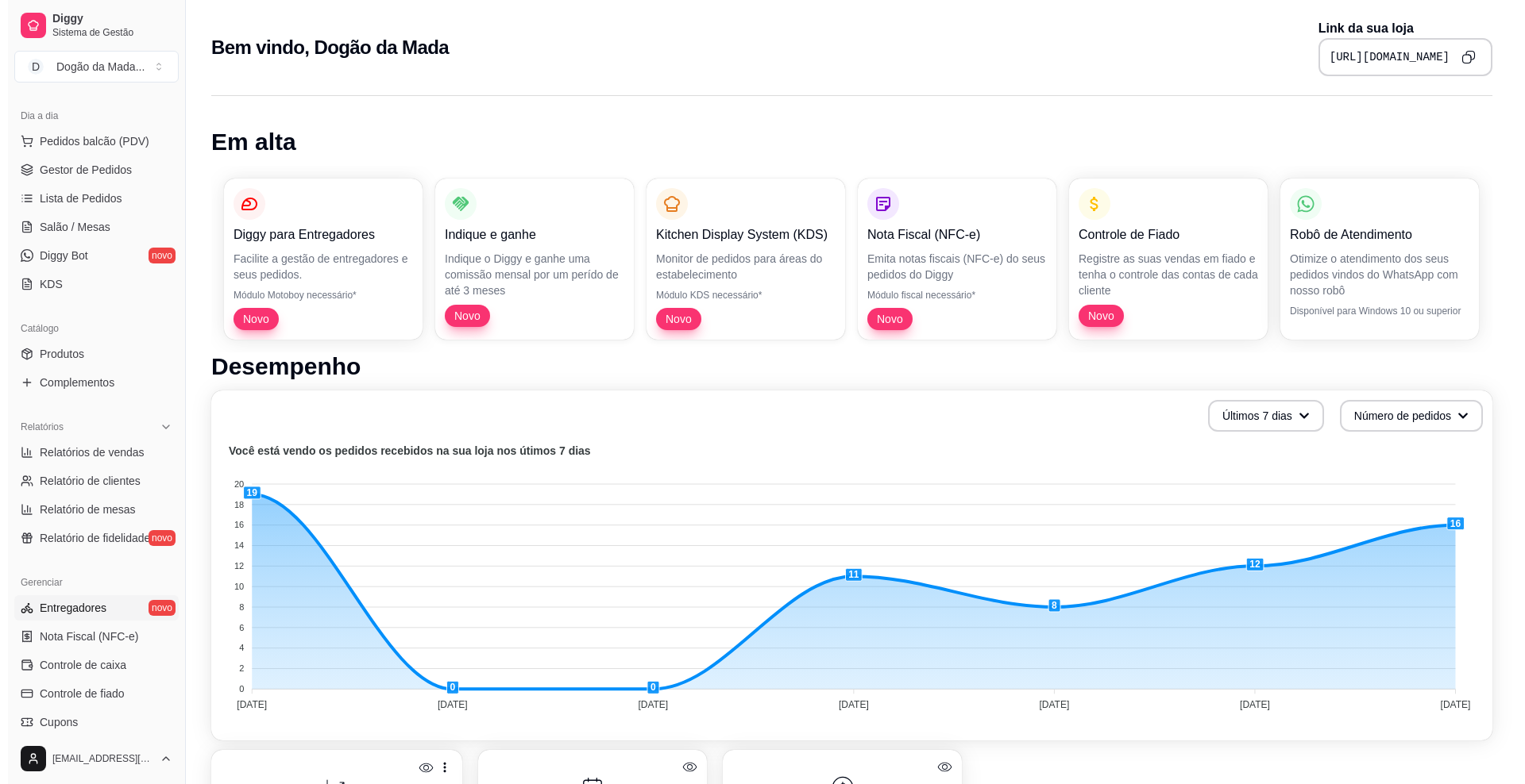
scroll to position [199, 0]
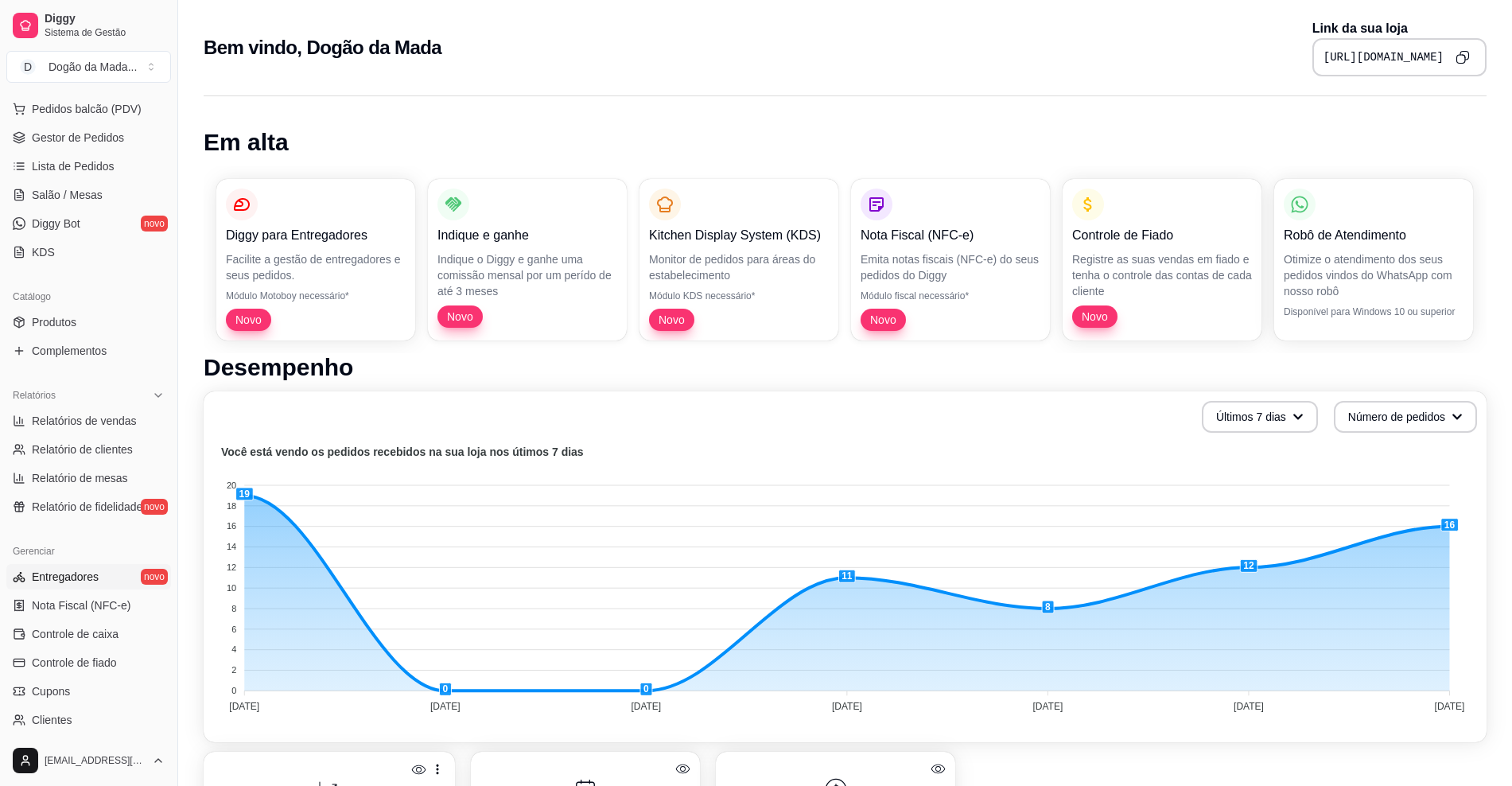
click at [70, 578] on span "Entregadores" at bounding box center [65, 577] width 67 height 16
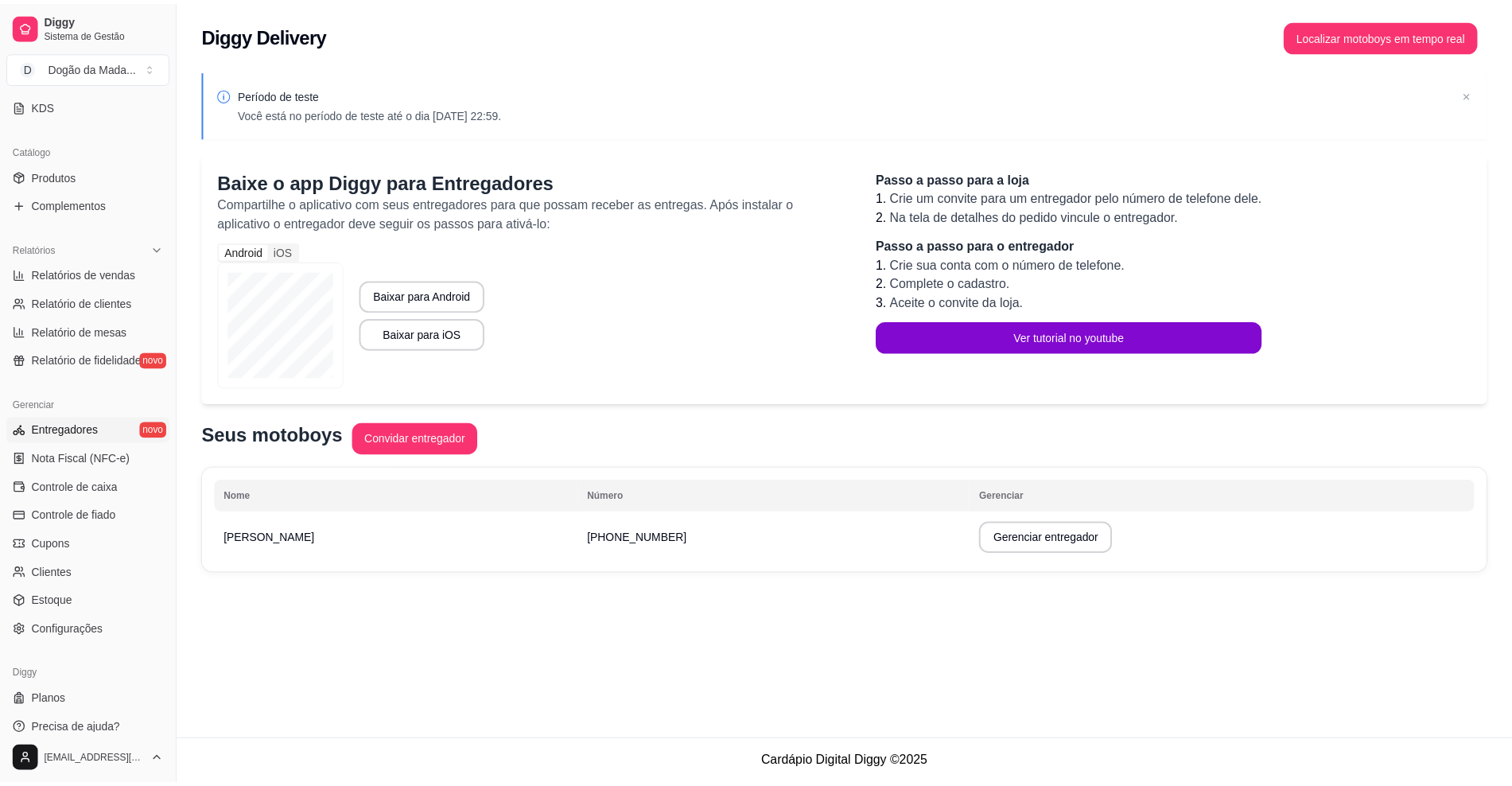
scroll to position [359, 0]
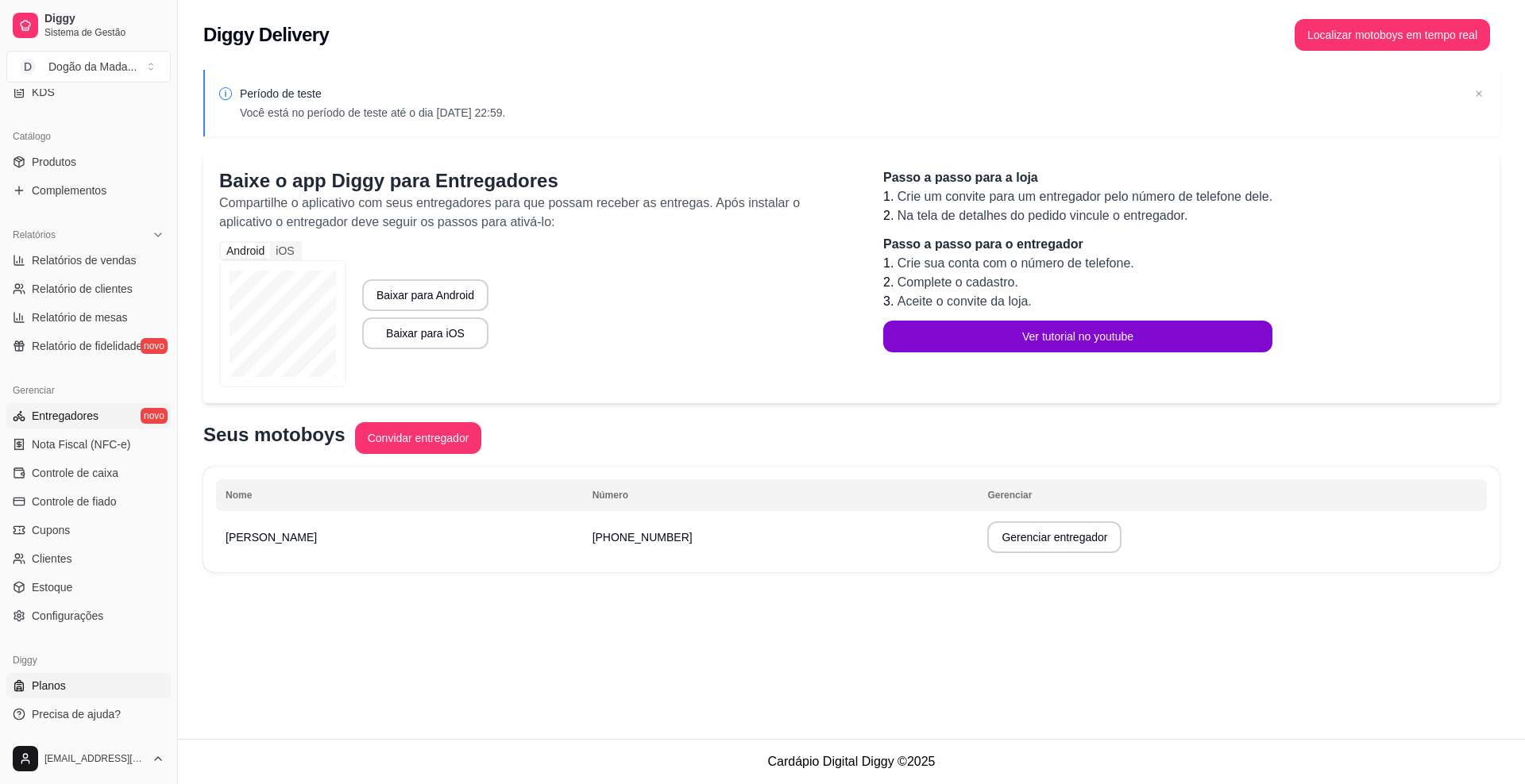
click at [74, 683] on link "Planos" at bounding box center [88, 685] width 164 height 25
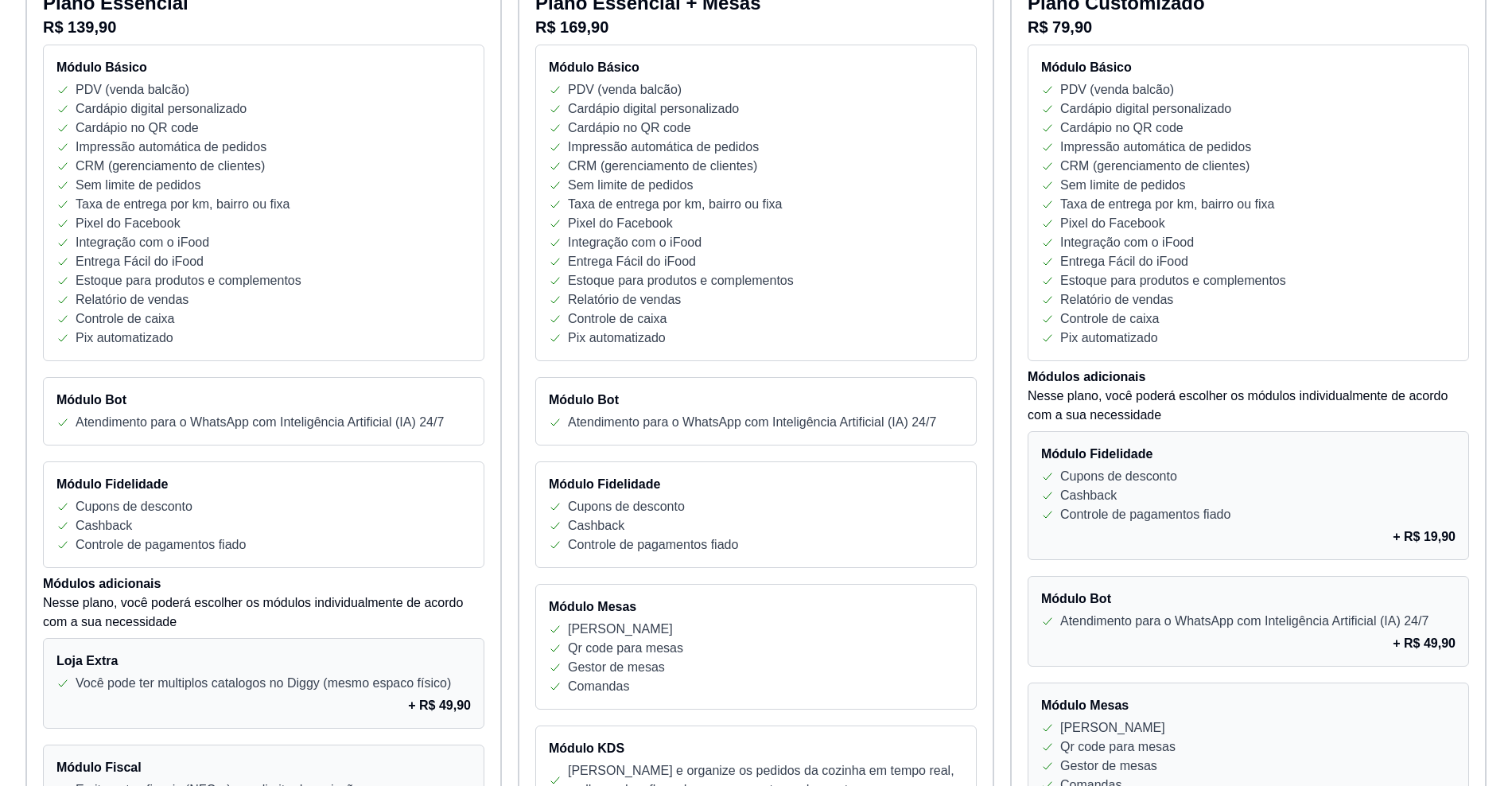
scroll to position [243, 0]
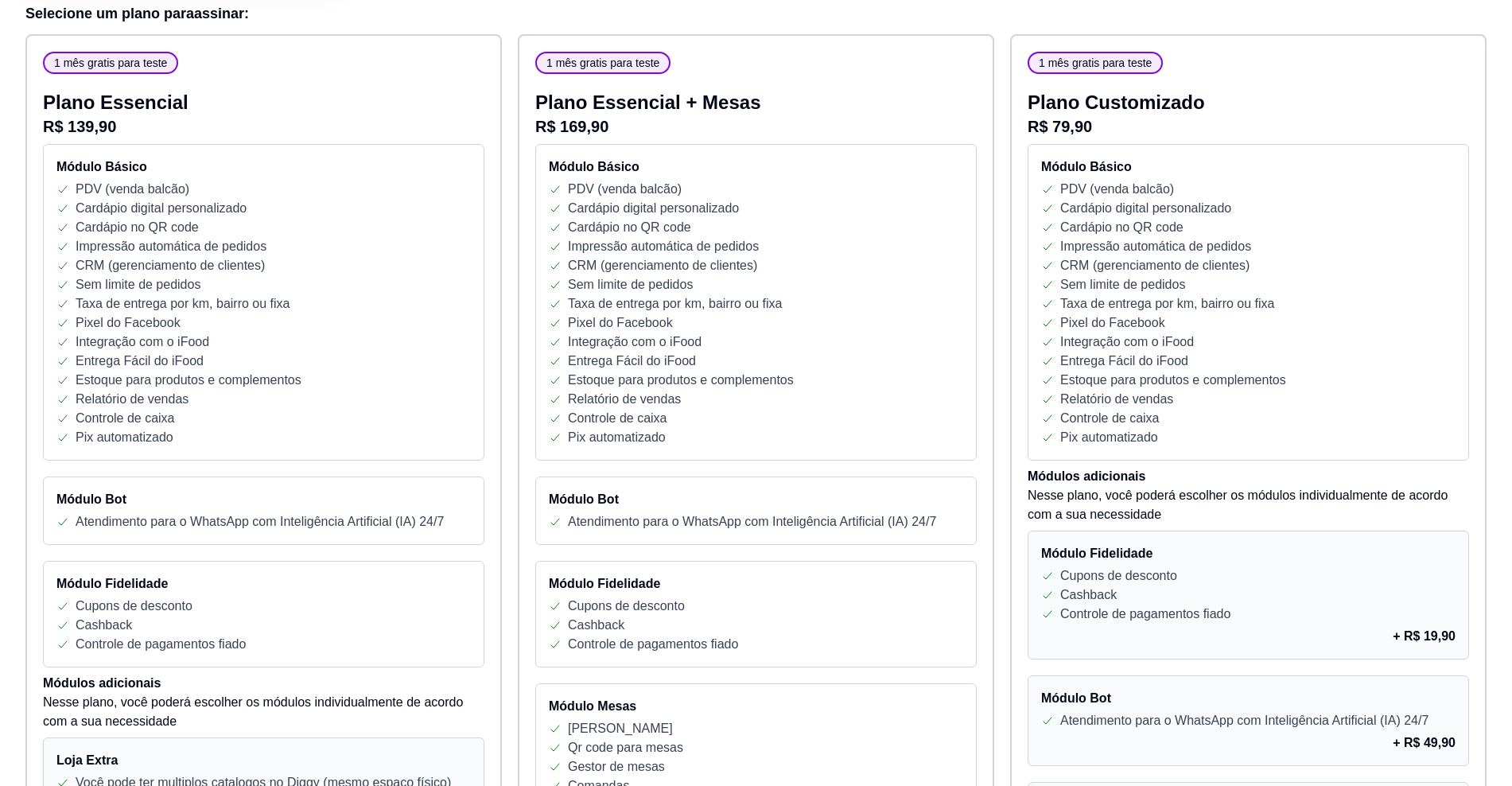
click at [1144, 384] on p "Estoque para produtos e complementos" at bounding box center [1173, 381] width 226 height 19
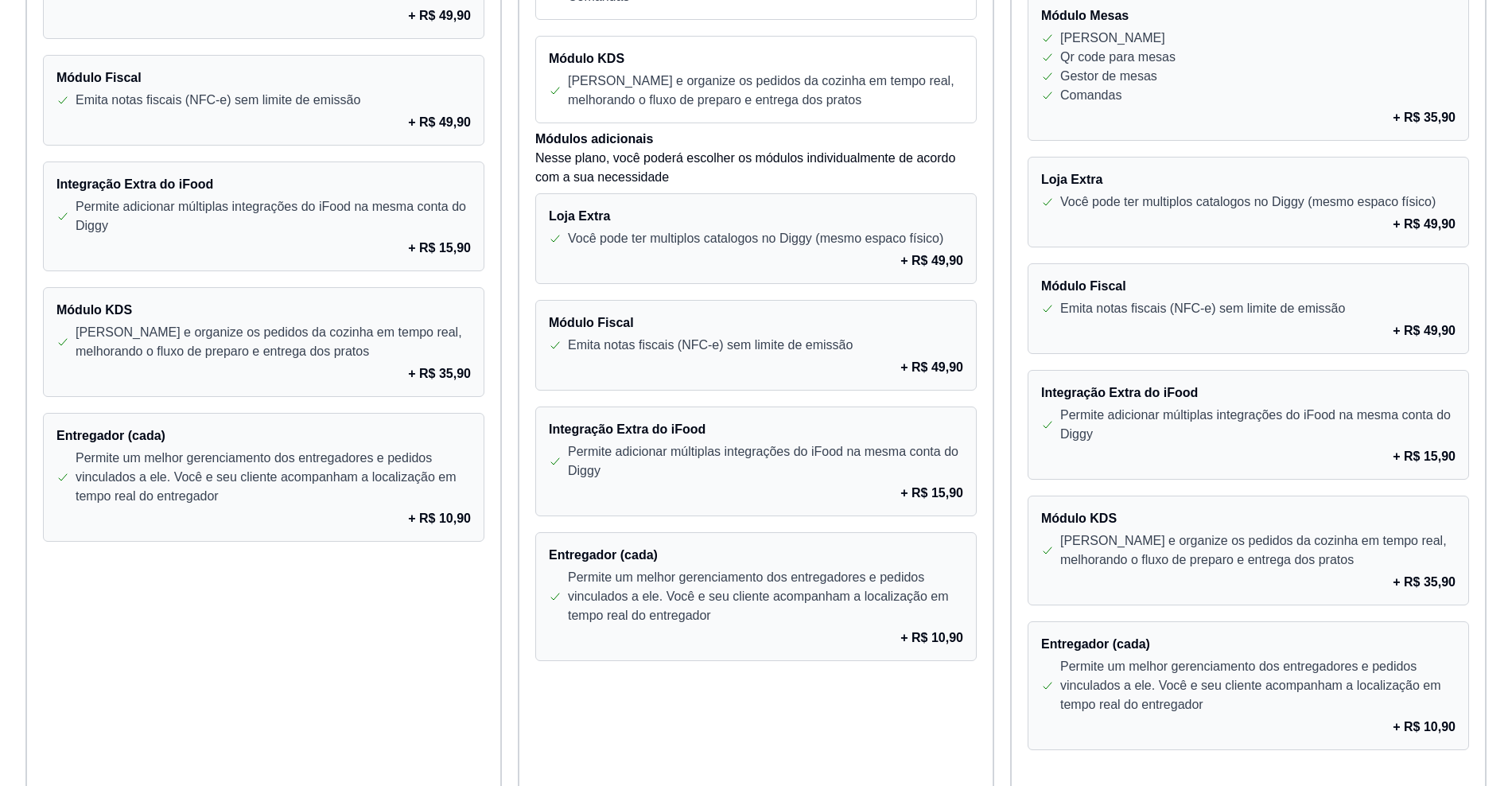
scroll to position [1138, 0]
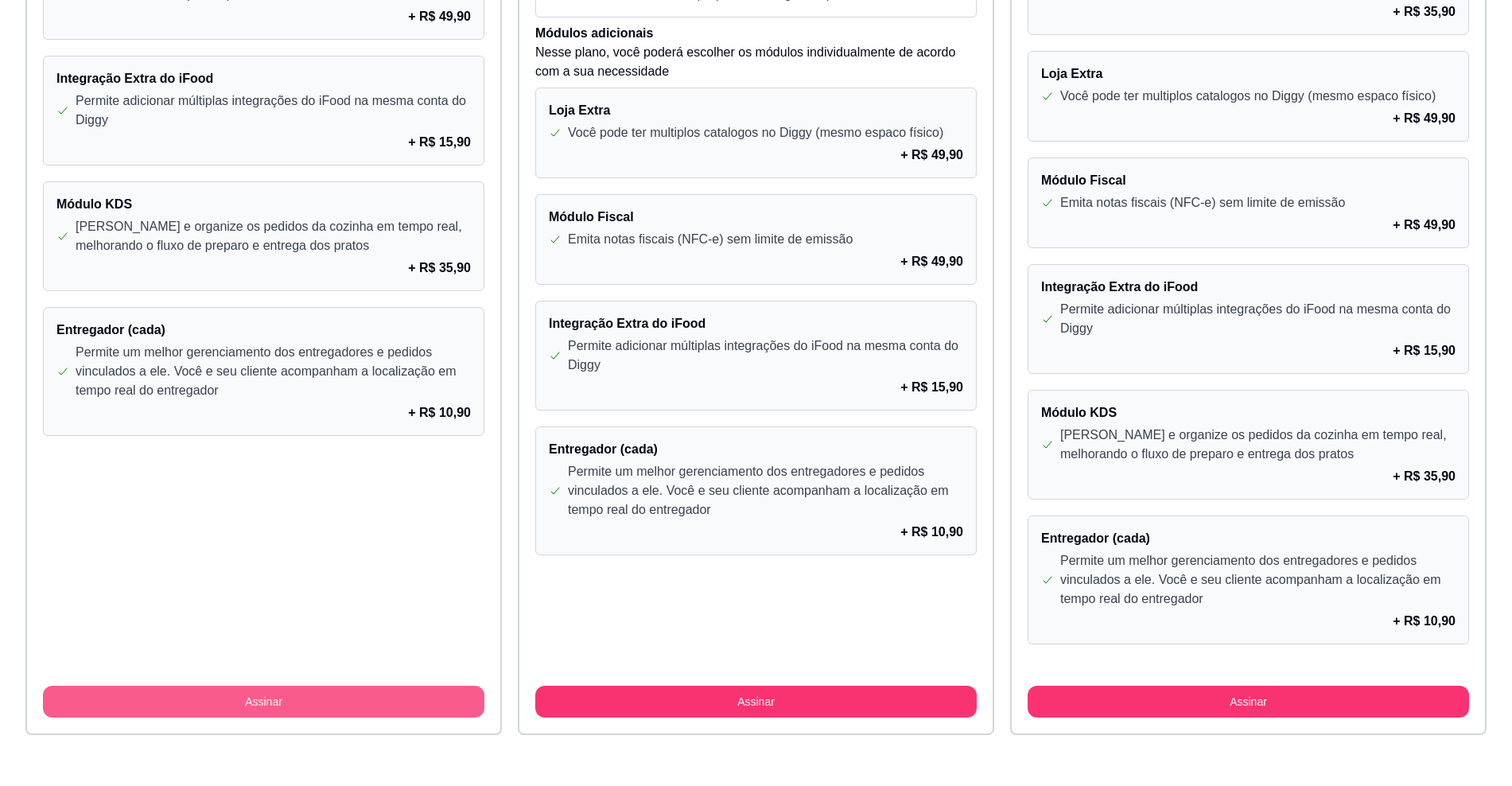
click at [326, 716] on button "Assinar" at bounding box center [263, 702] width 441 height 32
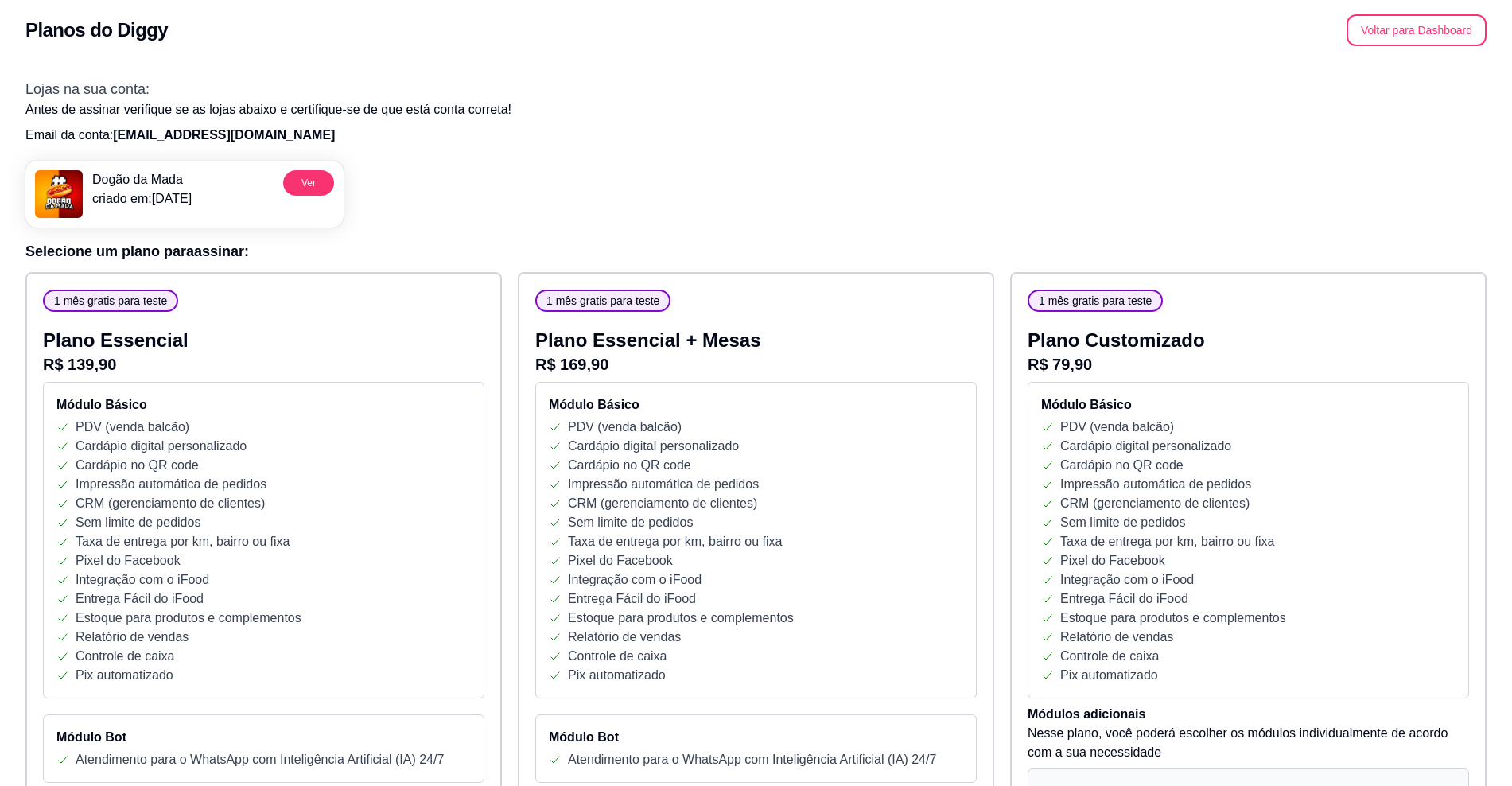
scroll to position [0, 0]
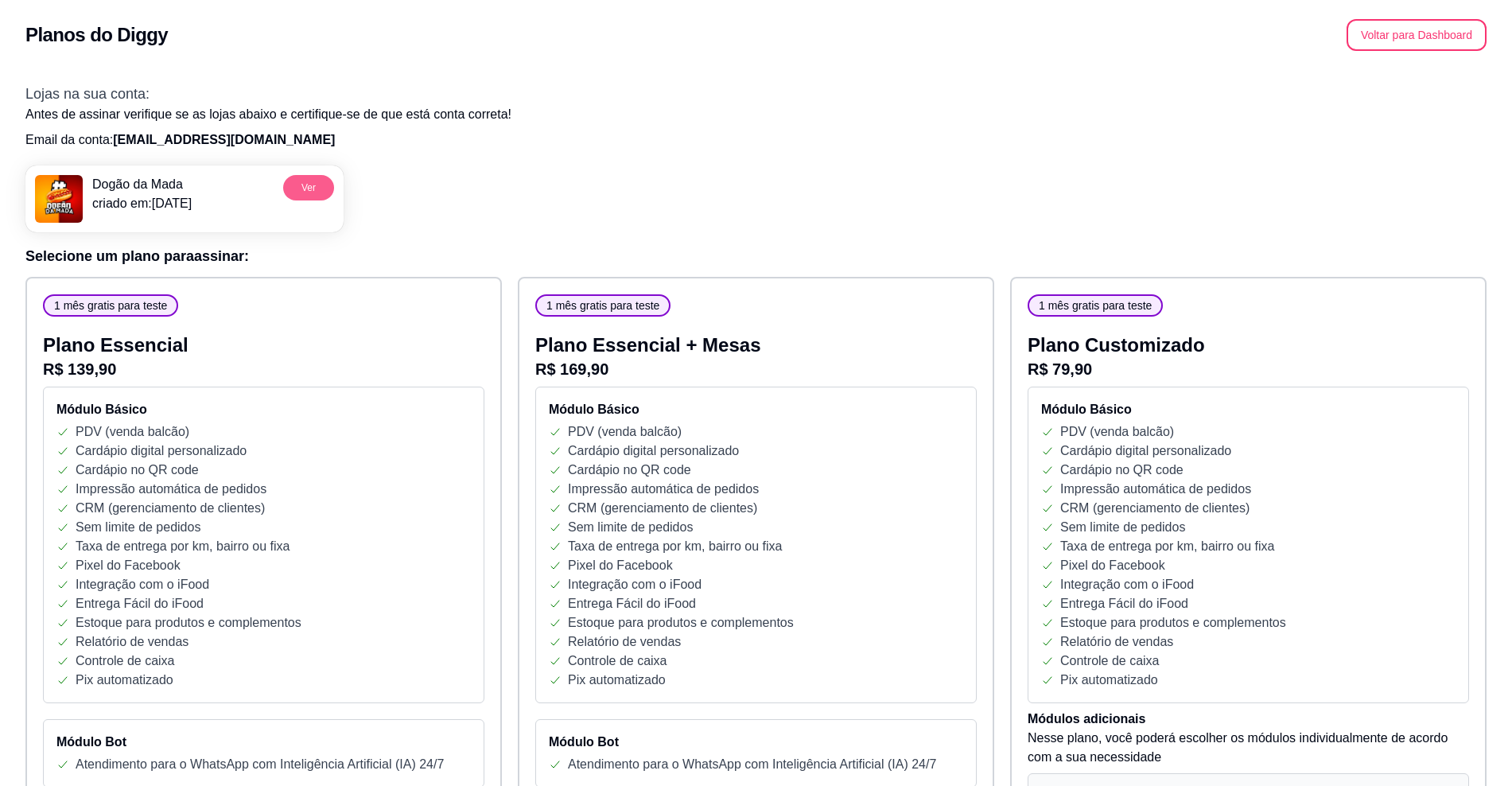
click at [305, 196] on button "Ver" at bounding box center [309, 187] width 51 height 25
click at [1408, 38] on button "Voltar para Dashboard" at bounding box center [1417, 36] width 136 height 31
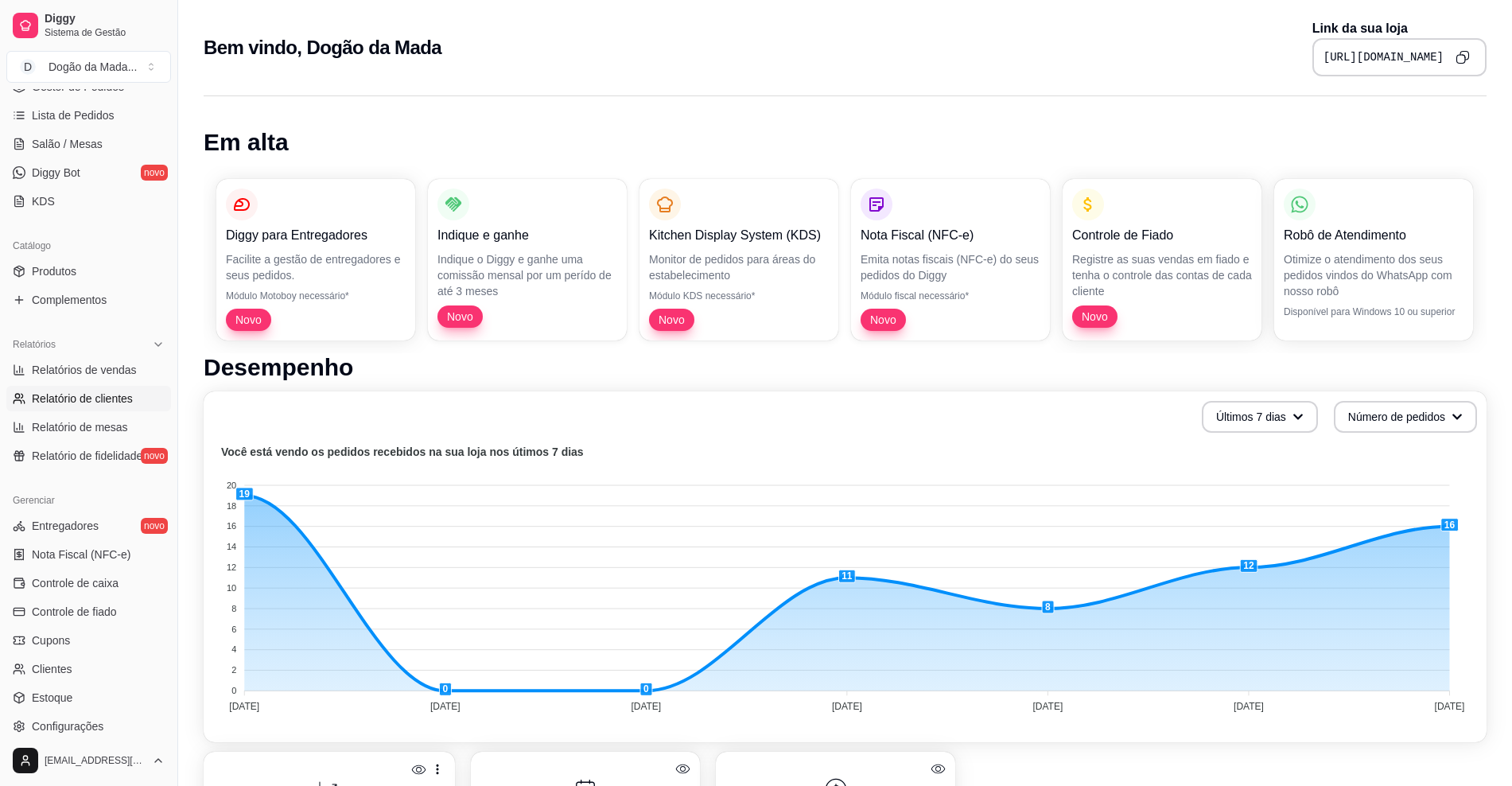
scroll to position [298, 0]
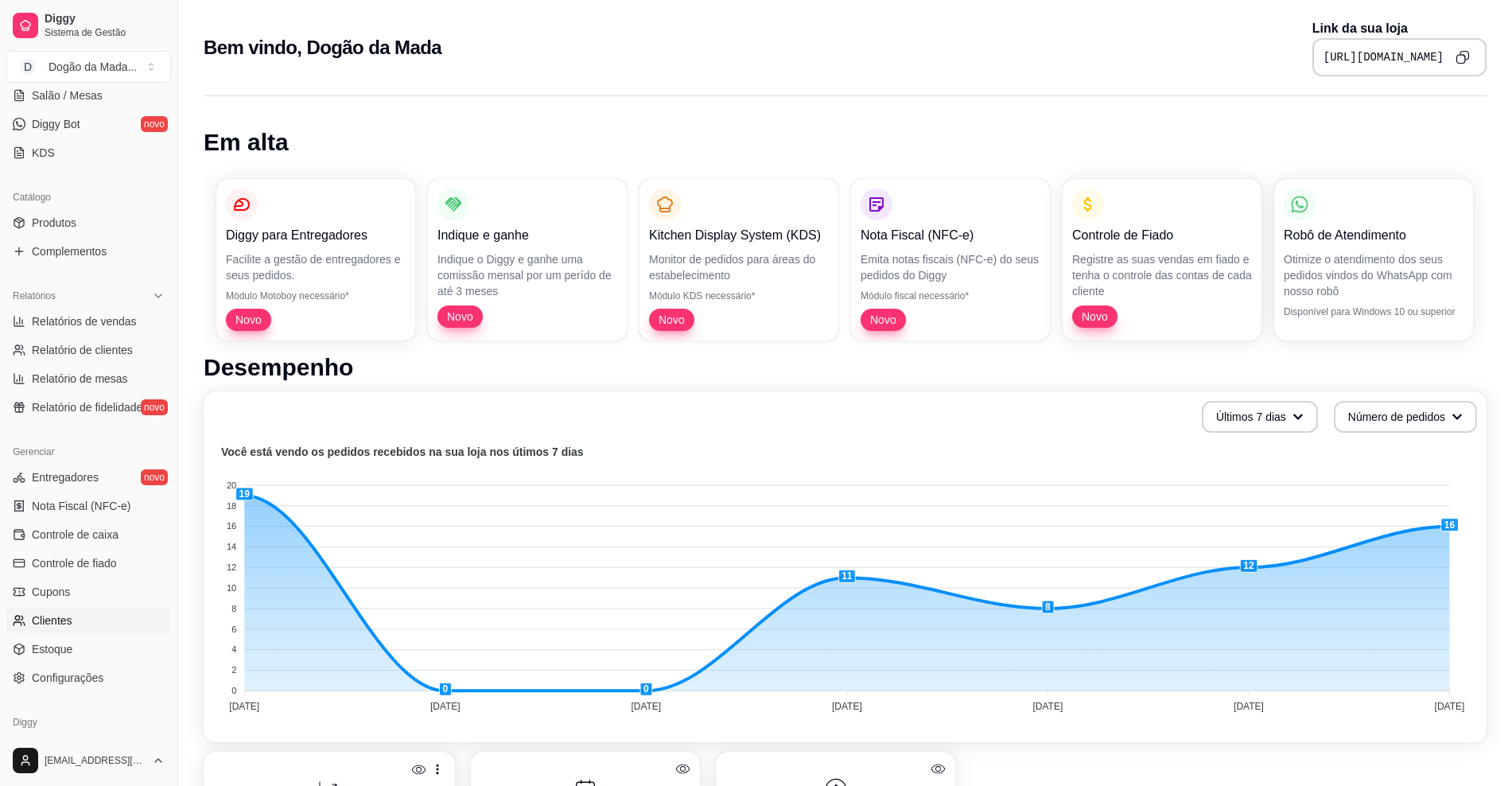
click at [82, 632] on link "Clientes" at bounding box center [88, 620] width 164 height 25
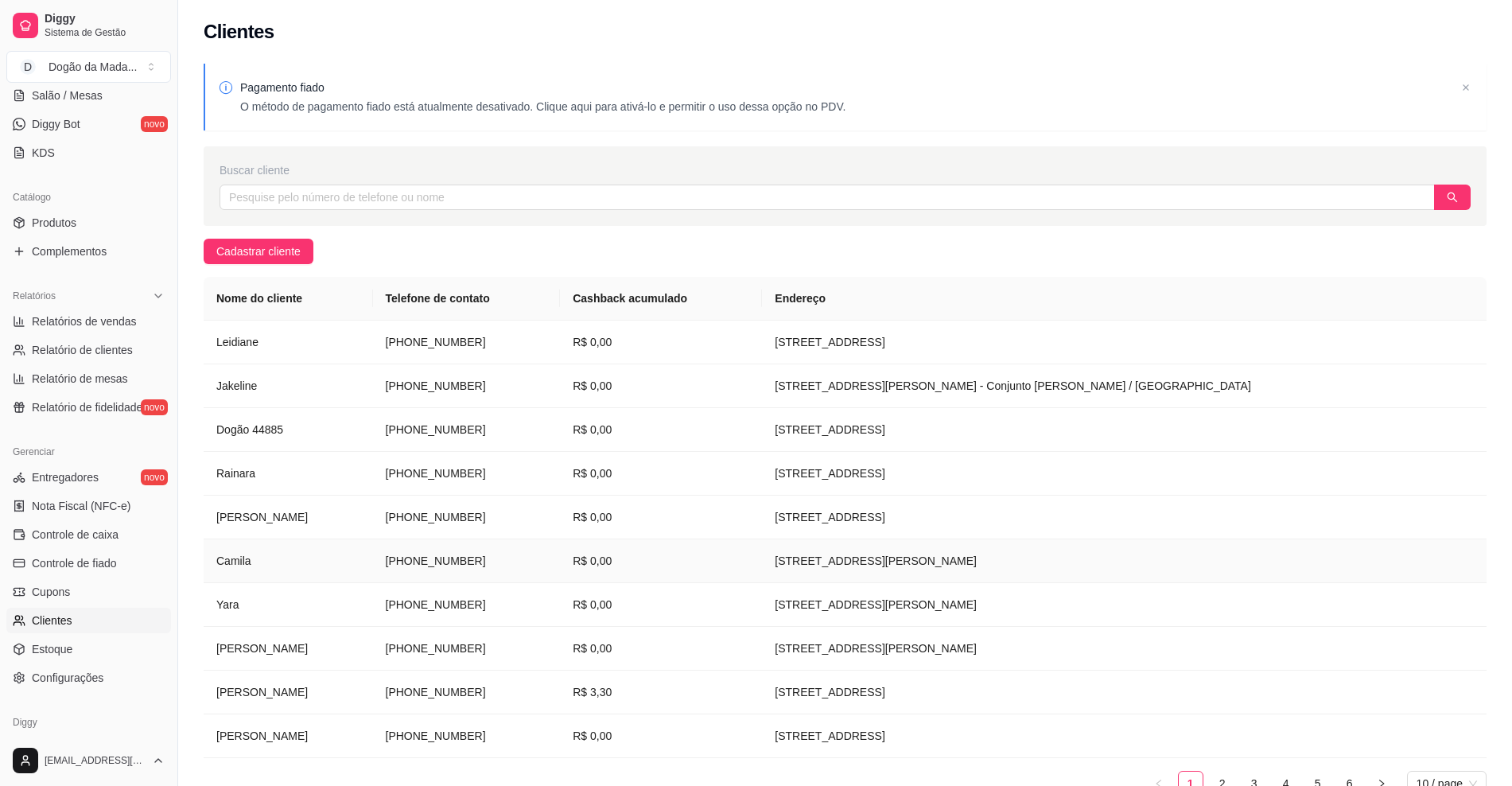
scroll to position [88, 0]
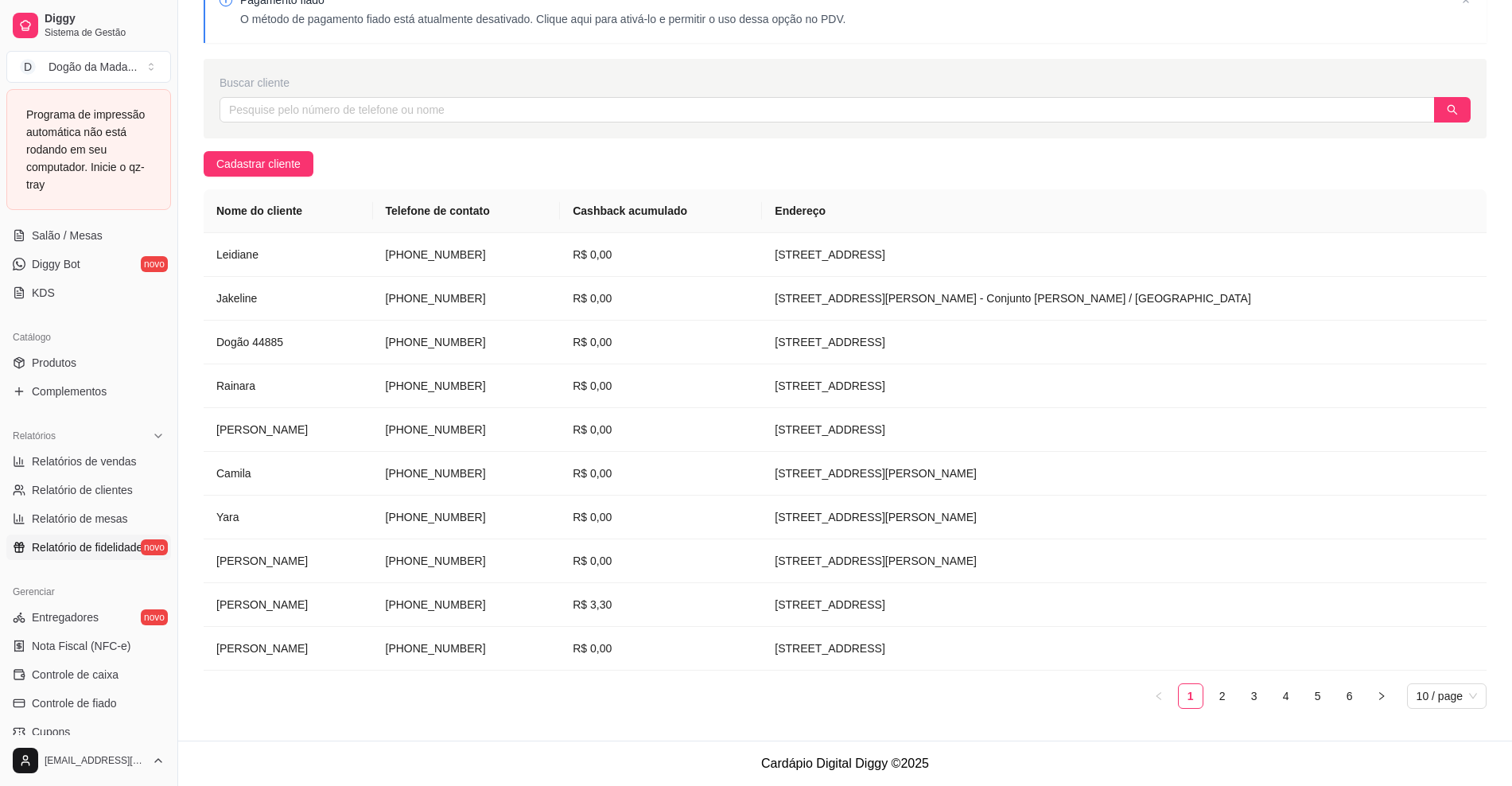
click at [93, 551] on span "Relatório de fidelidade" at bounding box center [87, 548] width 111 height 16
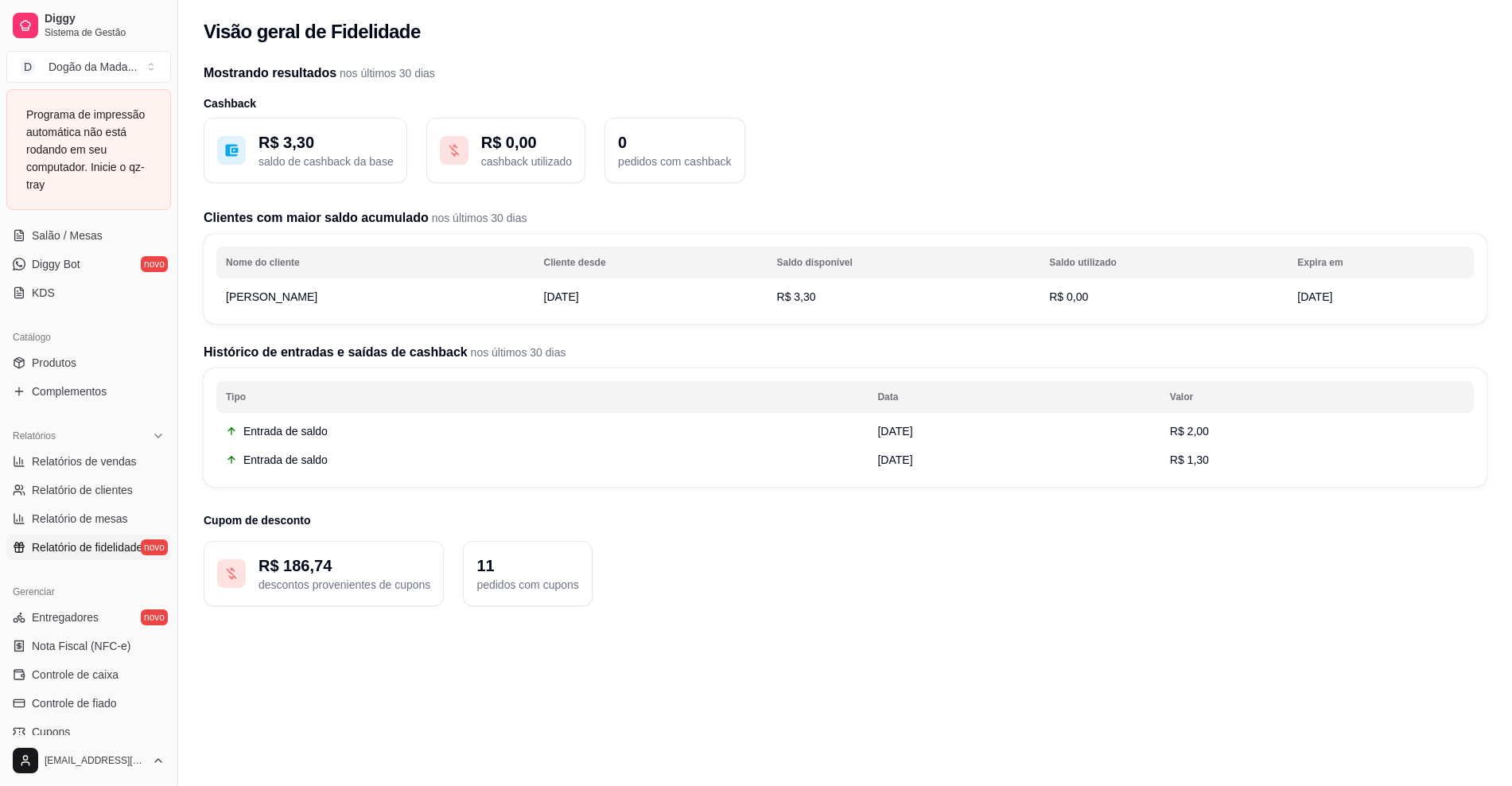
scroll to position [199, 0]
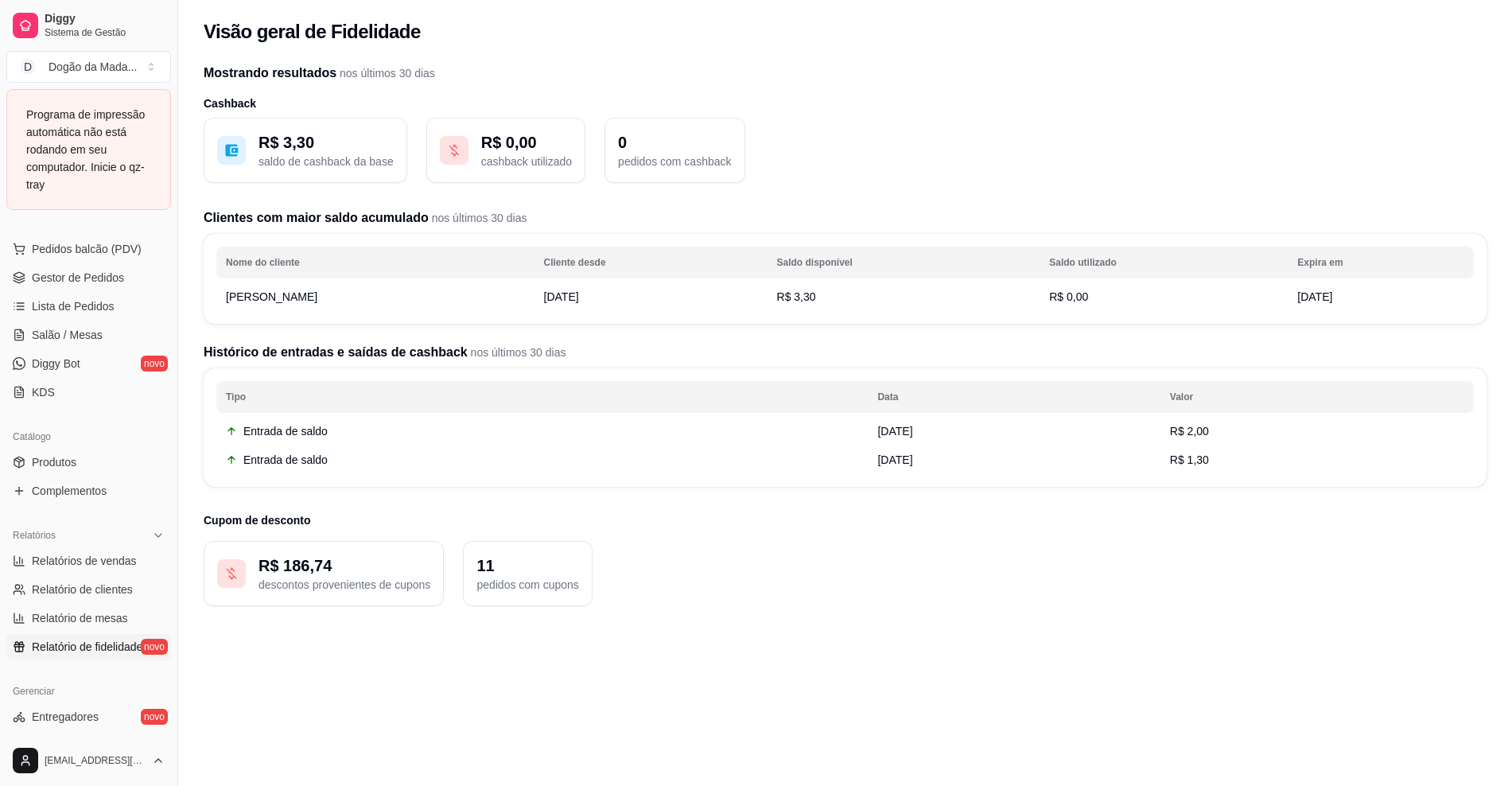
drag, startPoint x: 1033, startPoint y: 634, endPoint x: 1012, endPoint y: 620, distance: 25.2
click at [1033, 634] on div "Mostrando resultados nos últimos 30 dias Cashback R$ 3,30 saldo de cashback da …" at bounding box center [845, 457] width 1283 height 786
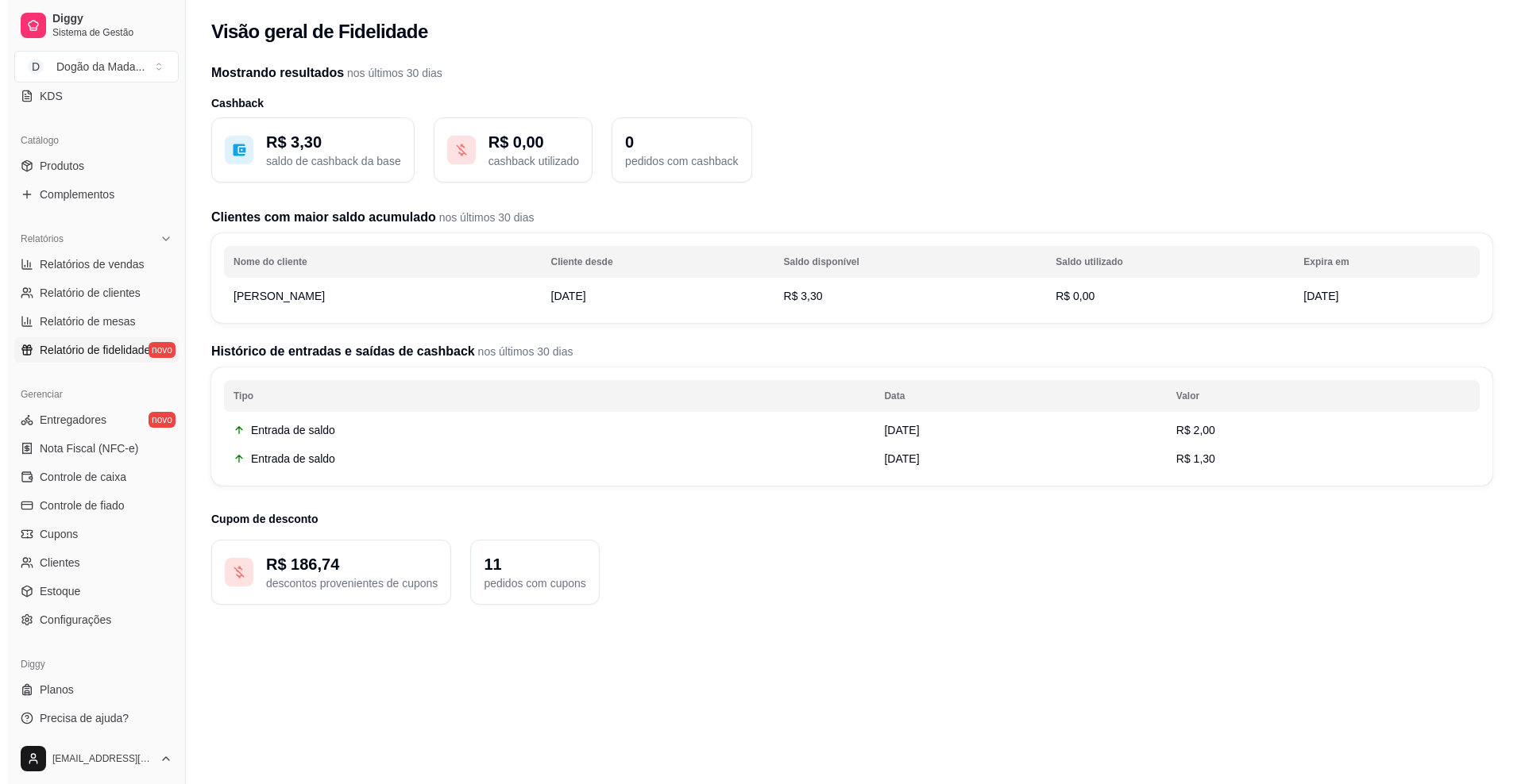
scroll to position [358, 0]
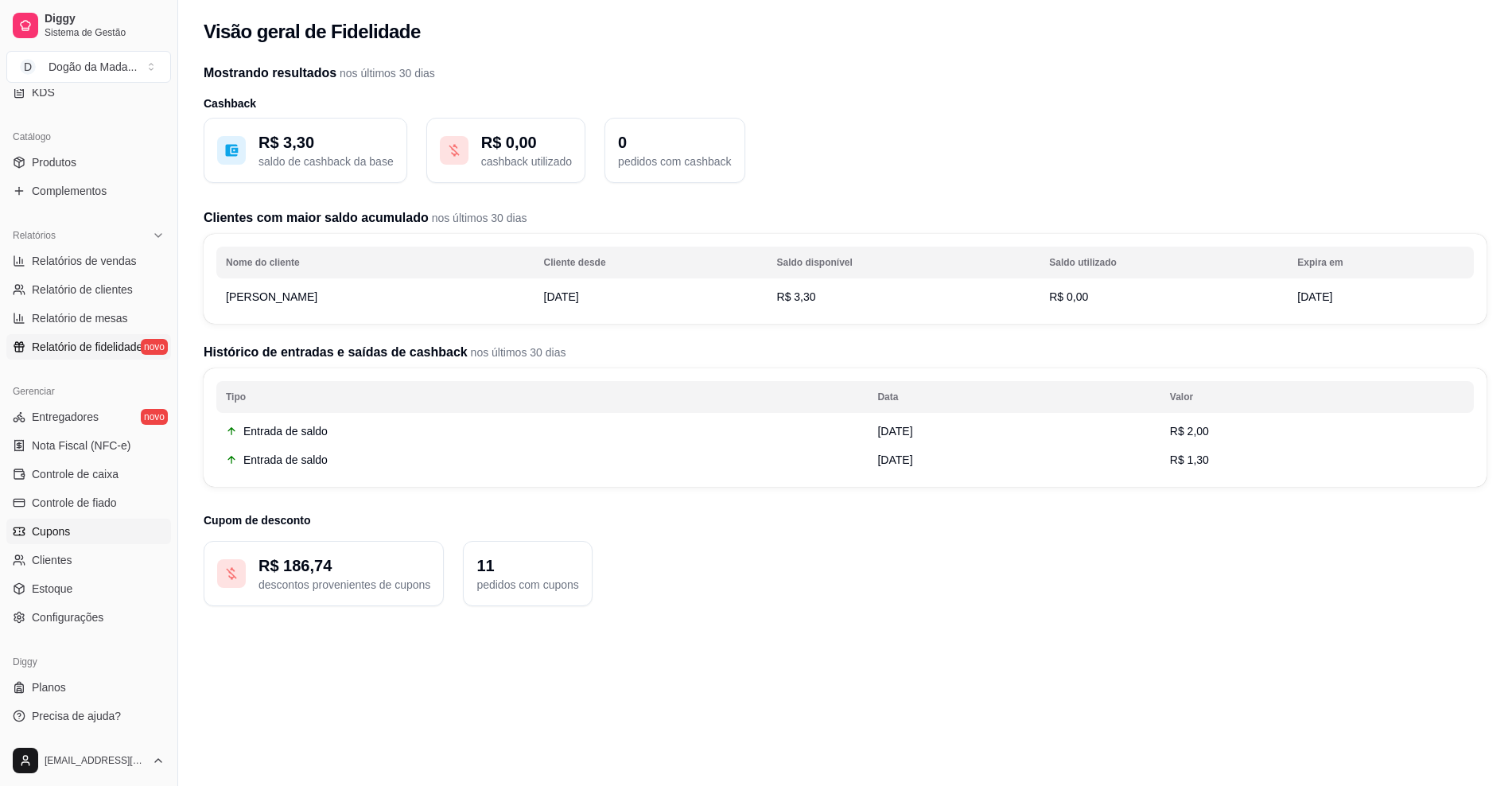
click at [79, 532] on link "Cupons" at bounding box center [88, 531] width 164 height 25
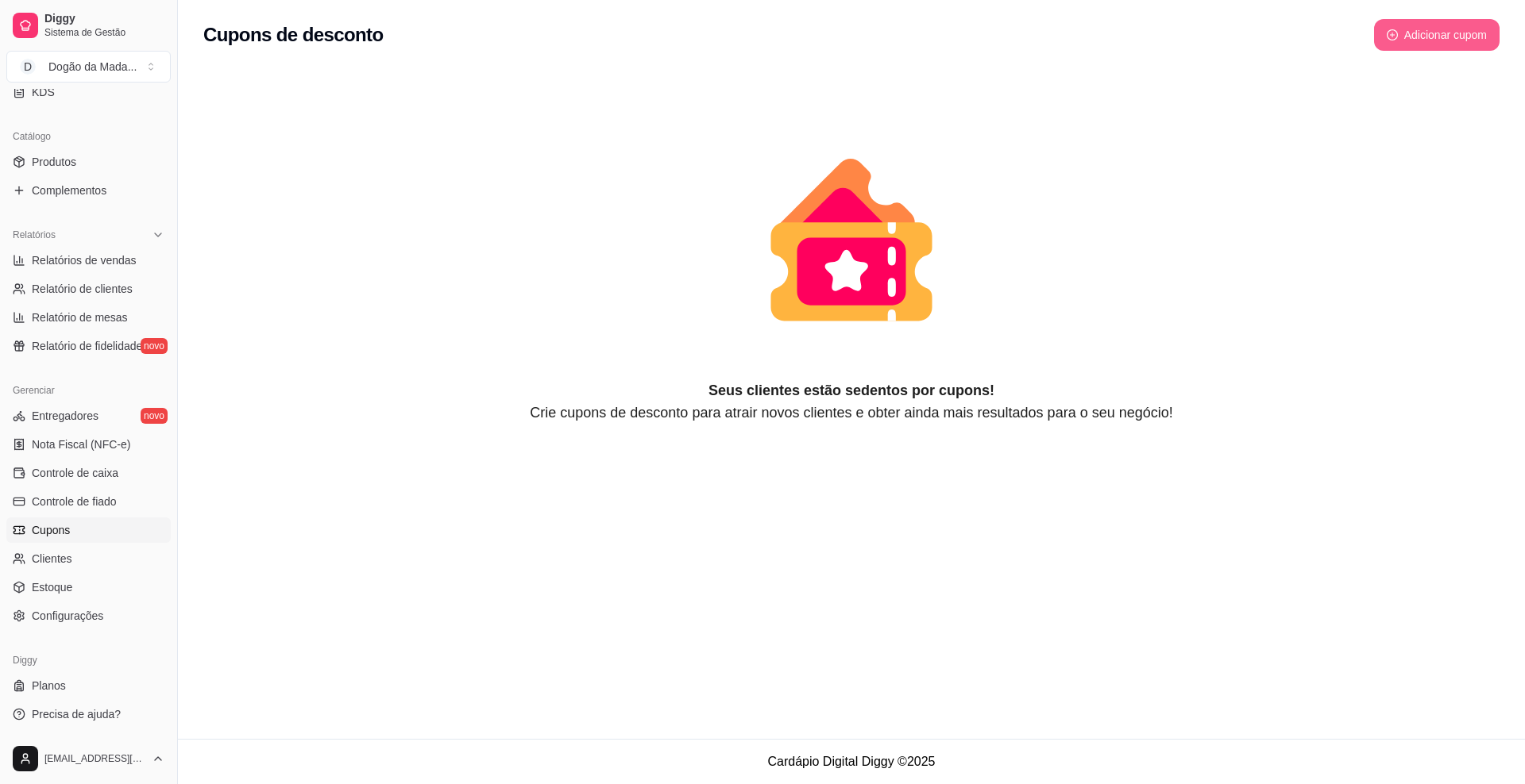
click at [1437, 40] on button "Adicionar cupom" at bounding box center [1436, 35] width 125 height 32
select select "FIXED_VALUE"
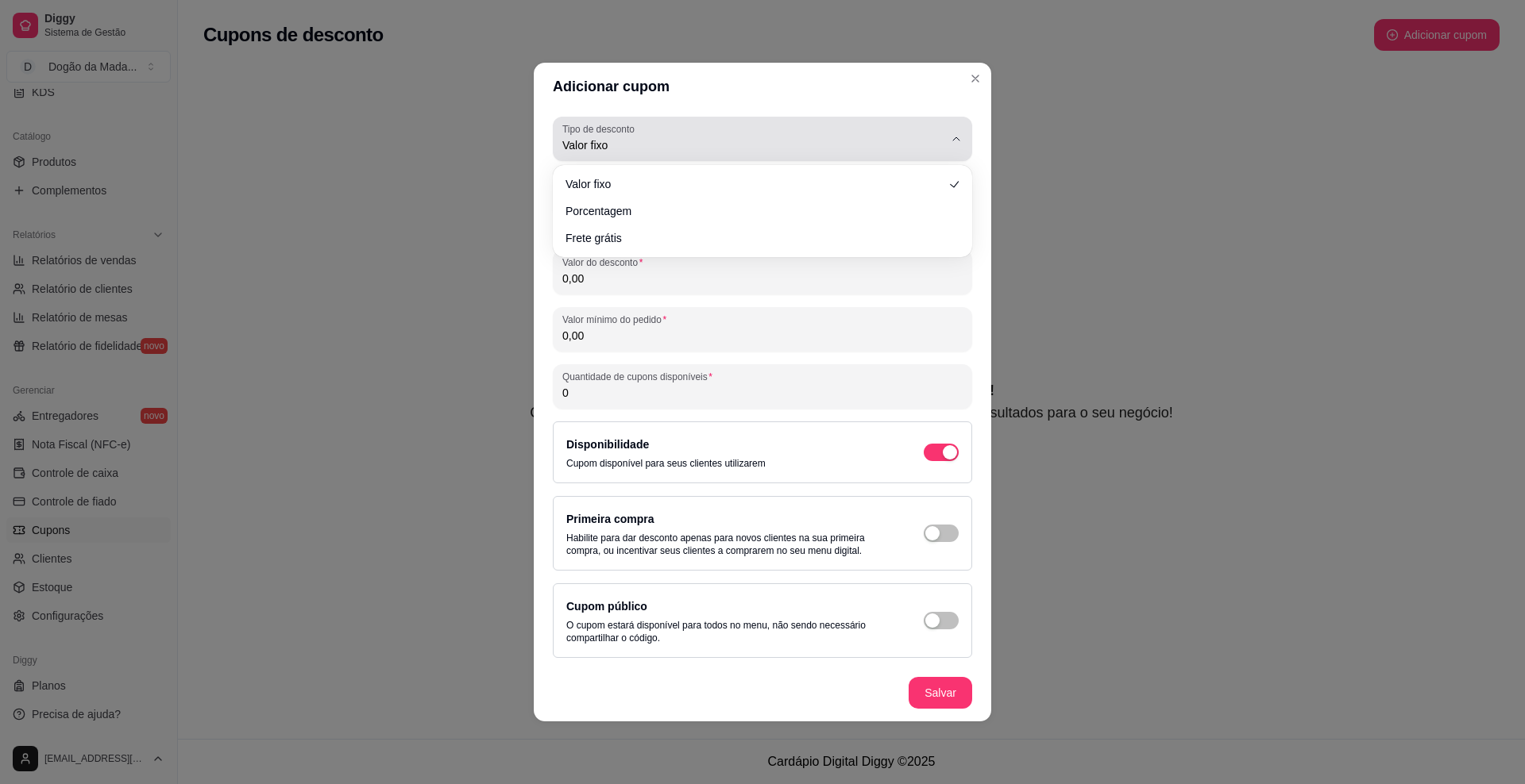
click at [647, 147] on span "Valor fixo" at bounding box center [752, 145] width 381 height 16
click at [646, 145] on span "Valor fixo" at bounding box center [752, 145] width 381 height 16
click at [632, 140] on span "Valor fixo" at bounding box center [752, 145] width 381 height 16
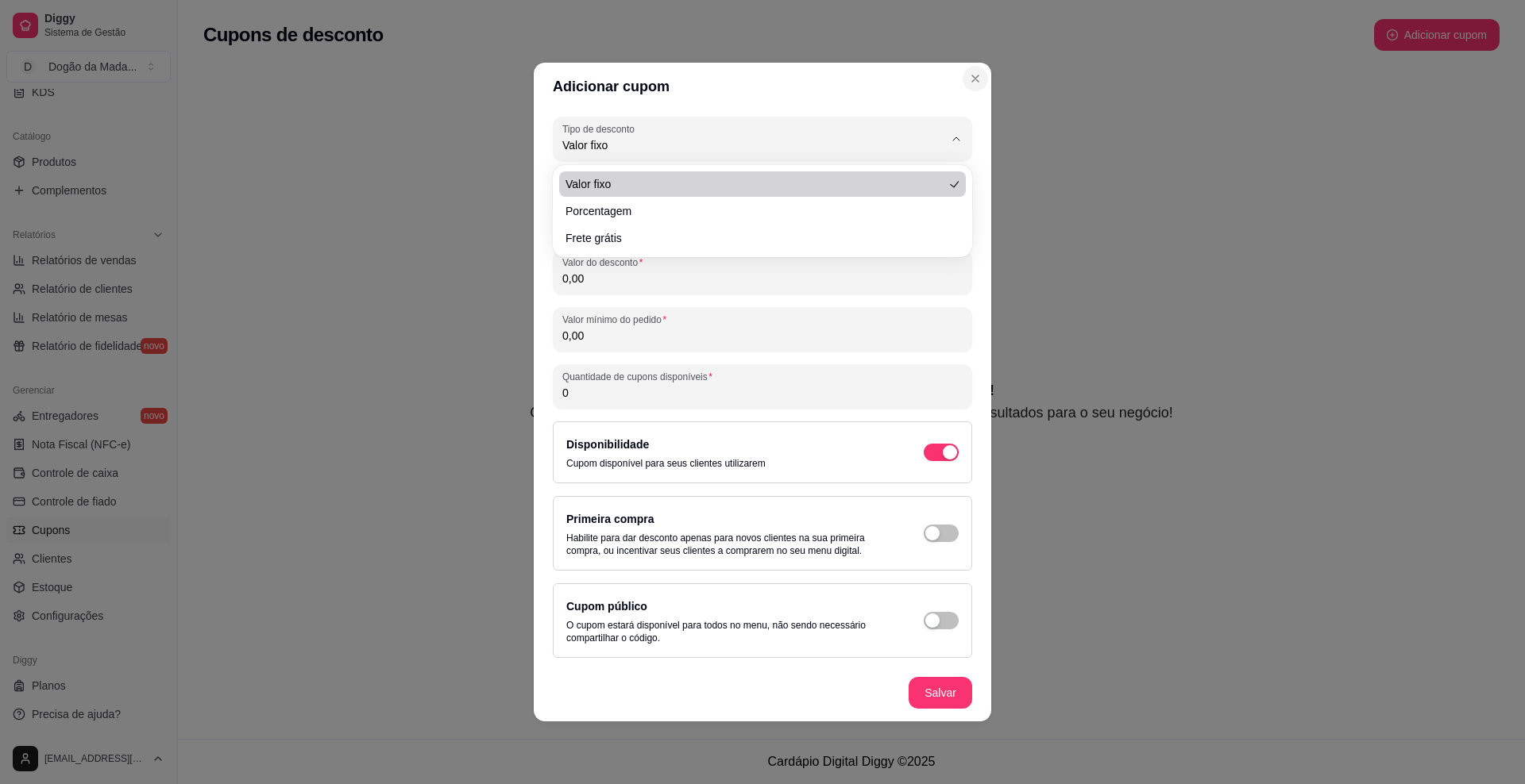
click at [974, 82] on icon "Close" at bounding box center [975, 78] width 13 height 13
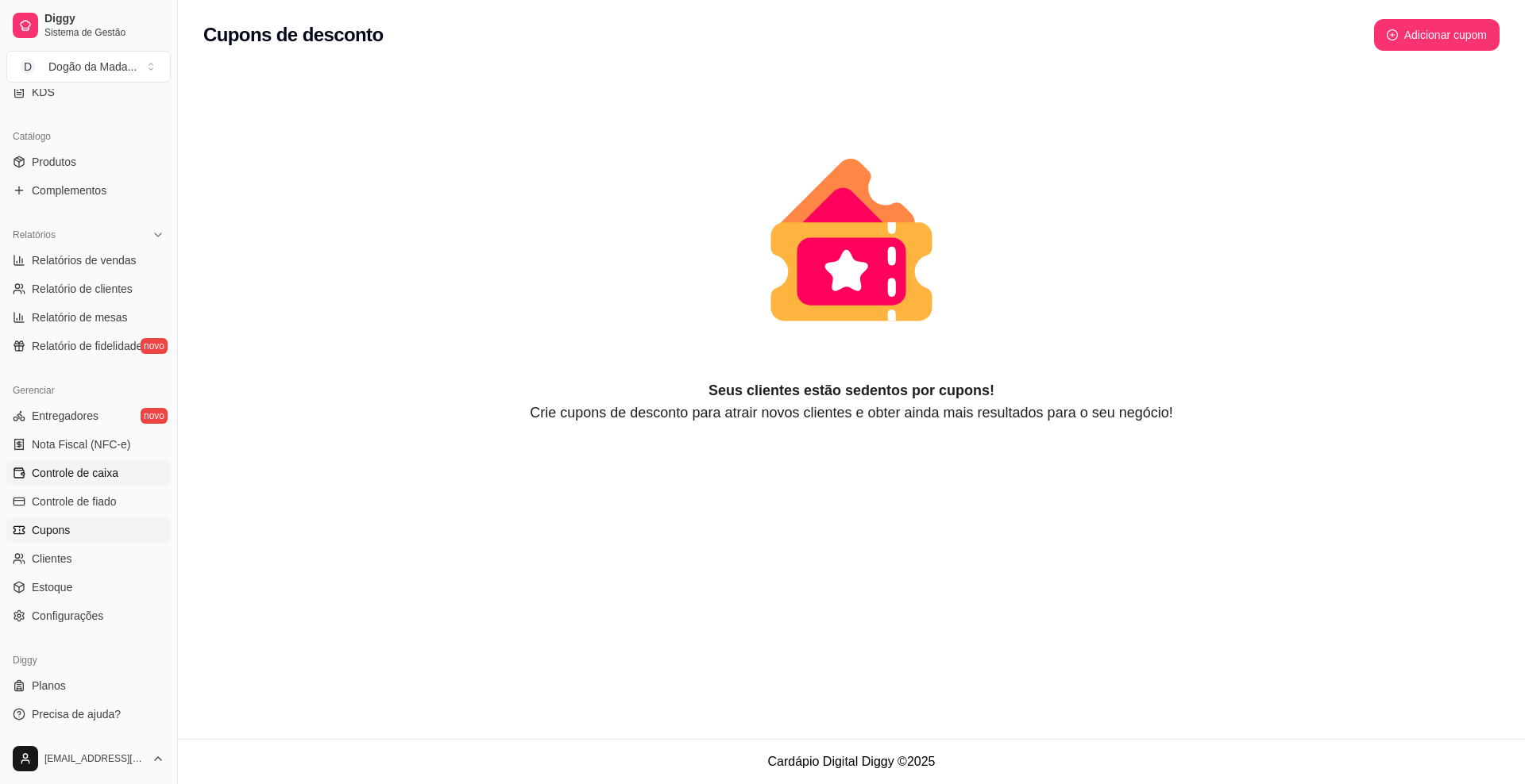
click at [77, 479] on span "Controle de caixa" at bounding box center [74, 474] width 87 height 16
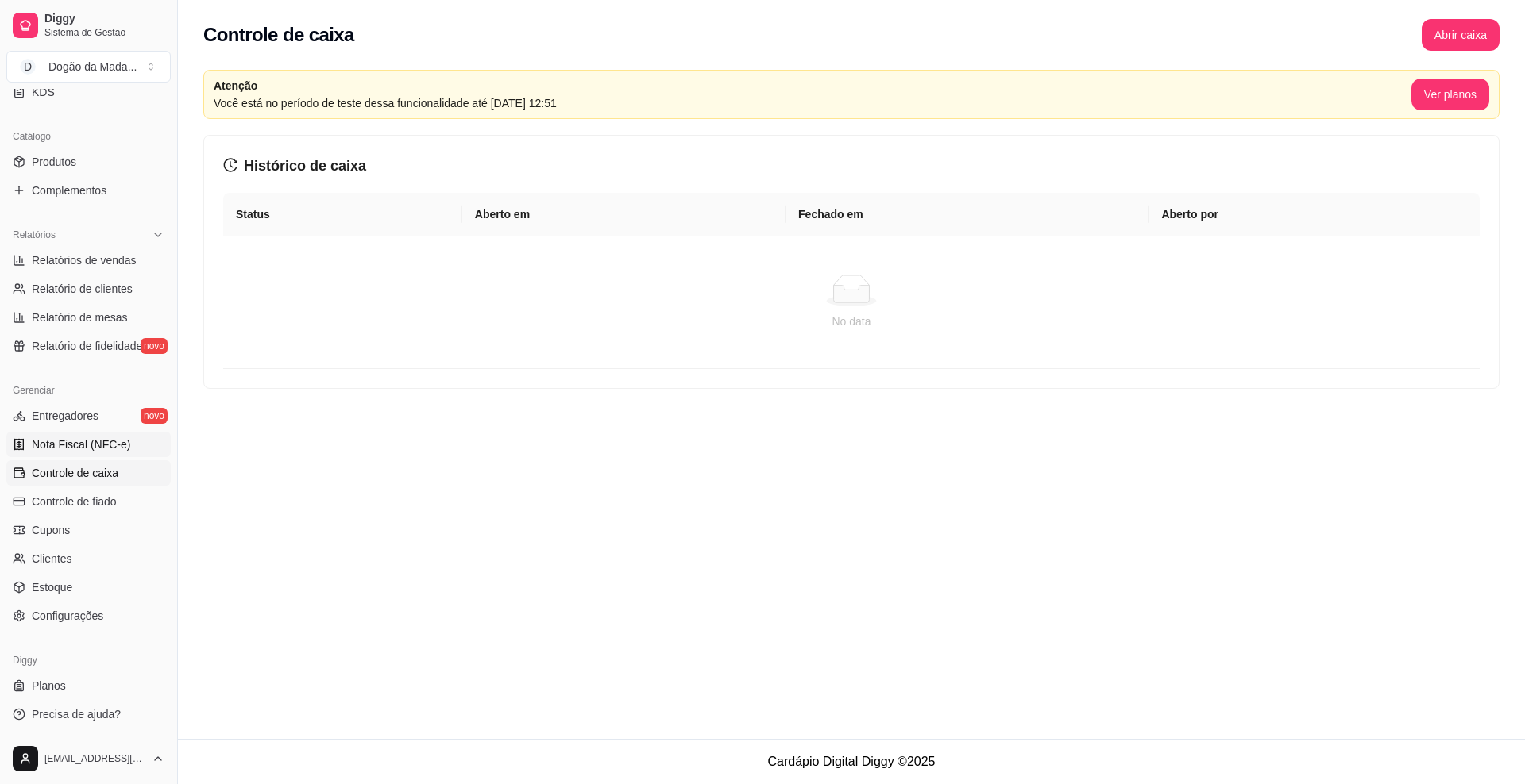
click at [65, 450] on span "Nota Fiscal (NFC-e)" at bounding box center [81, 445] width 99 height 16
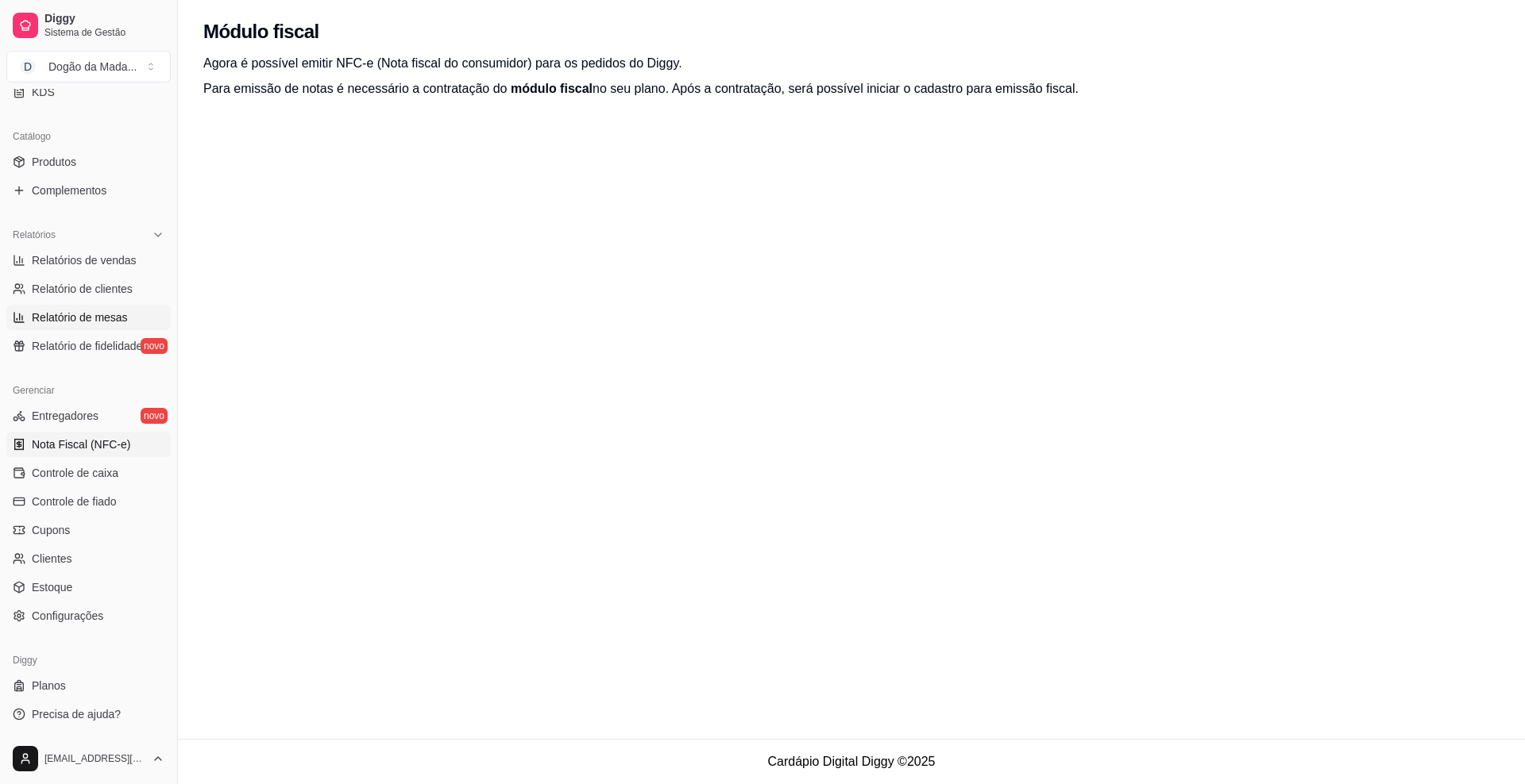
click at [59, 316] on span "Relatório de mesas" at bounding box center [79, 318] width 96 height 16
select select "TOTAL_OF_ORDERS"
select select "7"
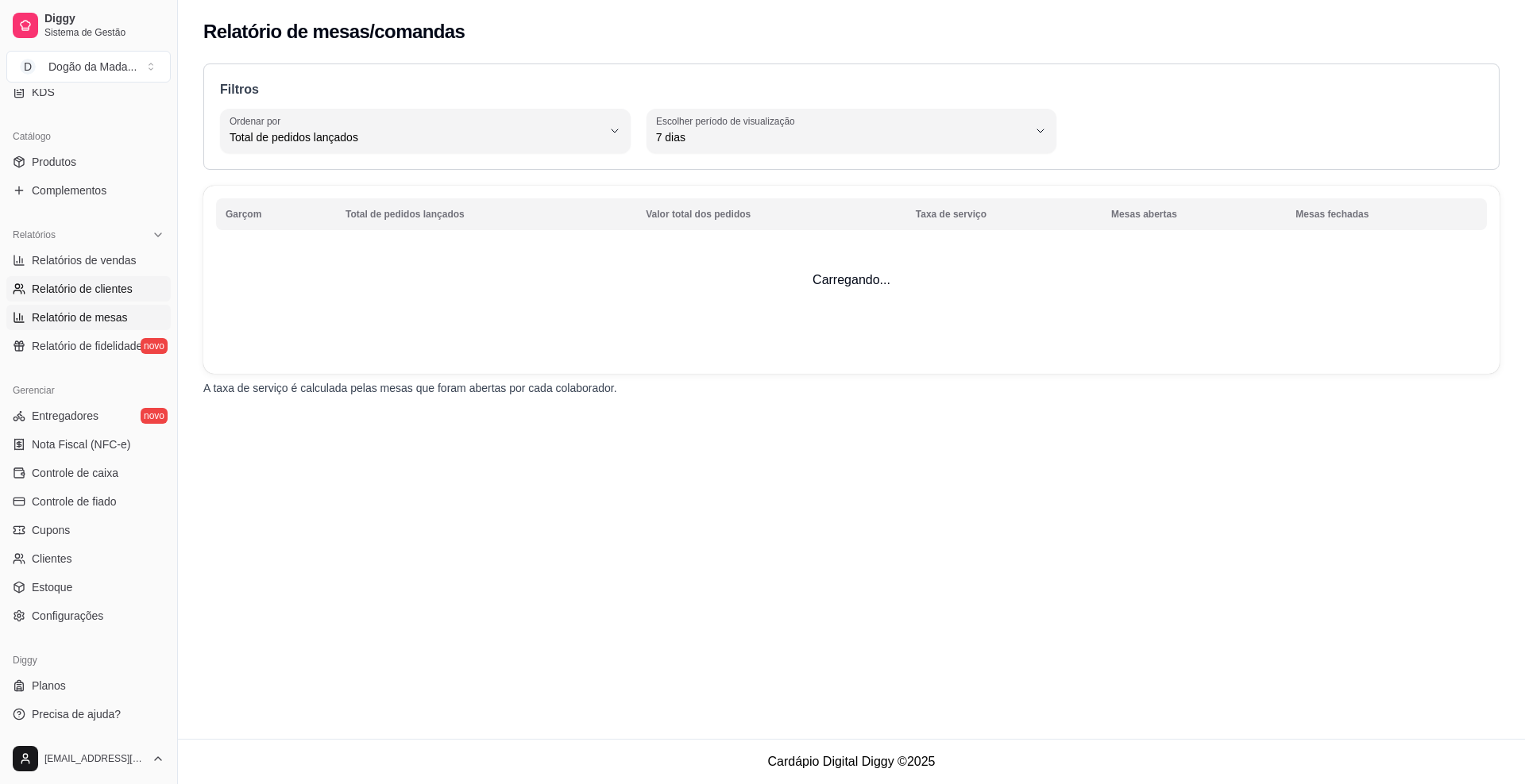
click at [62, 289] on span "Relatório de clientes" at bounding box center [82, 289] width 101 height 16
select select "30"
select select "HIGHEST_TOTAL_SPENT_WITH_ORDERS"
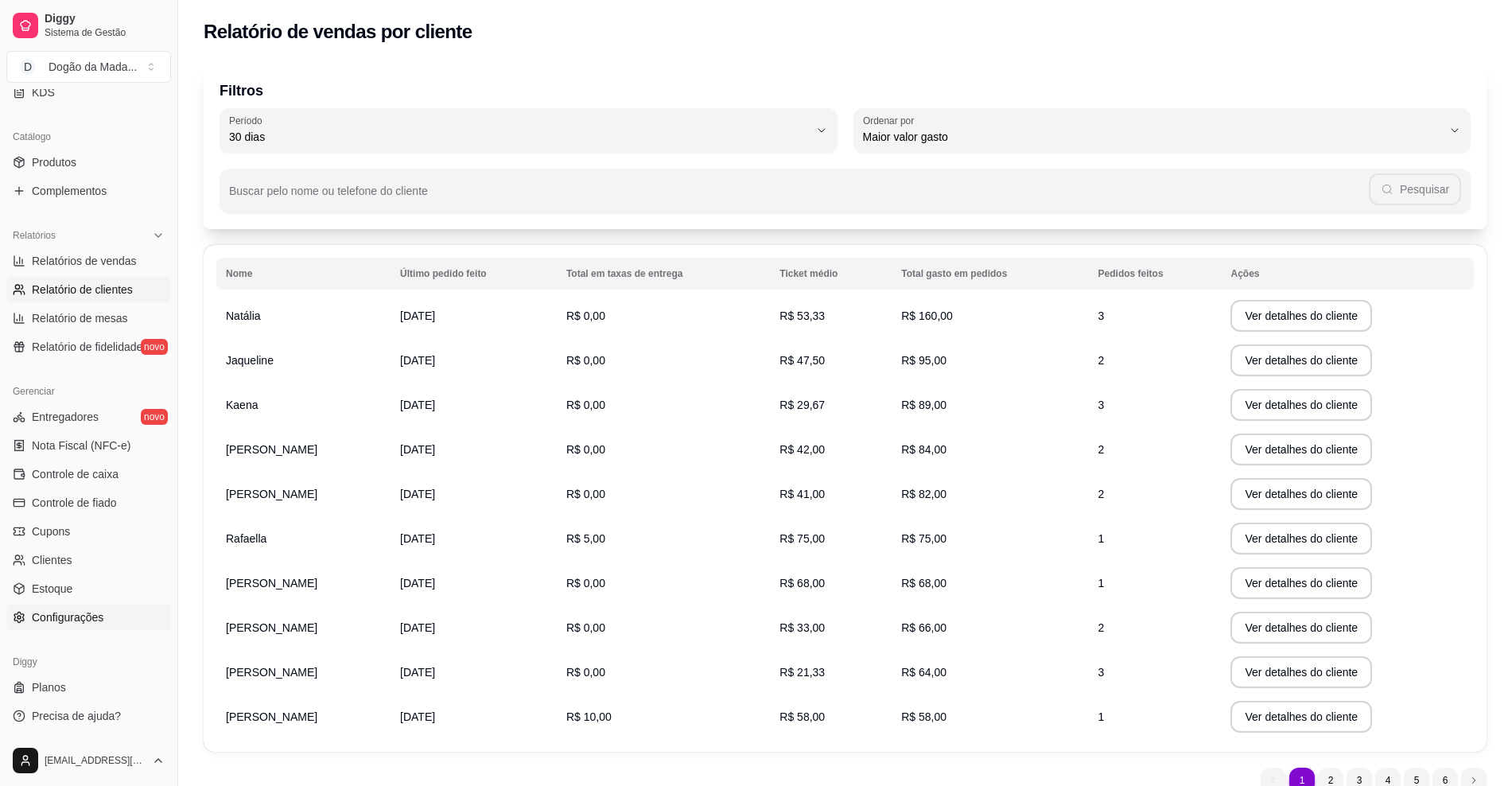
click at [93, 613] on span "Configurações" at bounding box center [67, 617] width 71 height 16
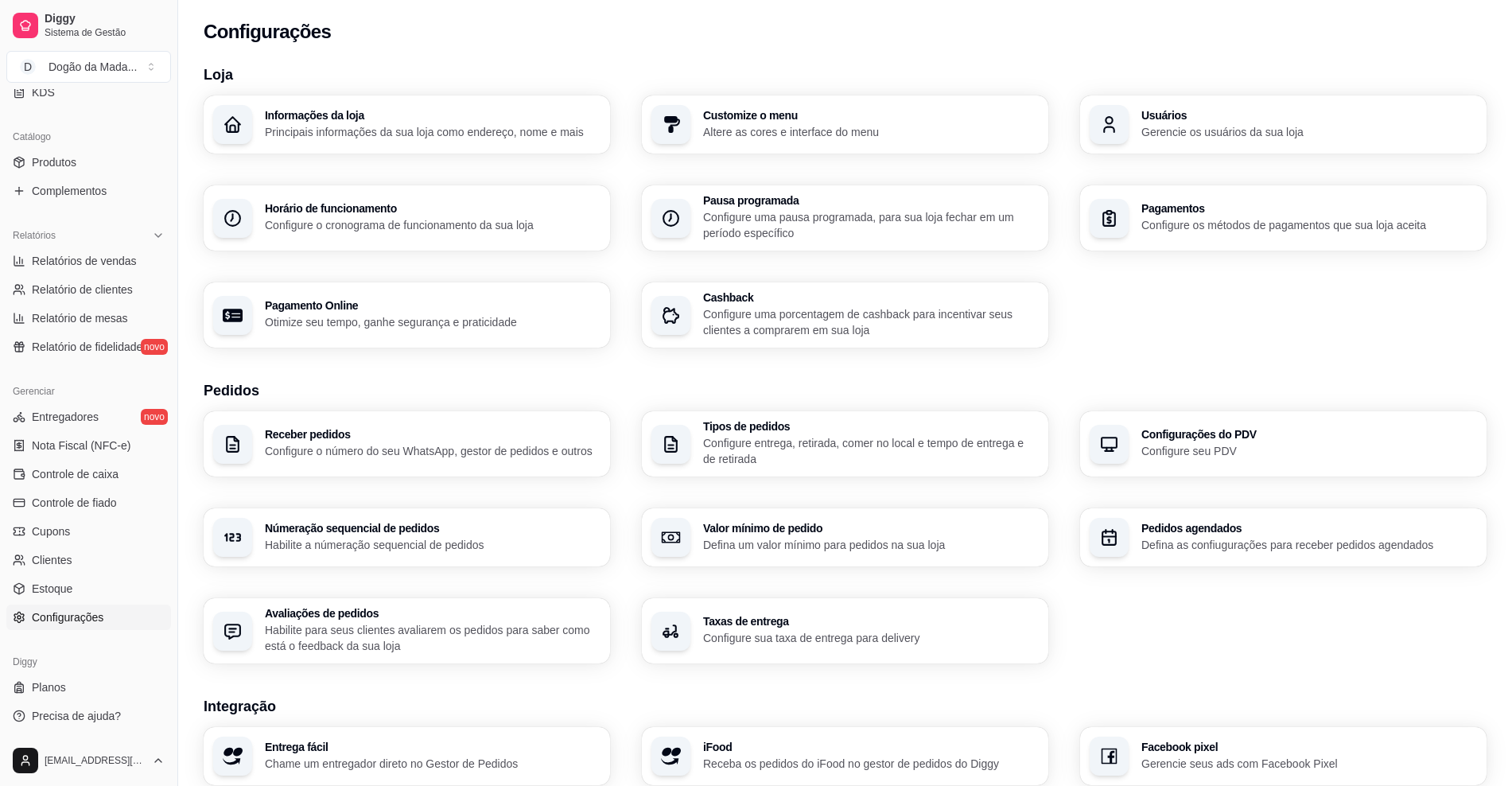
click at [713, 122] on div "Customize o menu Altere as cores e interface do menu" at bounding box center [871, 125] width 335 height 30
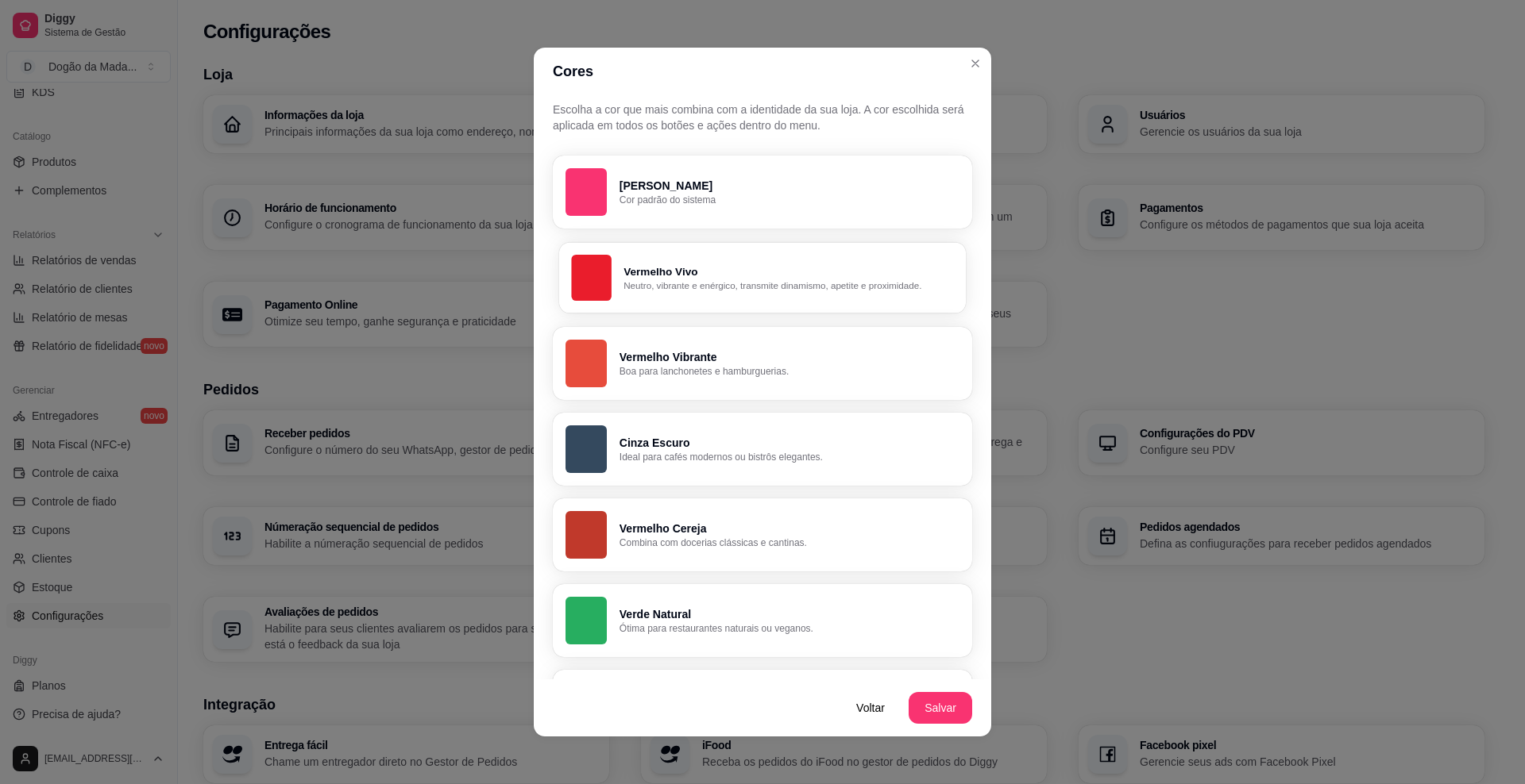
click at [694, 284] on p "Neutro, vibrante e enérgico, transmite dinamismo, apetite e proximidade." at bounding box center [788, 286] width 330 height 13
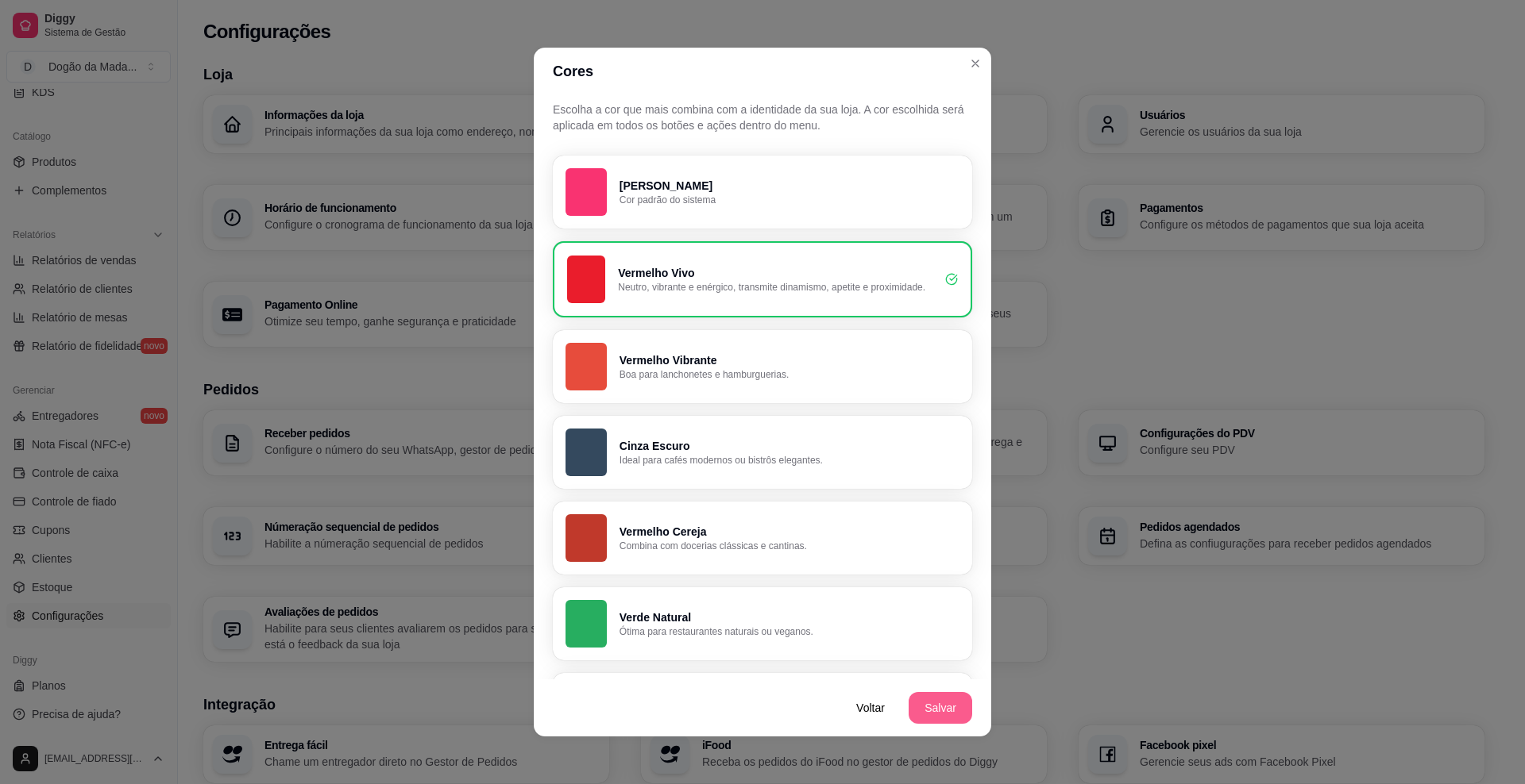
click at [918, 715] on button "Salvar" at bounding box center [940, 707] width 64 height 32
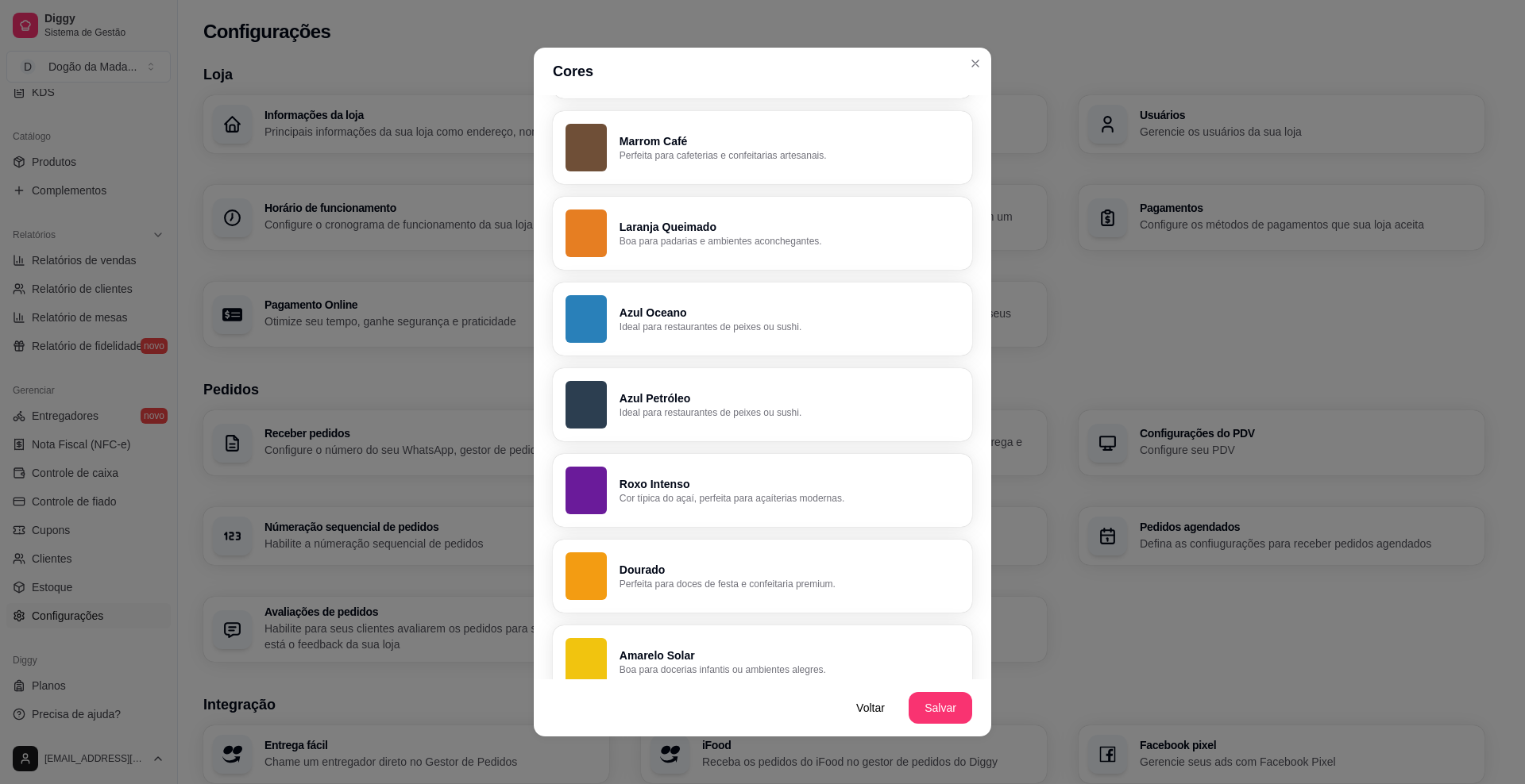
scroll to position [596, 0]
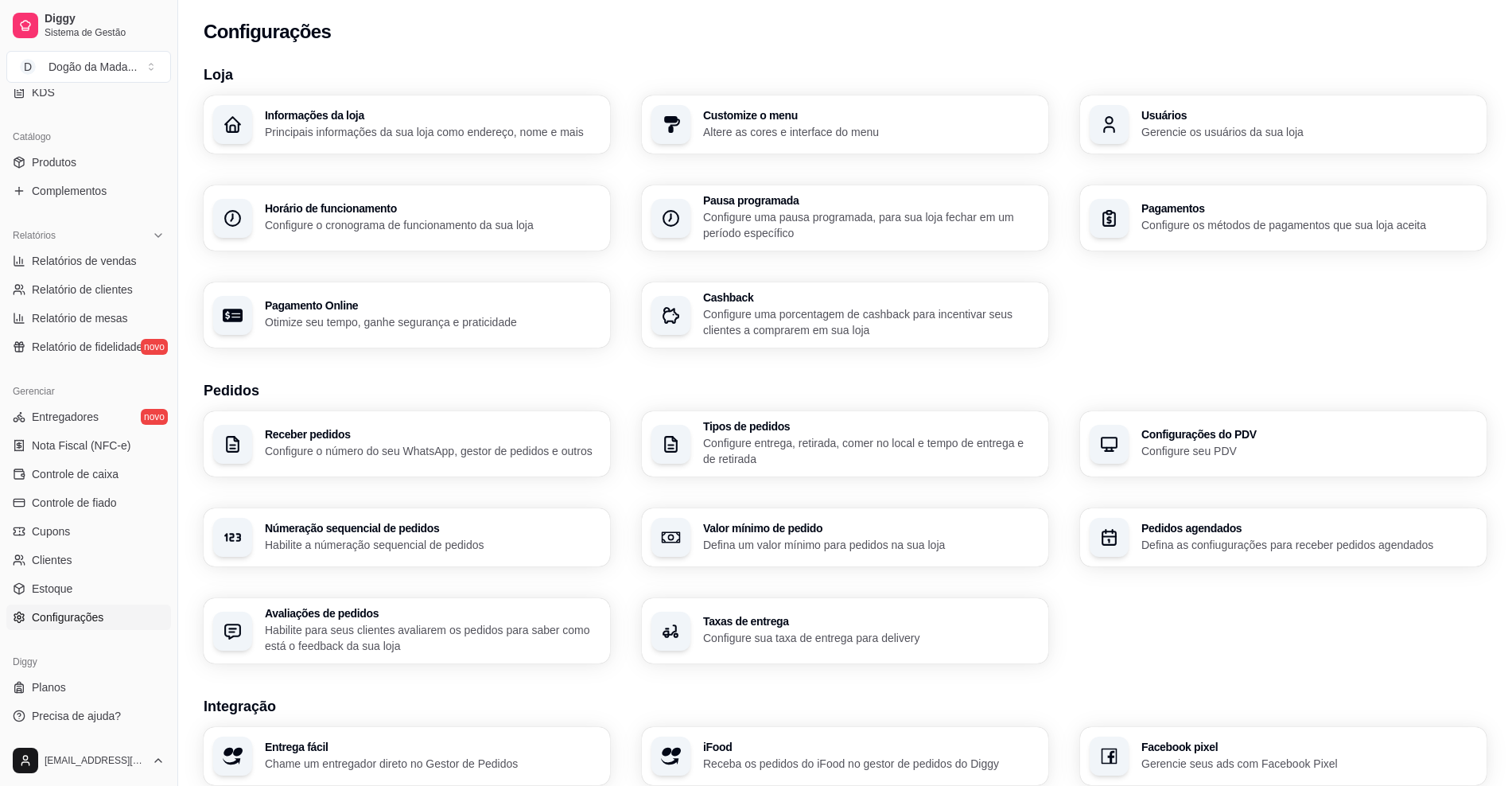
click at [365, 139] on div "Informações da loja Principais informações da sua loja como endereço, nome e ma…" at bounding box center [407, 125] width 407 height 58
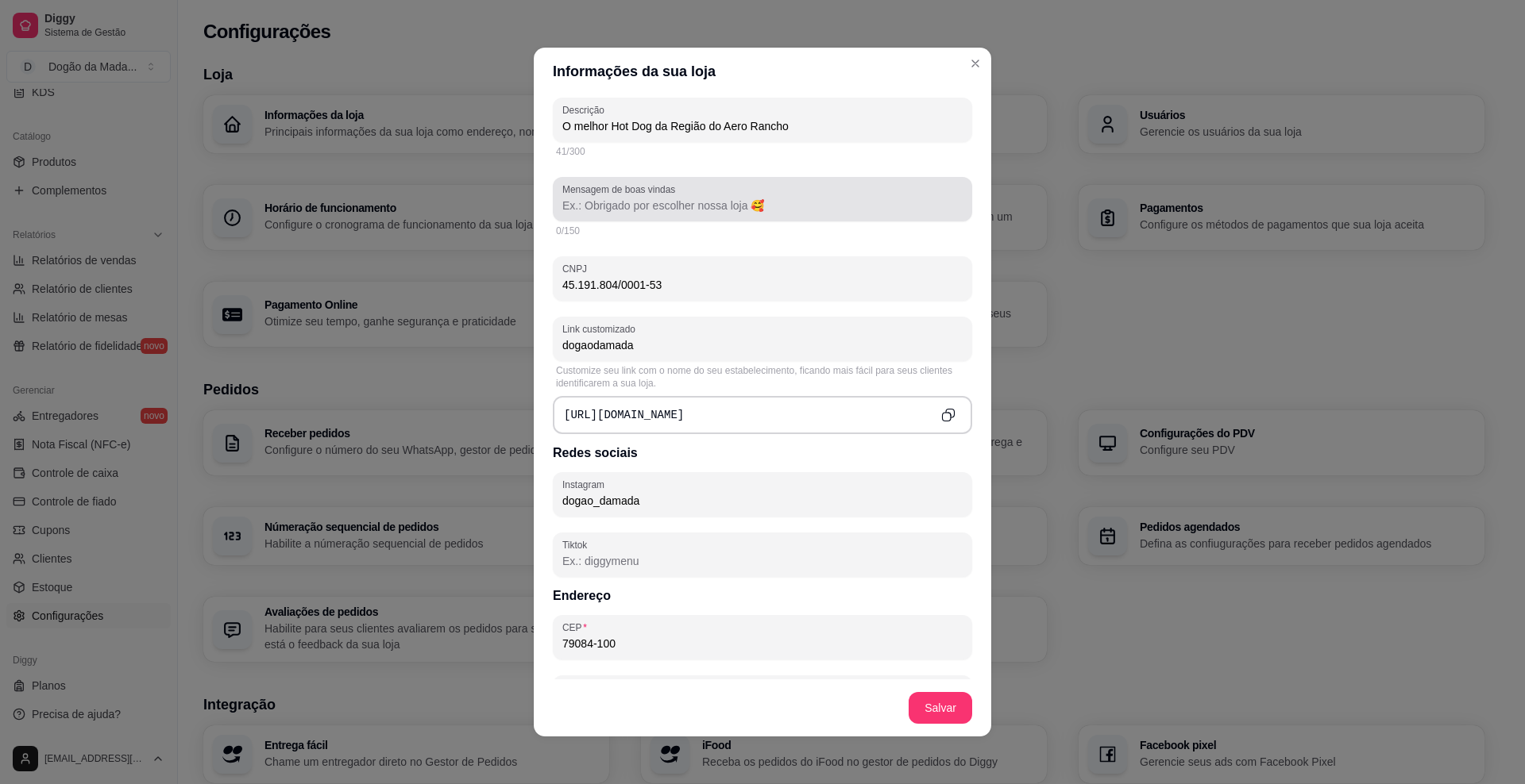
scroll to position [397, 0]
click at [699, 212] on div at bounding box center [762, 196] width 400 height 32
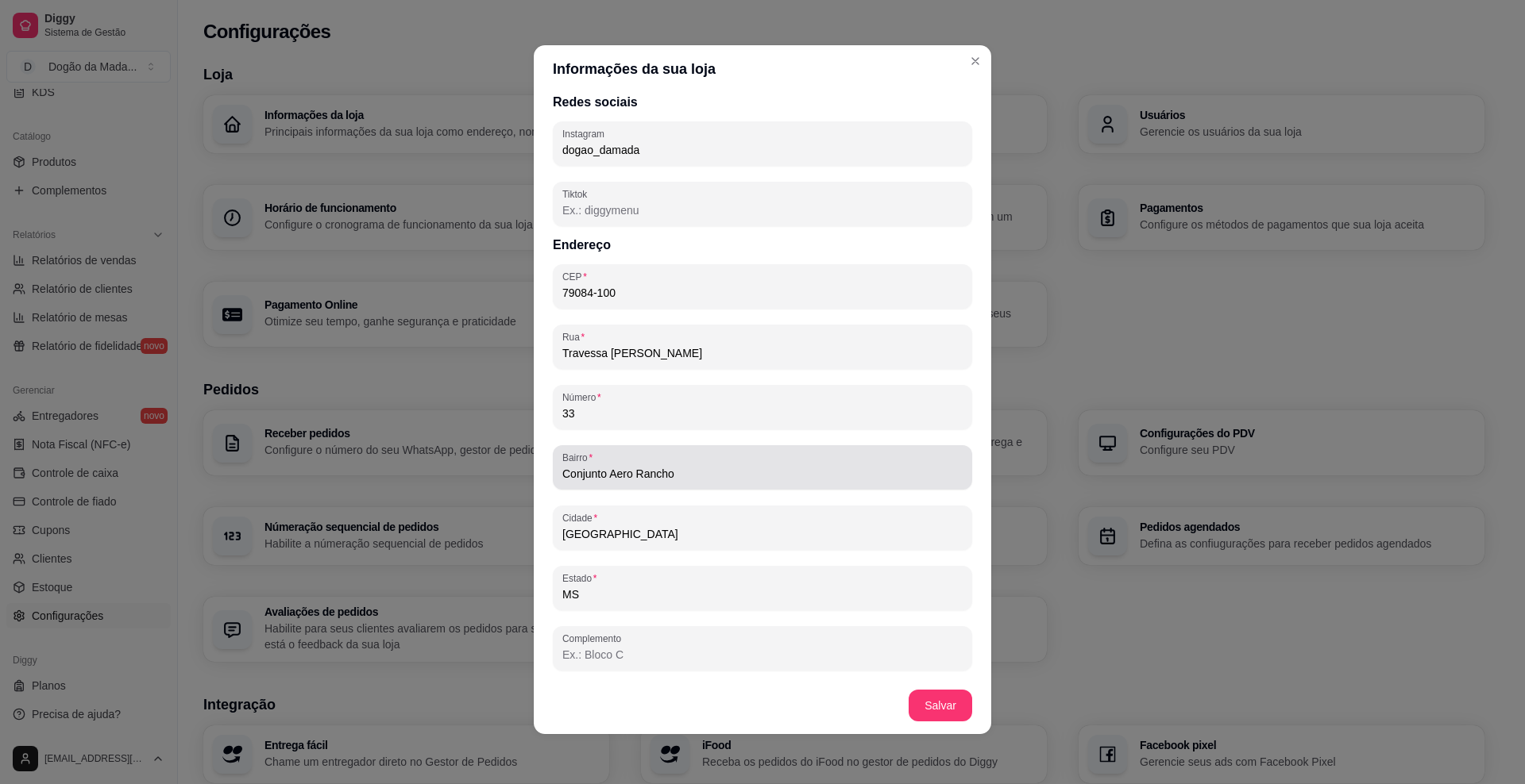
scroll to position [3, 0]
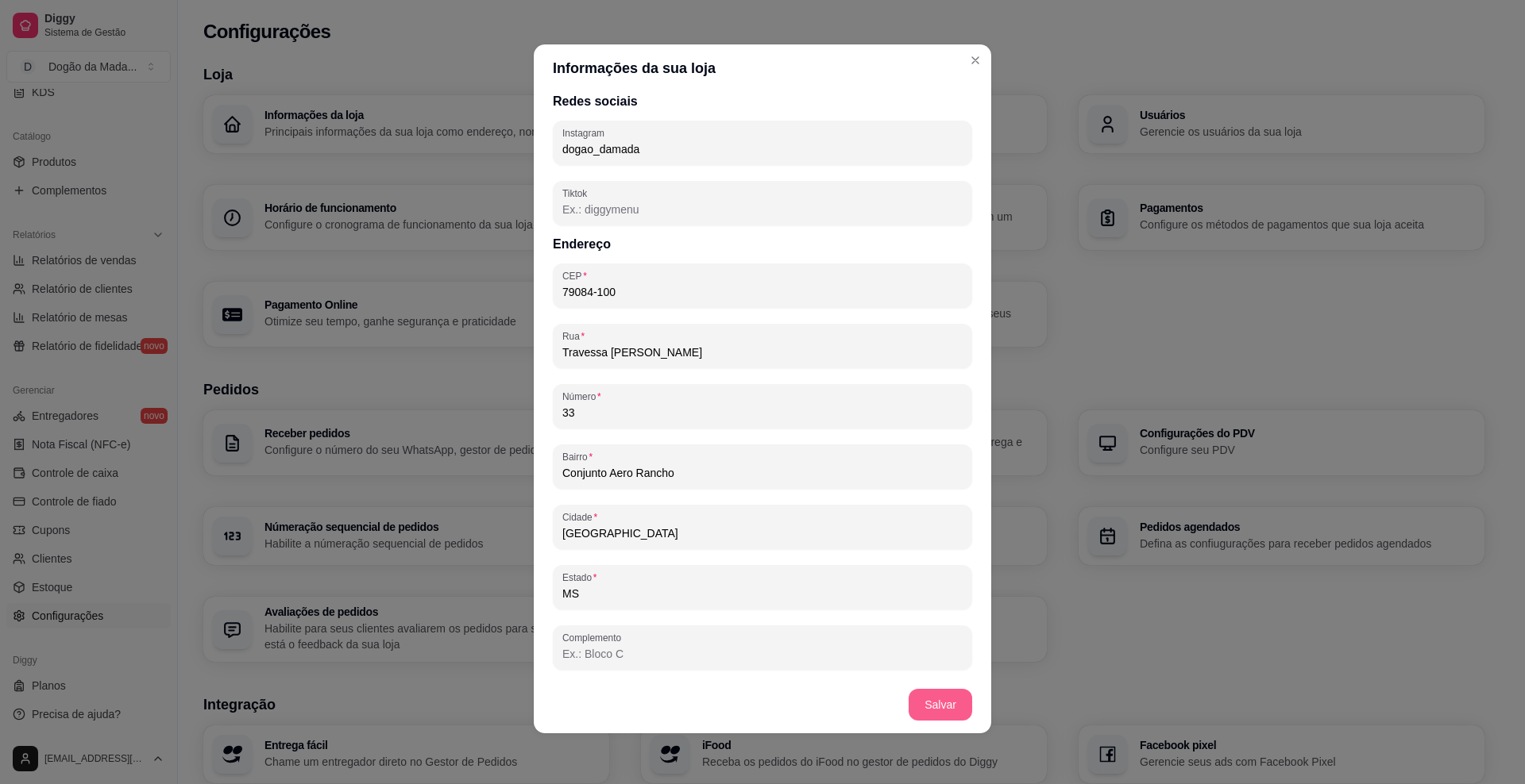
type input "Obrigado por escolher nossa loja!"
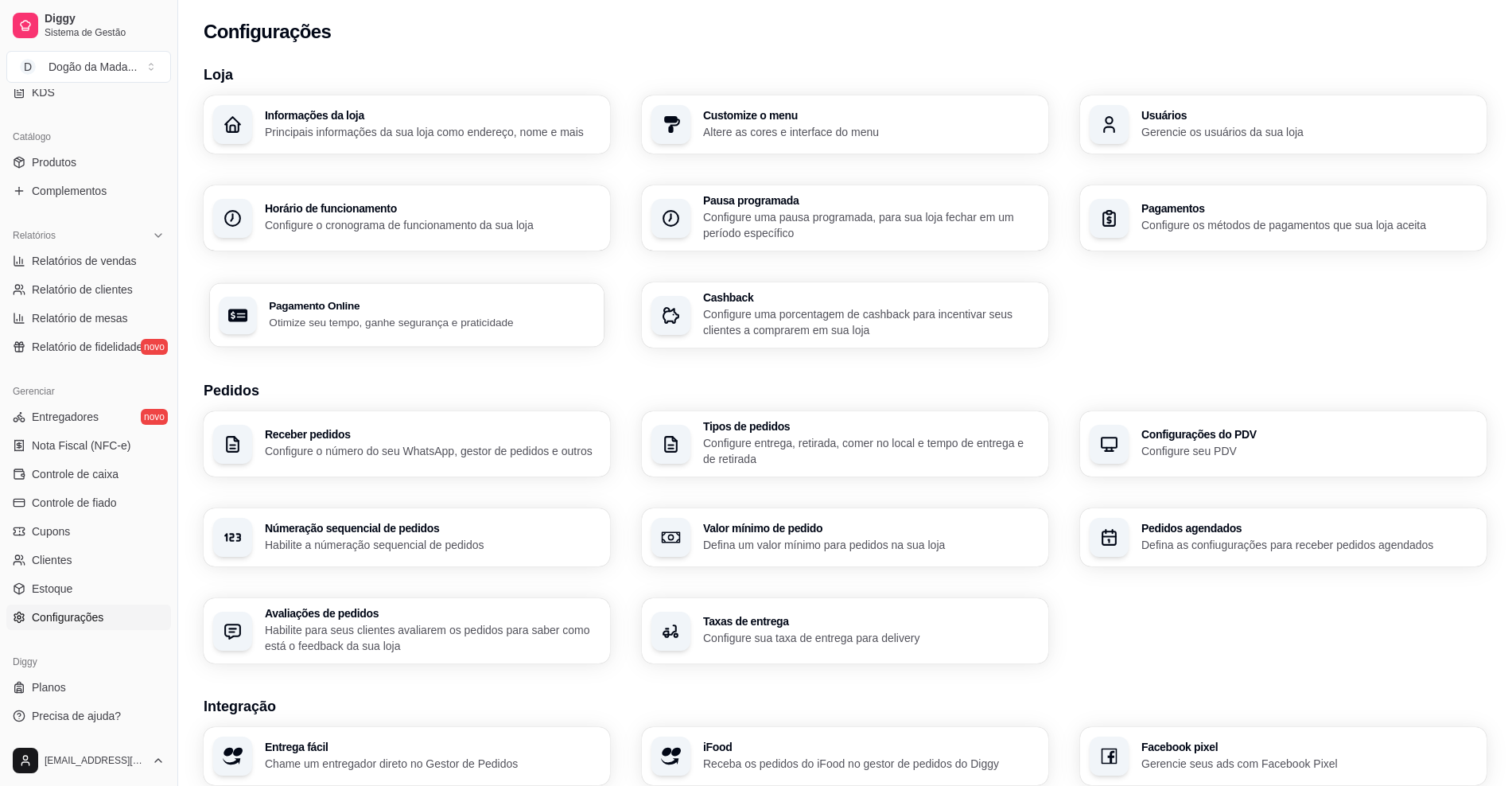
click at [527, 308] on h3 "Pagamento Online" at bounding box center [432, 306] width 326 height 11
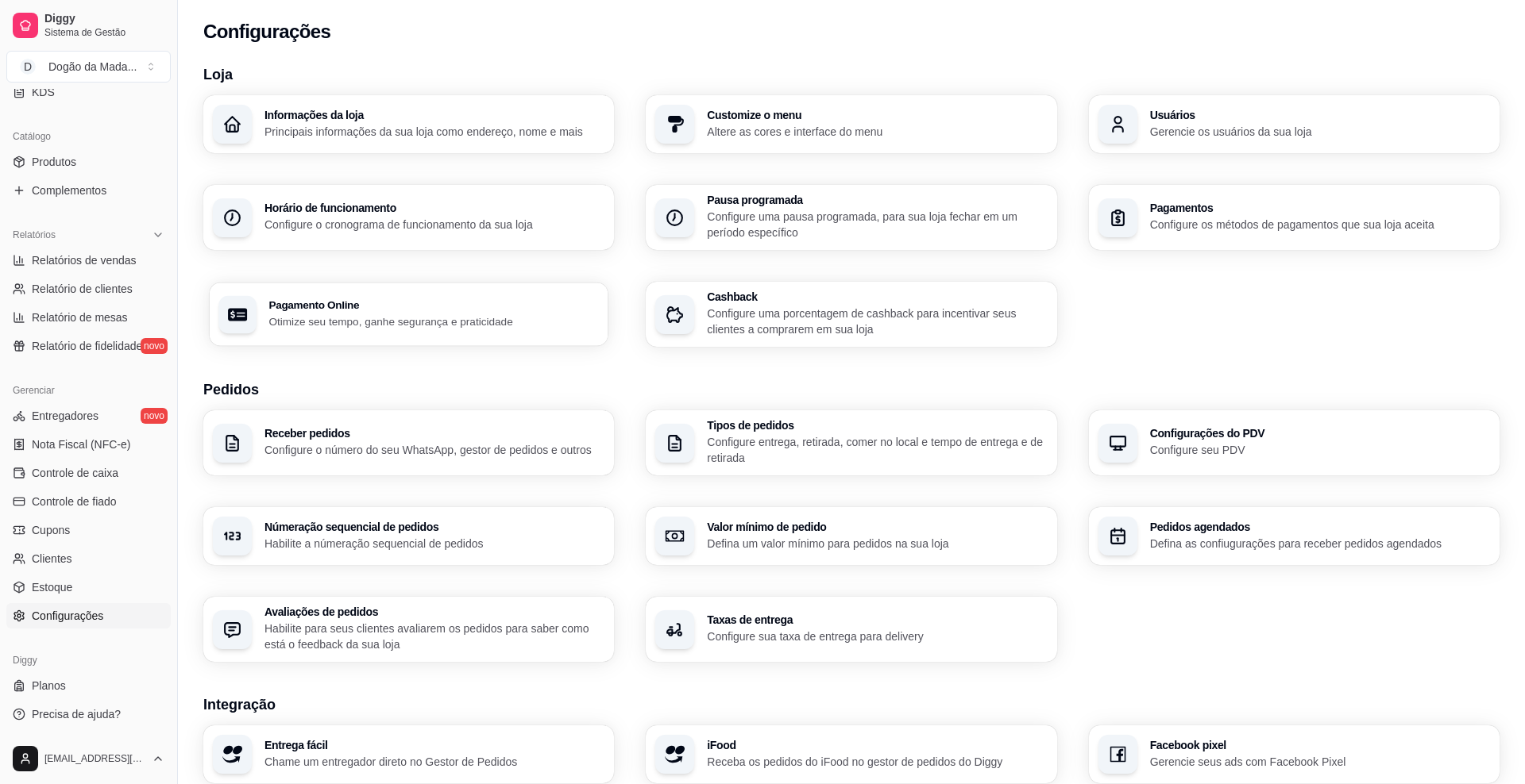
select select "4.98"
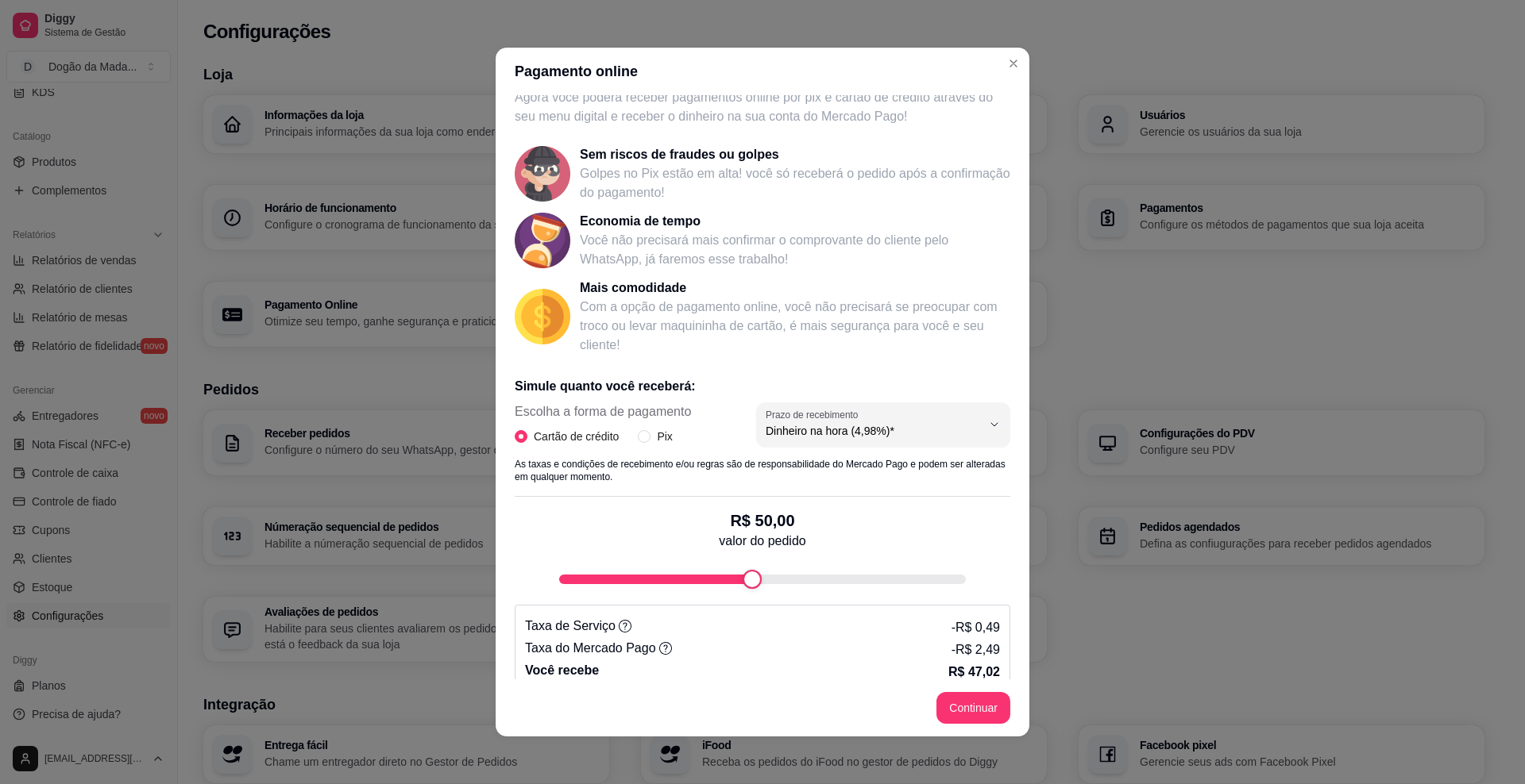
scroll to position [55, 0]
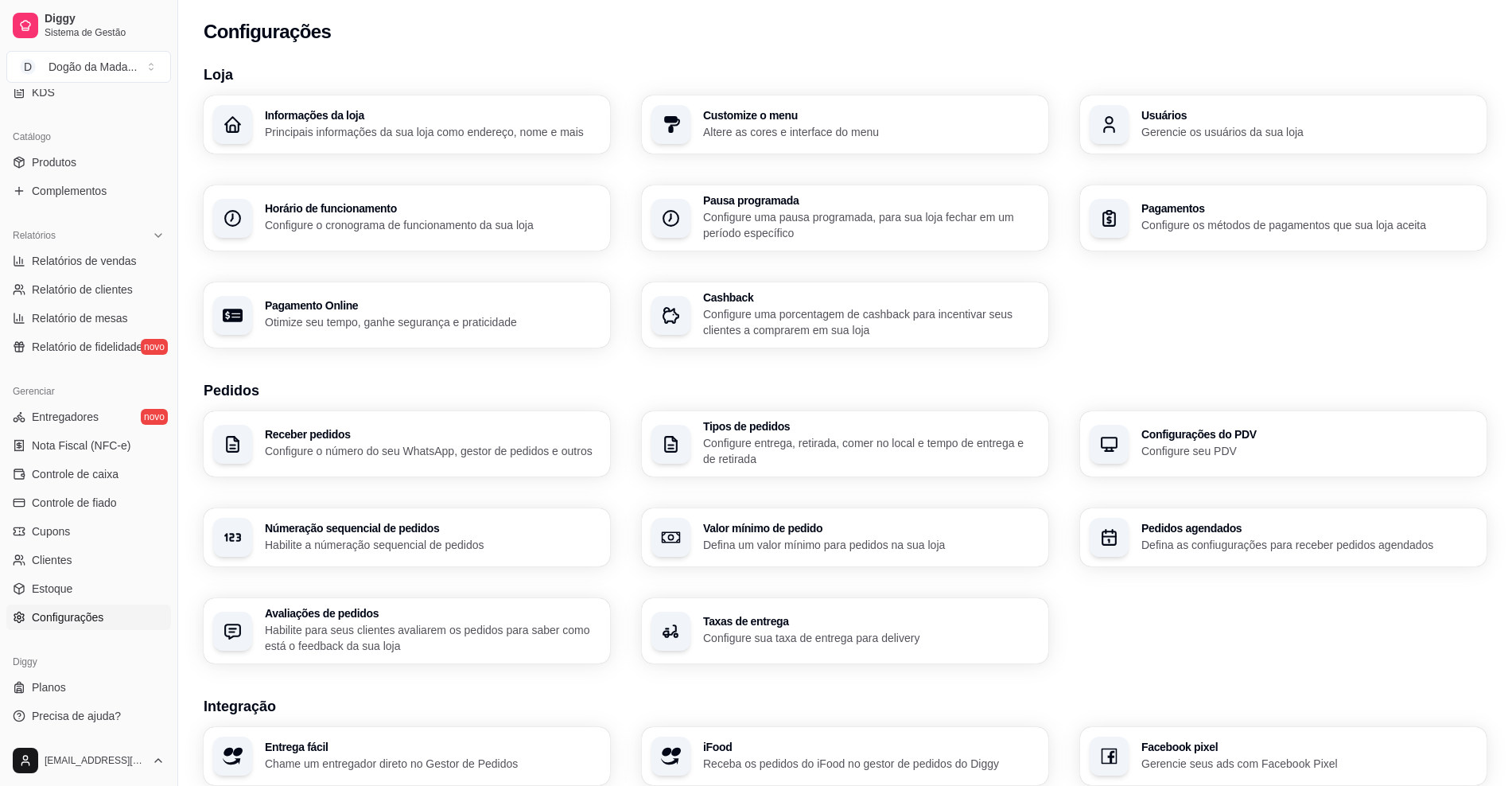
click at [1205, 212] on h3 "Pagamentos" at bounding box center [1309, 208] width 335 height 11
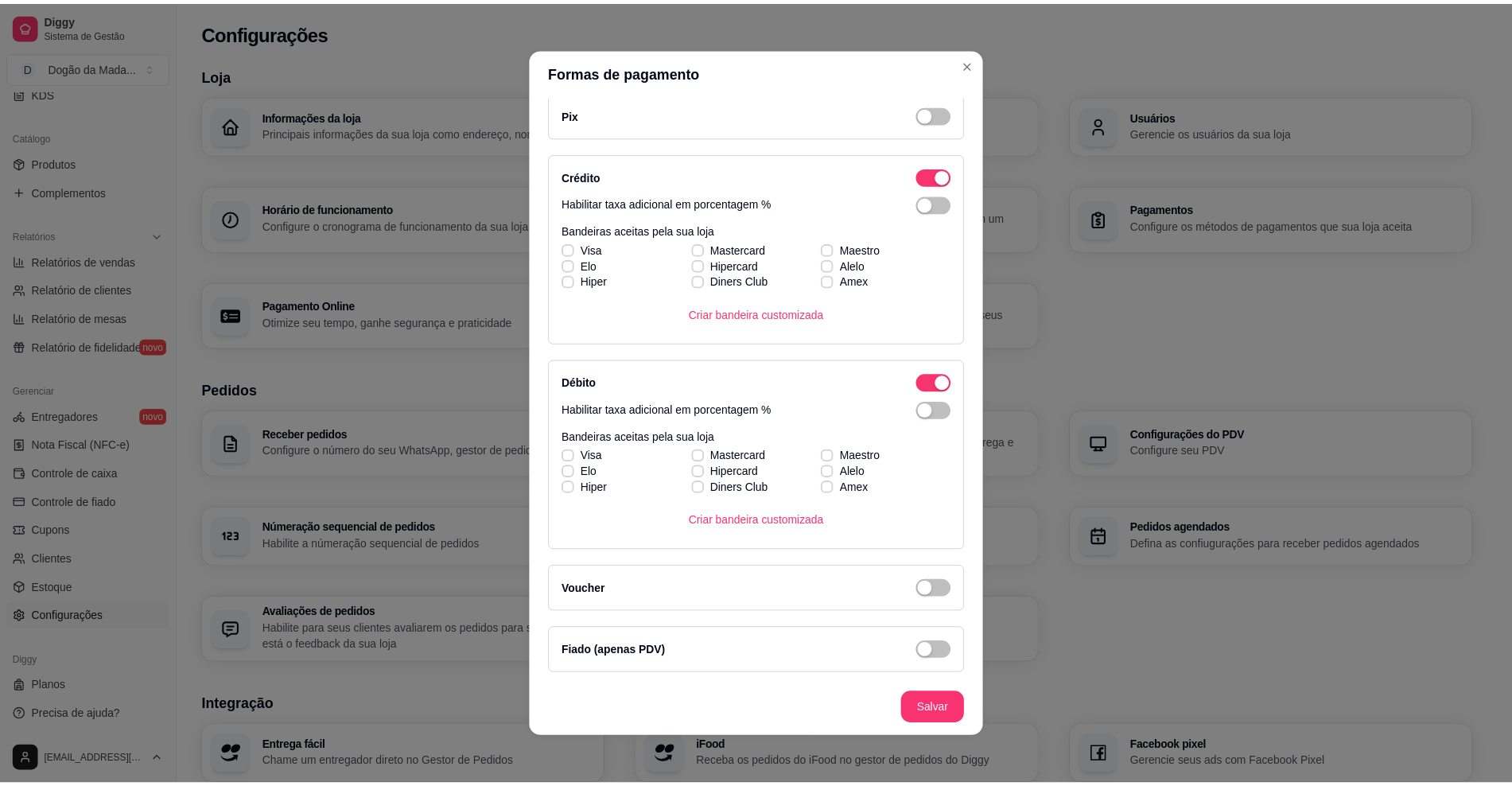
scroll to position [0, 0]
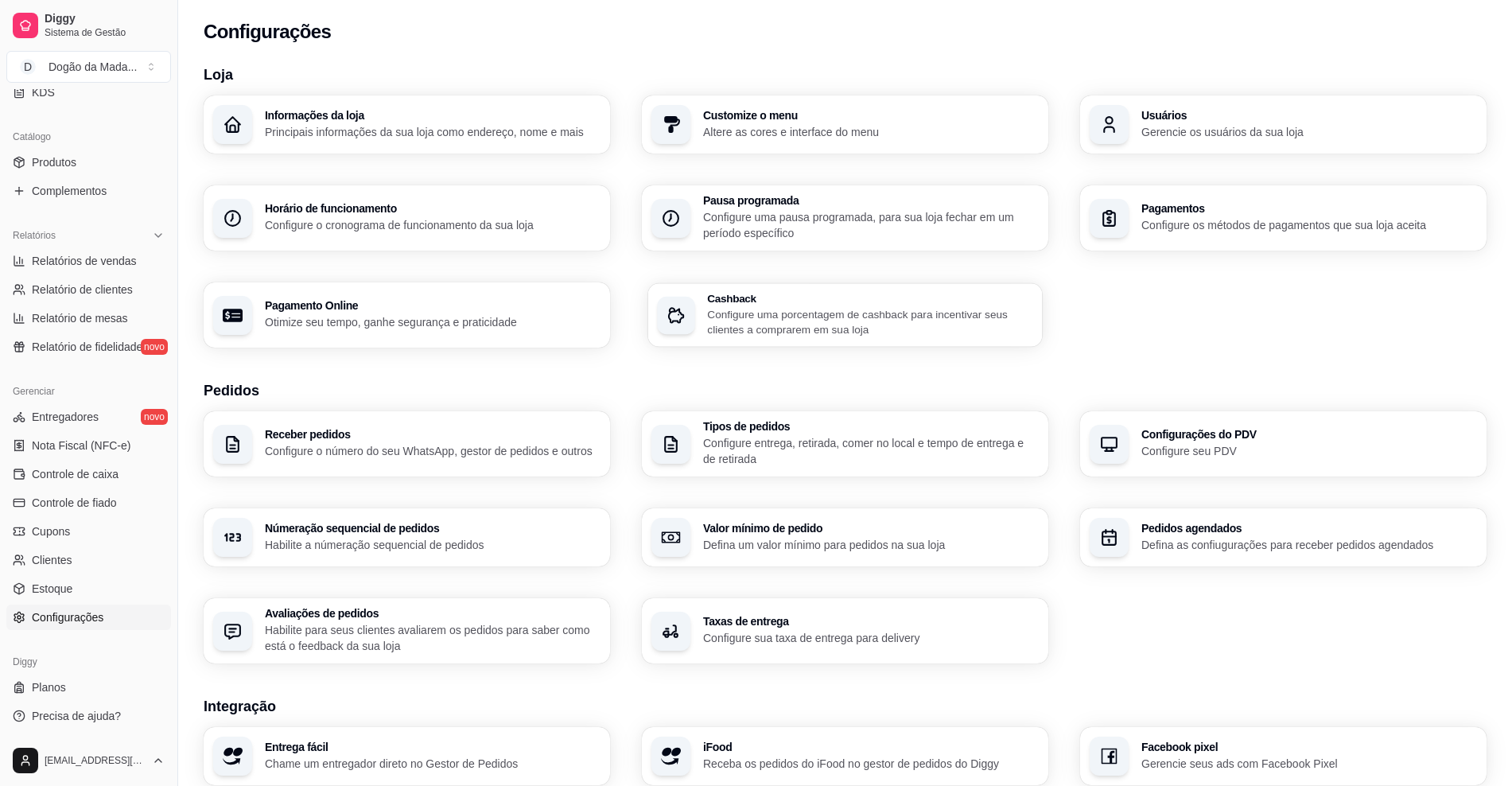
click at [917, 329] on p "Configure uma porcentagem de cashback para incentivar seus clientes a comprarem…" at bounding box center [870, 322] width 326 height 31
click at [417, 529] on h3 "Númeração sequencial de pedidos" at bounding box center [432, 528] width 335 height 11
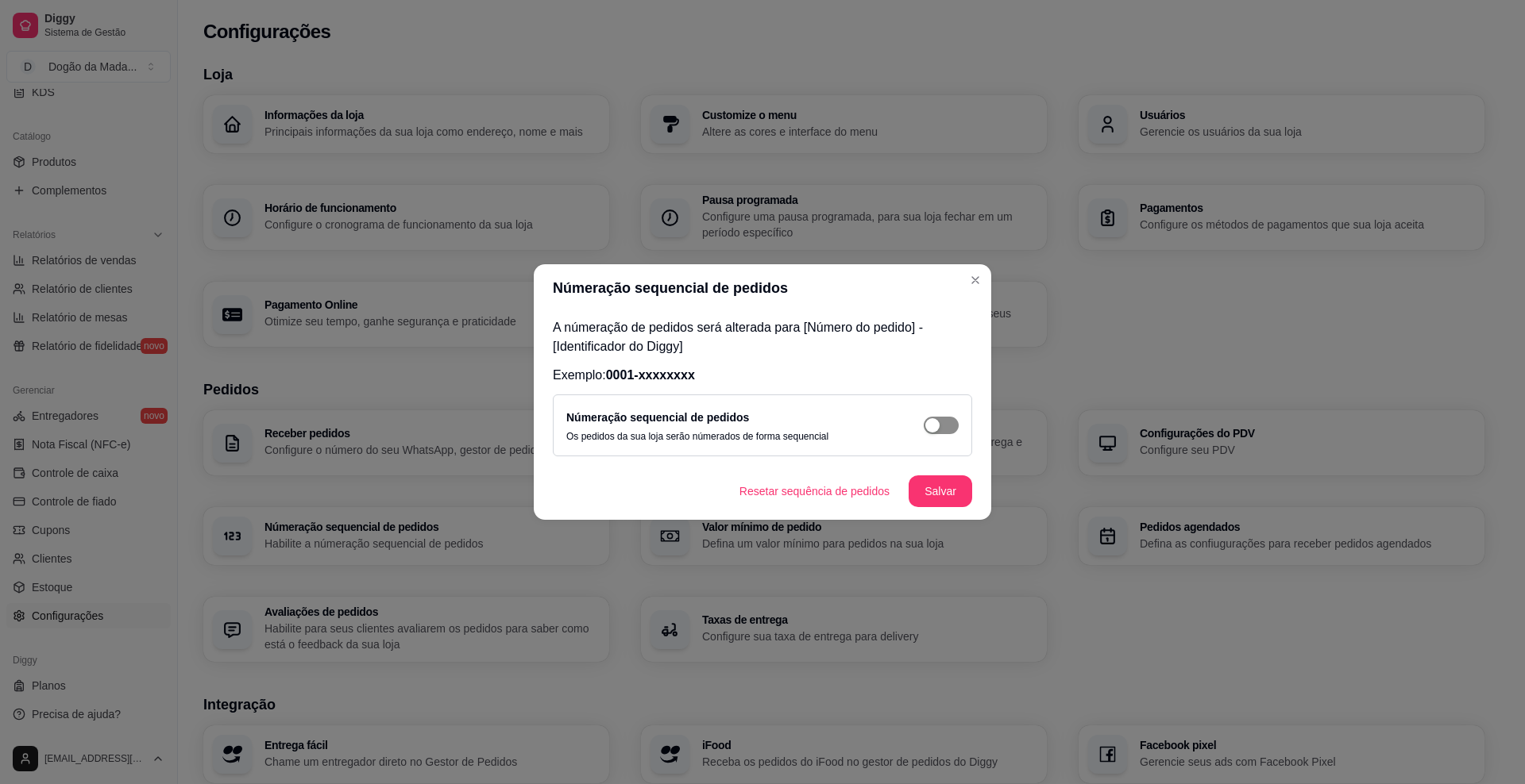
click at [927, 419] on div "button" at bounding box center [932, 426] width 15 height 15
click at [875, 493] on button "Resetar sequência de pedidos" at bounding box center [814, 491] width 175 height 32
click at [936, 497] on button "Salvar" at bounding box center [940, 491] width 64 height 32
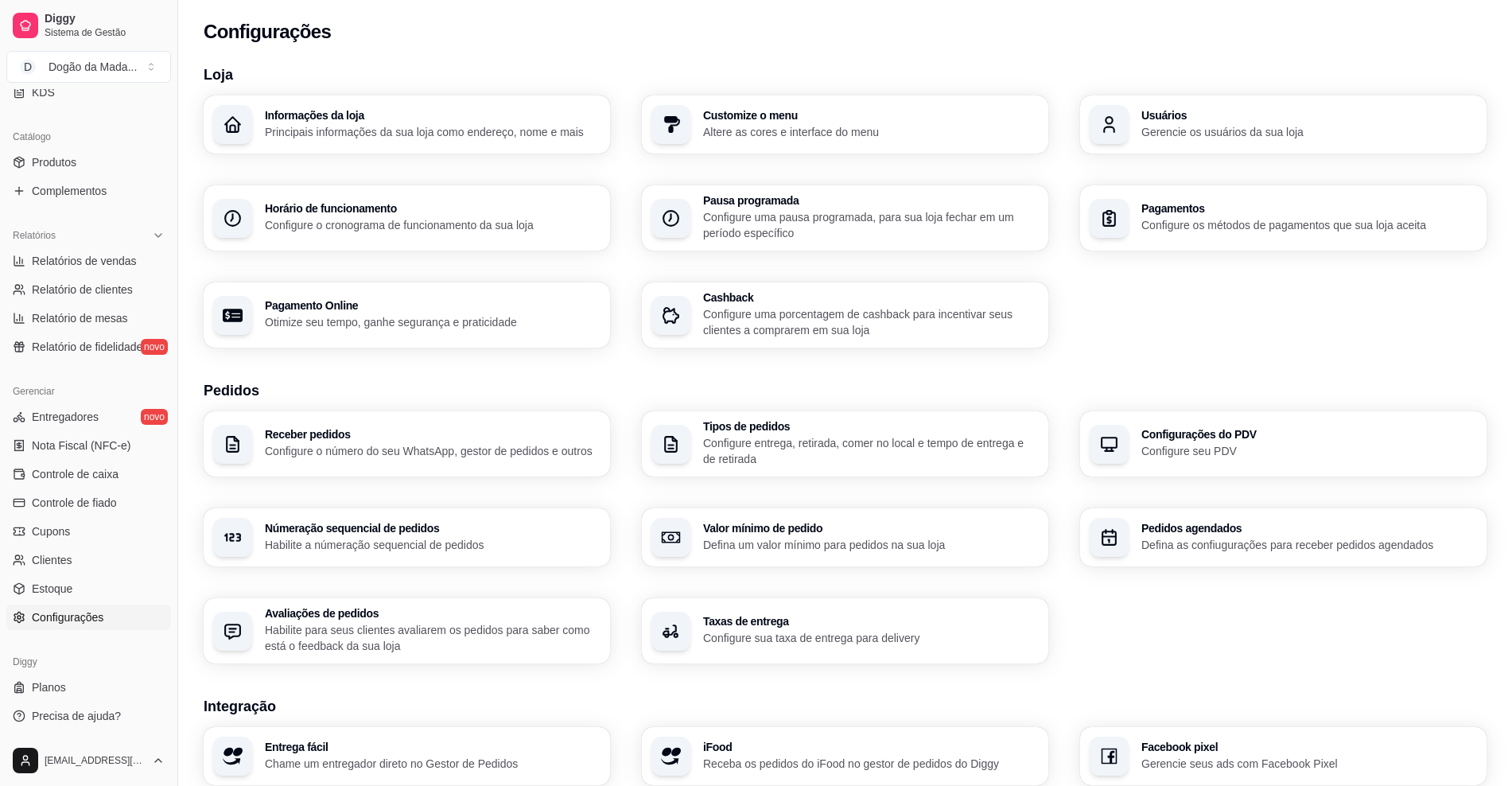
click at [510, 637] on p "Habilite para seus clientes avaliarem os pedidos para saber como está o feedbac…" at bounding box center [432, 638] width 335 height 32
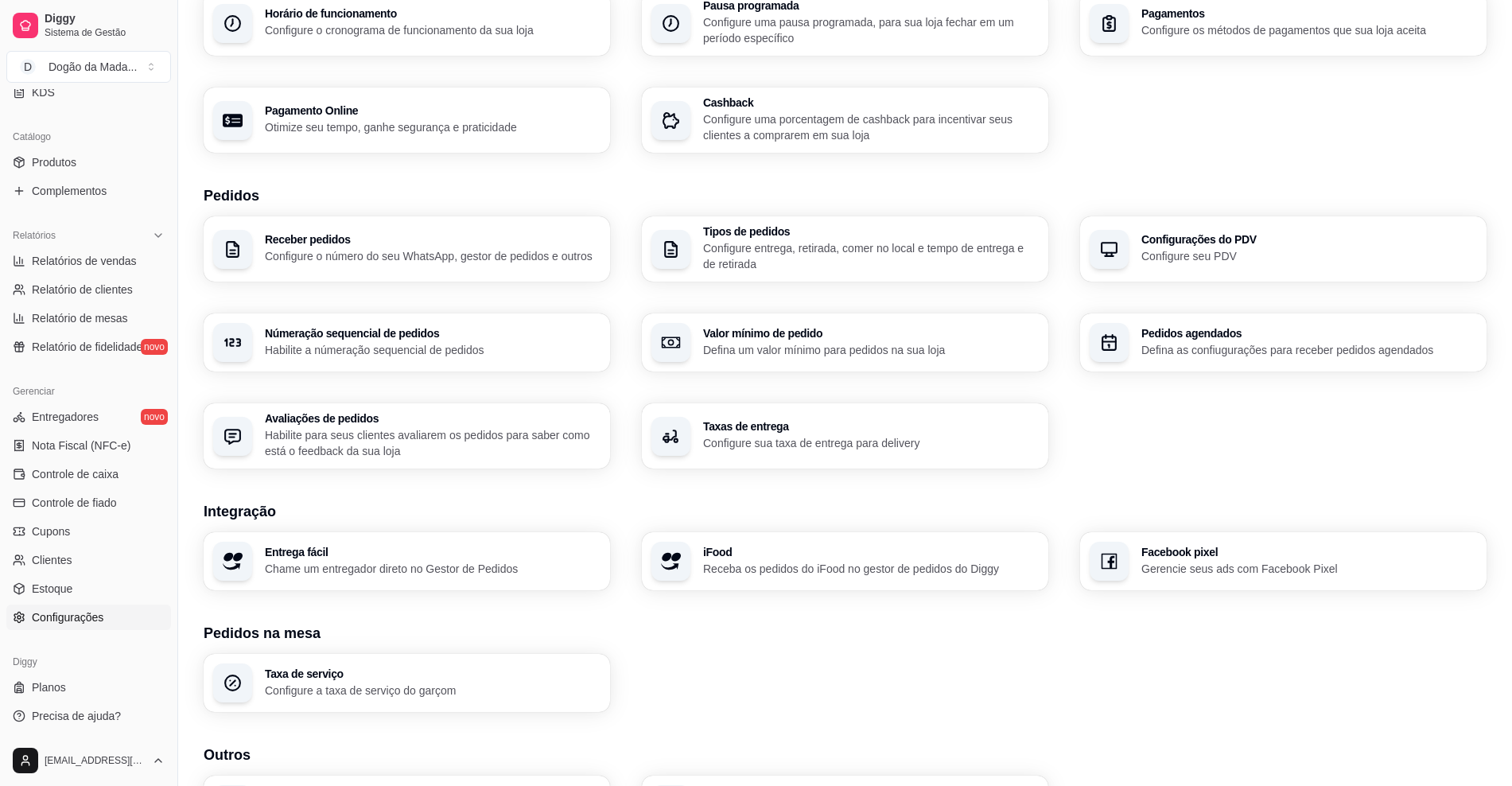
scroll to position [199, 0]
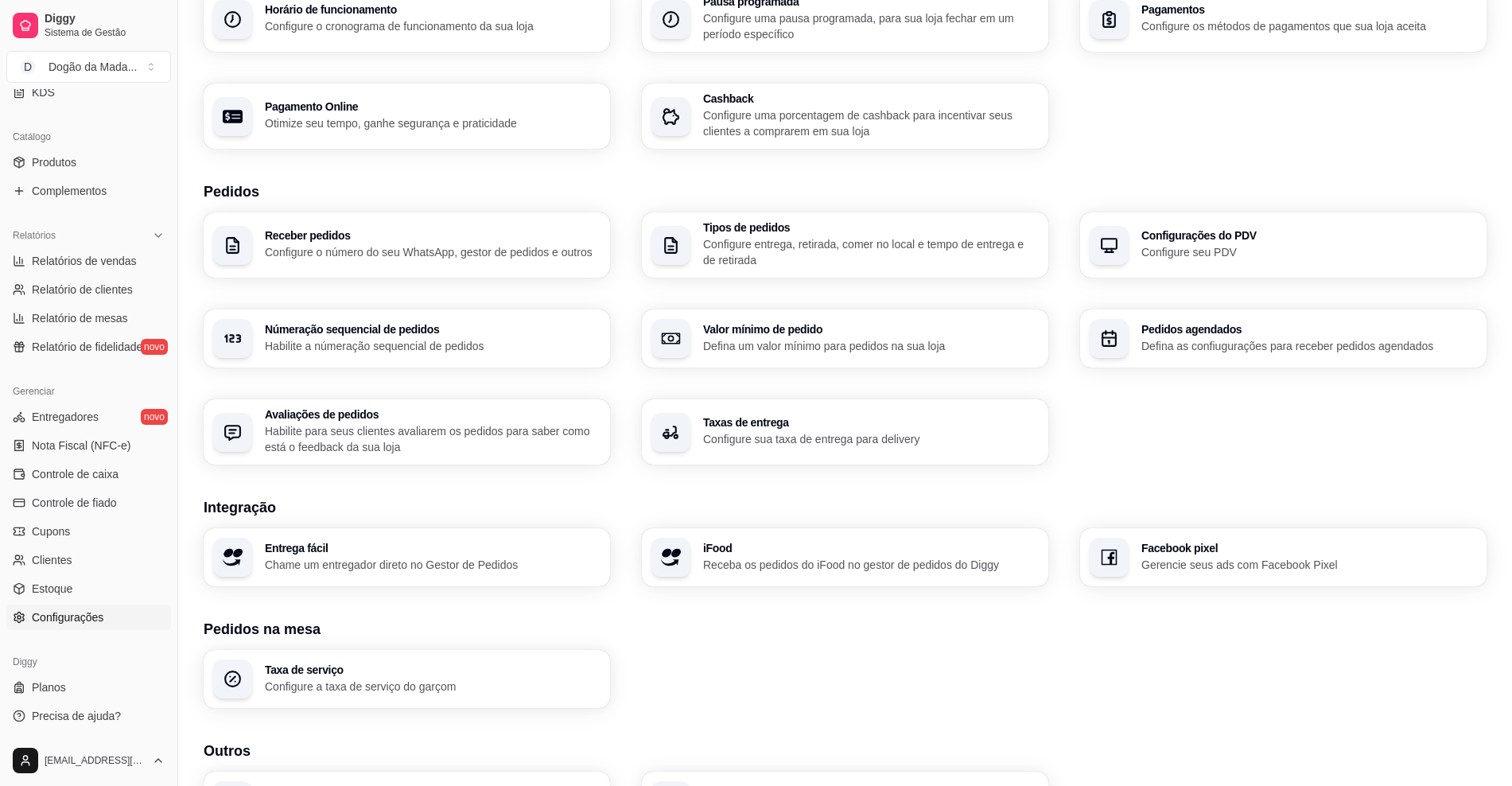
click at [1152, 553] on h3 "Facebook pixel" at bounding box center [1309, 549] width 335 height 11
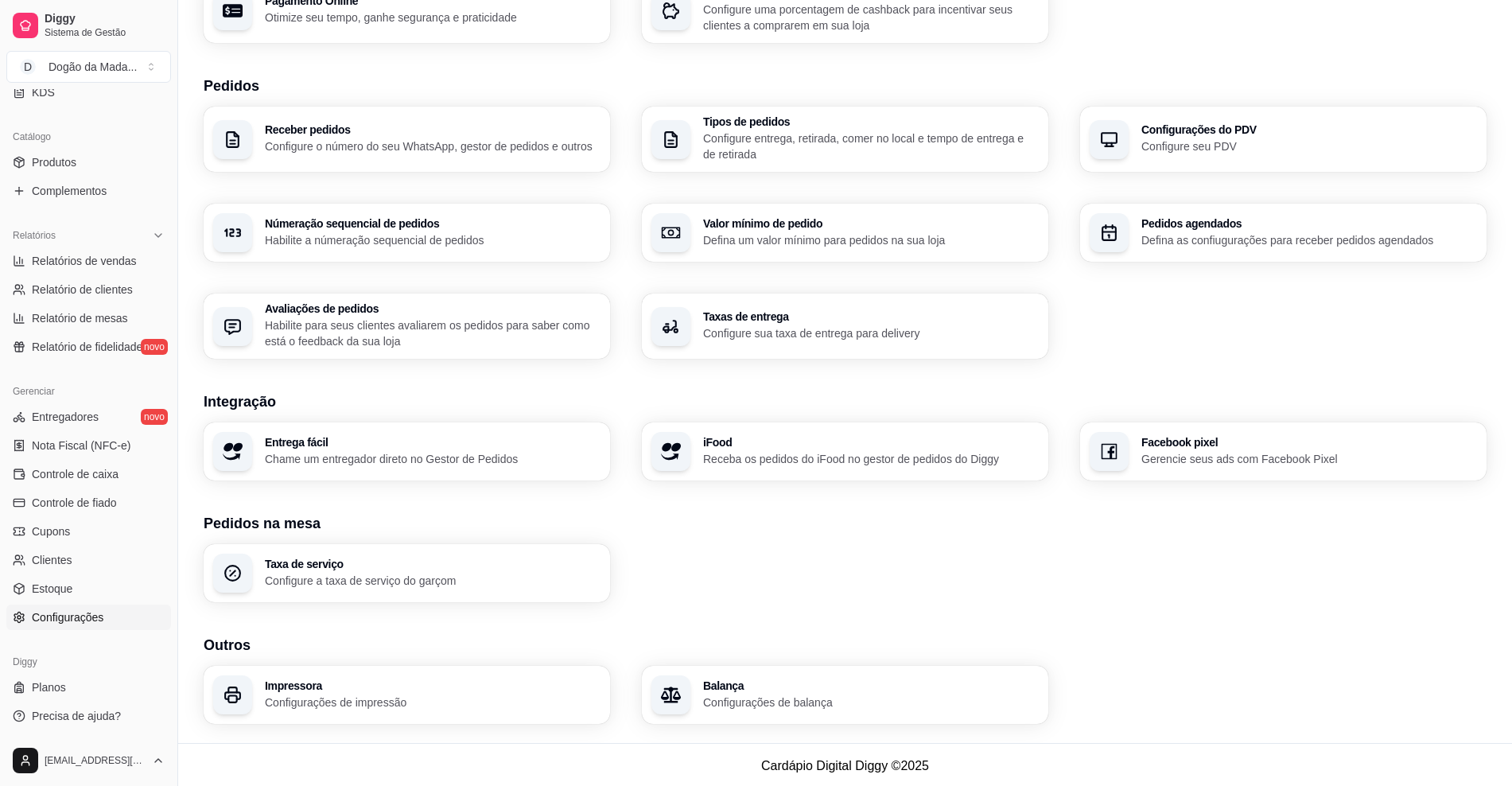
scroll to position [307, 0]
click at [450, 582] on p "Configure a taxa de serviço do garçom" at bounding box center [432, 579] width 335 height 16
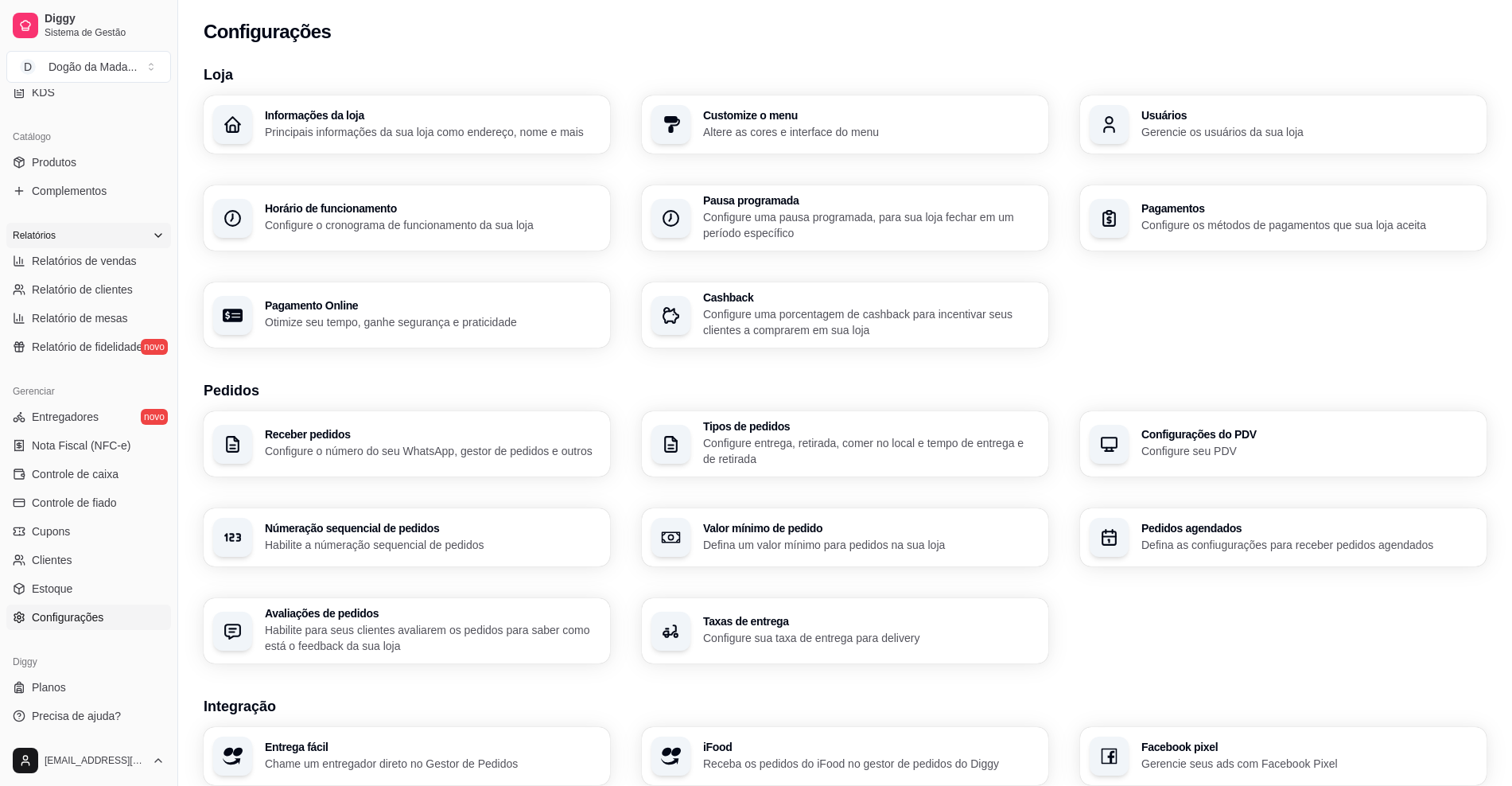
scroll to position [0, 0]
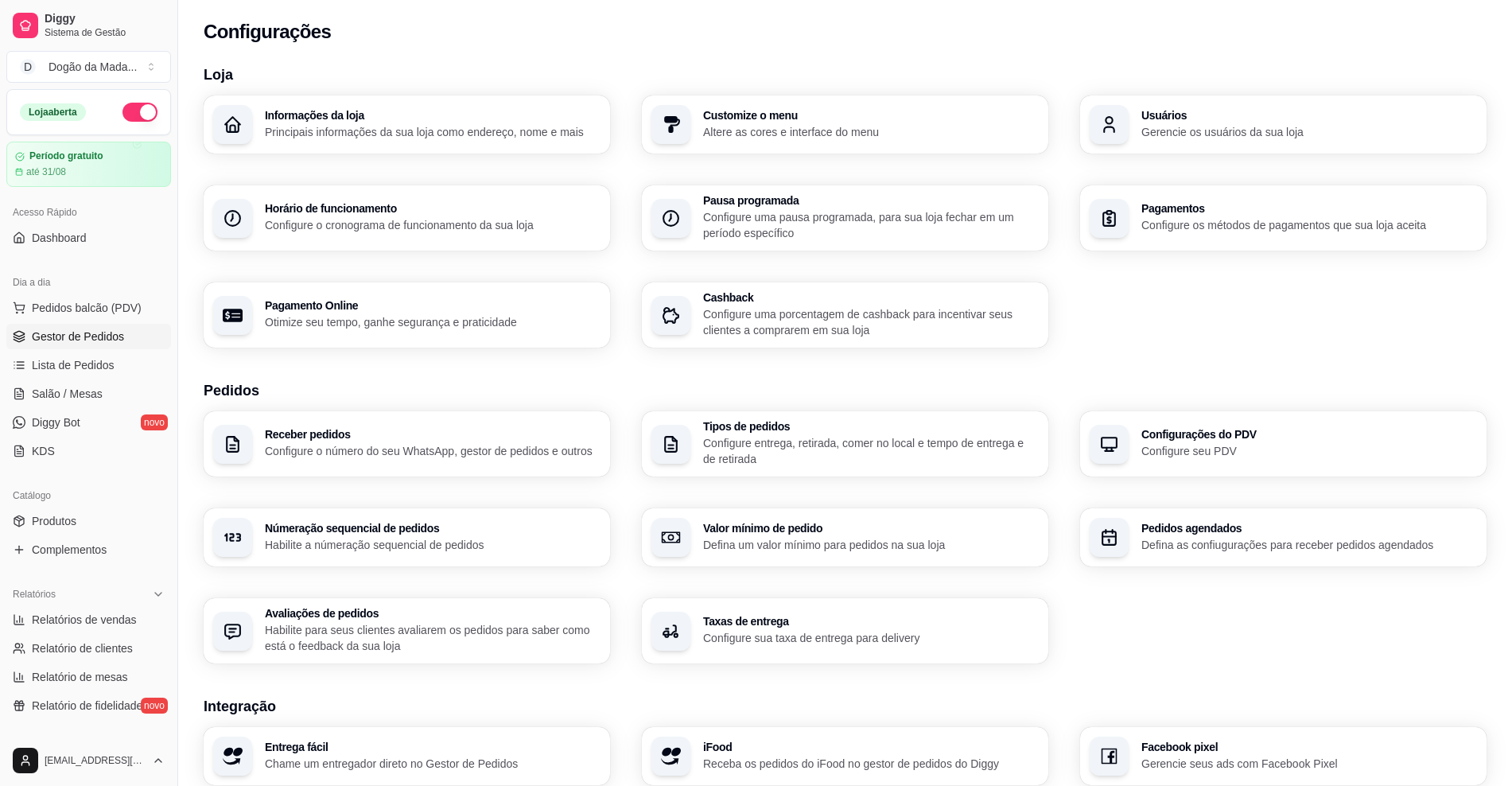
click at [92, 337] on span "Gestor de Pedidos" at bounding box center [78, 337] width 92 height 16
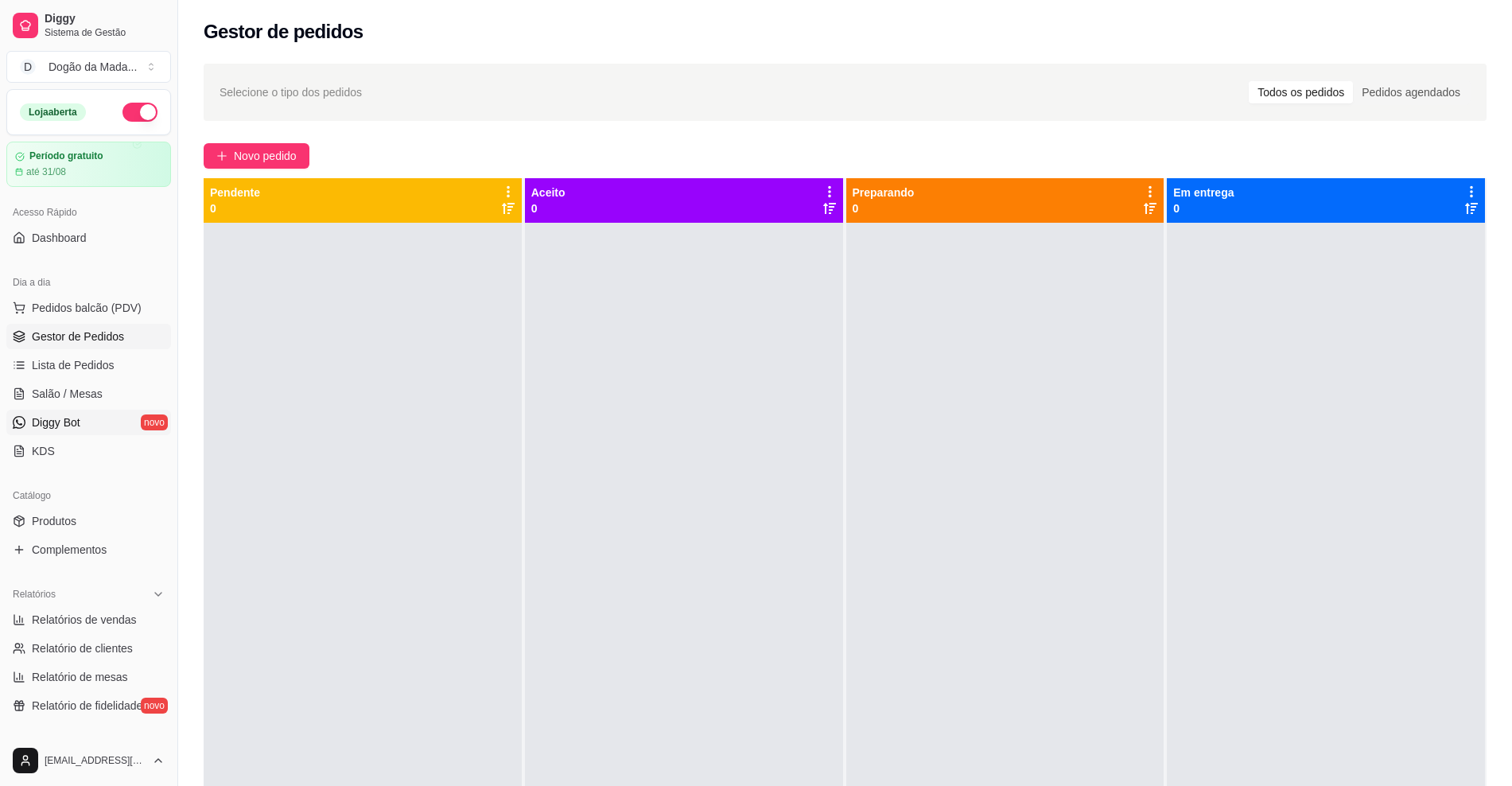
click at [65, 429] on span "Diggy Bot" at bounding box center [56, 423] width 49 height 16
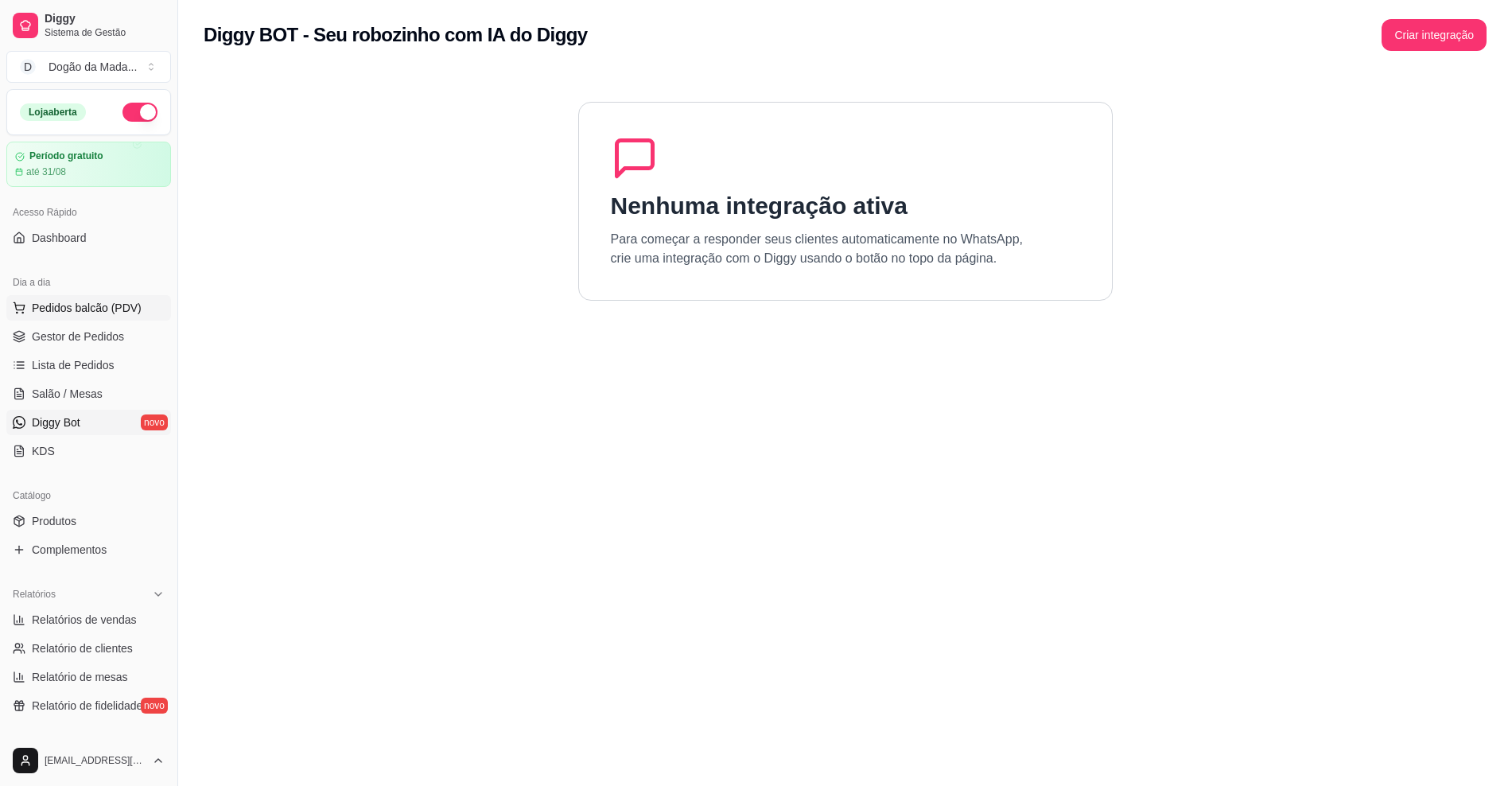
click at [73, 320] on button "Pedidos balcão (PDV)" at bounding box center [88, 307] width 164 height 25
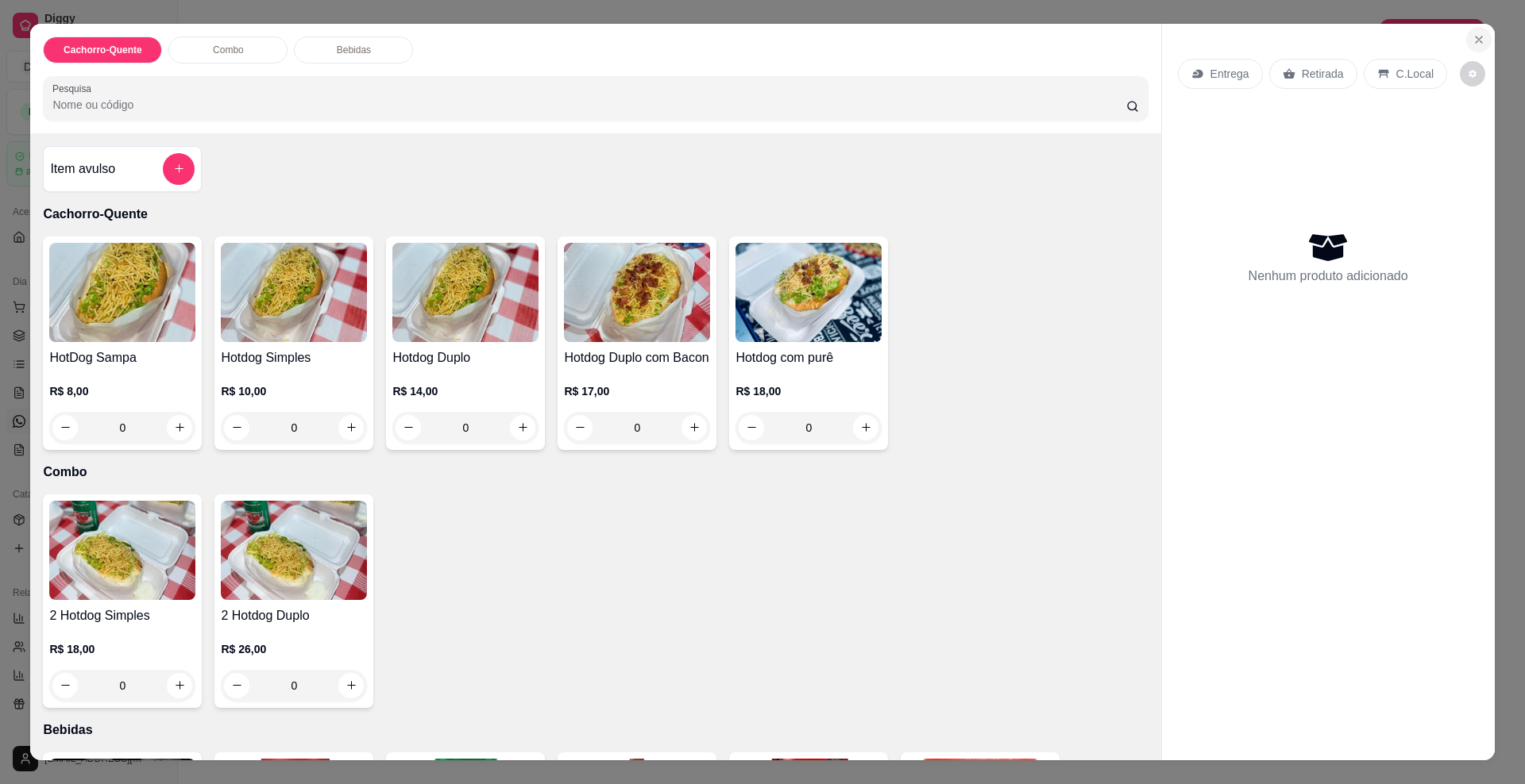
click at [1472, 44] on icon "Close" at bounding box center [1479, 40] width 13 height 13
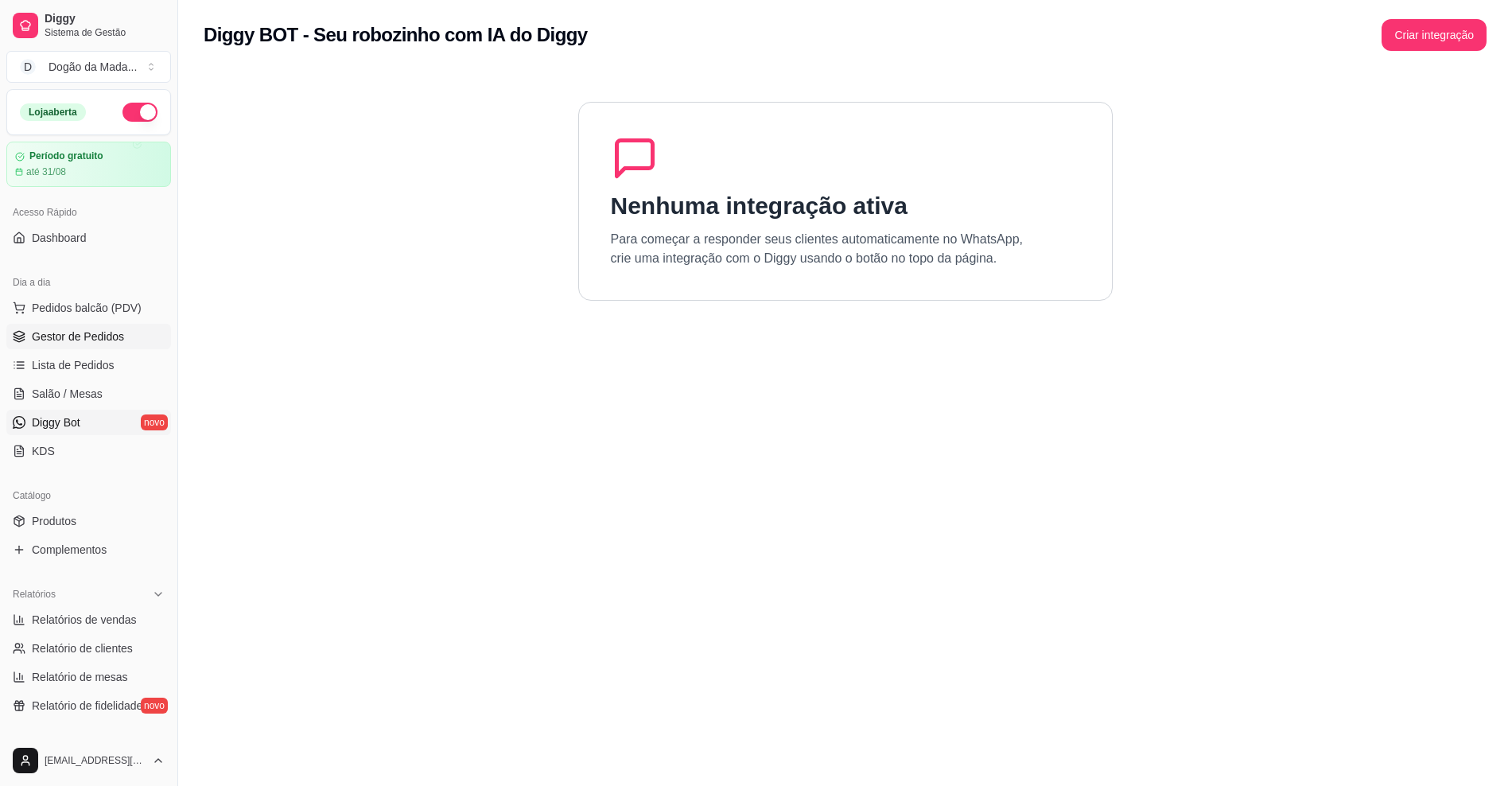
click at [57, 341] on span "Gestor de Pedidos" at bounding box center [78, 337] width 92 height 16
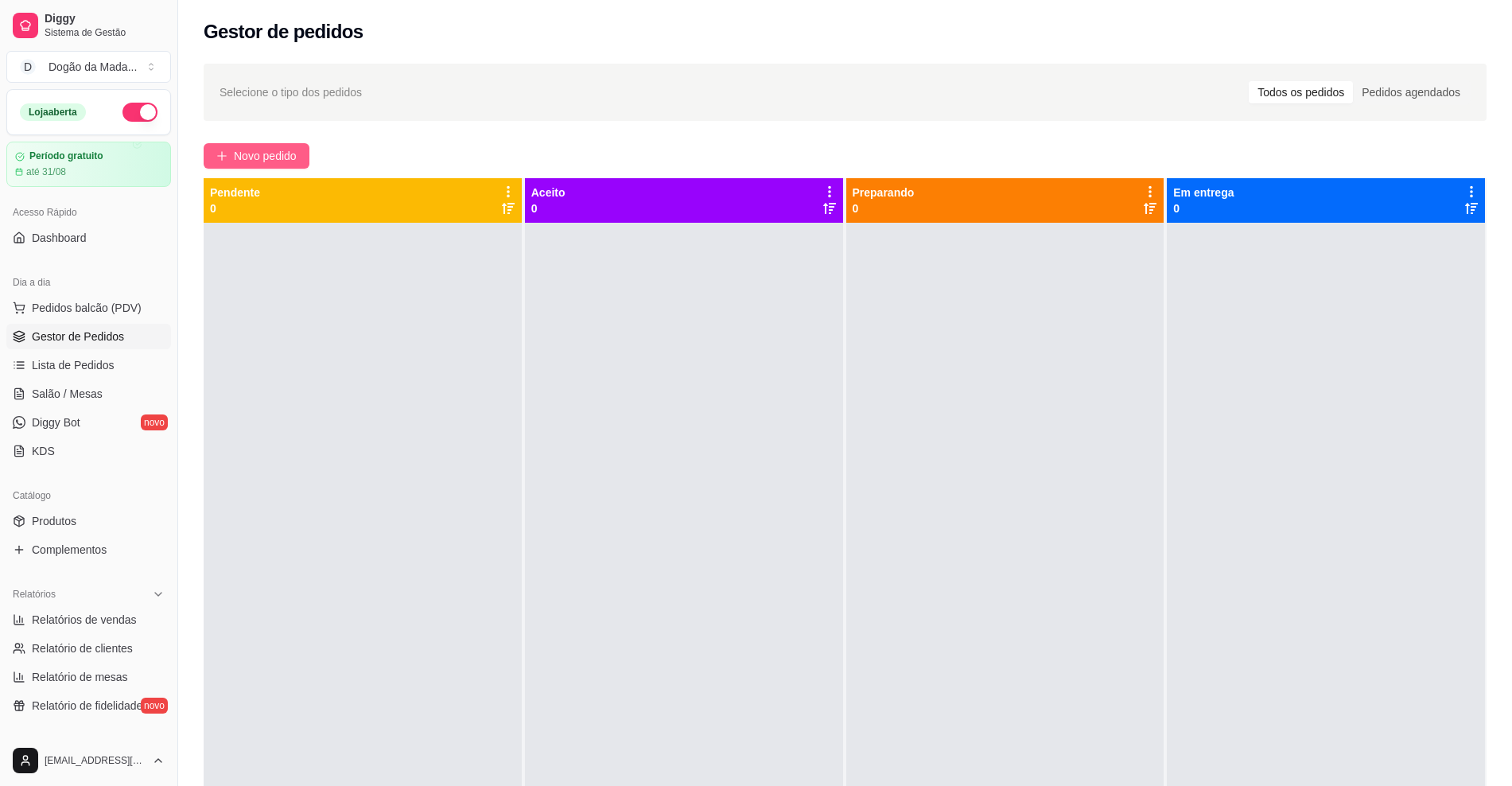
click at [228, 145] on button "Novo pedido" at bounding box center [256, 156] width 106 height 25
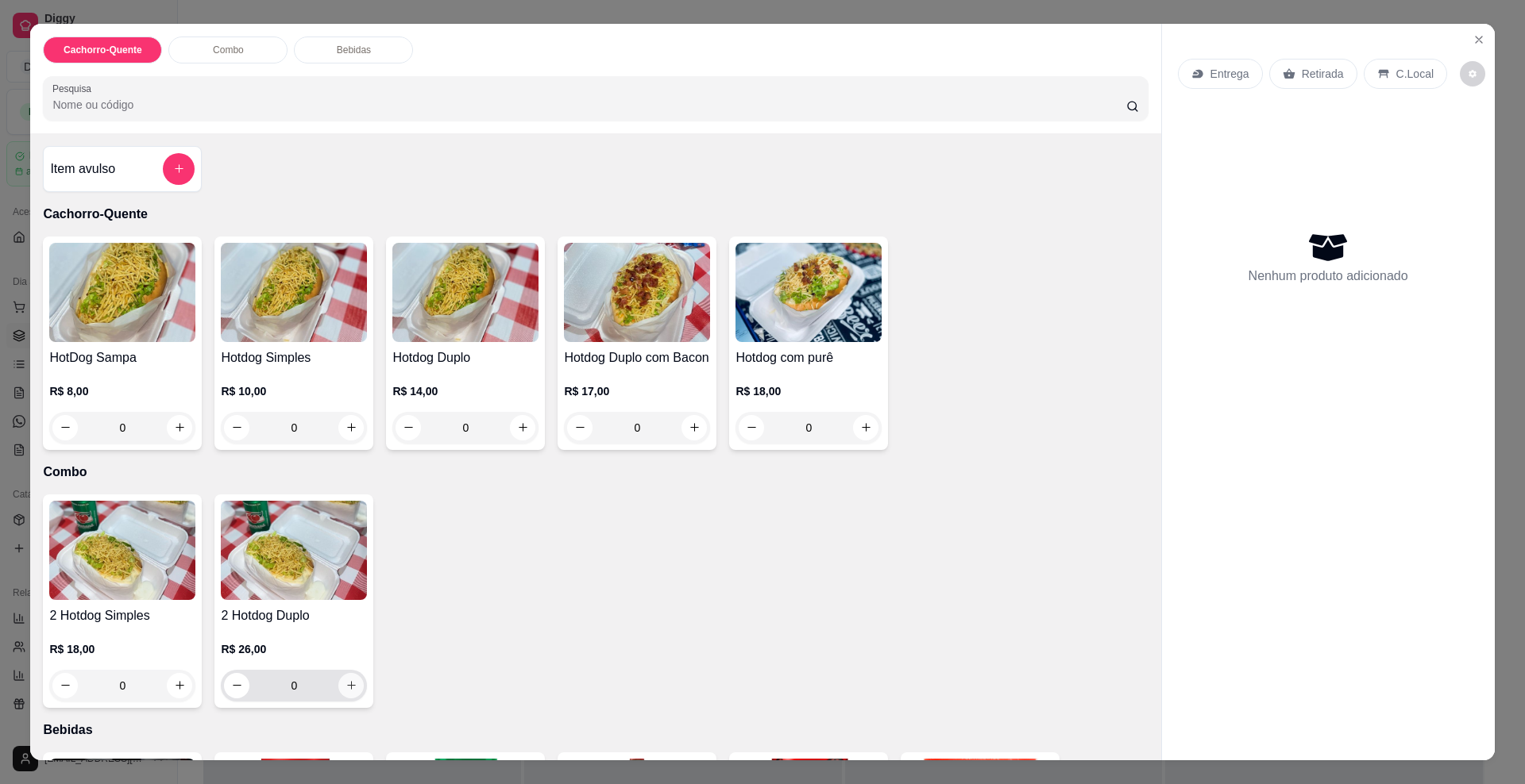
click at [345, 691] on icon "increase-product-quantity" at bounding box center [351, 685] width 12 height 12
type input "1"
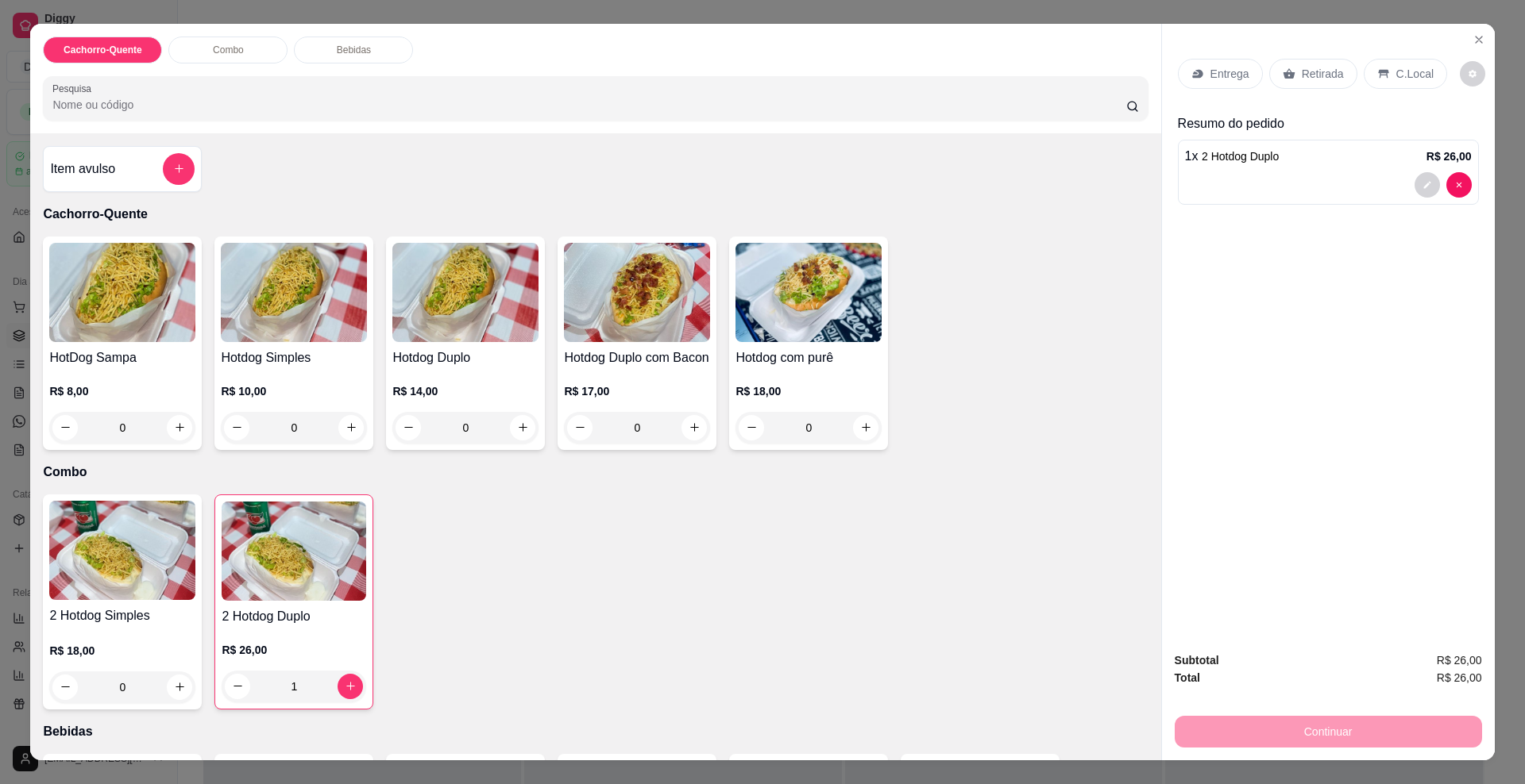
click at [1210, 74] on p "Entrega" at bounding box center [1230, 74] width 39 height 16
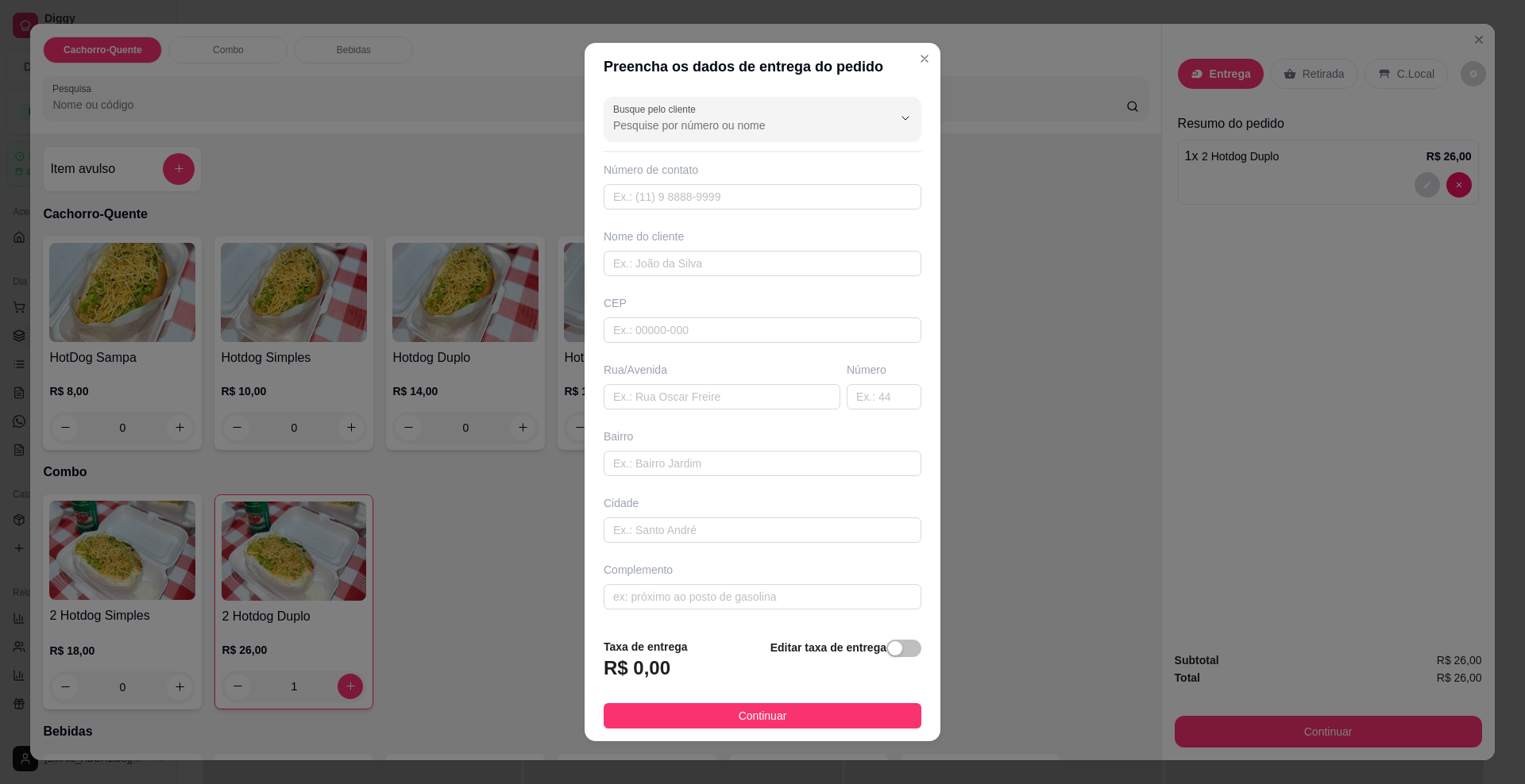
click at [658, 213] on div "Busque pelo cliente Número de contato Nome do cliente CEP Rua/[GEOGRAPHIC_DATA]" at bounding box center [762, 358] width 356 height 535
click at [655, 206] on input "text" at bounding box center [762, 196] width 318 height 25
type input "6"
type input "[PHONE_NUMBER]"
type input "Edcarlos"
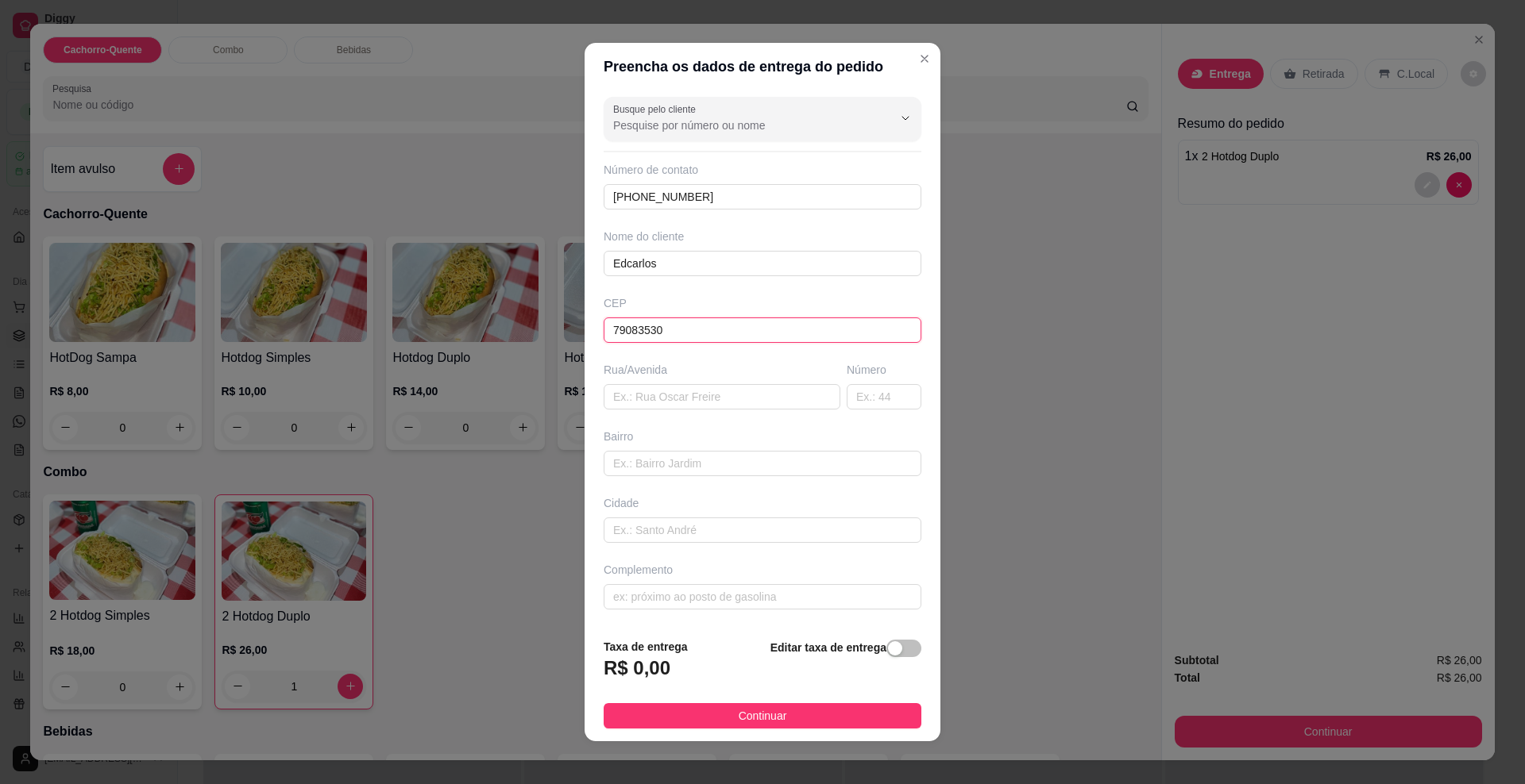
type input "79083530"
type input "Rua Iemanjá"
type input "[GEOGRAPHIC_DATA]"
type input "0"
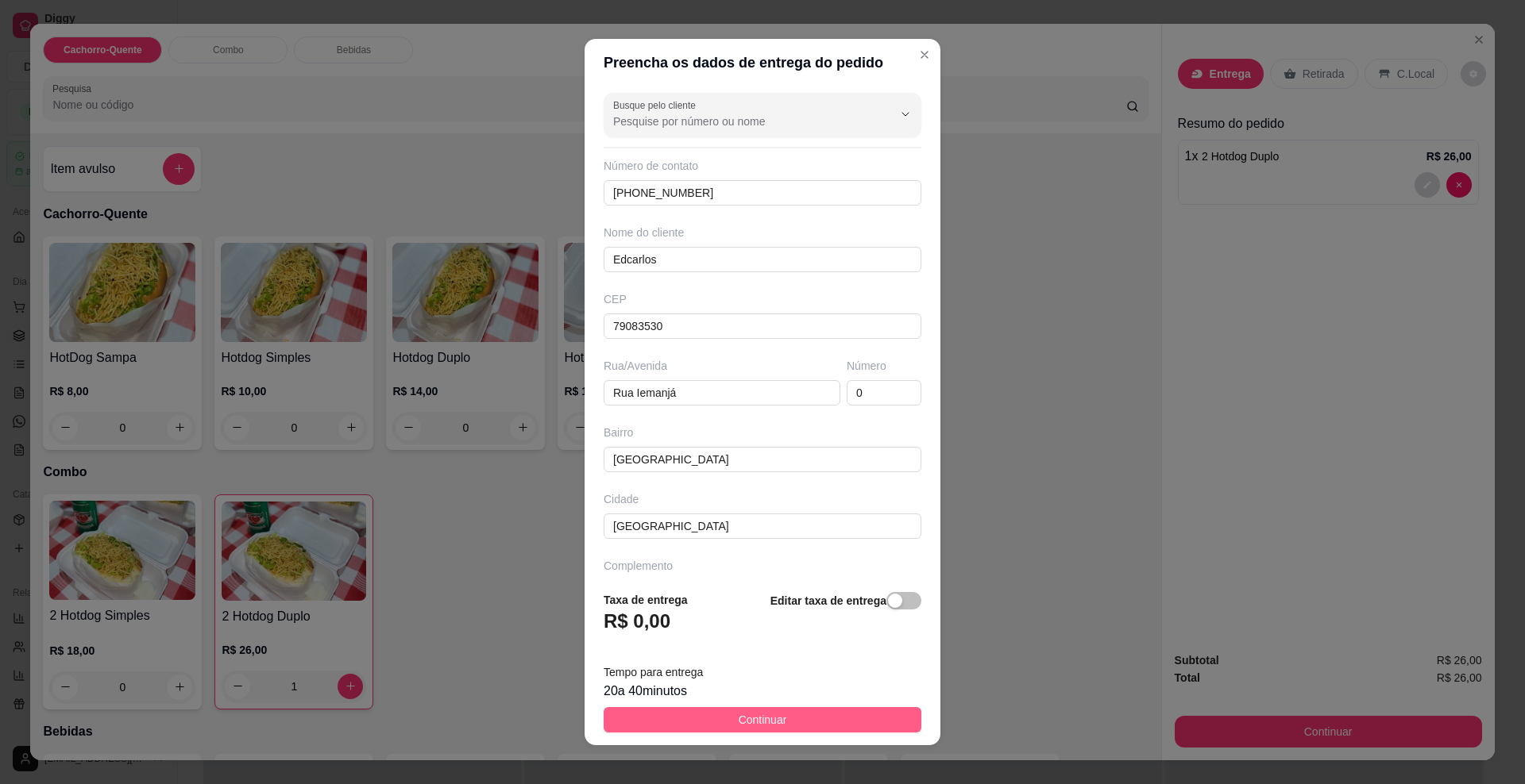
click at [738, 723] on span "Continuar" at bounding box center [762, 720] width 49 height 18
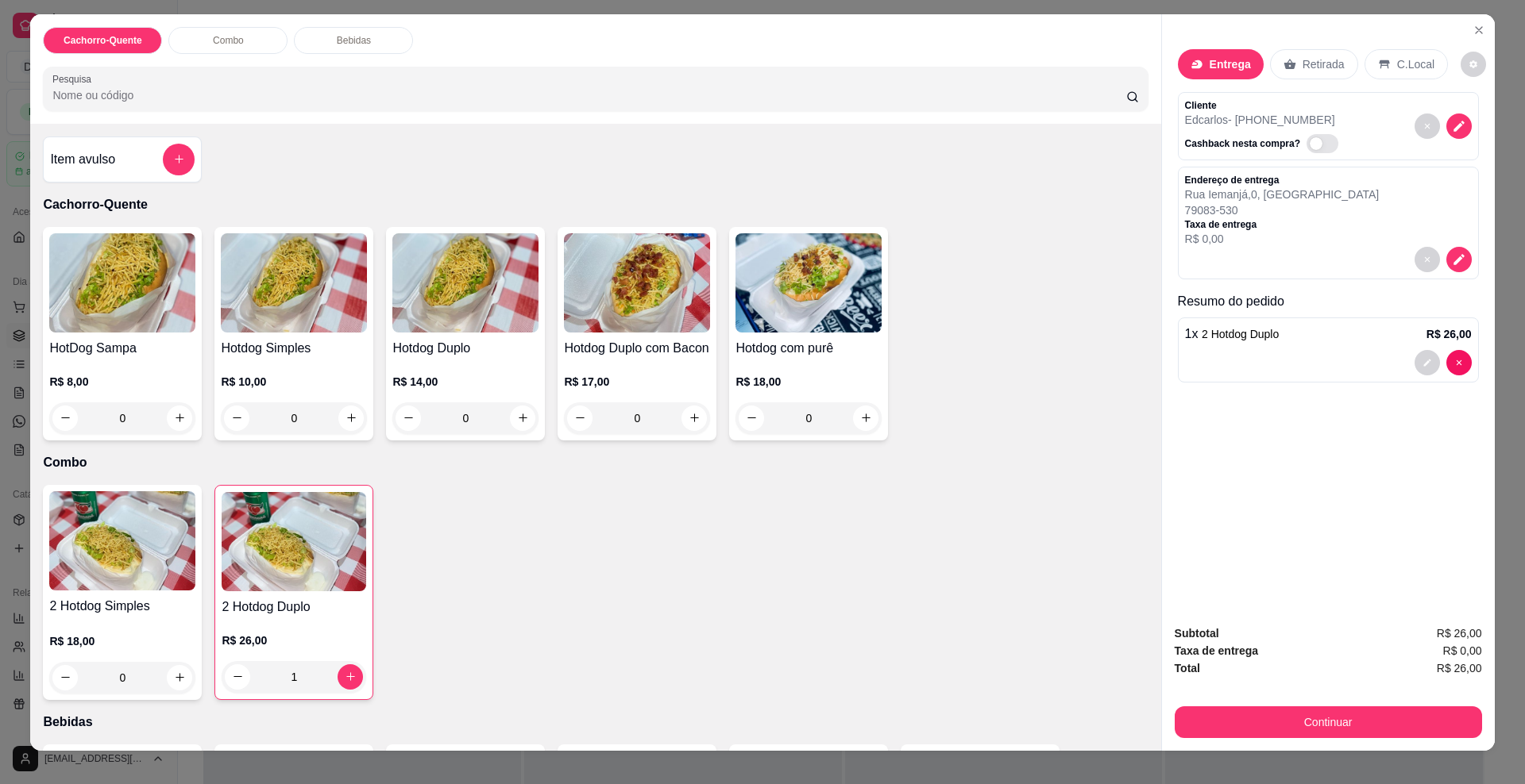
scroll to position [27, 0]
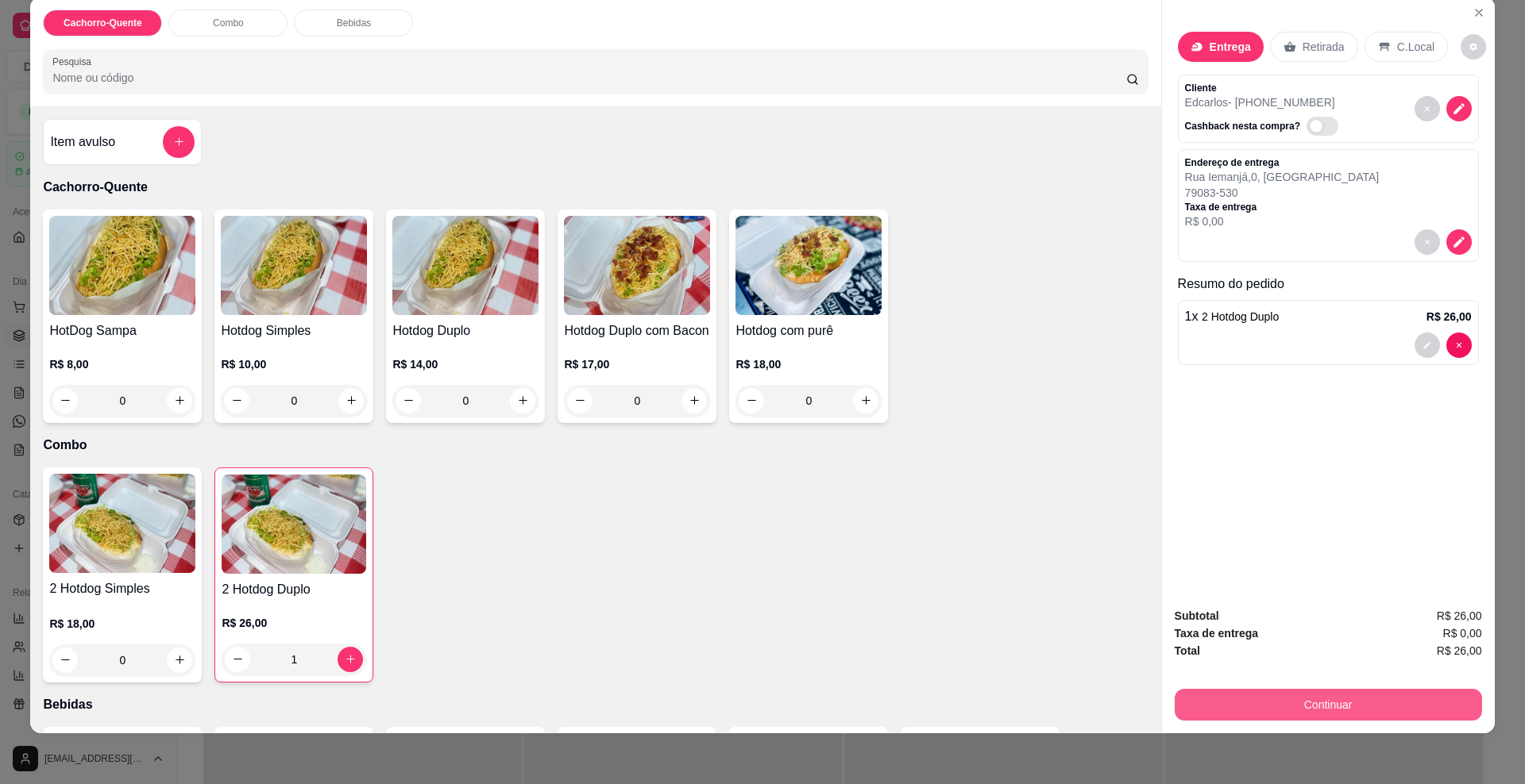
click at [1293, 709] on button "Continuar" at bounding box center [1329, 705] width 307 height 32
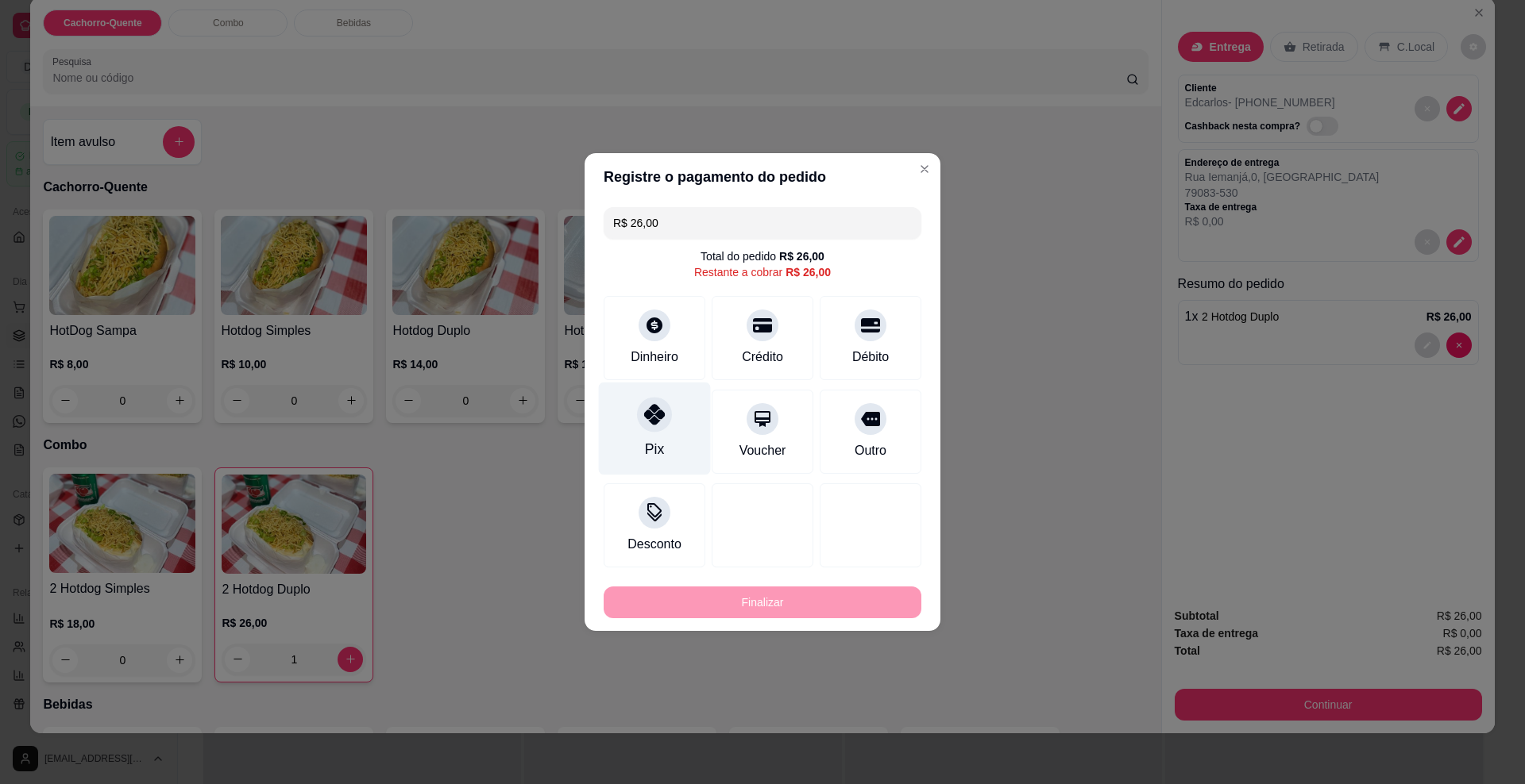
click at [653, 440] on div "Pix" at bounding box center [655, 449] width 19 height 21
type input "R$ 0,00"
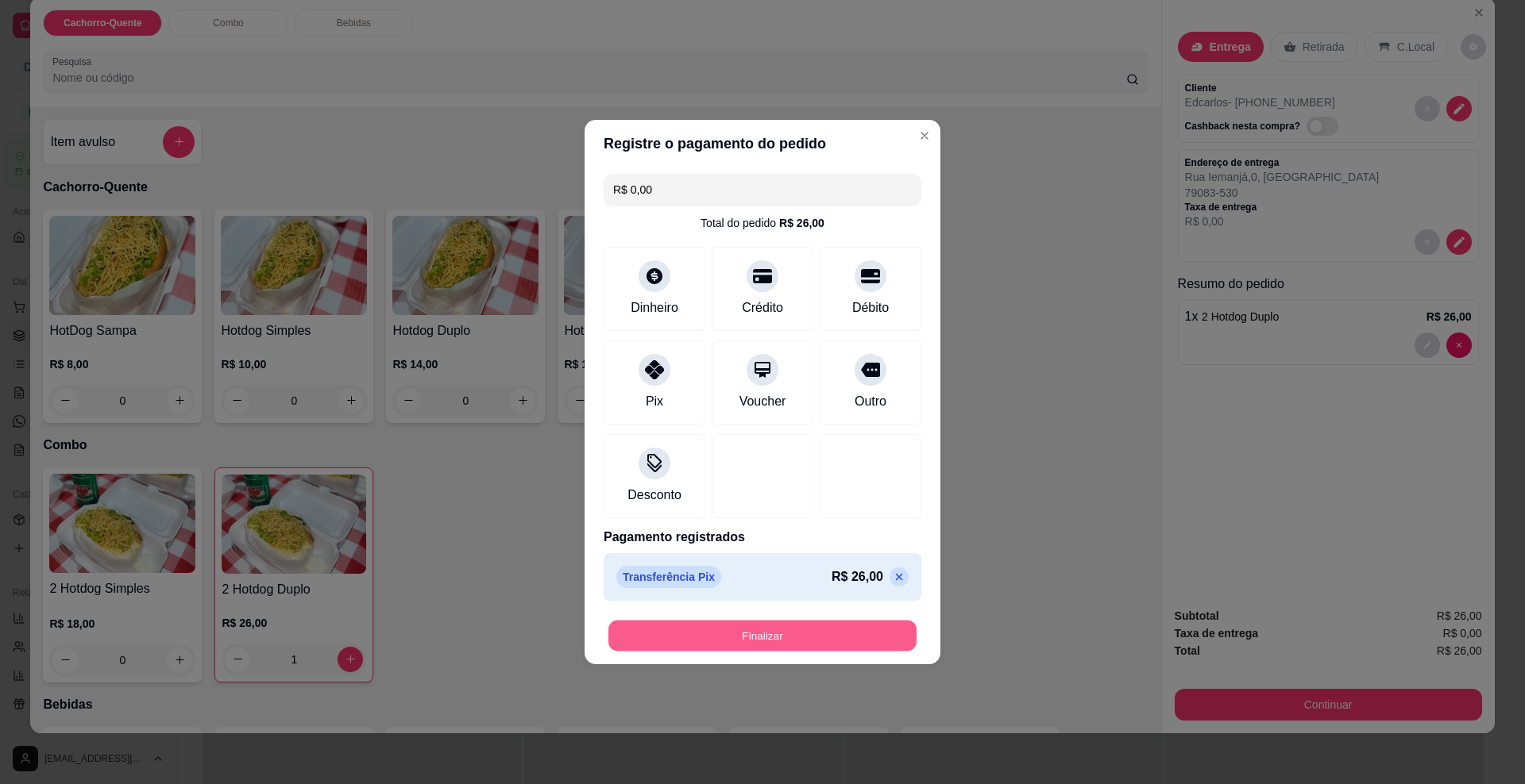
click at [720, 645] on button "Finalizar" at bounding box center [762, 636] width 308 height 31
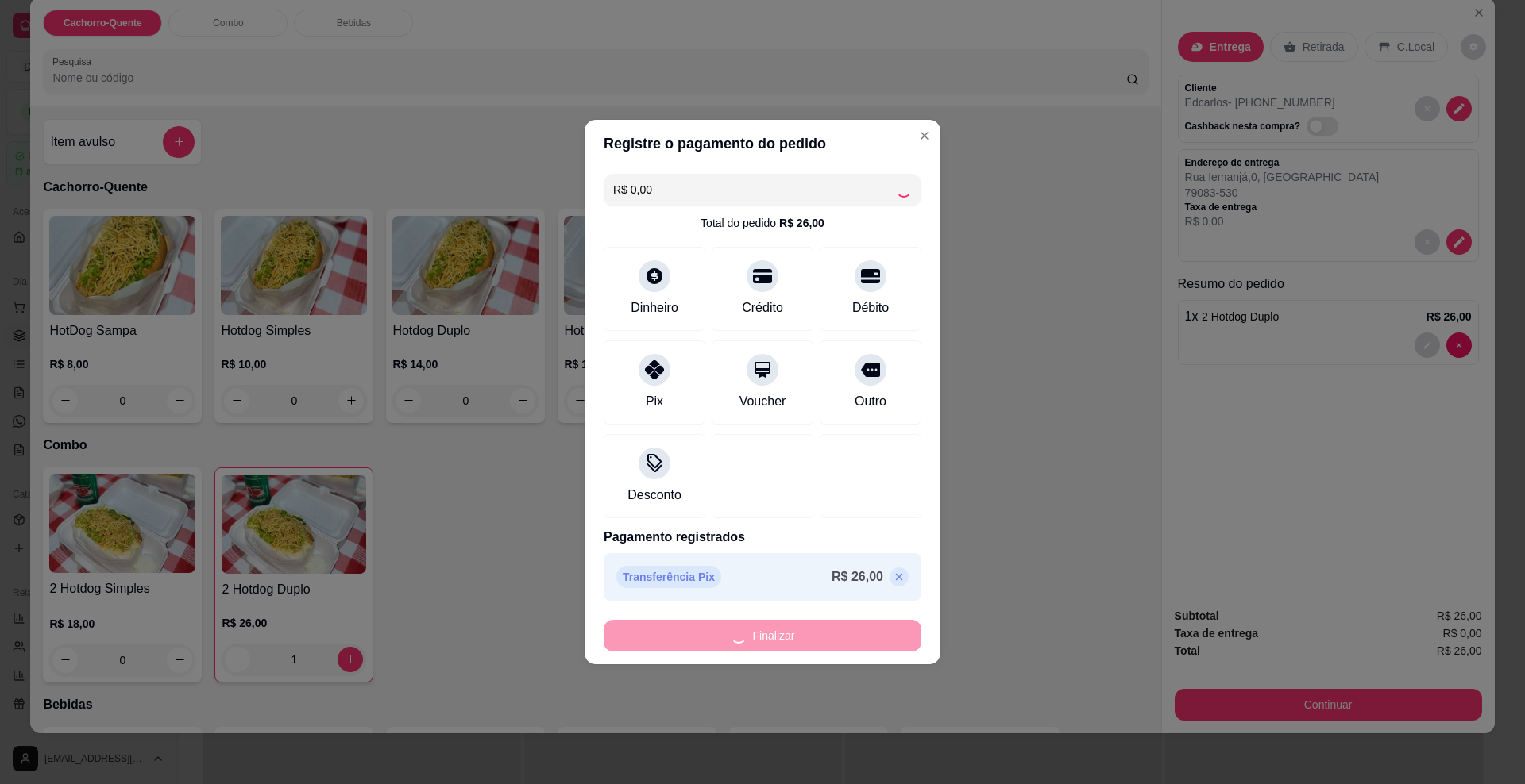
type input "0"
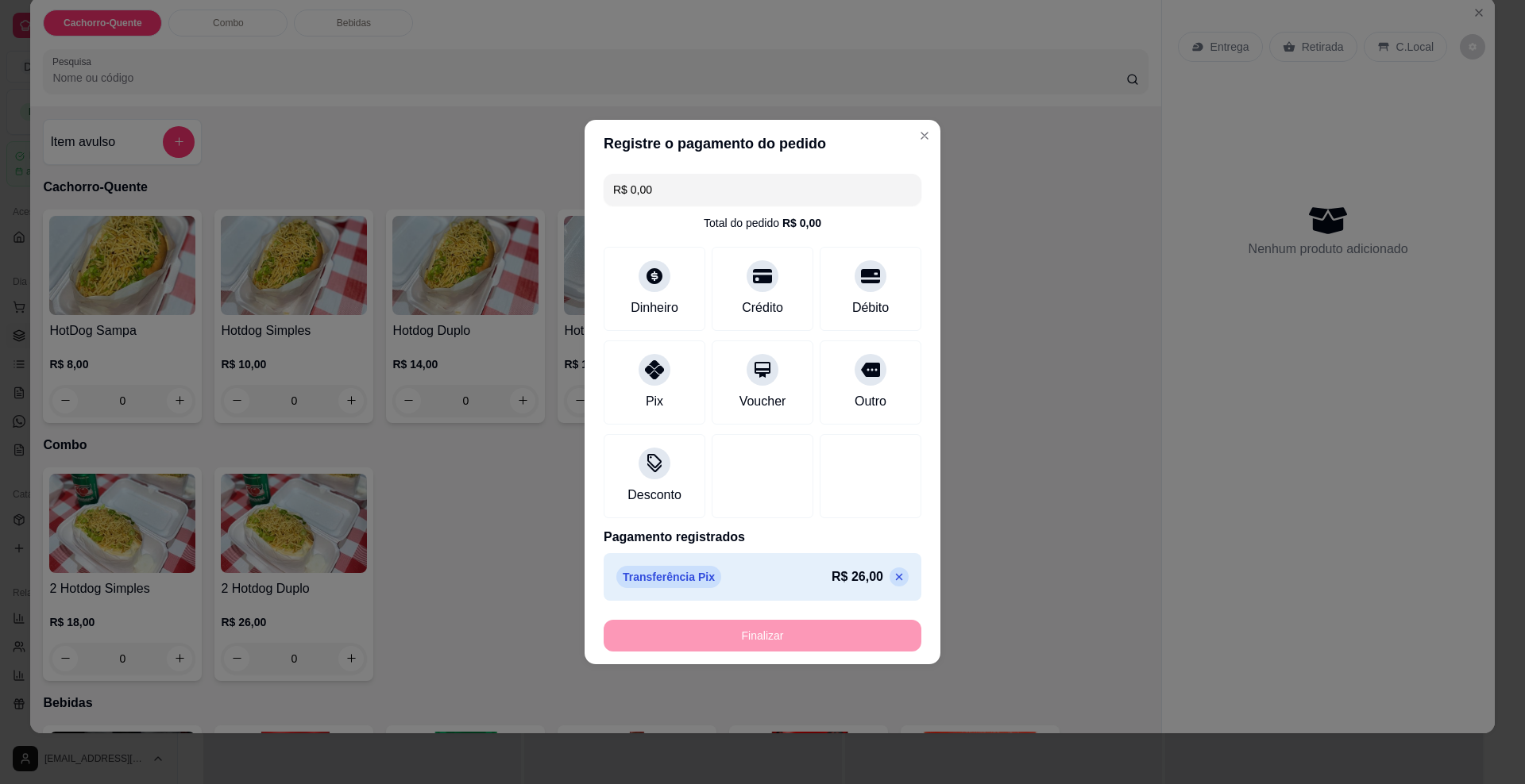
type input "-R$ 26,00"
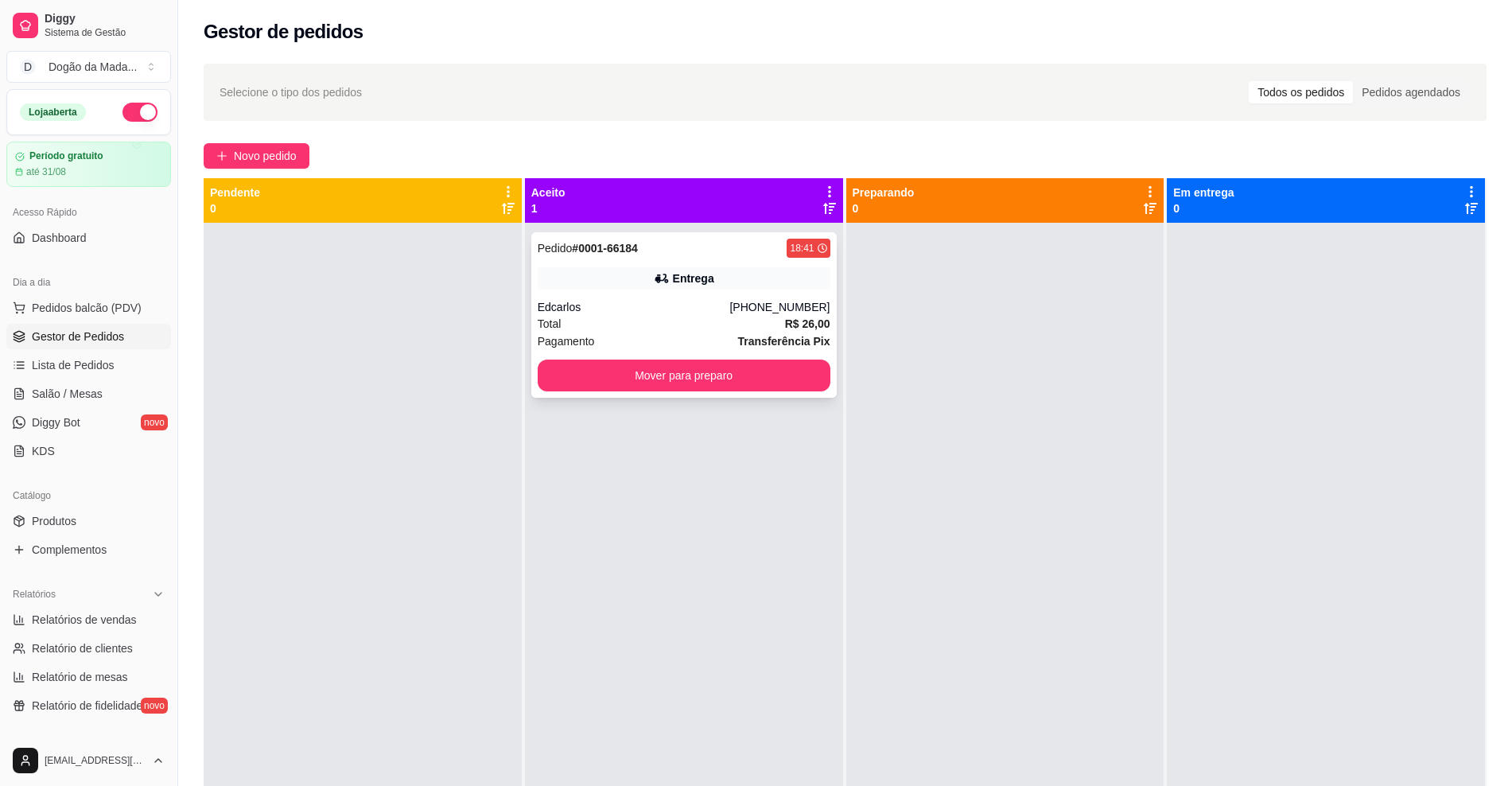
click at [722, 308] on div "Edcarlos" at bounding box center [634, 307] width 193 height 16
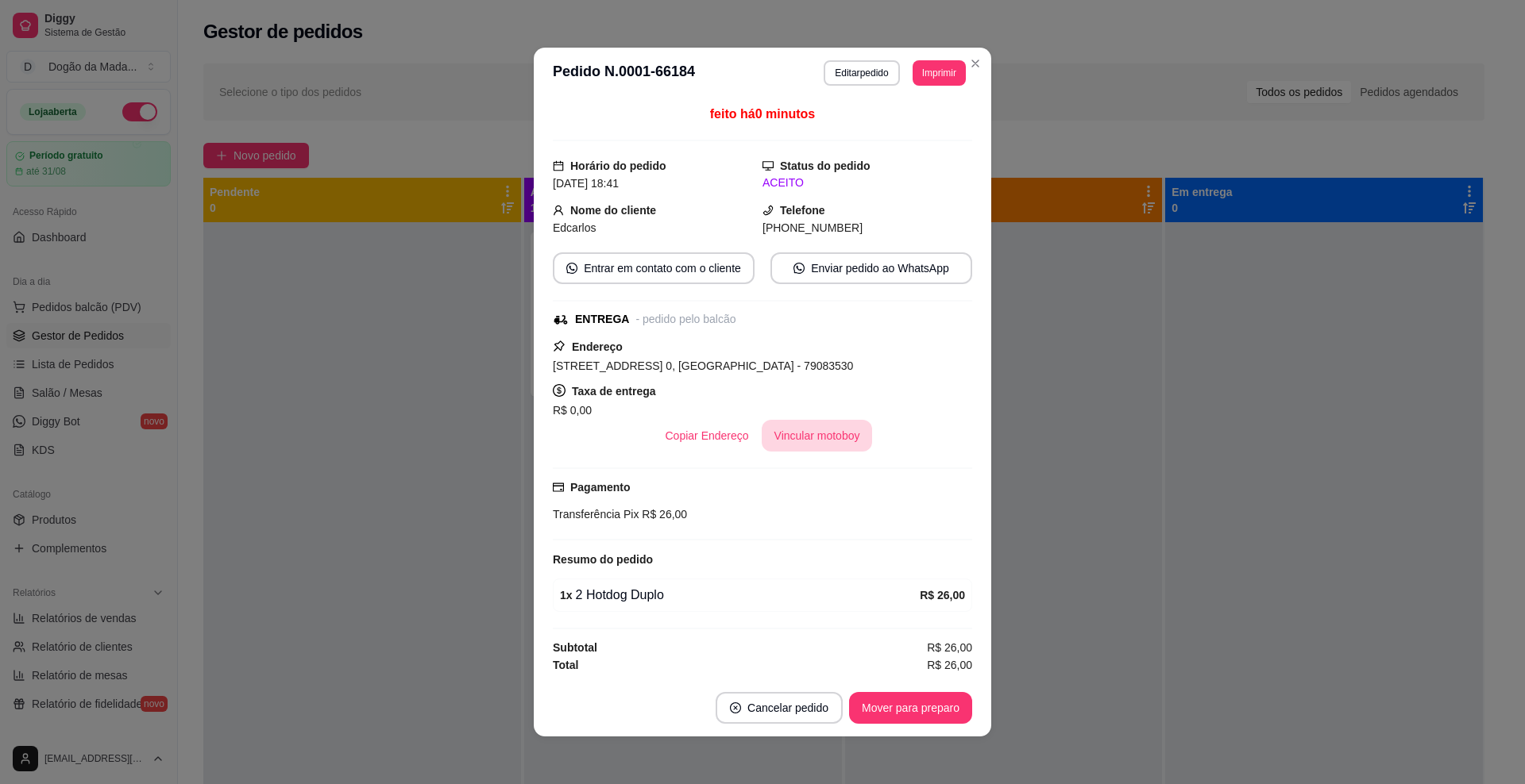
click at [789, 440] on button "Vincular motoboy" at bounding box center [817, 436] width 112 height 32
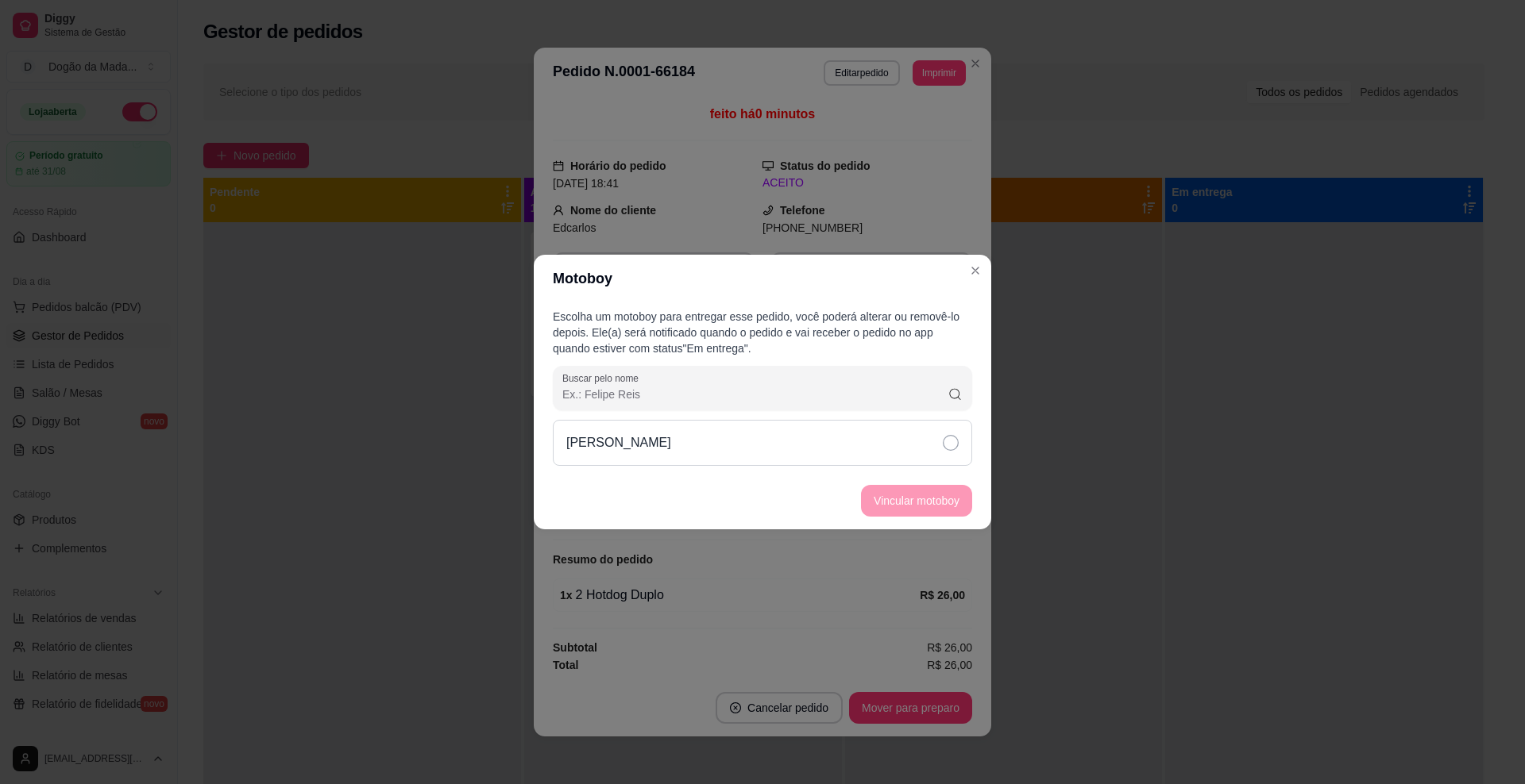
click at [686, 454] on div "[PERSON_NAME]" at bounding box center [762, 443] width 420 height 46
click at [897, 499] on button "Vincular motoboy" at bounding box center [917, 500] width 112 height 32
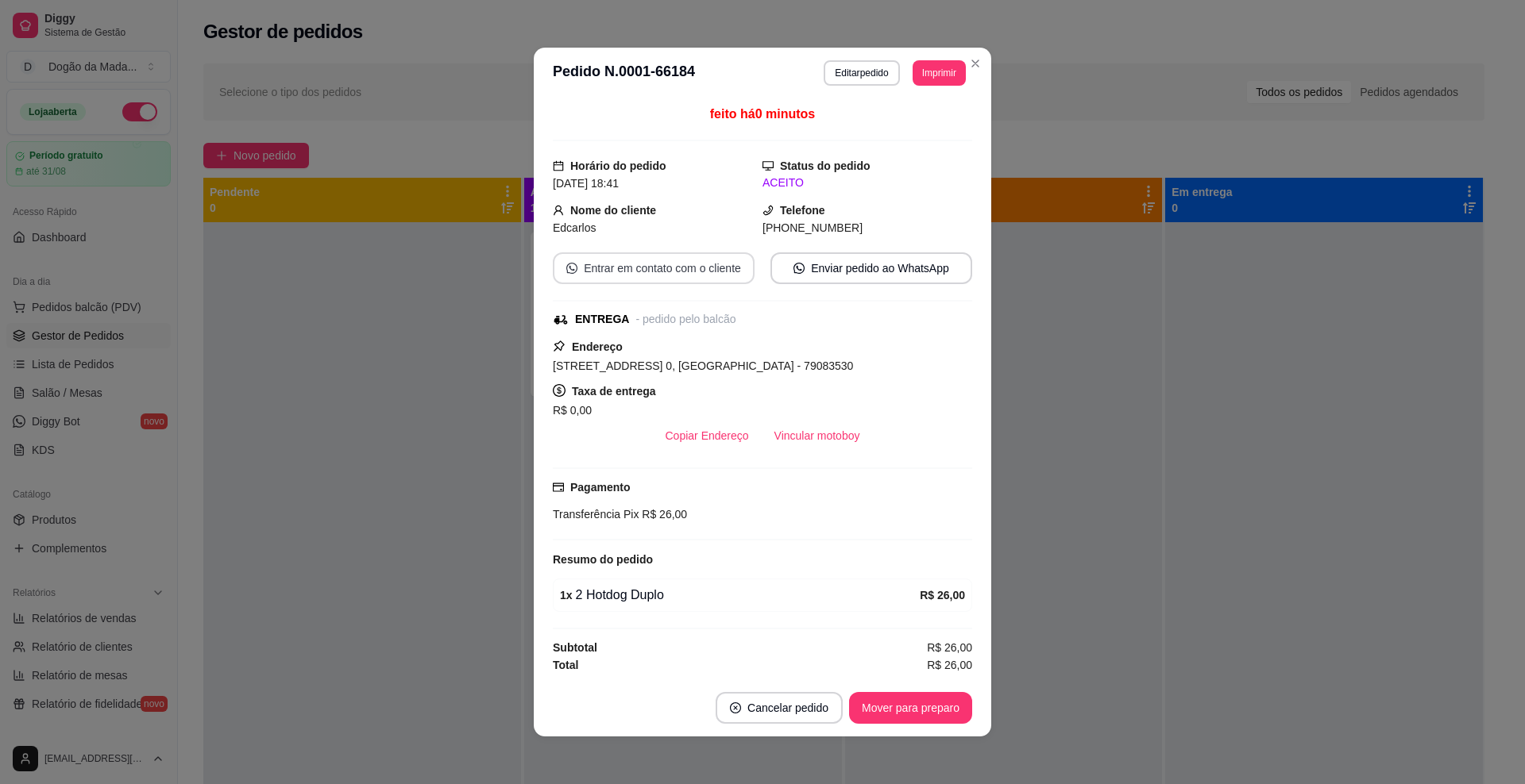
click at [665, 269] on button "Entrar em contato com o cliente" at bounding box center [653, 268] width 201 height 32
click at [808, 272] on button "Enviar pedido ao WhatsApp" at bounding box center [872, 268] width 196 height 31
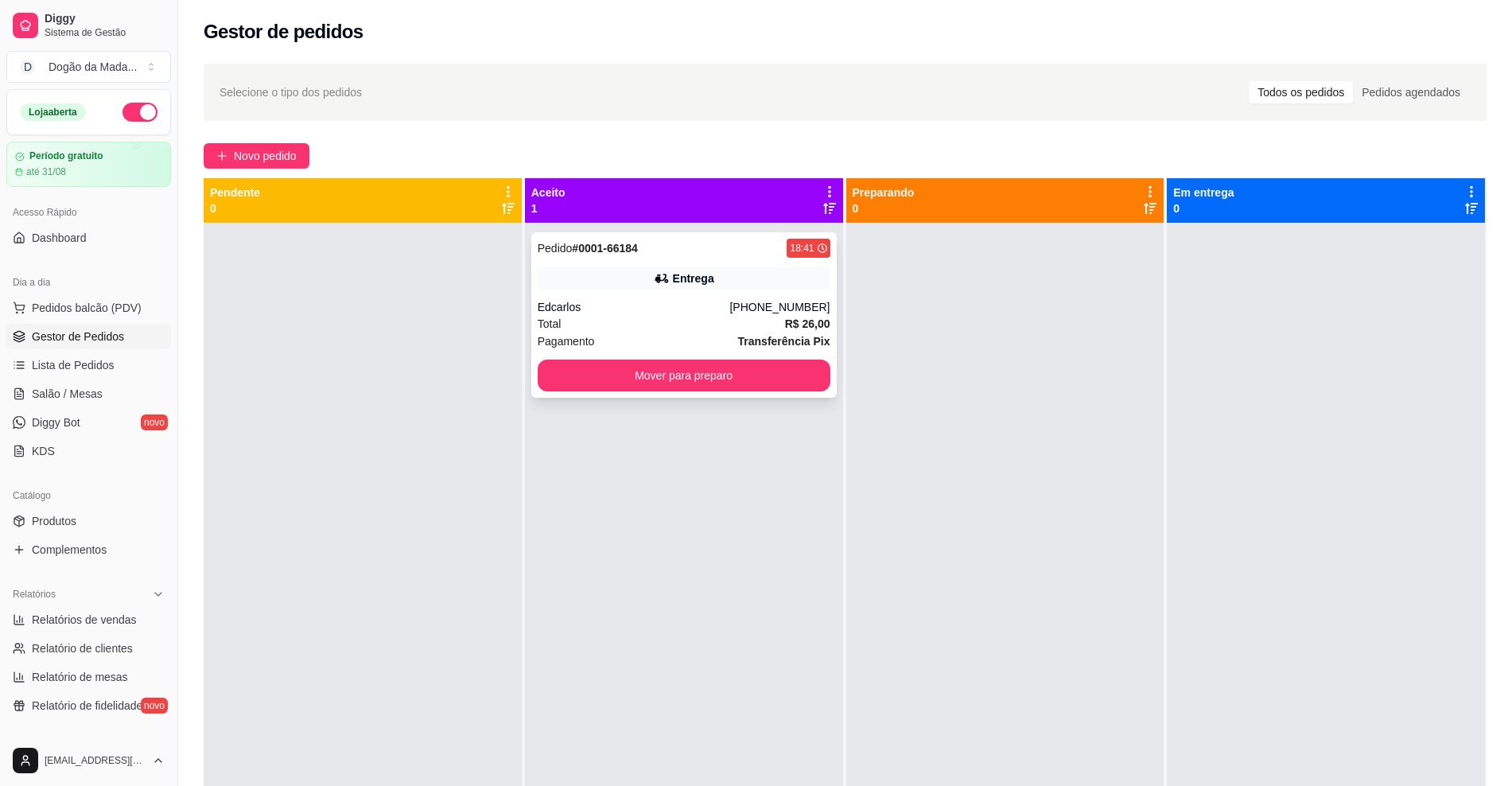
click at [730, 392] on div "Pedido # 0001-66184 18:41 Entrega Edcarlos [PHONE_NUMBER] Total R$ 26,00 Pagame…" at bounding box center [684, 315] width 305 height 165
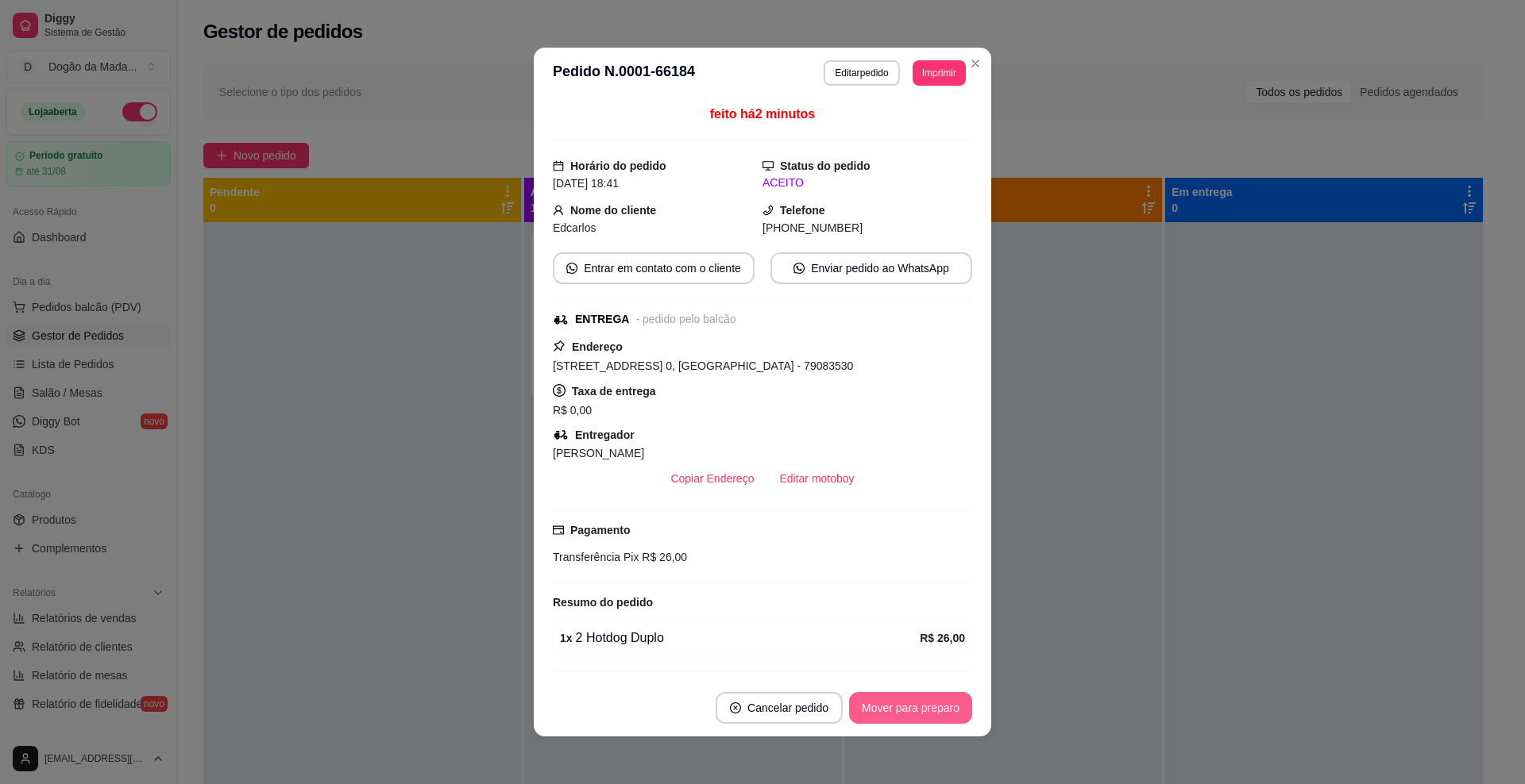
click at [888, 716] on button "Mover para preparo" at bounding box center [910, 707] width 123 height 32
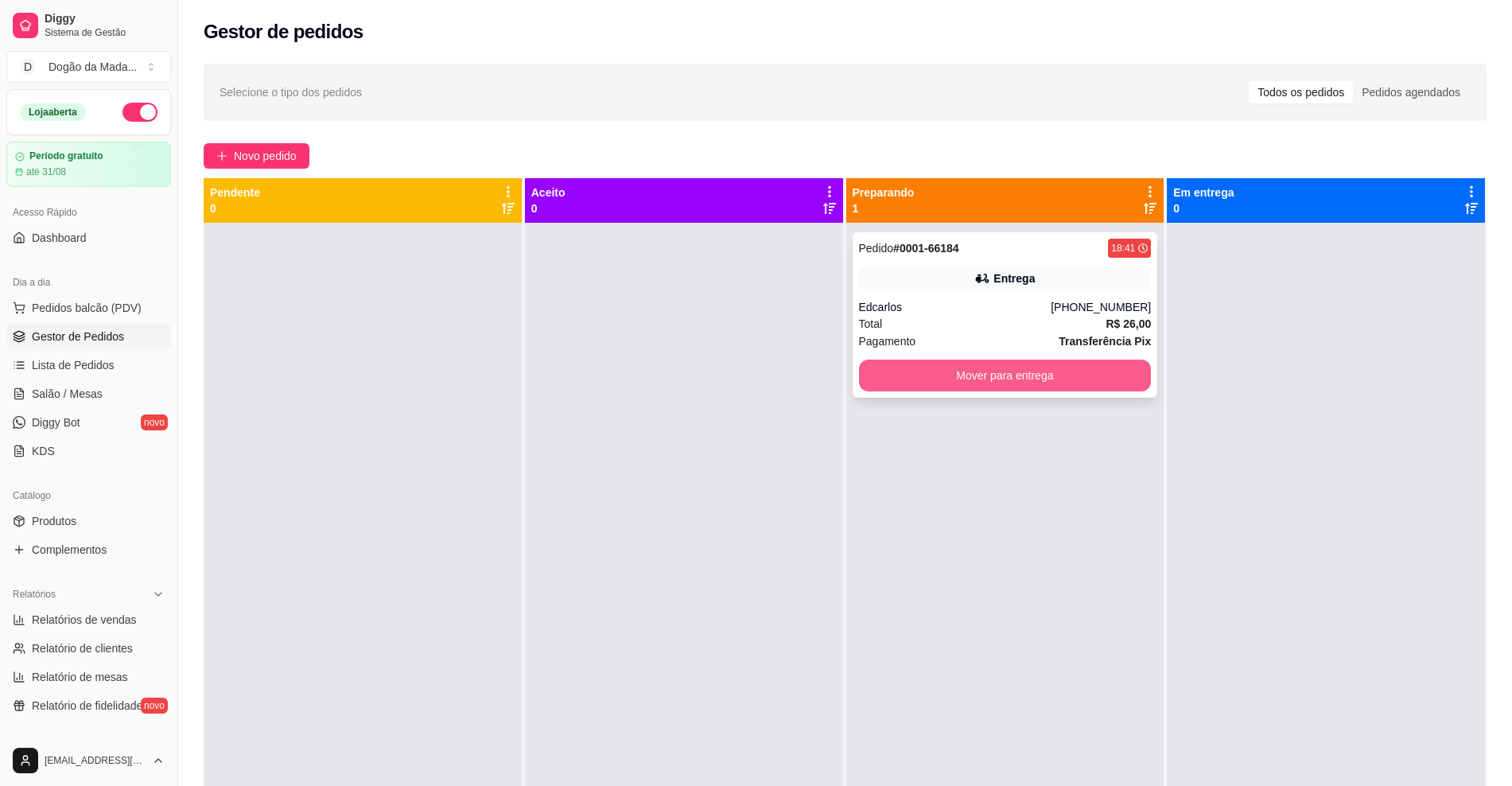
click at [1097, 381] on button "Mover para entrega" at bounding box center [1005, 375] width 292 height 32
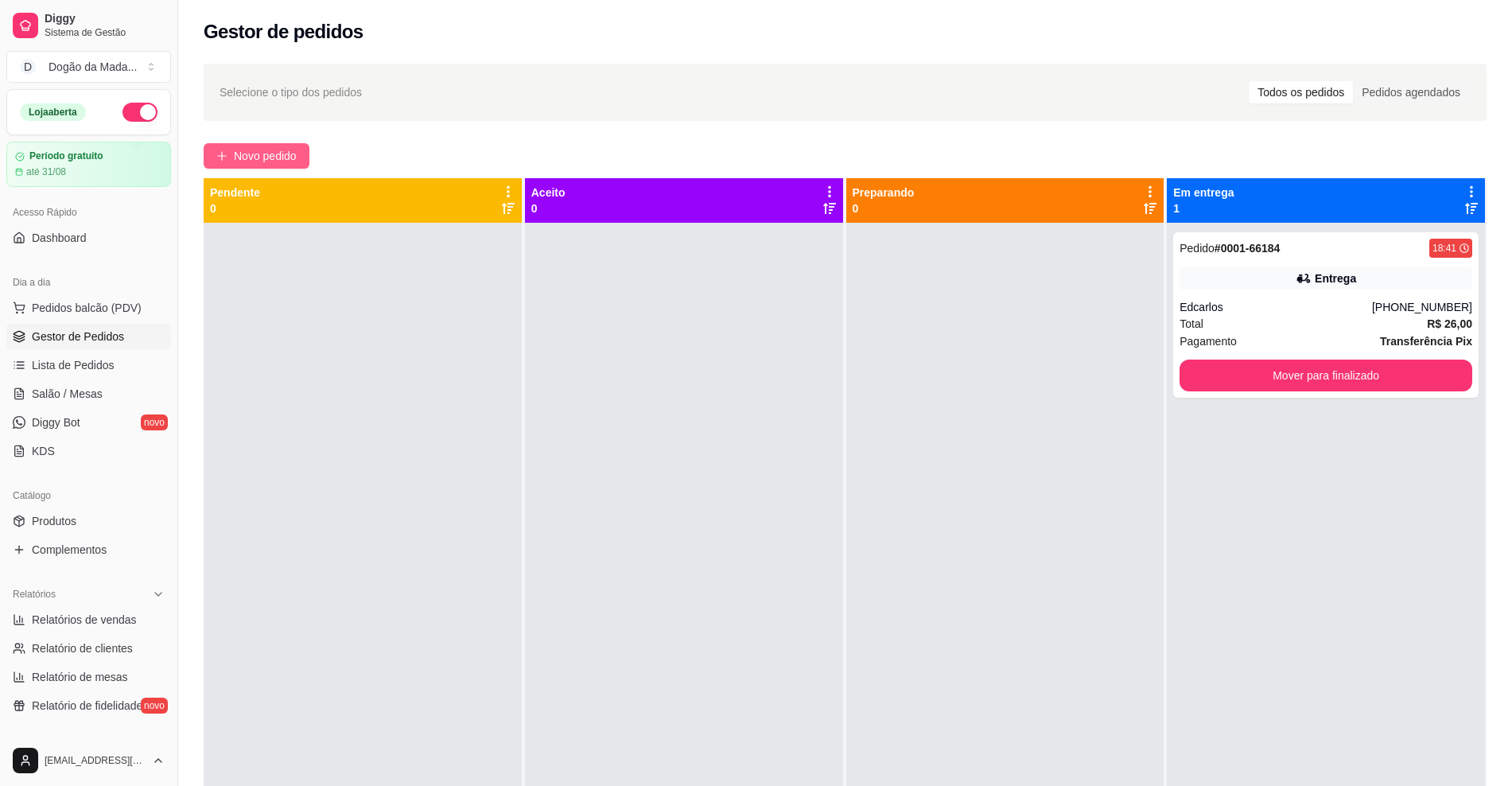
click at [232, 144] on button "Novo pedido" at bounding box center [256, 156] width 106 height 25
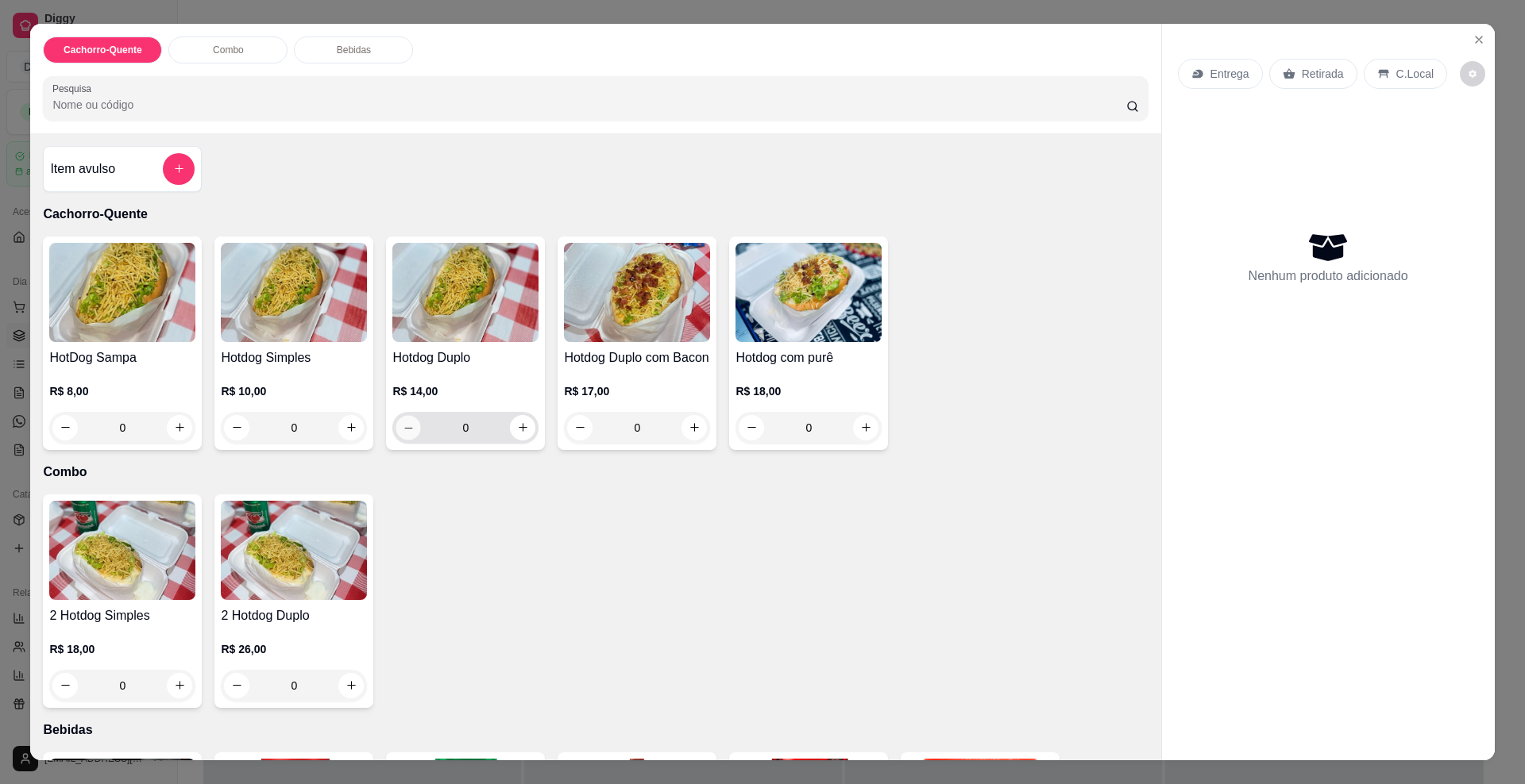
click at [403, 433] on icon "decrease-product-quantity" at bounding box center [408, 428] width 12 height 12
click at [512, 440] on button "increase-product-quantity" at bounding box center [523, 428] width 24 height 24
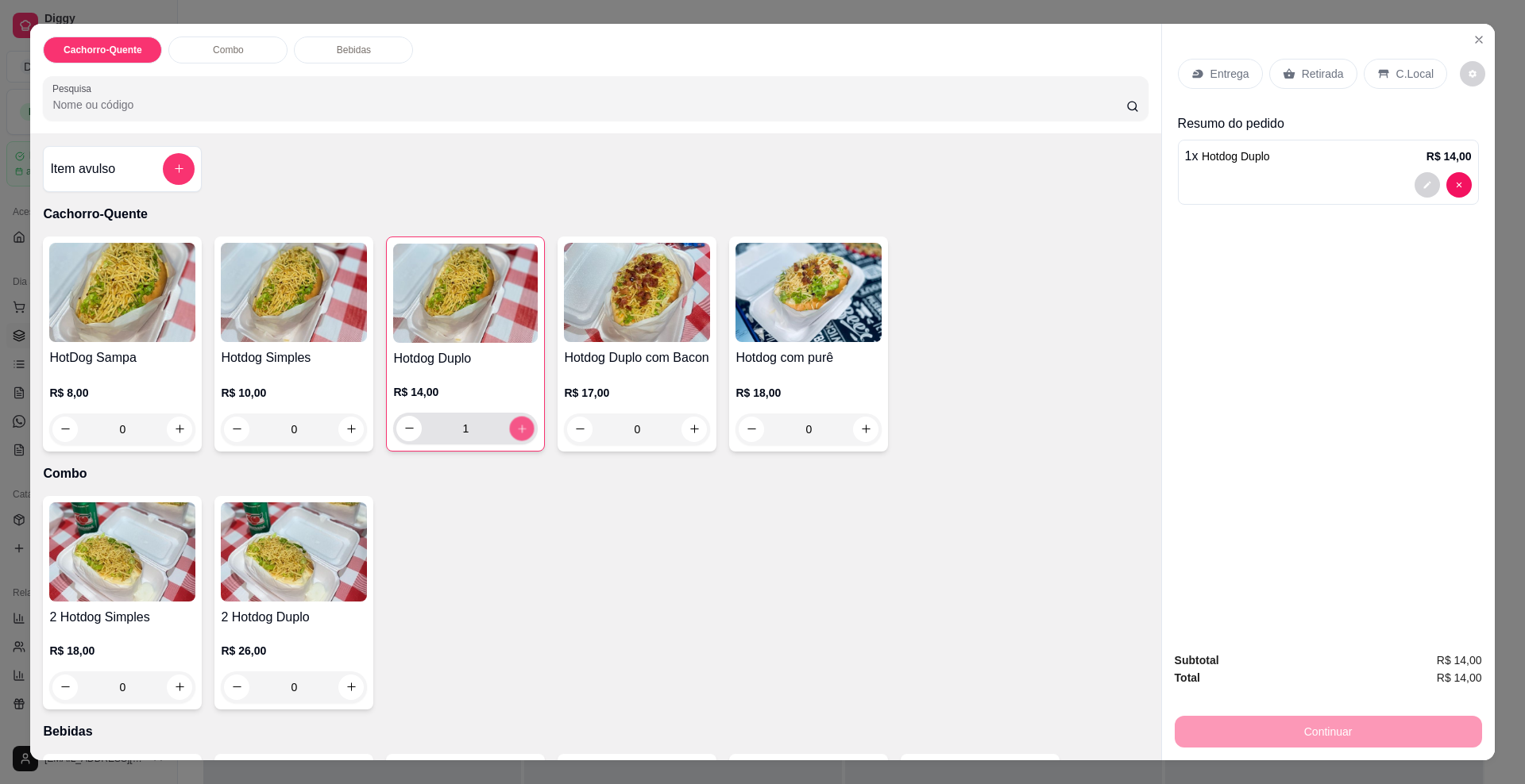
click at [516, 434] on icon "increase-product-quantity" at bounding box center [522, 428] width 12 height 12
type input "2"
click at [162, 102] on input "Pesquisa" at bounding box center [589, 105] width 1073 height 16
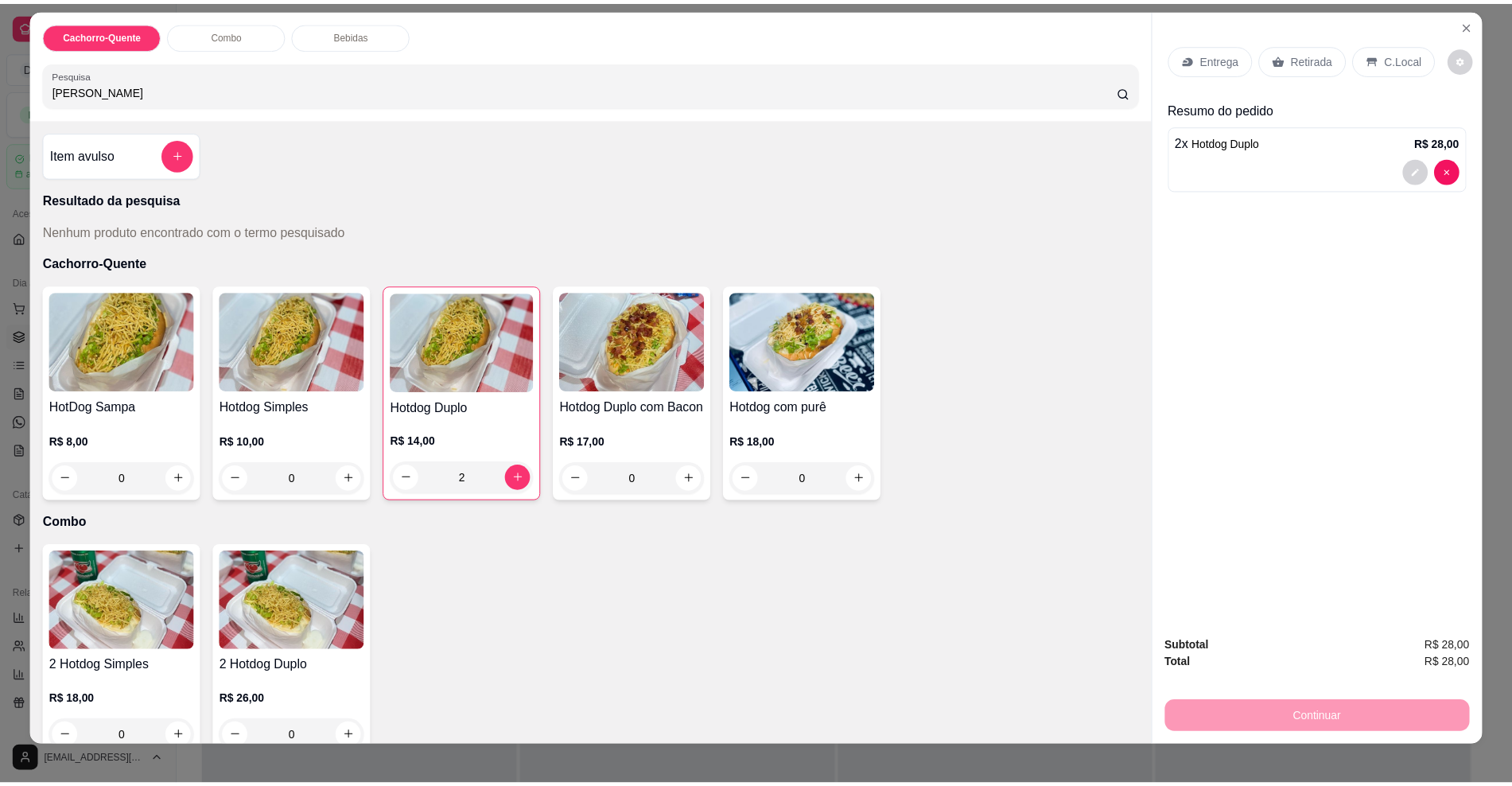
scroll to position [27, 0]
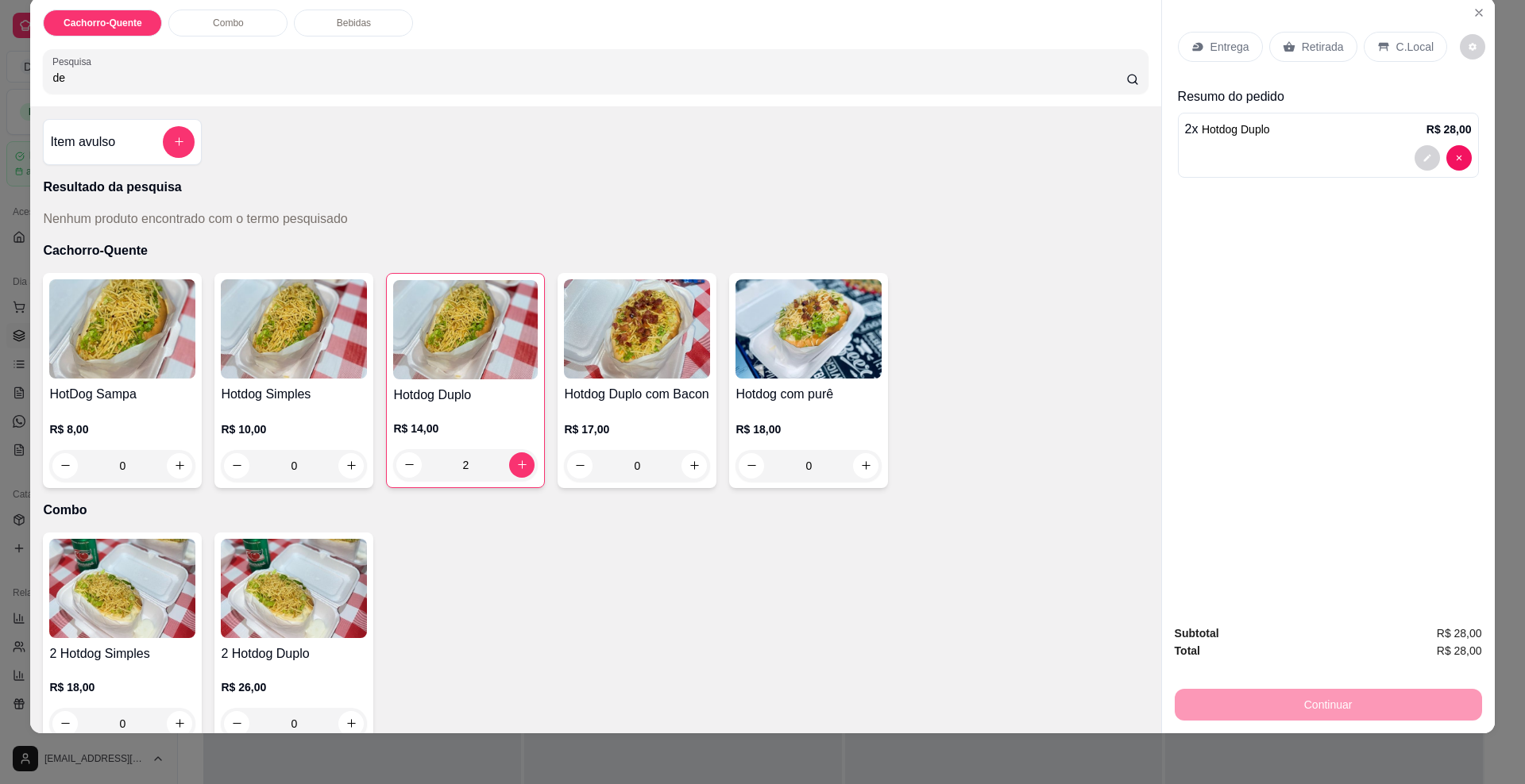
type input "d"
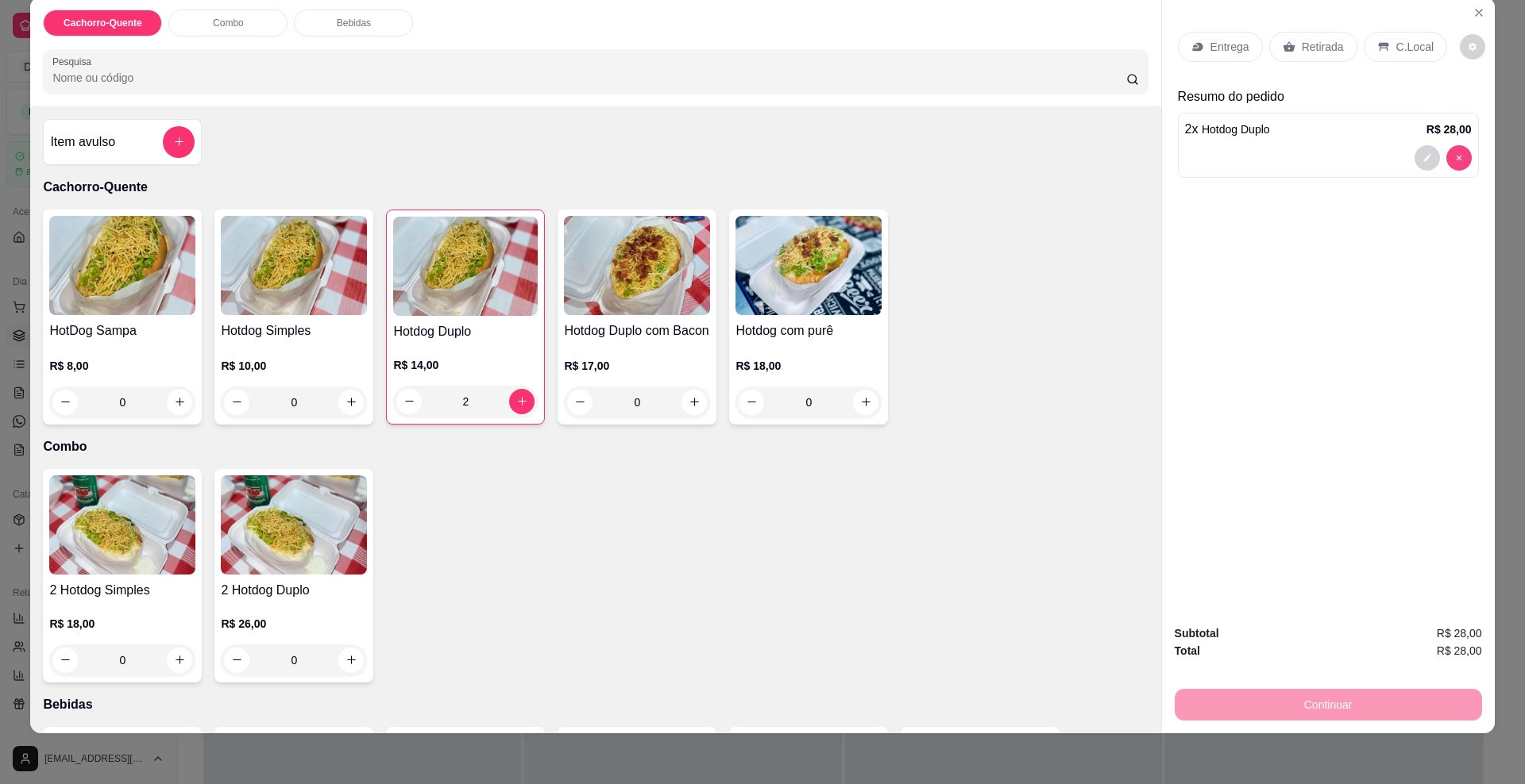
type input "0"
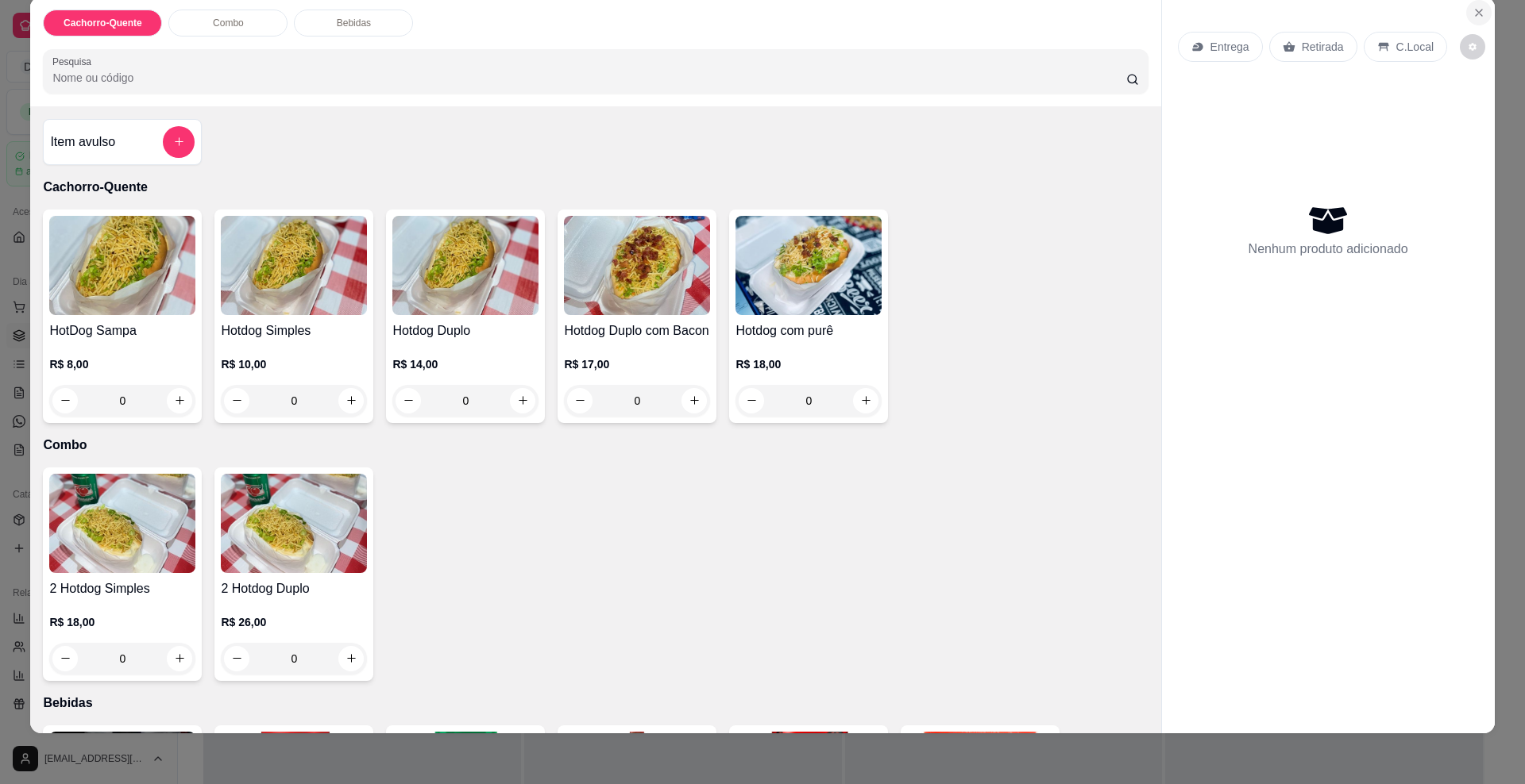
click at [1472, 2] on button "Close" at bounding box center [1478, 12] width 25 height 25
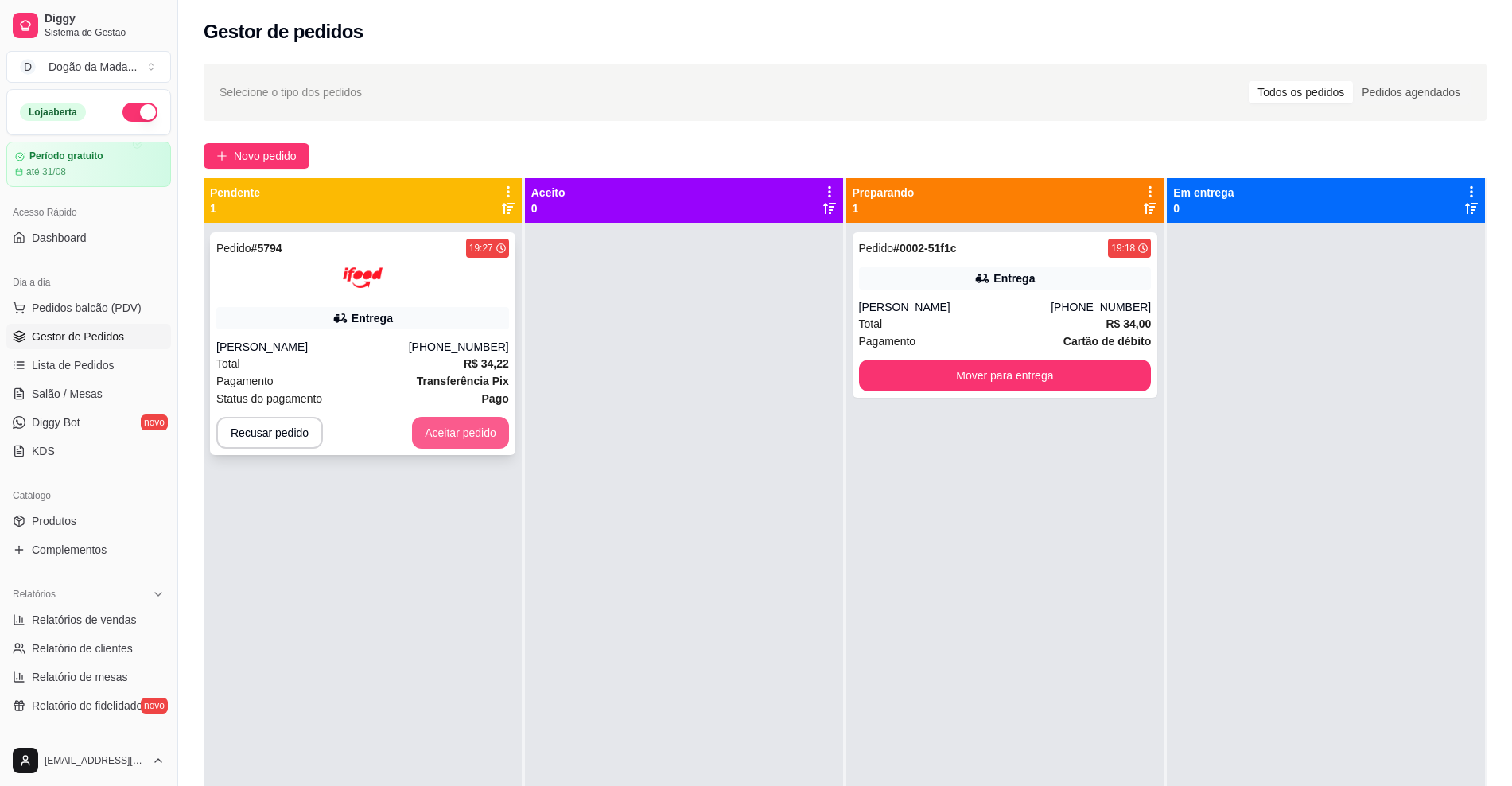
click at [459, 429] on button "Aceitar pedido" at bounding box center [461, 433] width 97 height 32
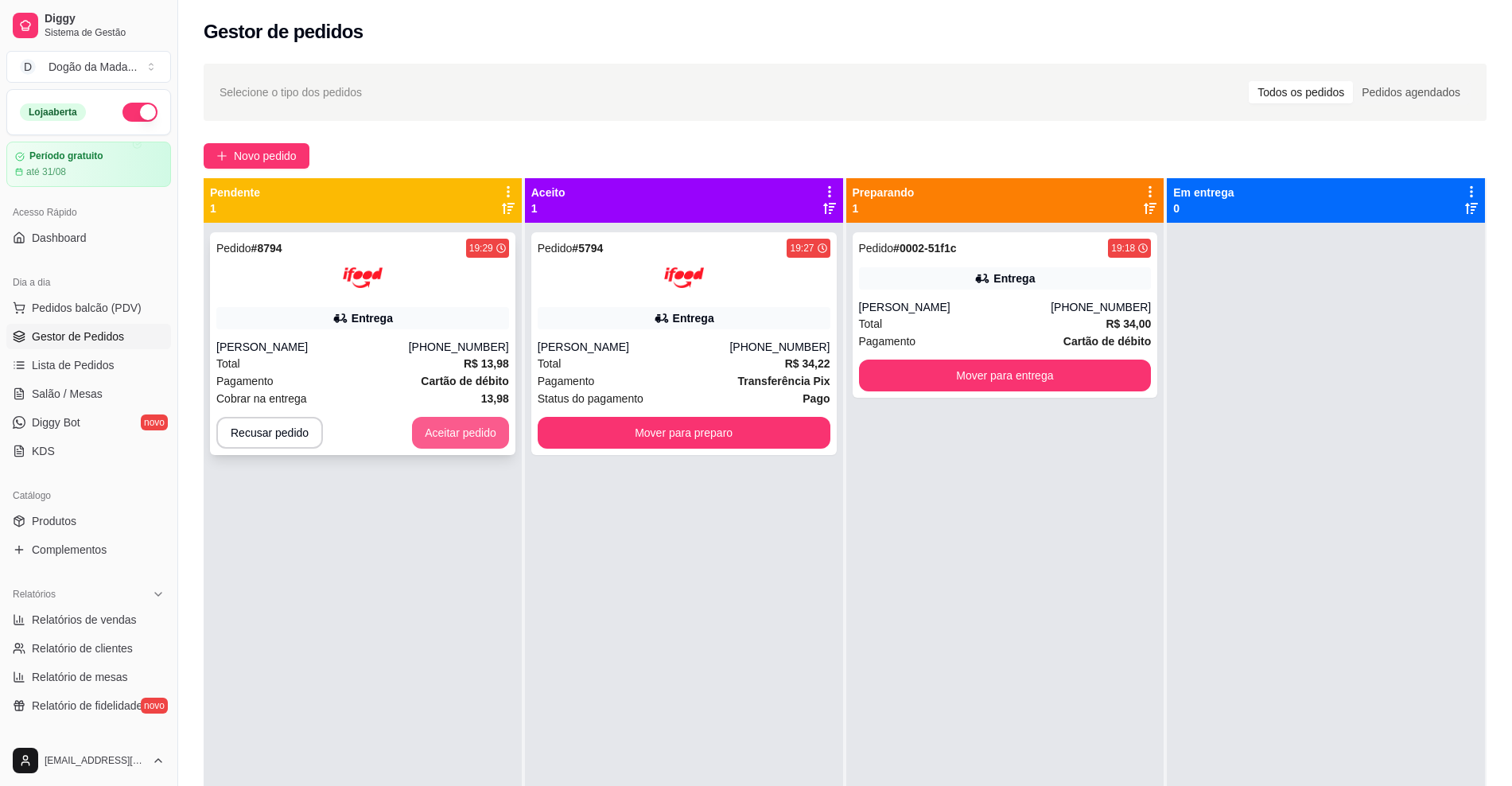
click at [479, 434] on button "Aceitar pedido" at bounding box center [461, 433] width 97 height 32
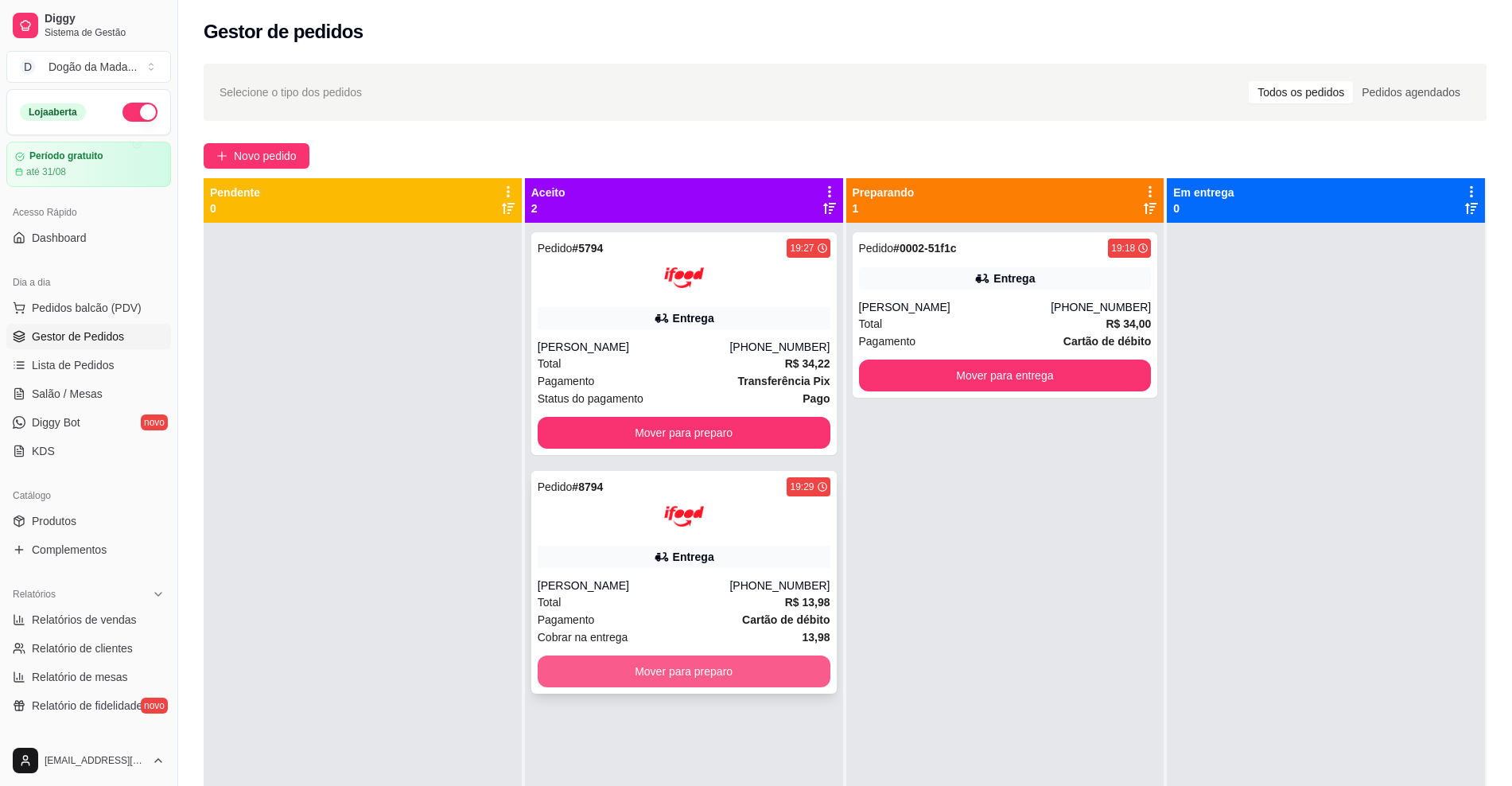
click at [617, 673] on button "Mover para preparo" at bounding box center [684, 671] width 292 height 32
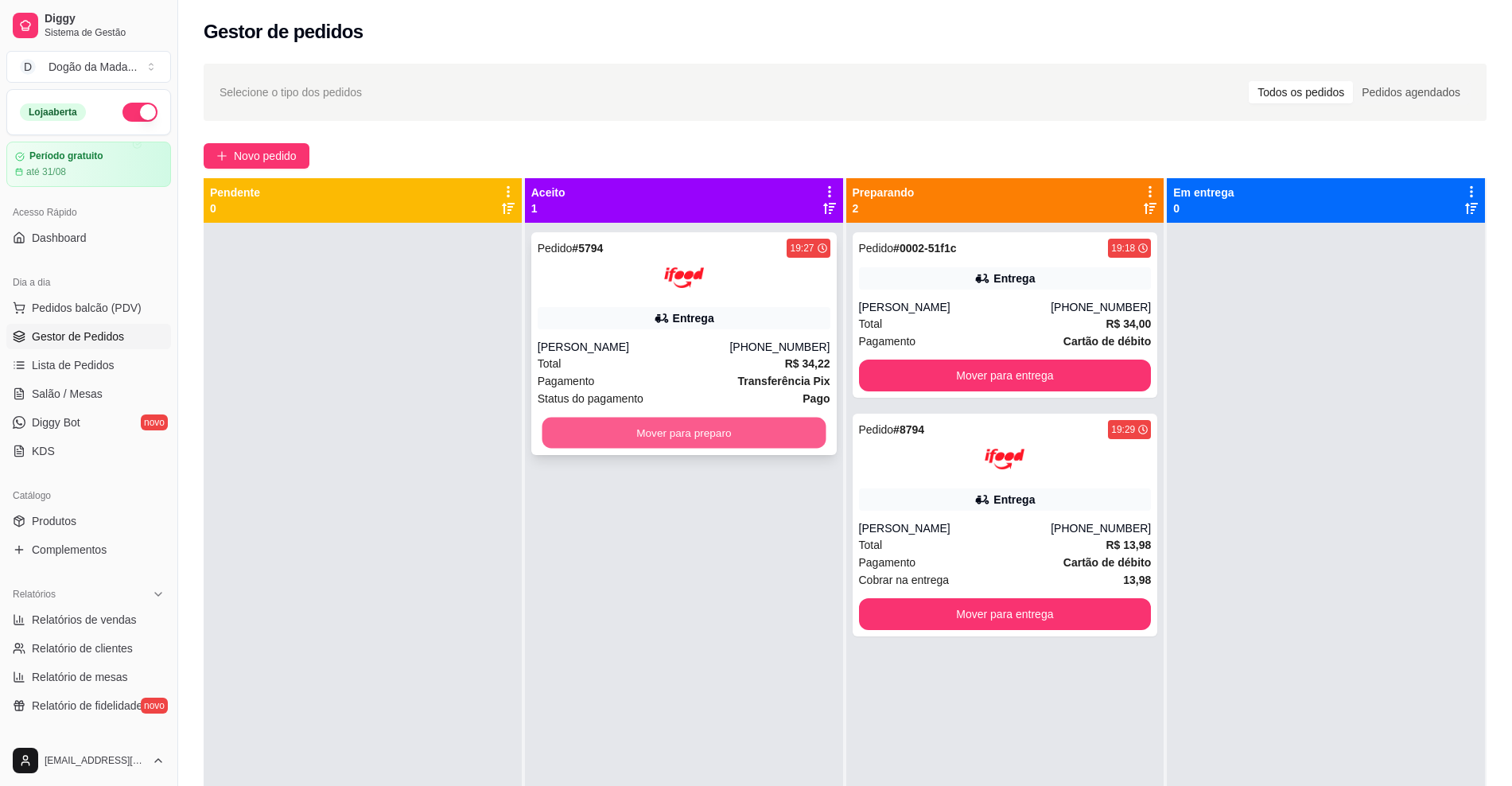
click at [715, 427] on button "Mover para preparo" at bounding box center [684, 434] width 284 height 31
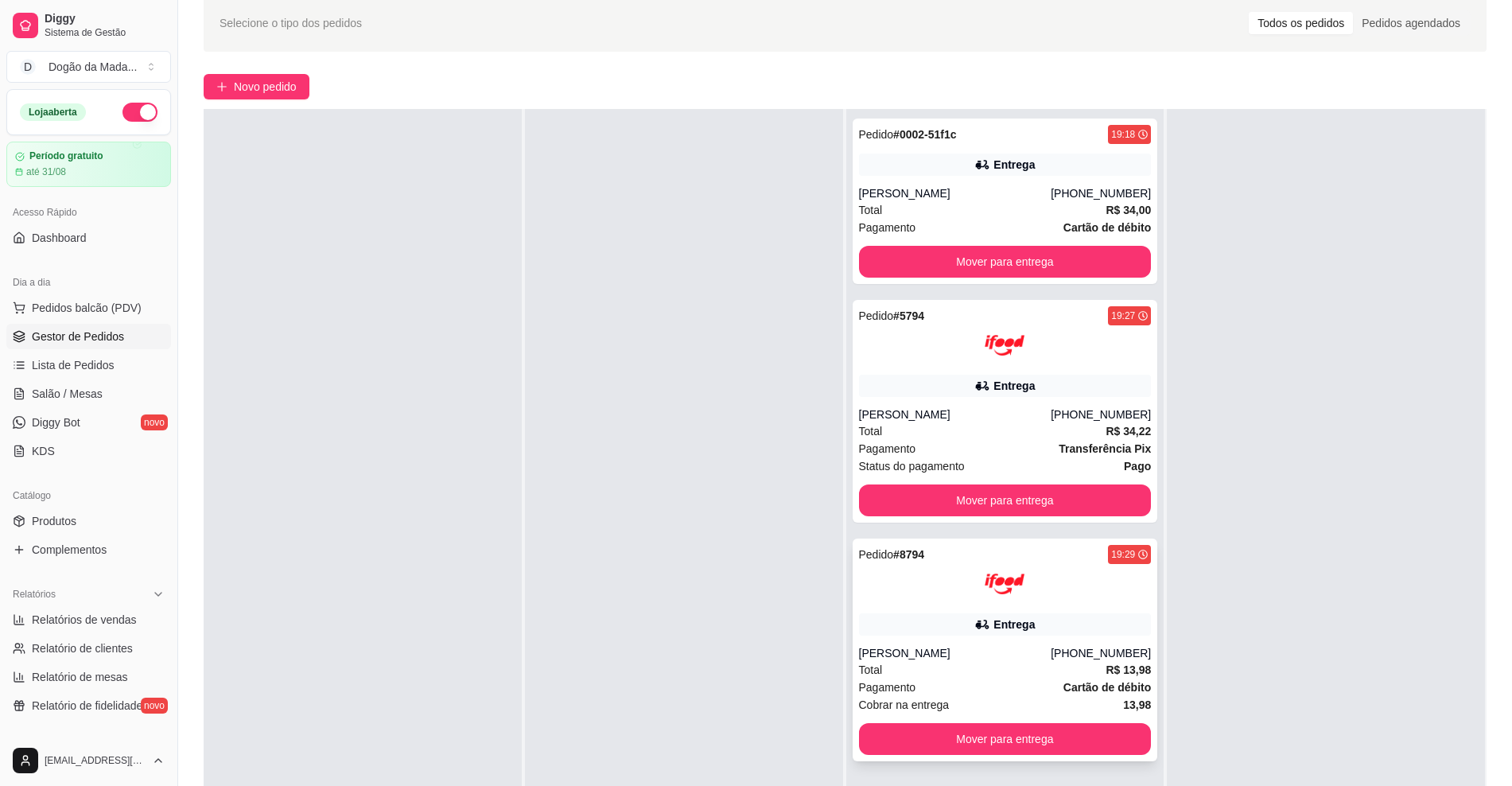
scroll to position [100, 0]
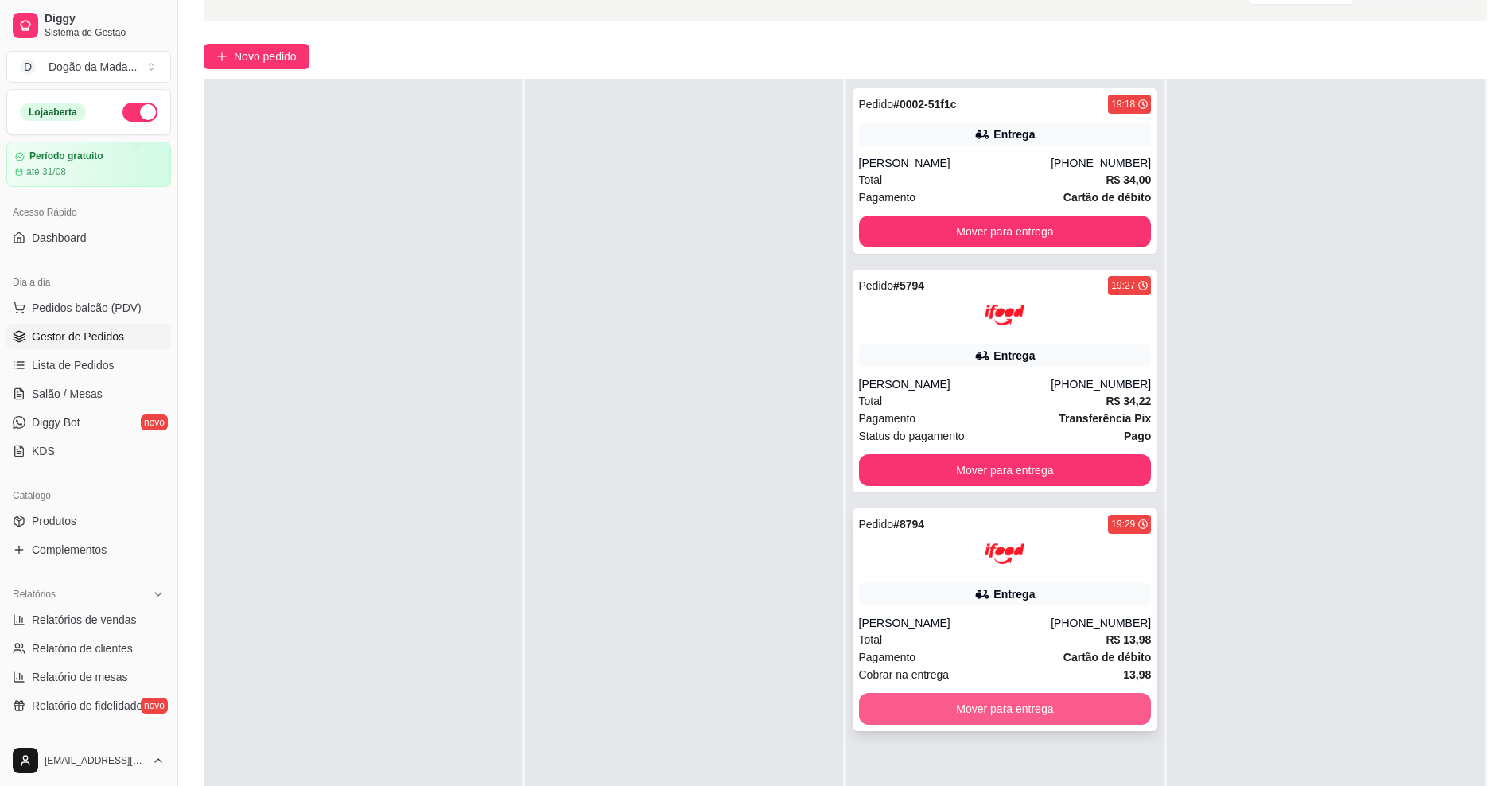
click at [1034, 703] on button "Mover para entrega" at bounding box center [1005, 708] width 292 height 32
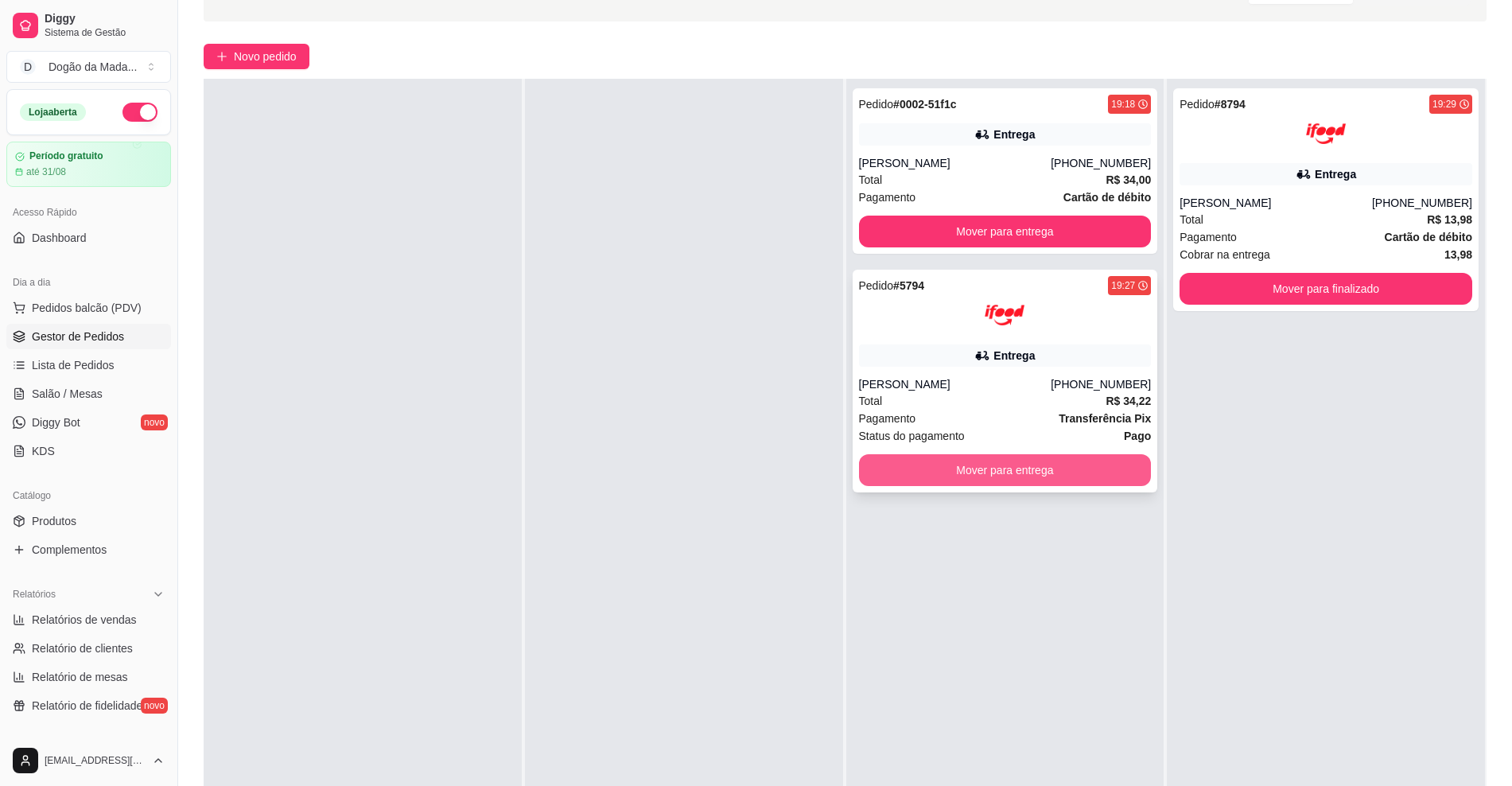
click at [1001, 469] on button "Mover para entrega" at bounding box center [1005, 470] width 292 height 32
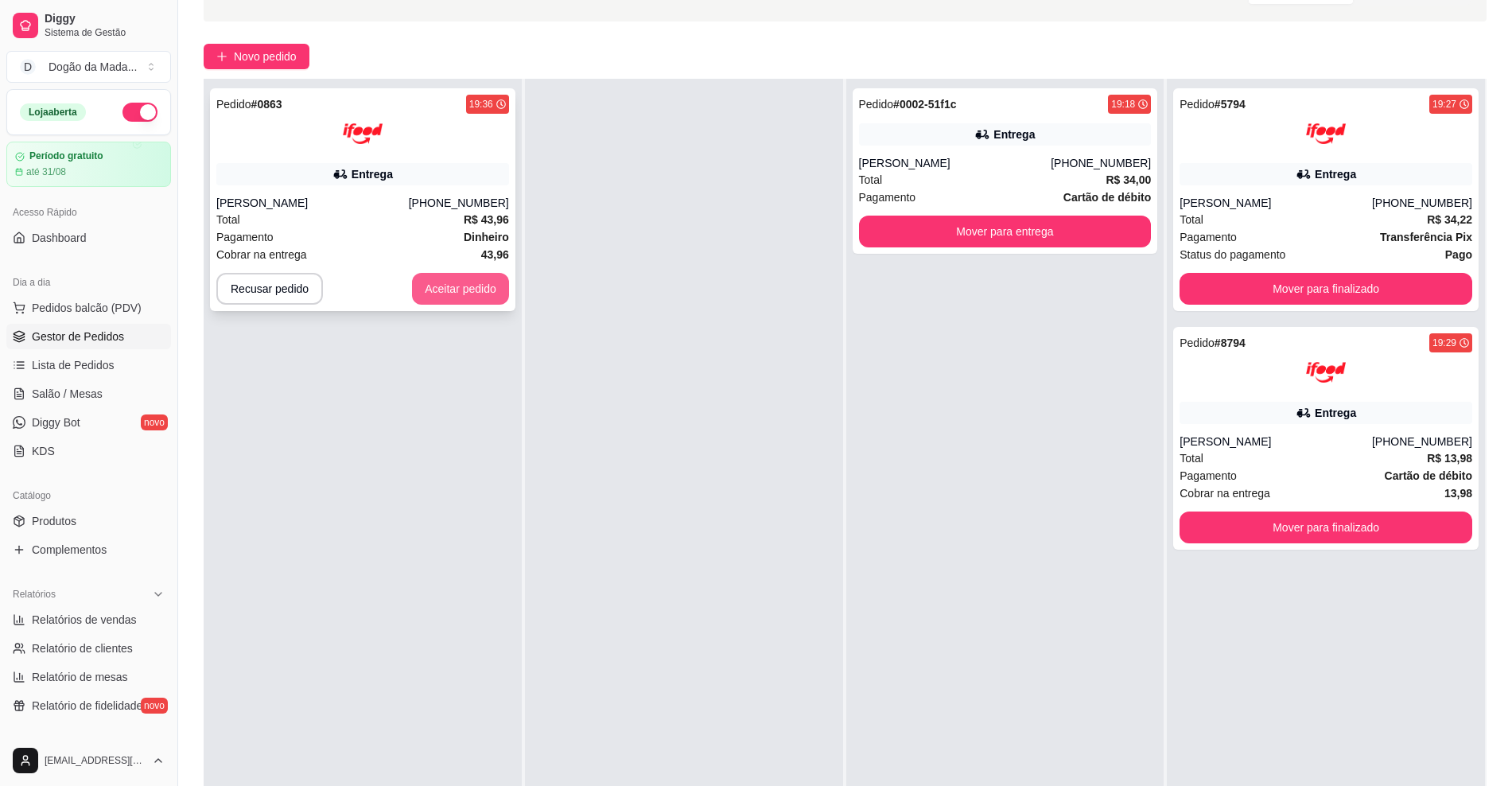
click at [445, 288] on button "Aceitar pedido" at bounding box center [461, 288] width 97 height 32
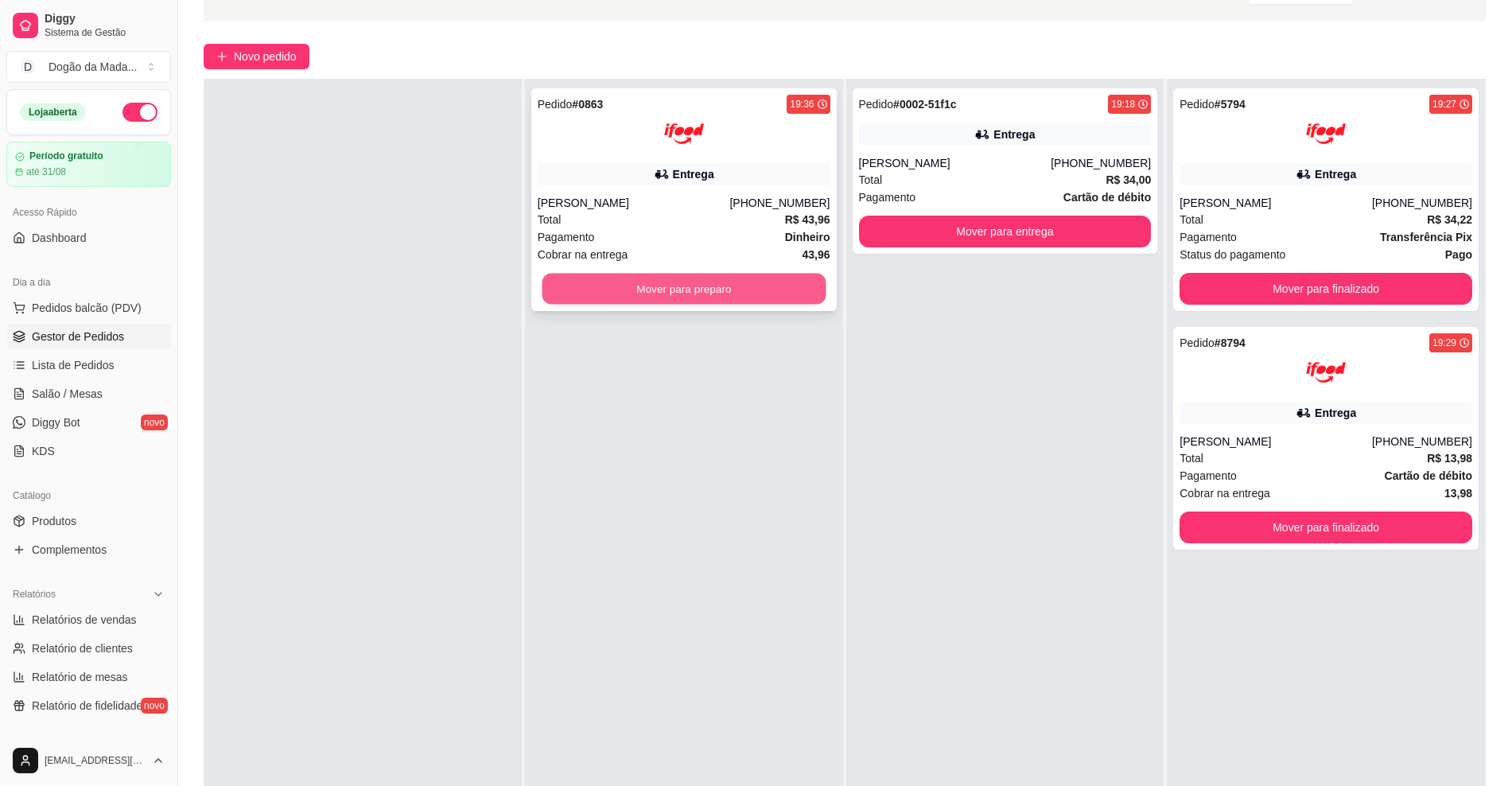
click at [669, 292] on button "Mover para preparo" at bounding box center [684, 289] width 284 height 31
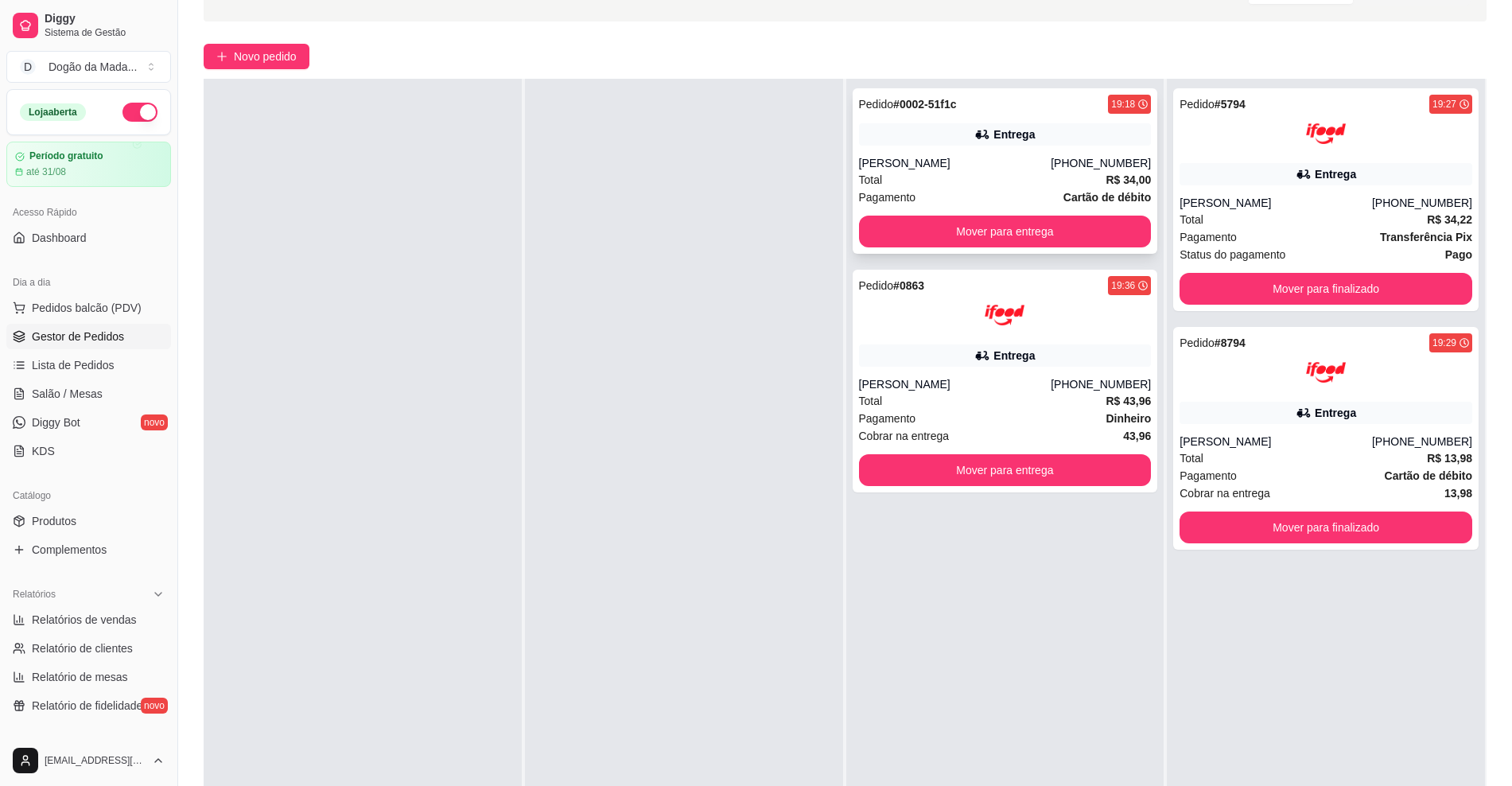
scroll to position [0, 0]
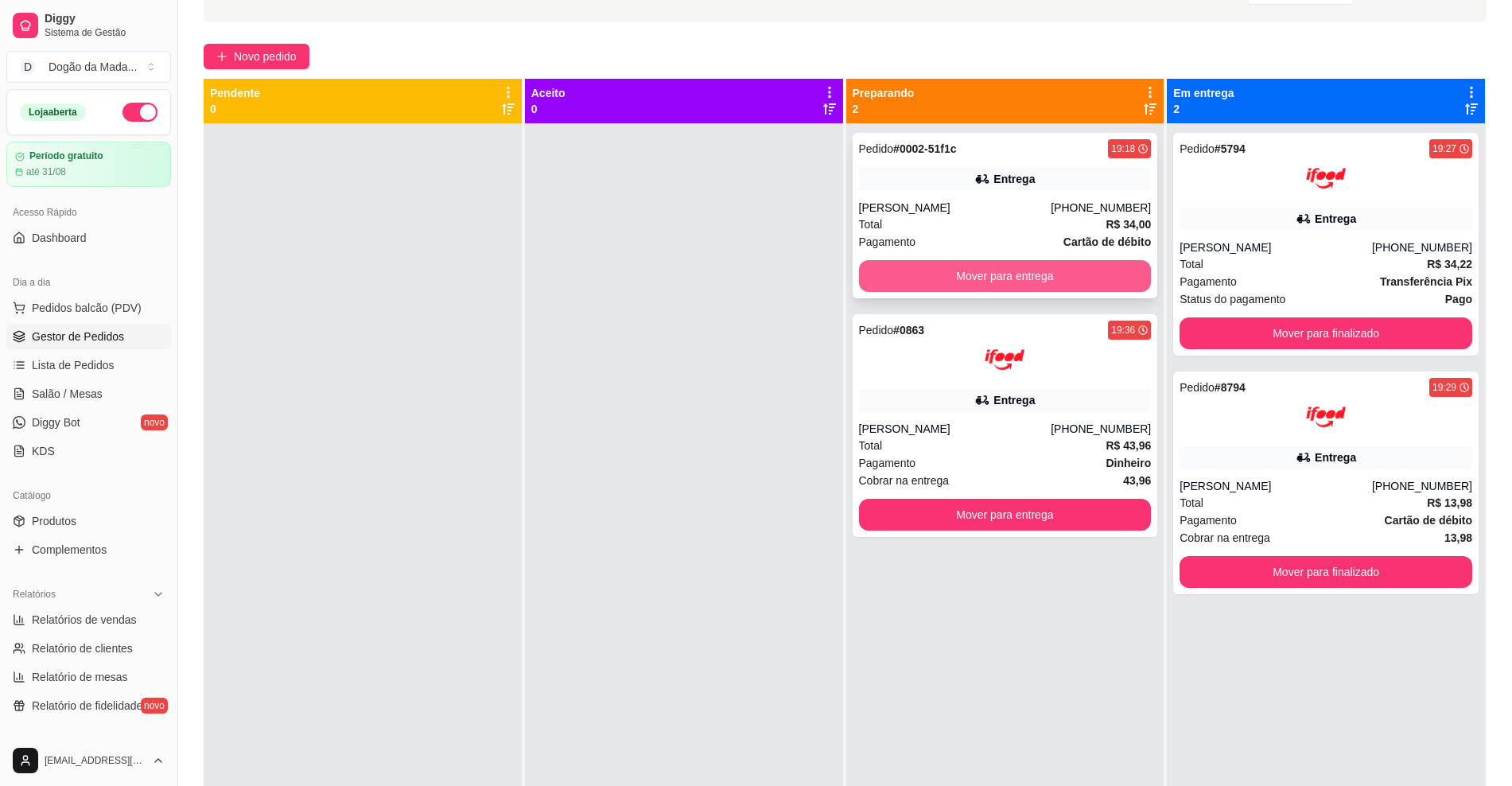
click at [983, 285] on button "Mover para entrega" at bounding box center [1005, 276] width 292 height 32
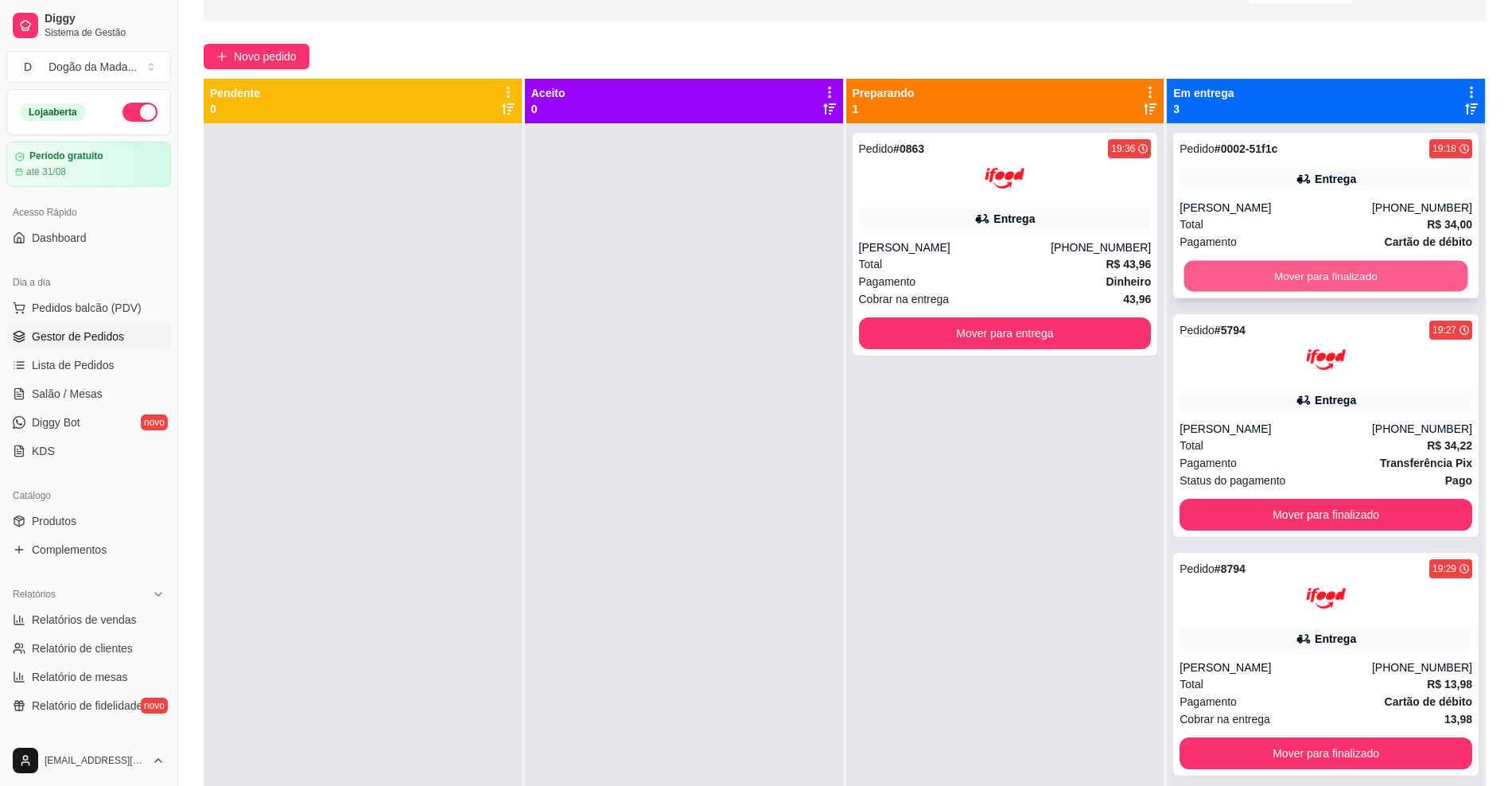
click at [1302, 283] on button "Mover para finalizado" at bounding box center [1326, 276] width 284 height 31
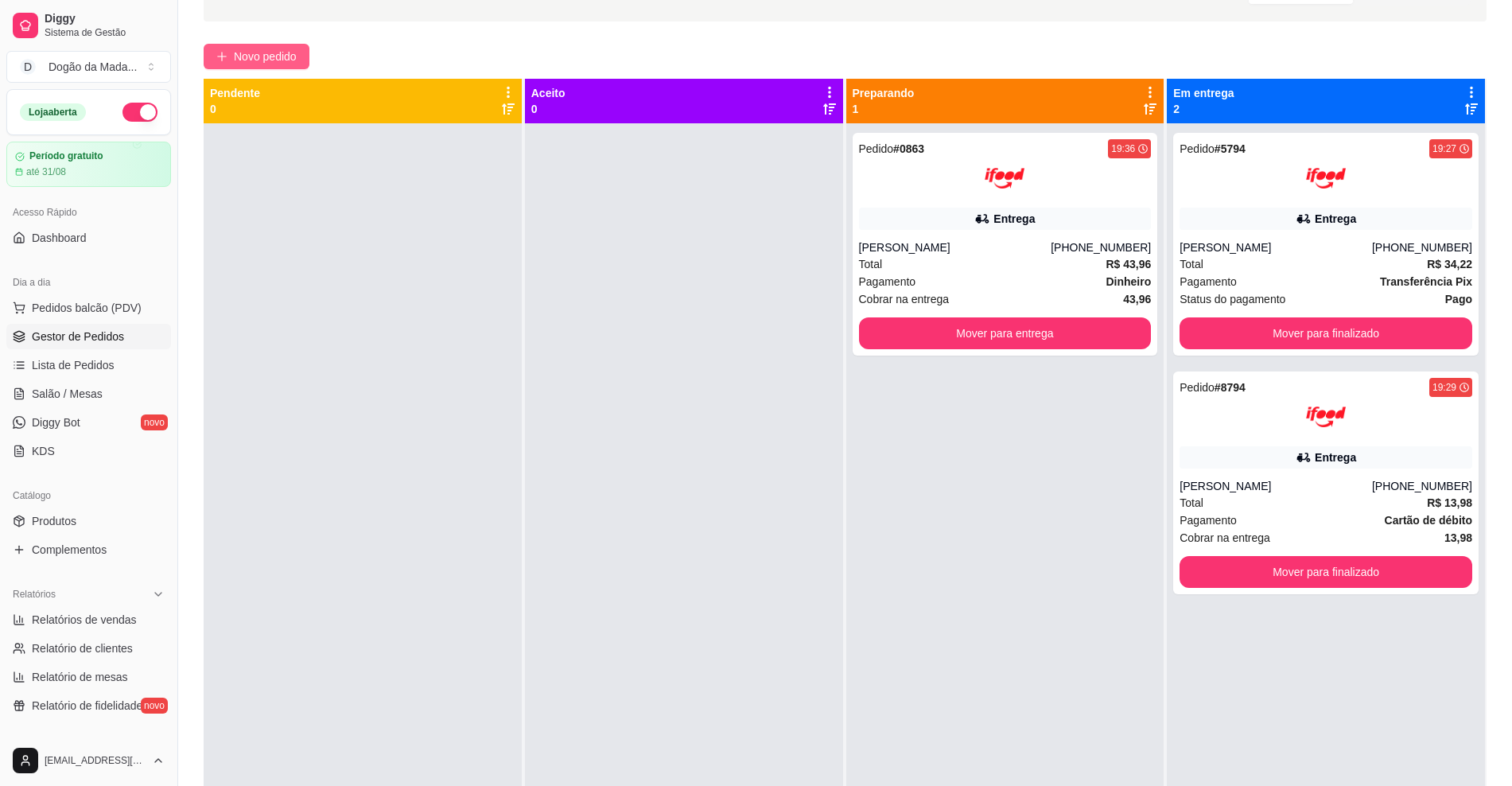
click at [292, 59] on span "Novo pedido" at bounding box center [266, 57] width 63 height 18
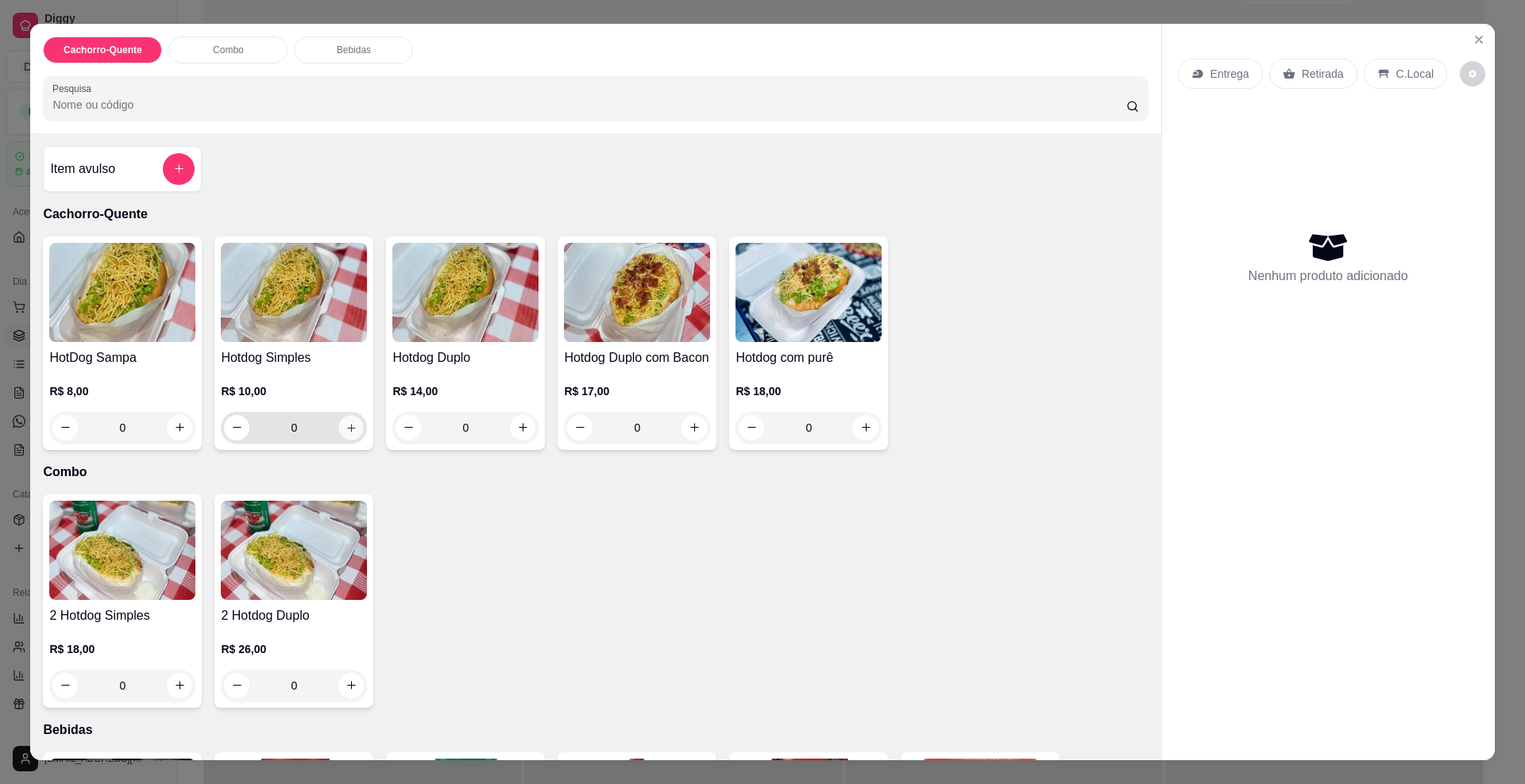
click at [345, 433] on icon "increase-product-quantity" at bounding box center [351, 428] width 12 height 12
type input "1"
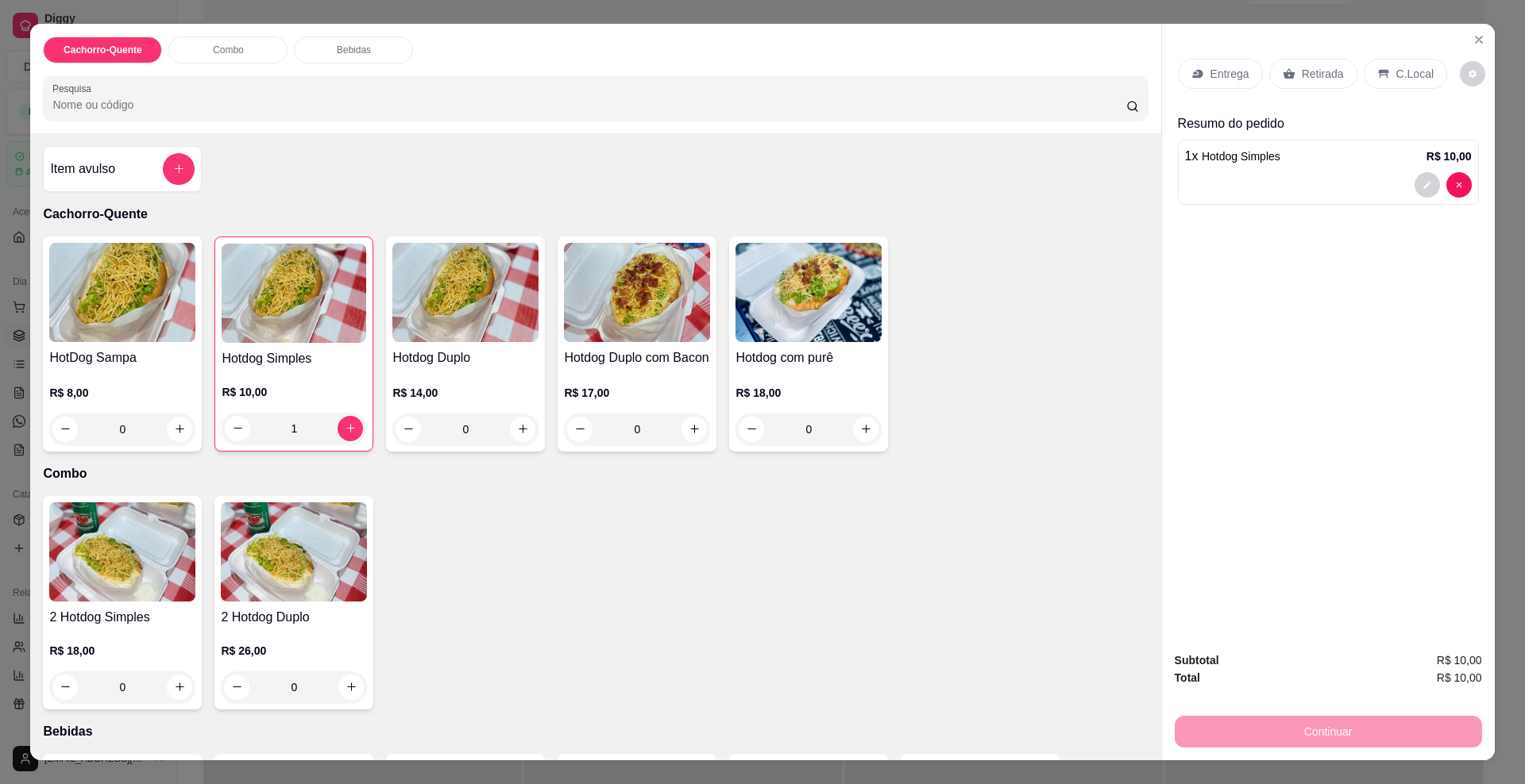
click at [1414, 183] on button "decrease-product-quantity" at bounding box center [1426, 184] width 25 height 25
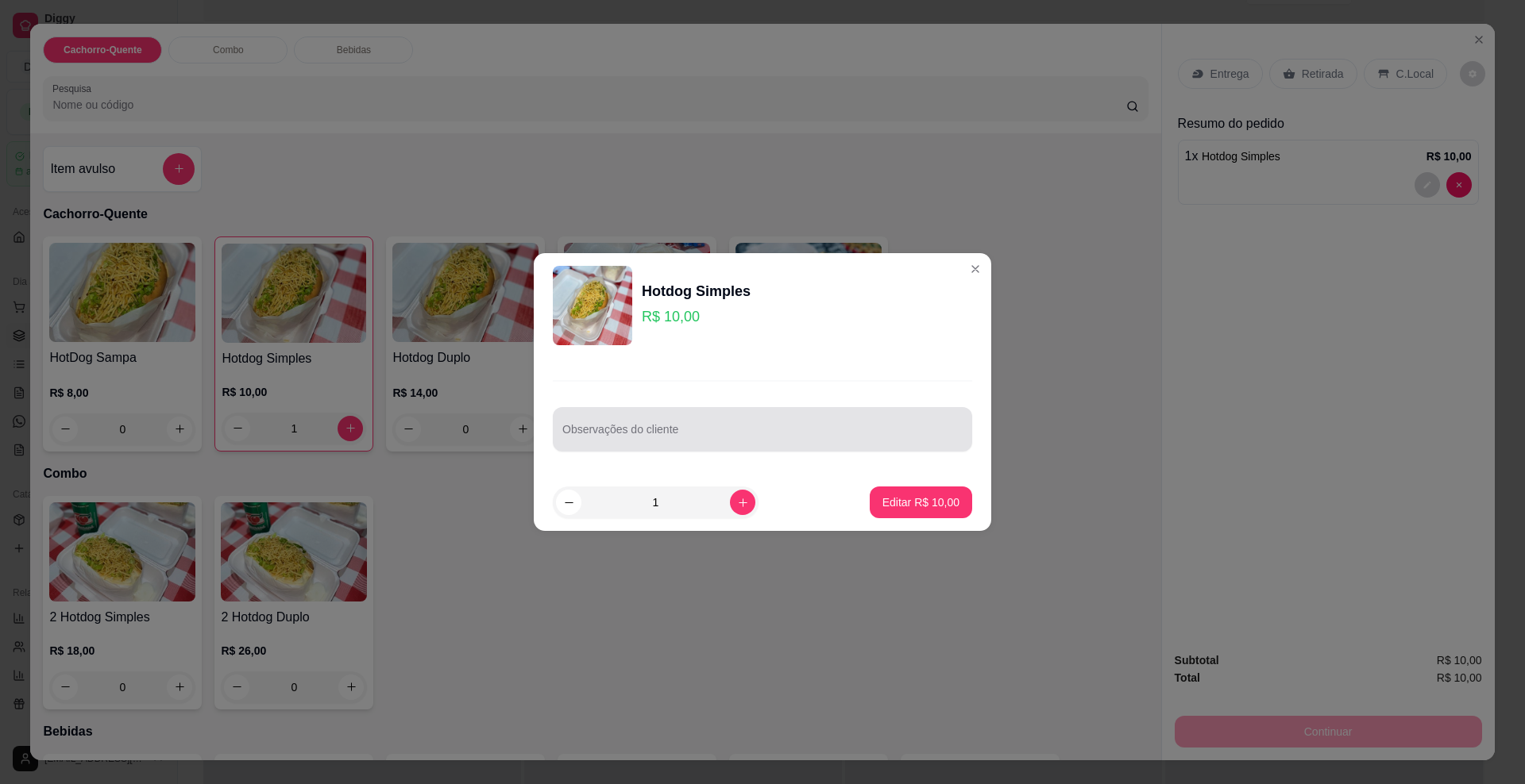
click at [690, 428] on input "Observações do cliente" at bounding box center [762, 436] width 400 height 16
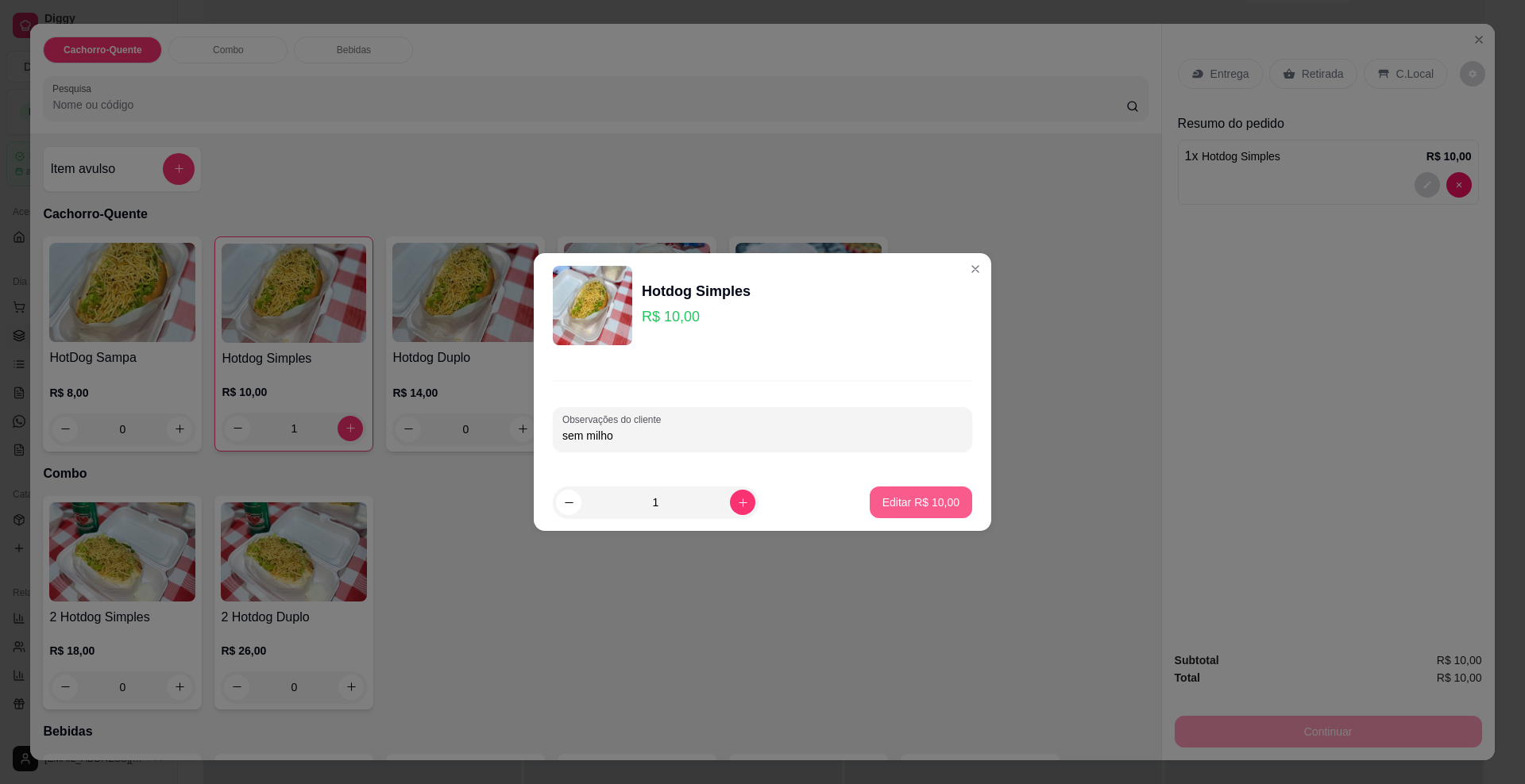
type input "sem milho"
click at [886, 498] on p "Editar R$ 10,00" at bounding box center [920, 503] width 77 height 16
type input "0"
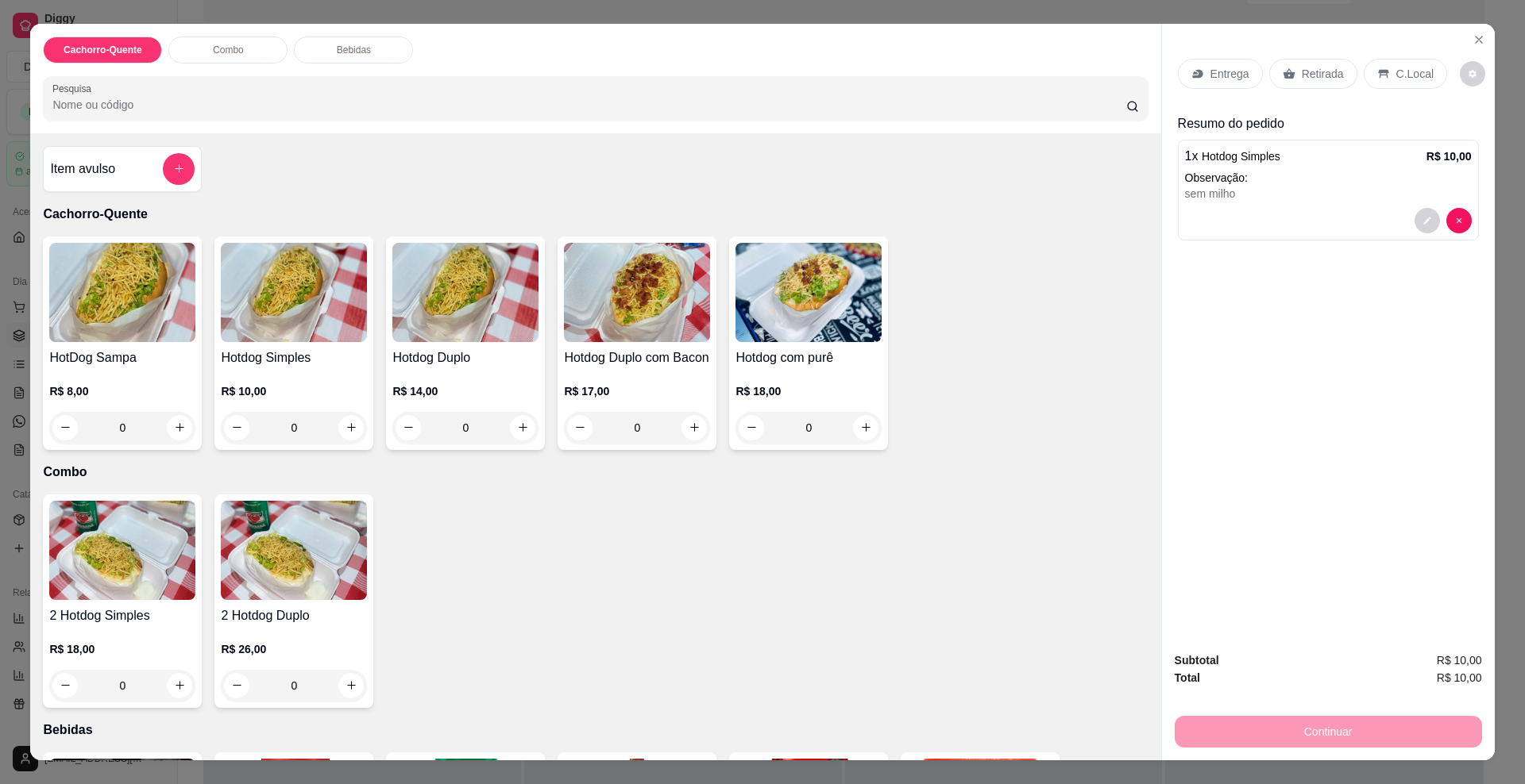
click at [1210, 79] on p "Entrega" at bounding box center [1230, 74] width 39 height 16
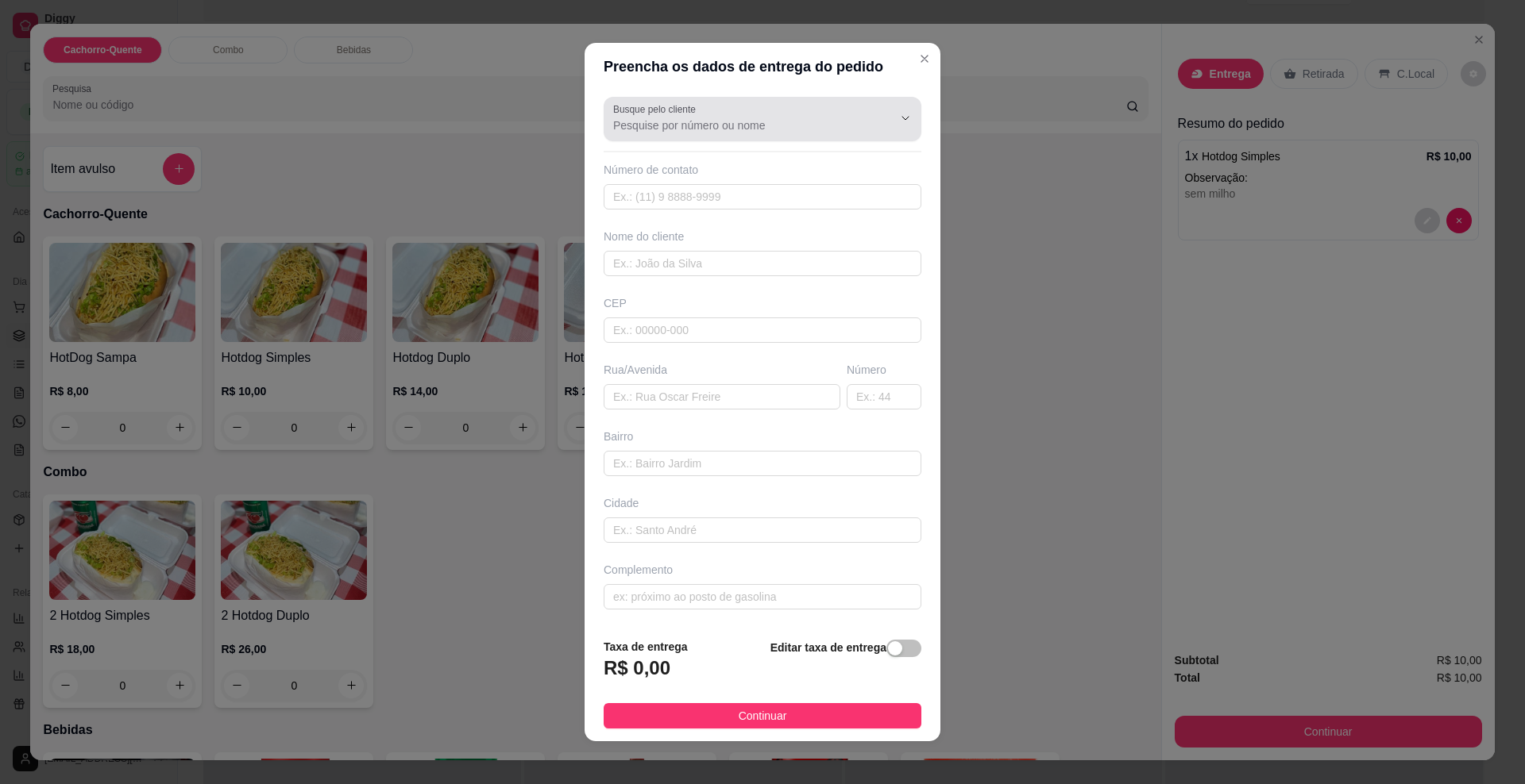
click at [640, 125] on input "Busque pelo cliente" at bounding box center [740, 125] width 254 height 16
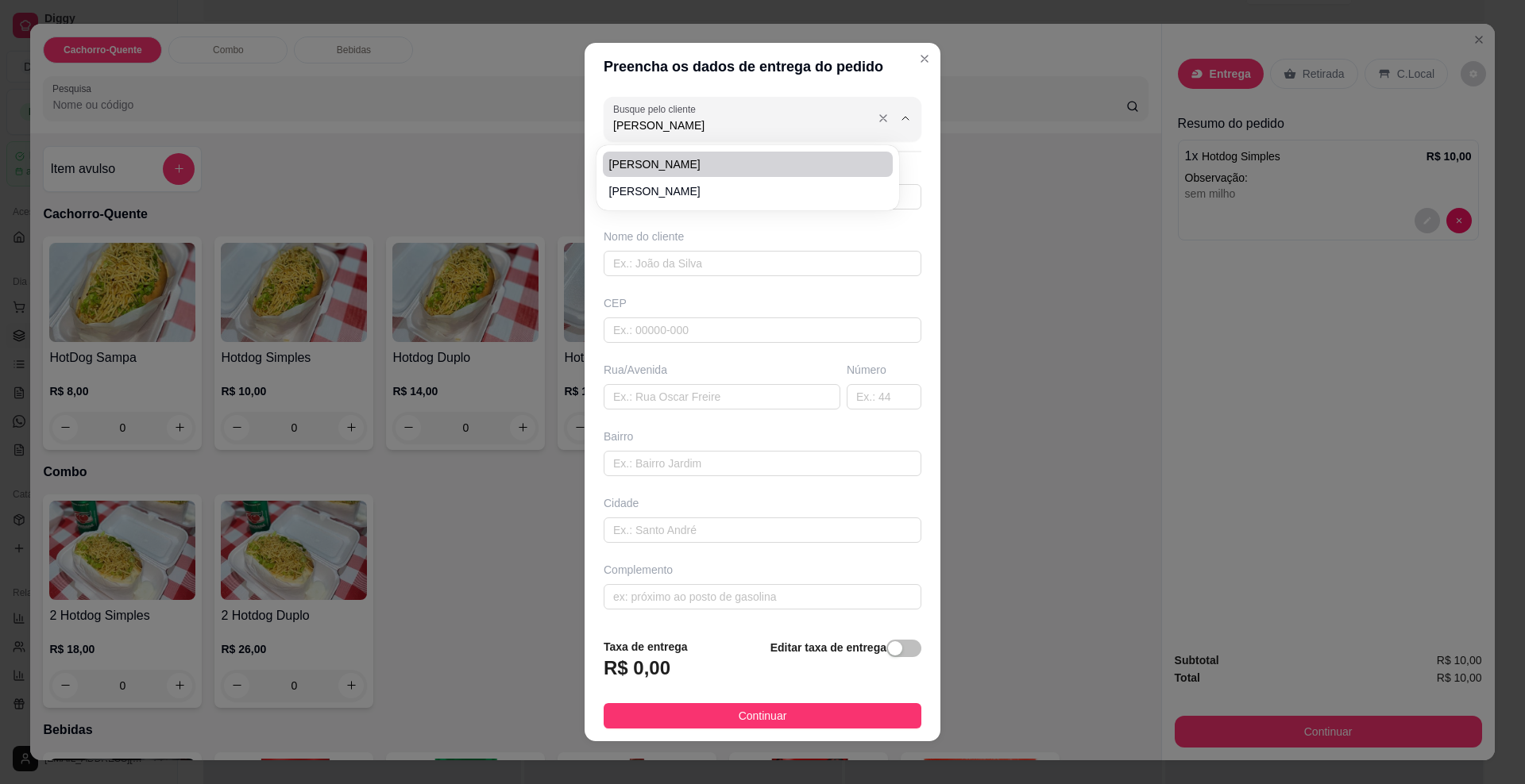
type input "[PERSON_NAME]"
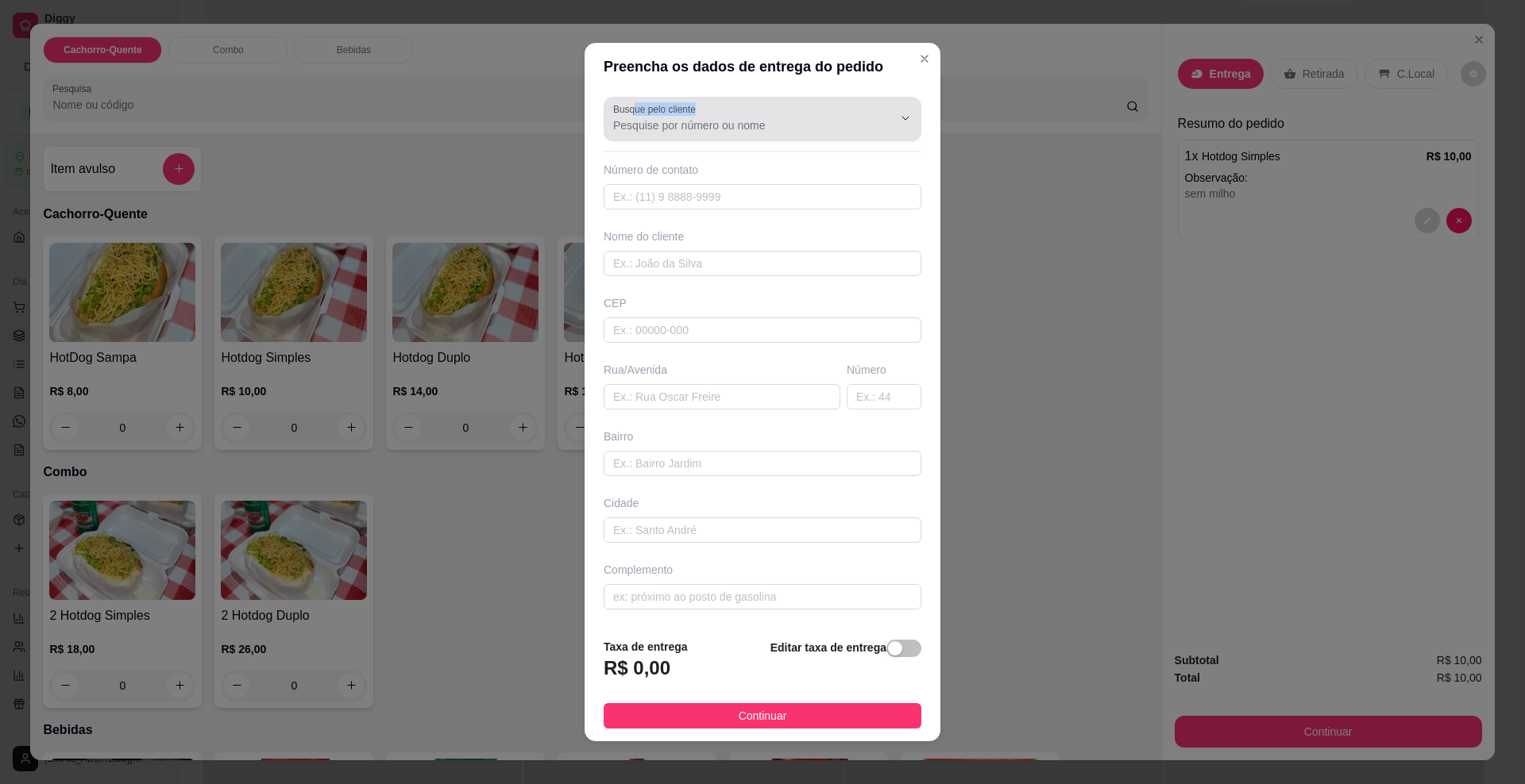
drag, startPoint x: 651, startPoint y: 120, endPoint x: 587, endPoint y: 114, distance: 64.3
click at [607, 114] on div "Busque pelo cliente" at bounding box center [762, 119] width 318 height 44
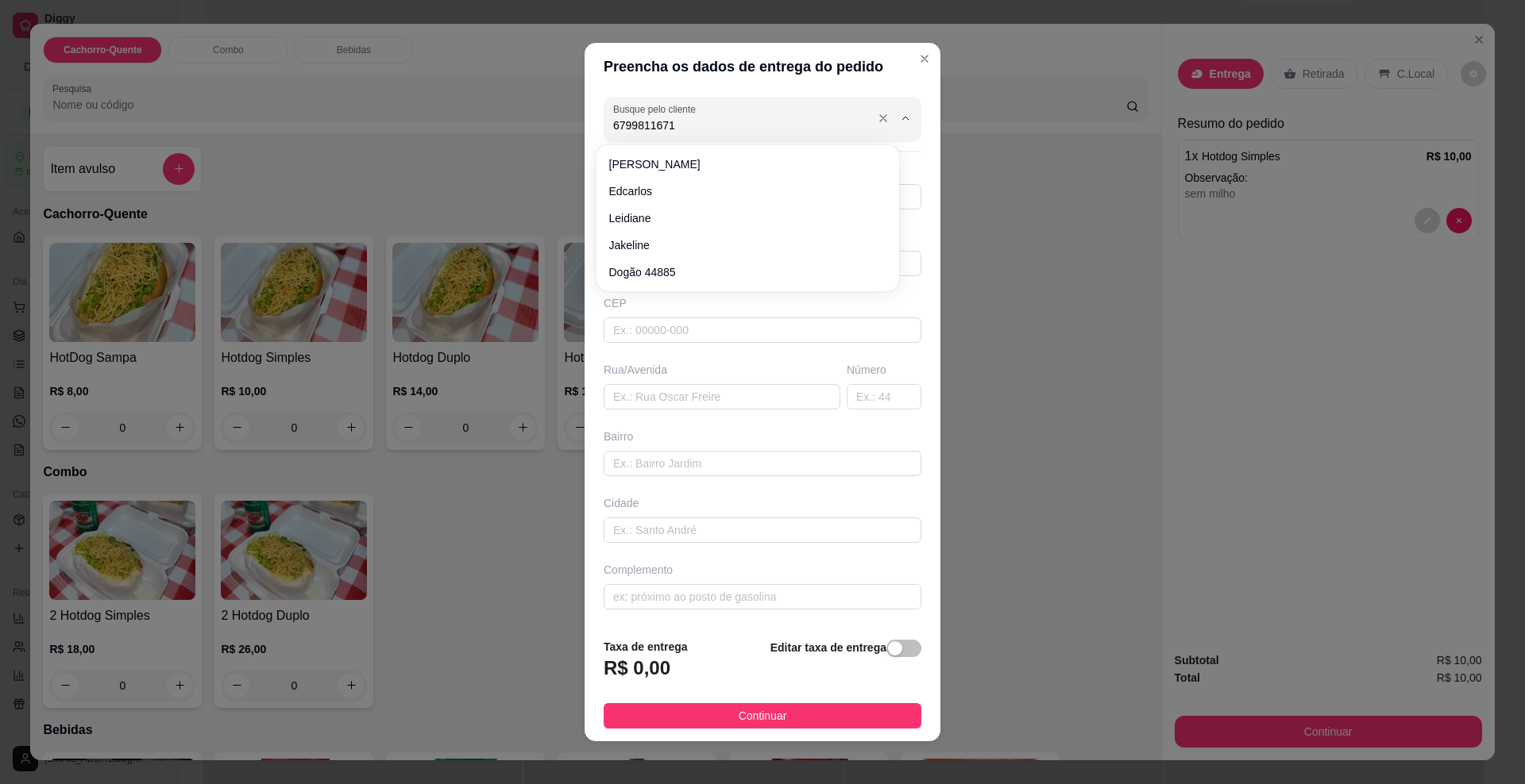
type input "67998116714"
drag, startPoint x: 692, startPoint y: 129, endPoint x: 336, endPoint y: 132, distance: 356.0
click at [395, 137] on div "Preencha os dados de entrega do pedido Busque pelo cliente 67998116714 Número d…" at bounding box center [762, 392] width 1525 height 784
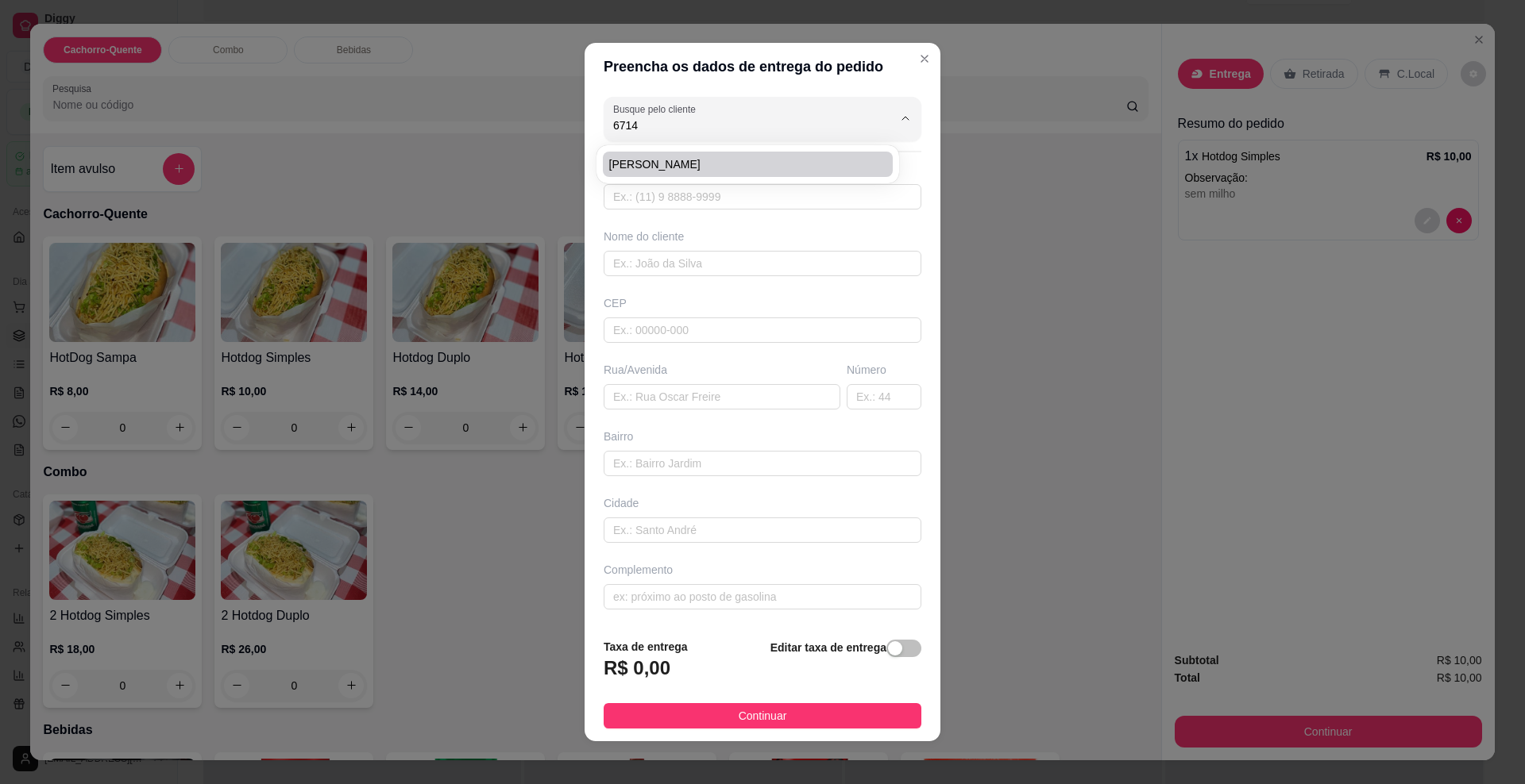
click at [657, 158] on span "[PERSON_NAME]" at bounding box center [739, 164] width 261 height 16
type input "[PERSON_NAME]"
type input "6798116714"
type input "[PERSON_NAME]"
type input "79084070"
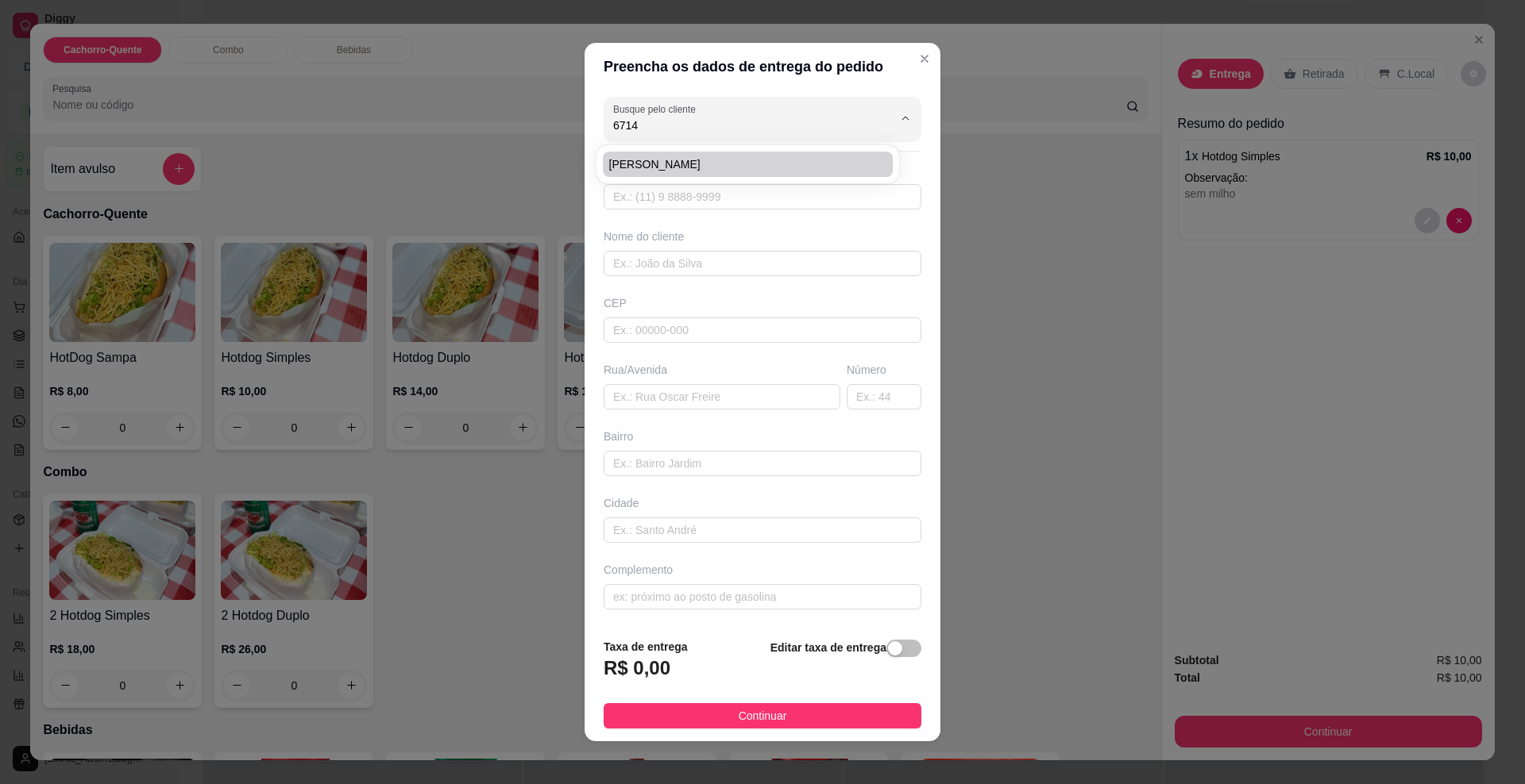
type input "[GEOGRAPHIC_DATA][PERSON_NAME]"
type input "1468"
type input "Conjunto Aero Rancho"
type input "[GEOGRAPHIC_DATA]"
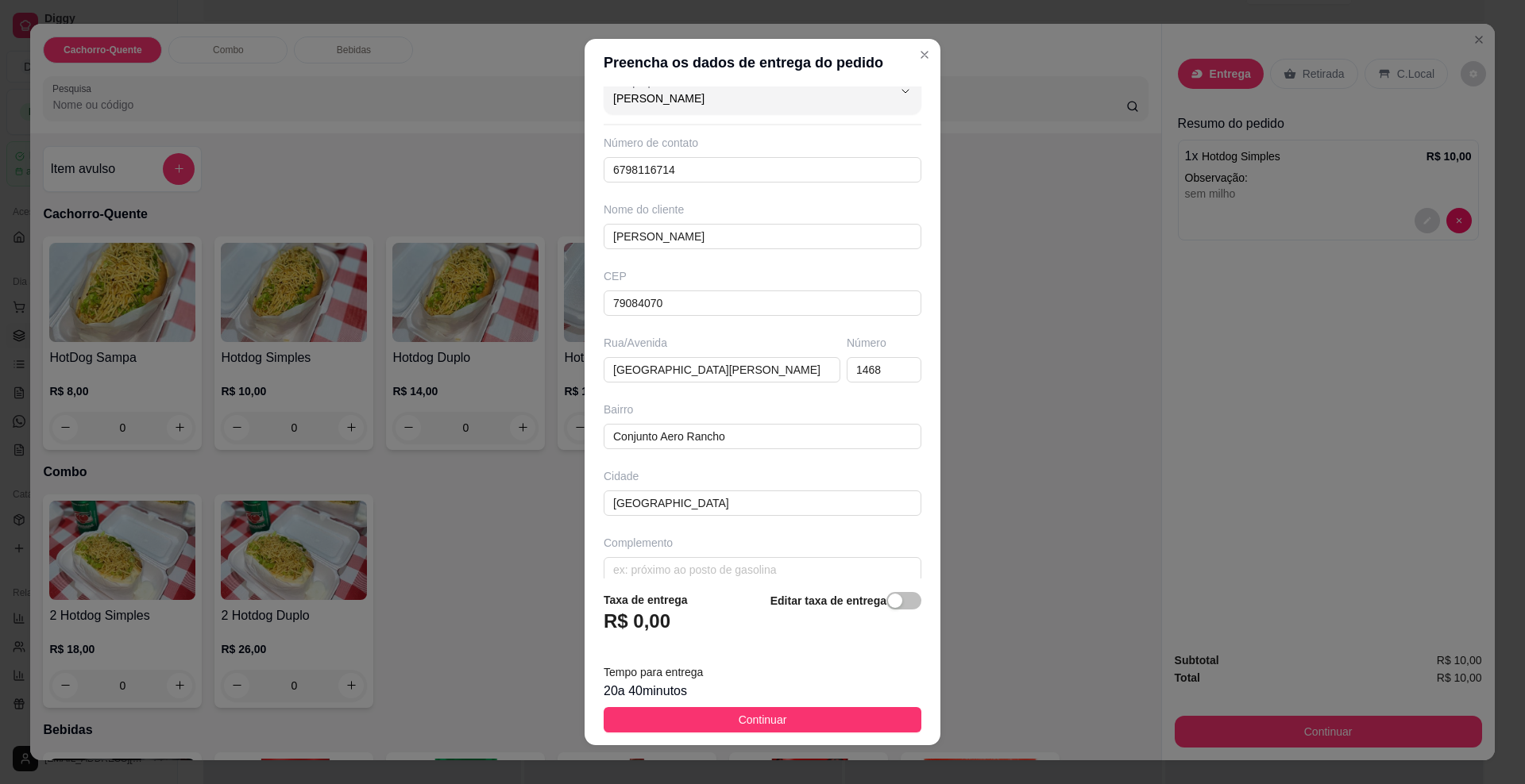
scroll to position [43, 0]
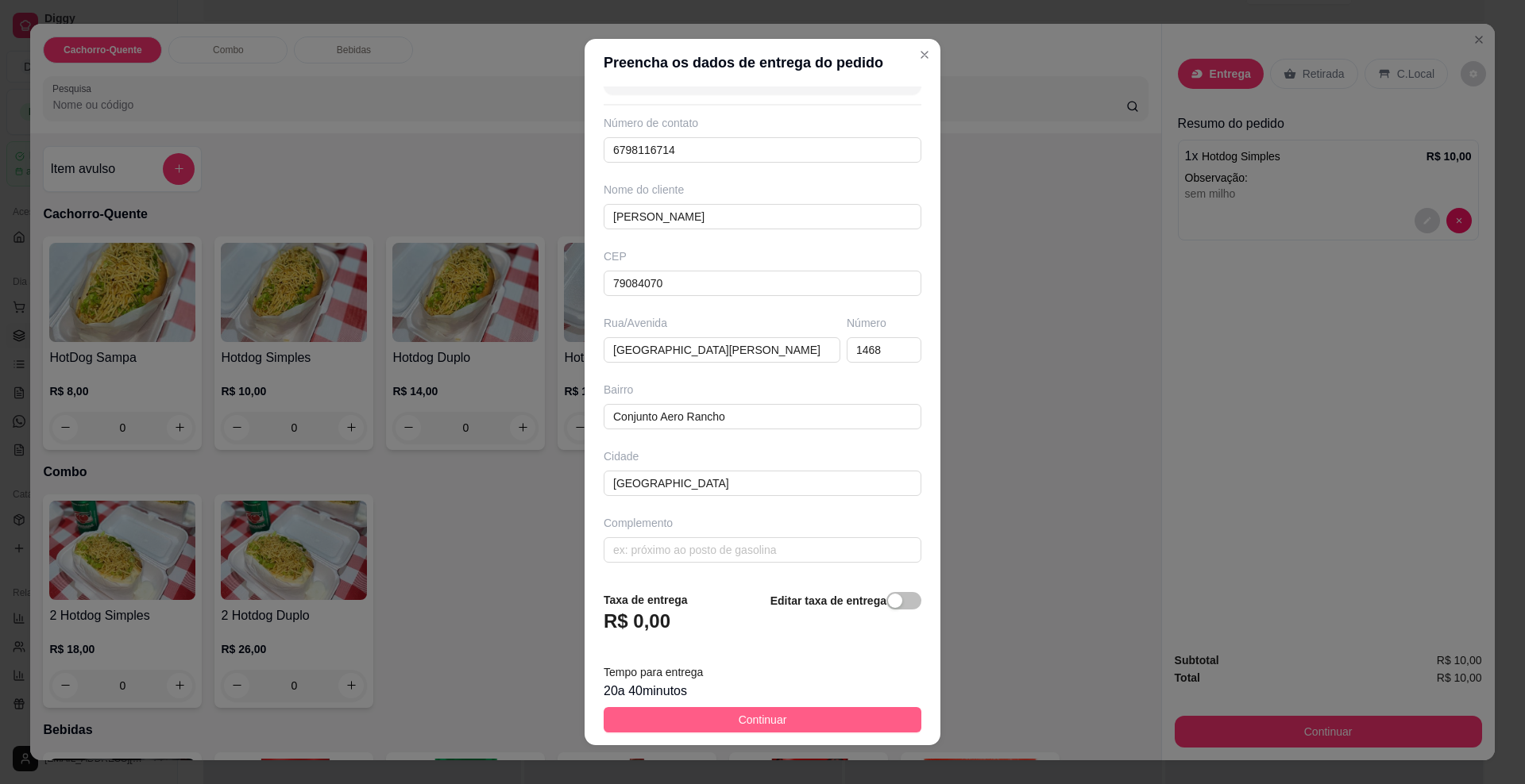
type input "[PERSON_NAME]"
click at [738, 721] on span "Continuar" at bounding box center [762, 720] width 49 height 18
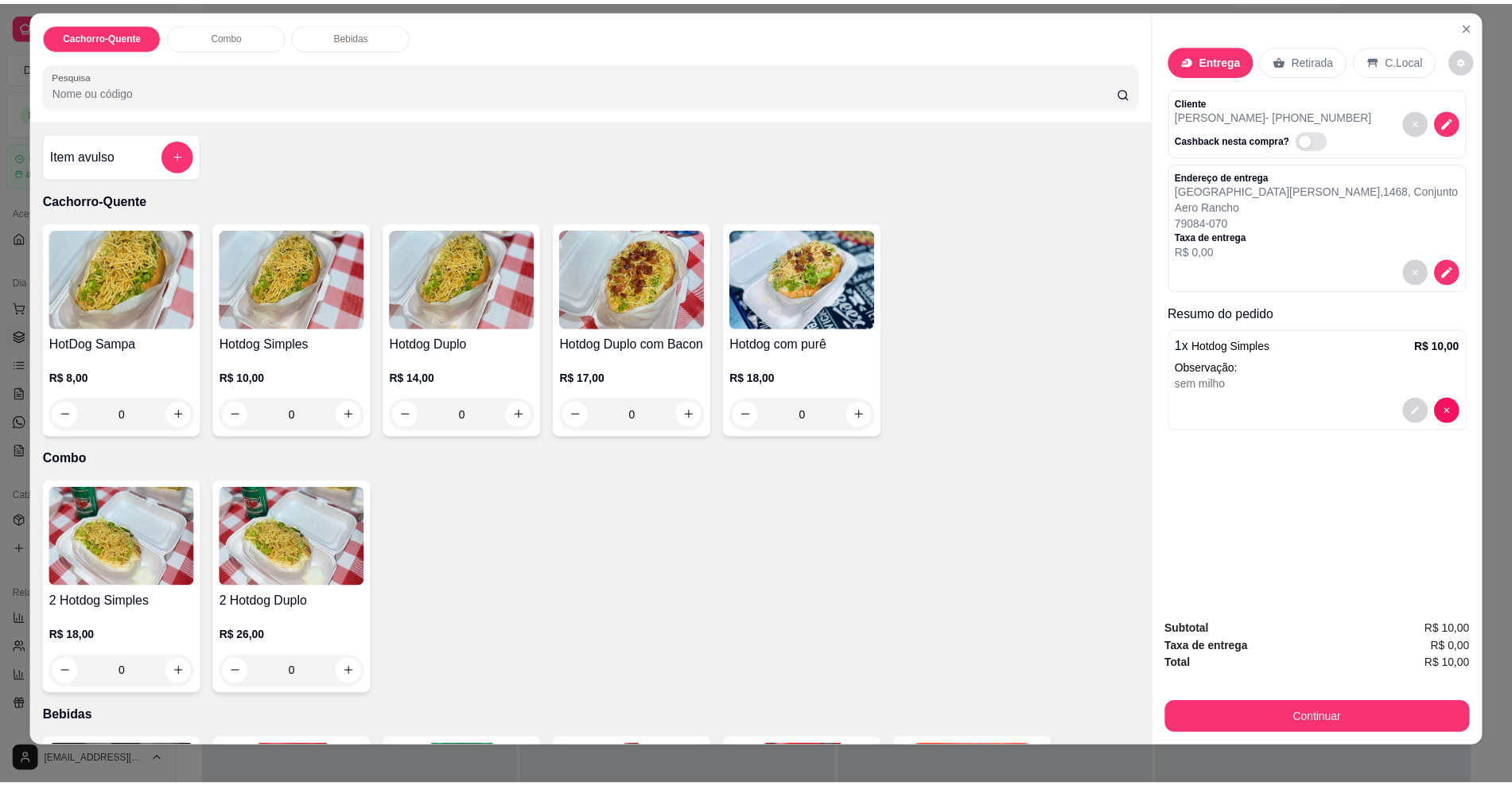
scroll to position [27, 0]
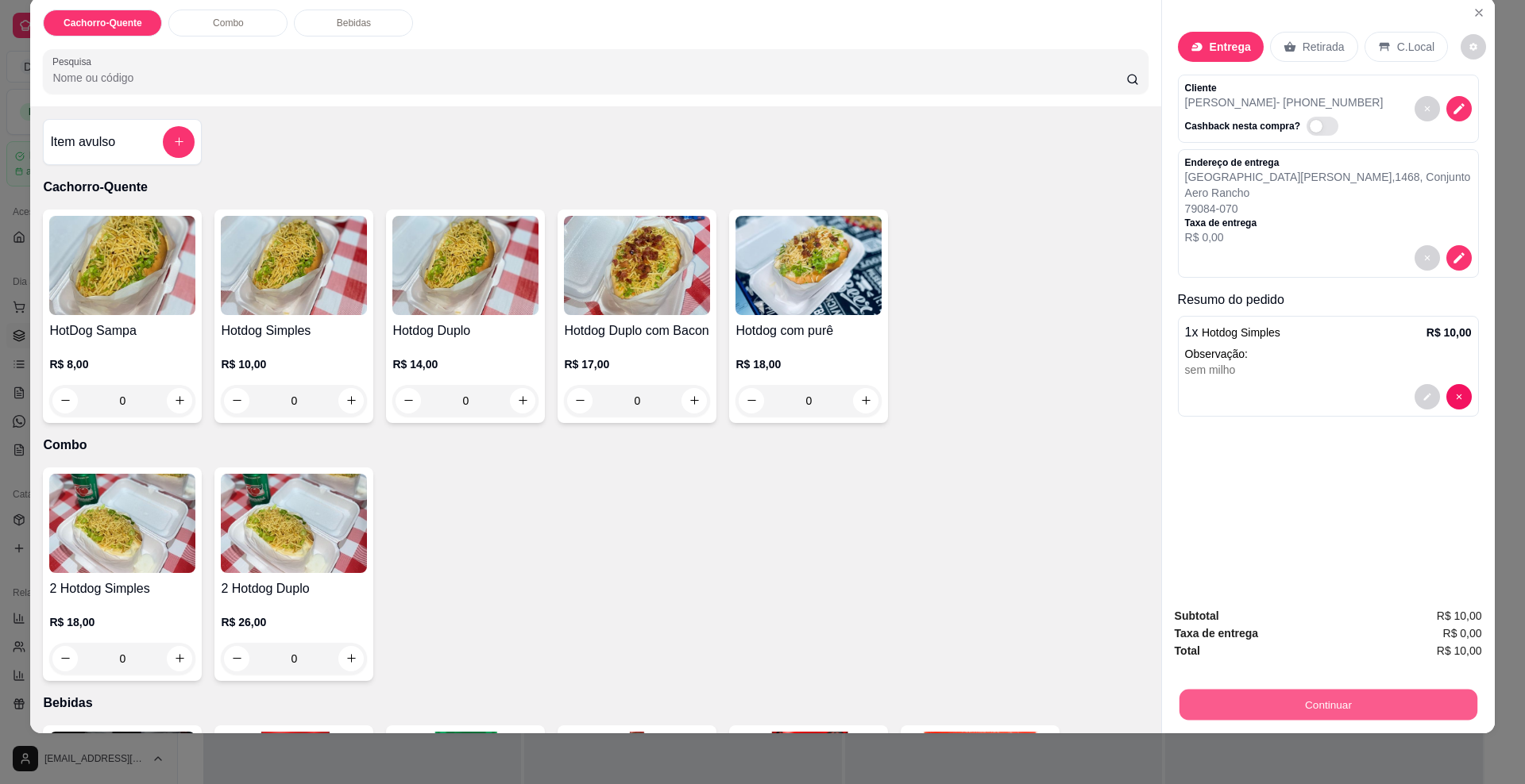
click at [1306, 708] on button "Continuar" at bounding box center [1328, 705] width 298 height 31
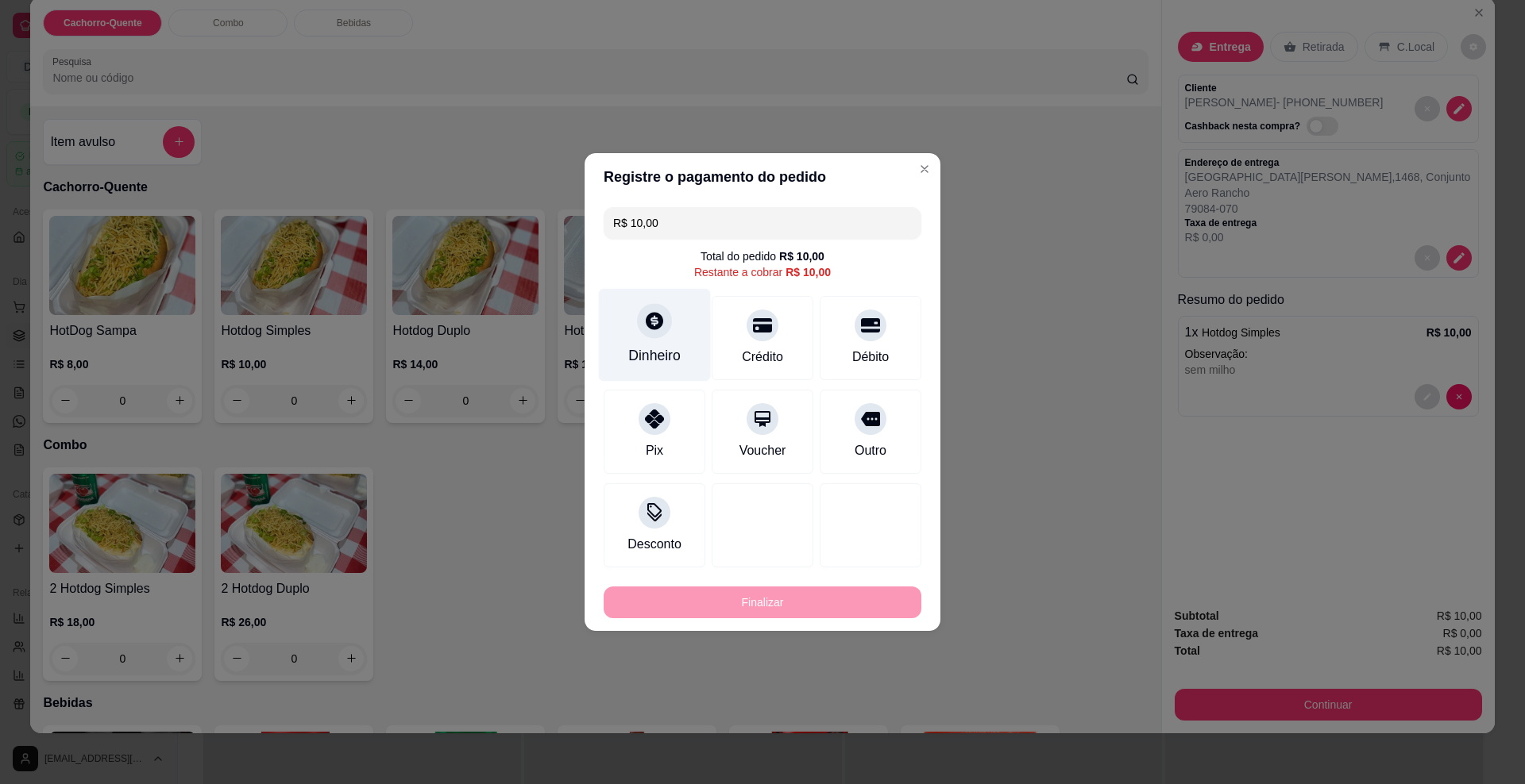
click at [684, 331] on div "Dinheiro" at bounding box center [655, 335] width 112 height 93
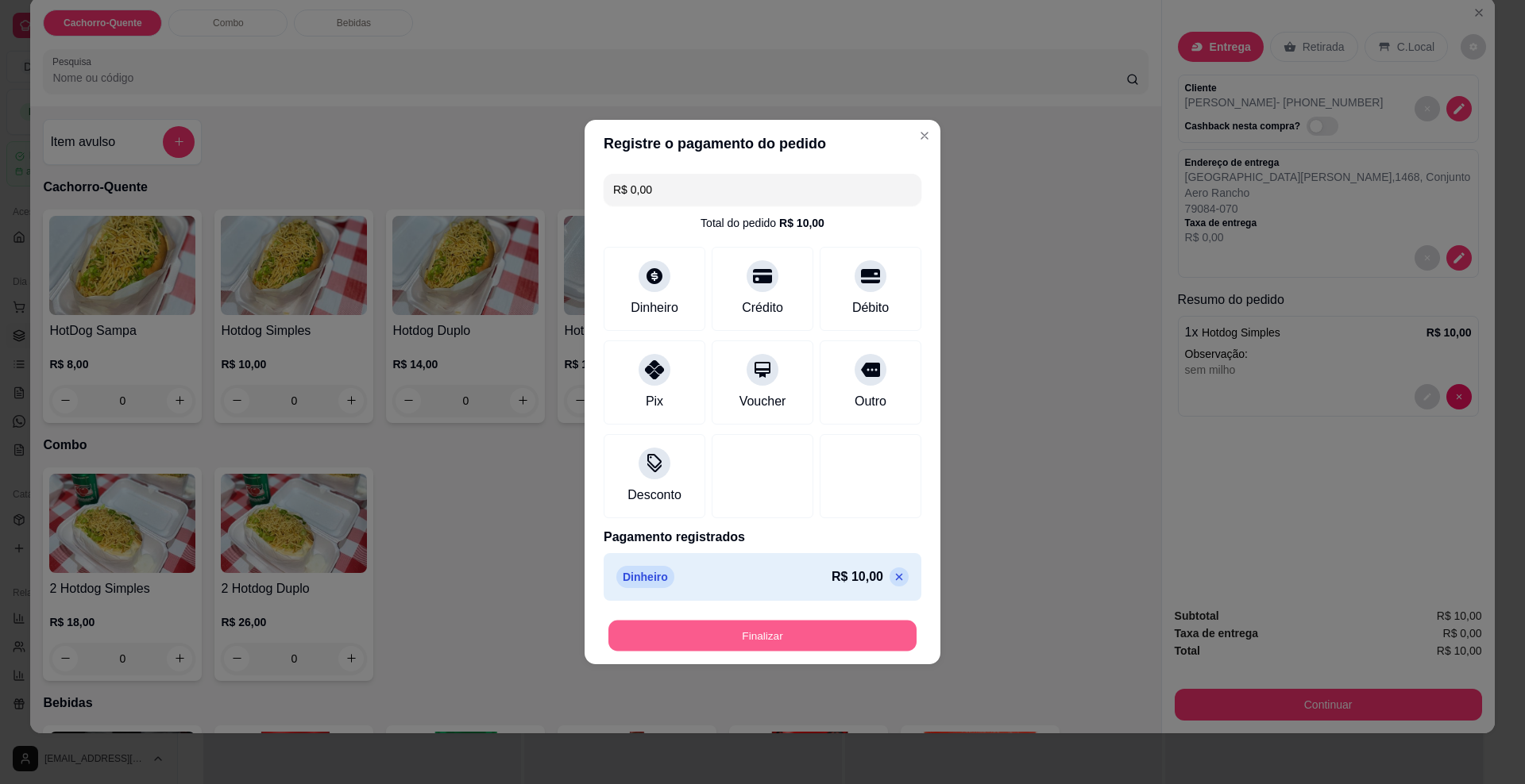
click at [795, 637] on button "Finalizar" at bounding box center [762, 636] width 308 height 31
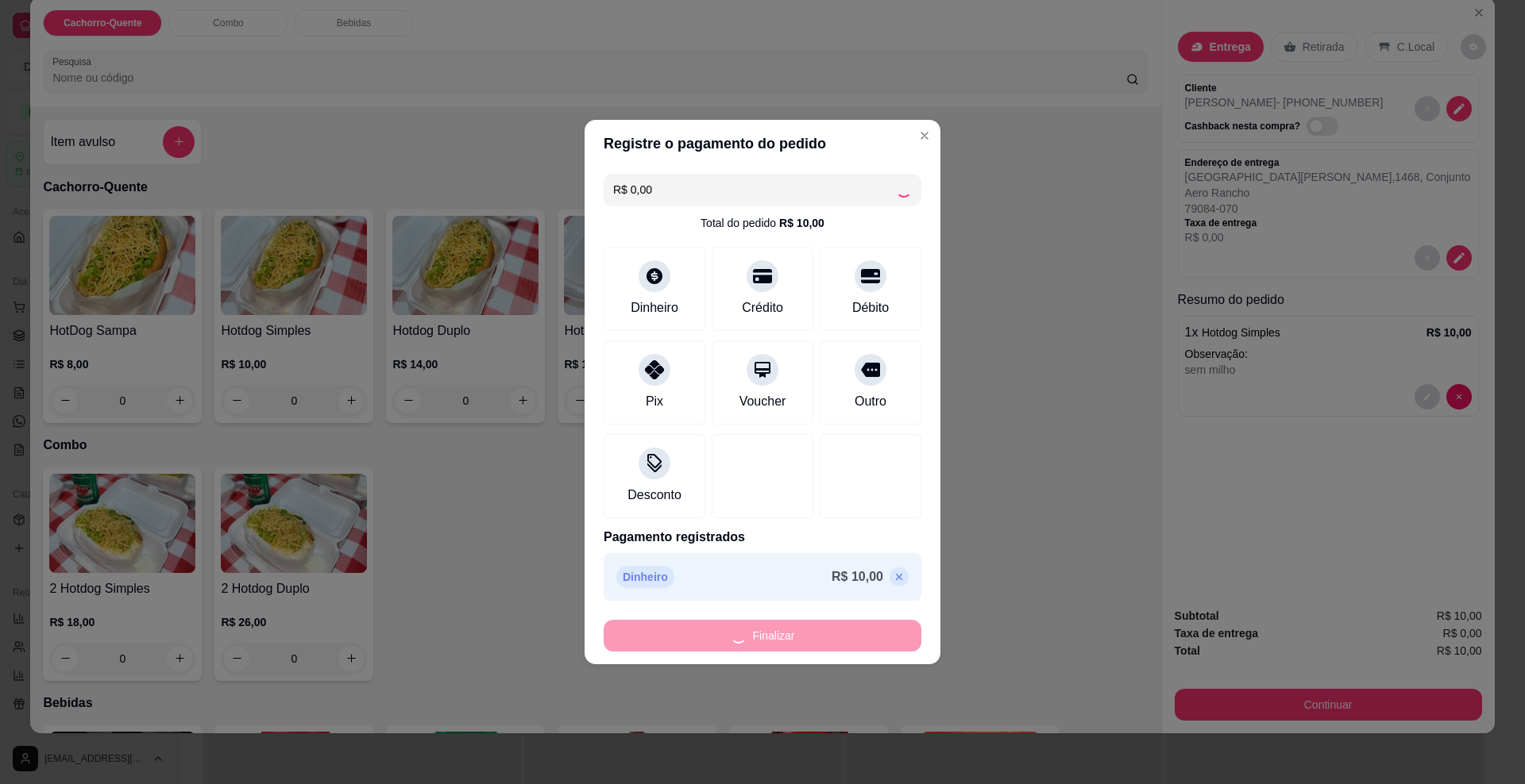
type input "-R$ 10,00"
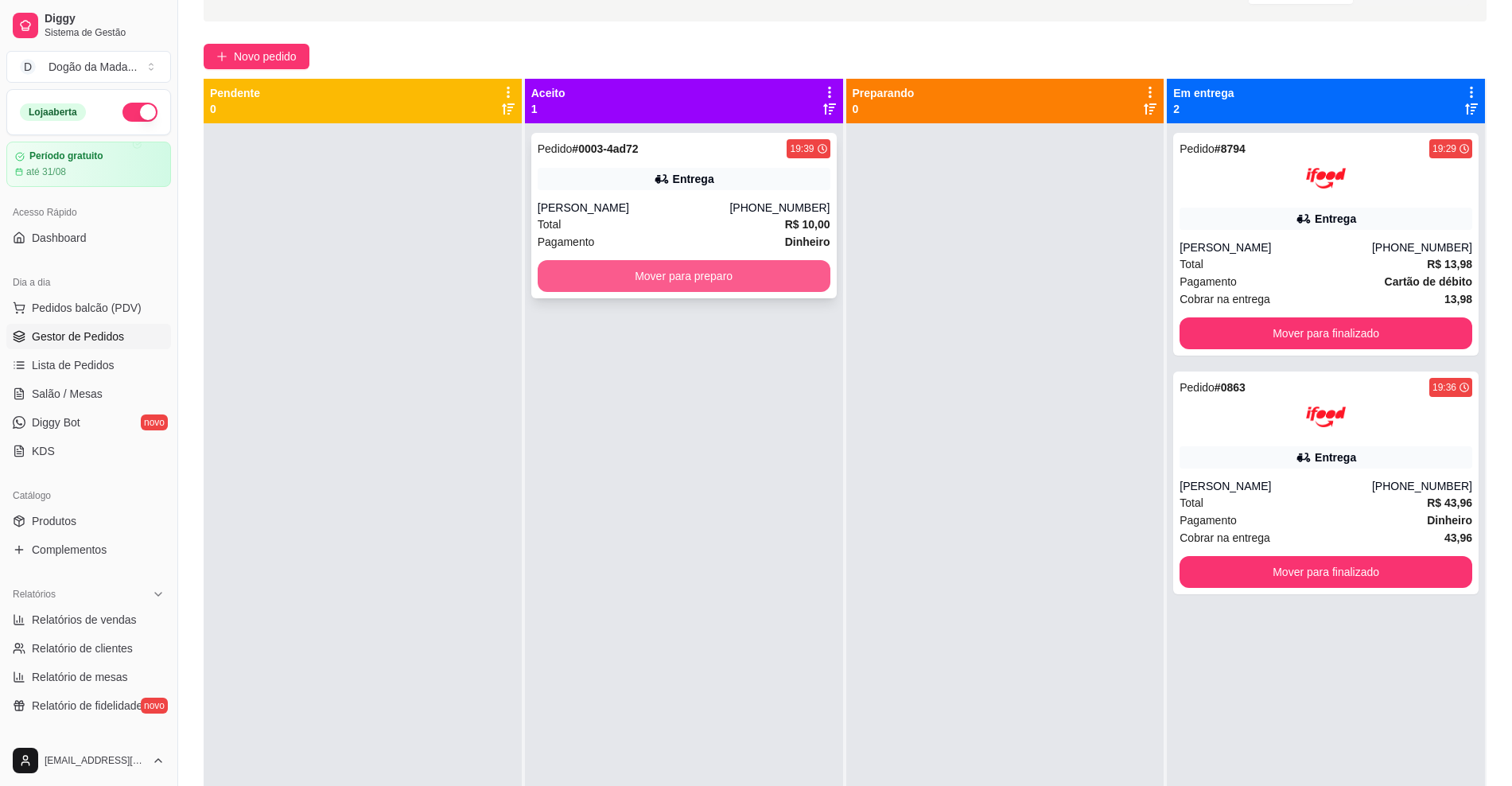
click at [718, 274] on button "Mover para preparo" at bounding box center [684, 276] width 292 height 32
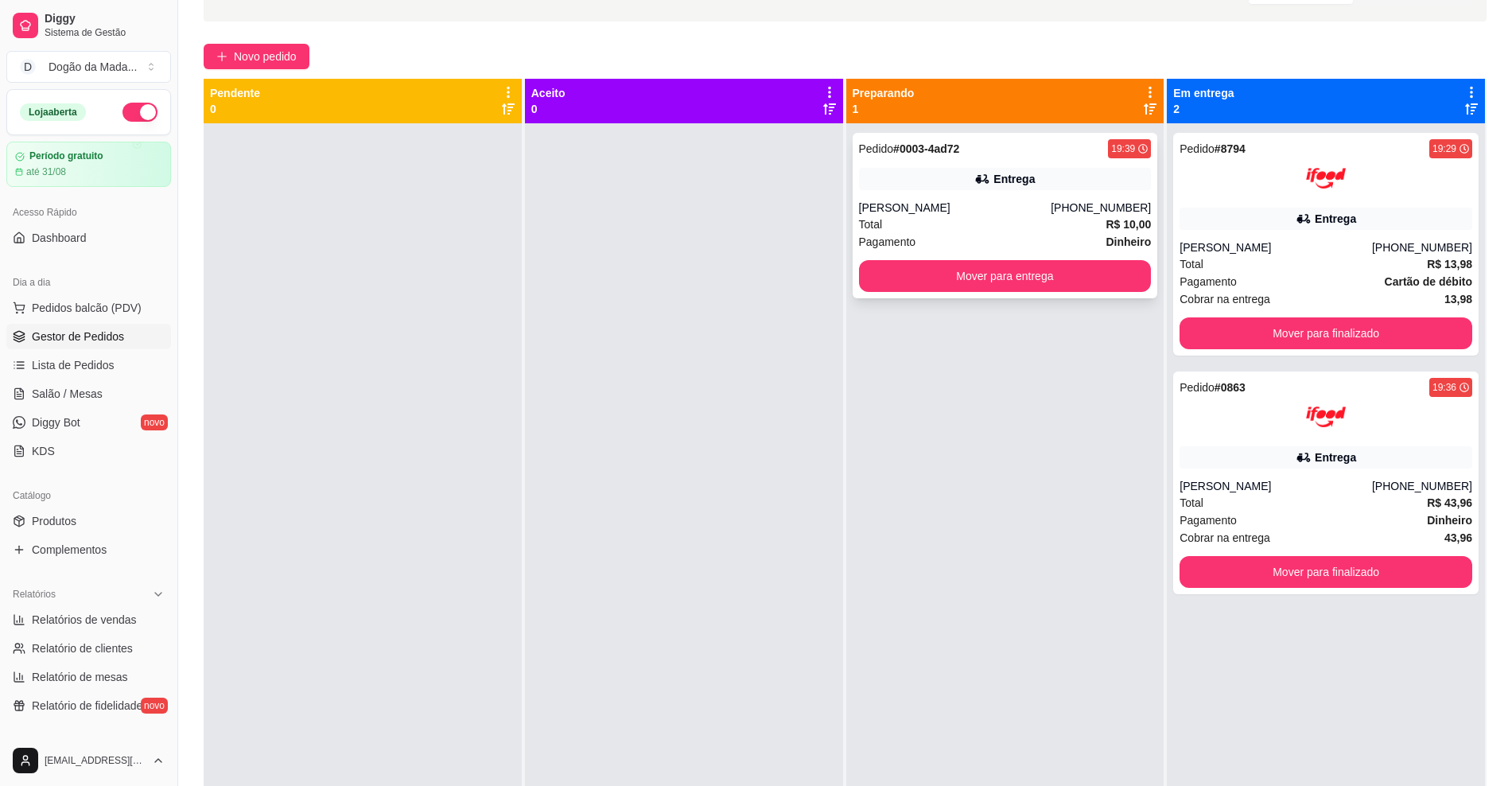
click at [988, 232] on div "Total R$ 10,00" at bounding box center [1005, 224] width 292 height 18
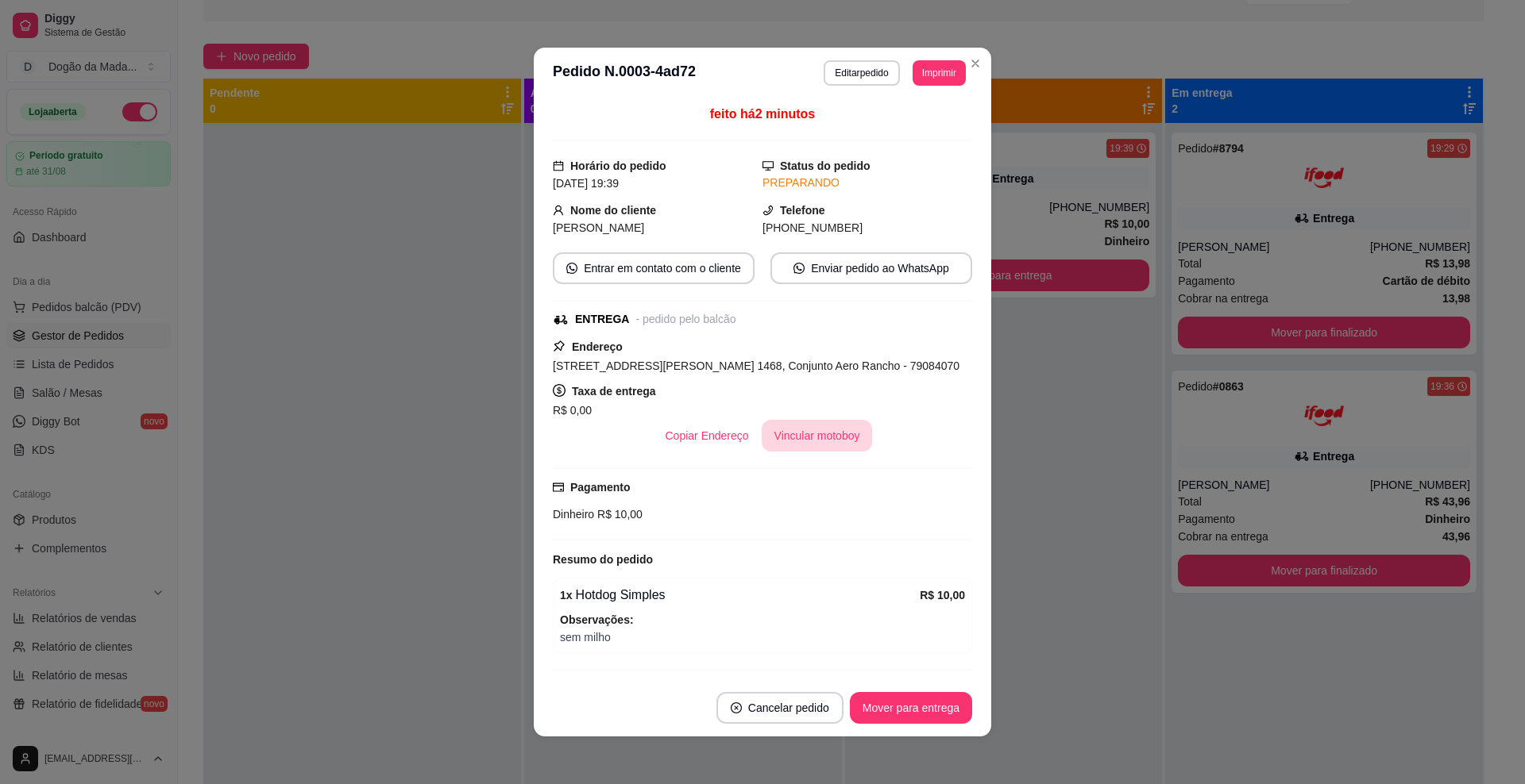
click at [789, 436] on button "Vincular motoboy" at bounding box center [817, 436] width 112 height 32
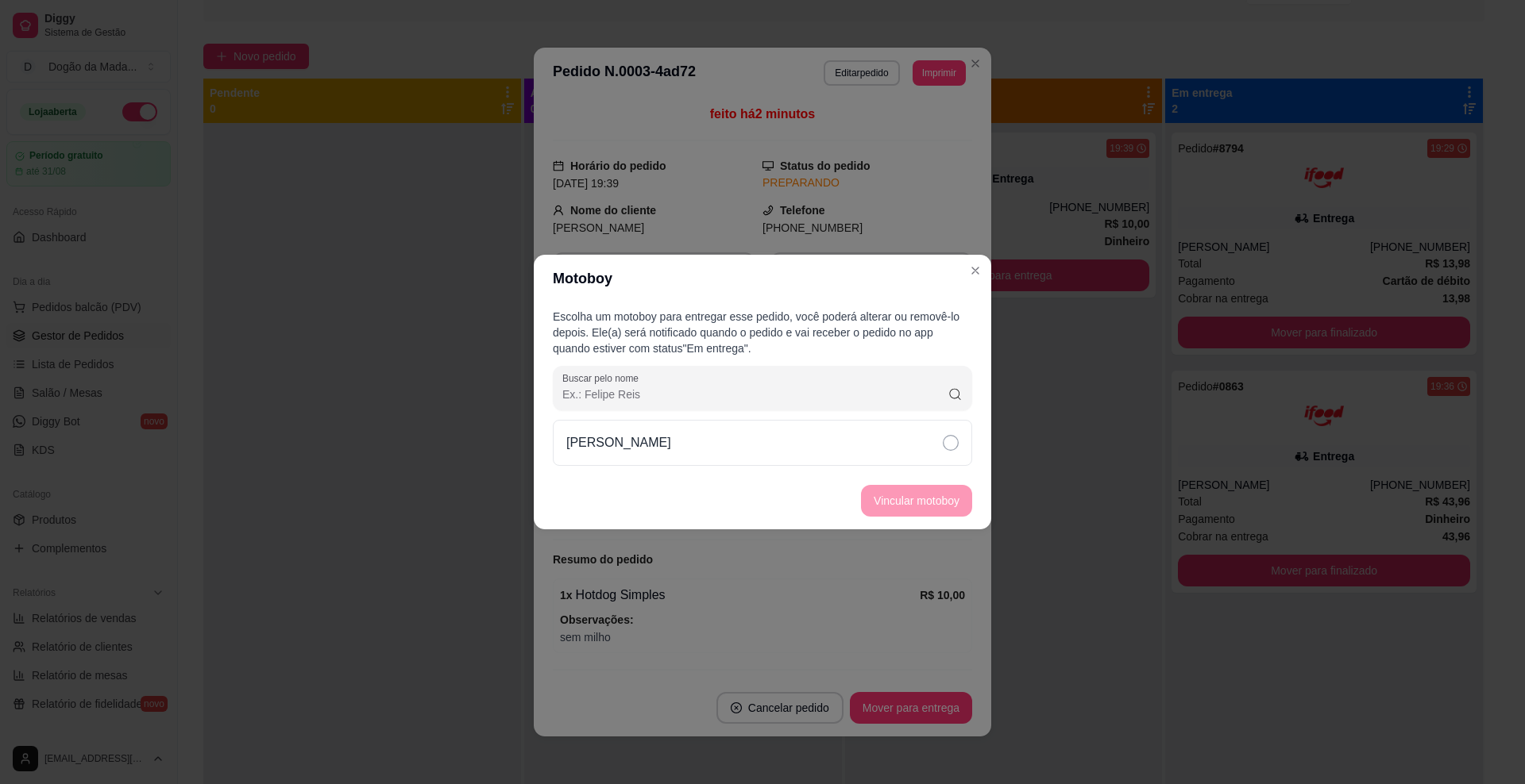
click at [746, 411] on div "Escolha um motoboy para entregar esse pedido, você poderá alterar ou removê-lo …" at bounding box center [762, 387] width 458 height 170
click at [762, 452] on div "[PERSON_NAME]" at bounding box center [762, 443] width 420 height 46
click at [864, 504] on button "Vincular motoboy" at bounding box center [917, 500] width 112 height 32
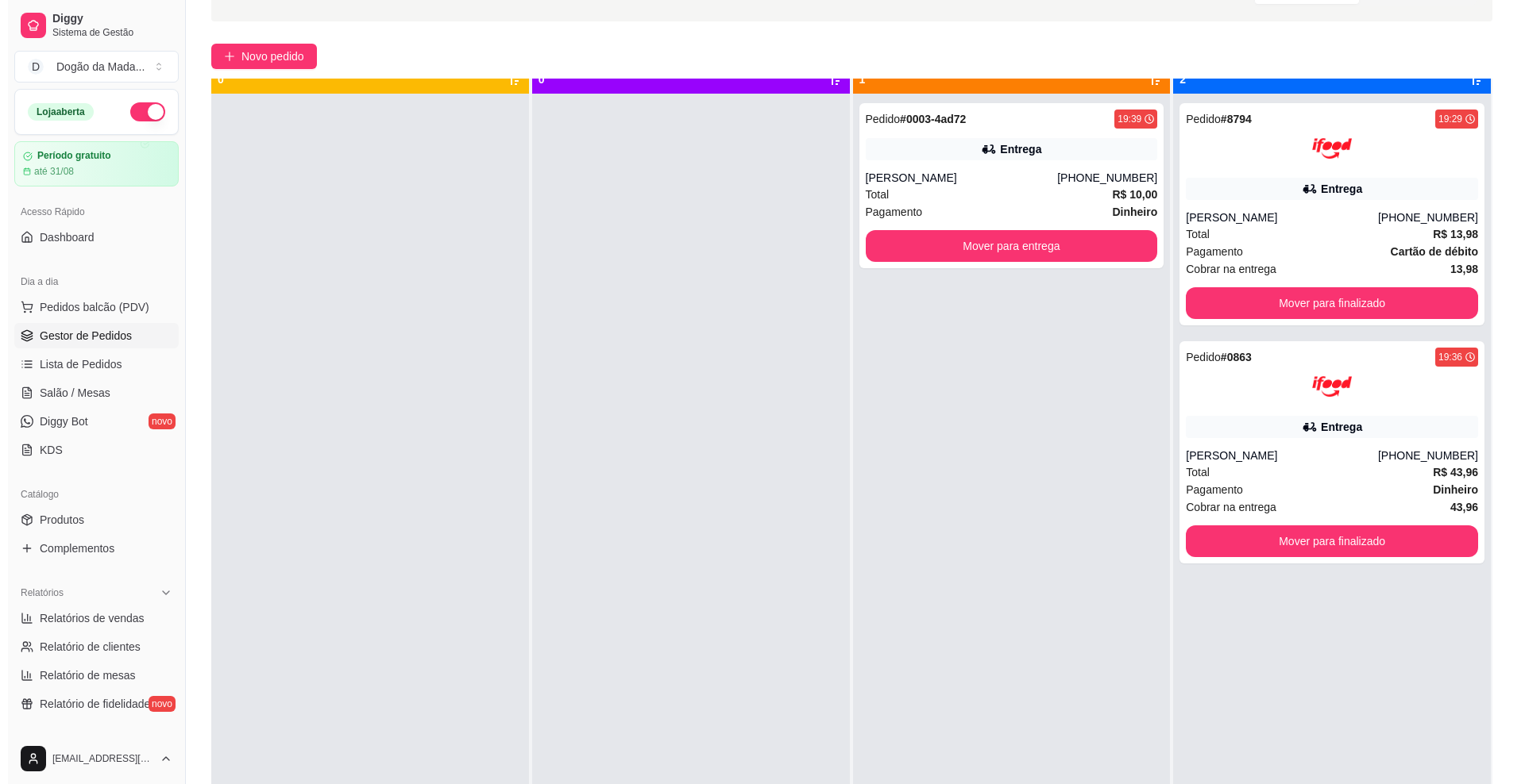
scroll to position [44, 0]
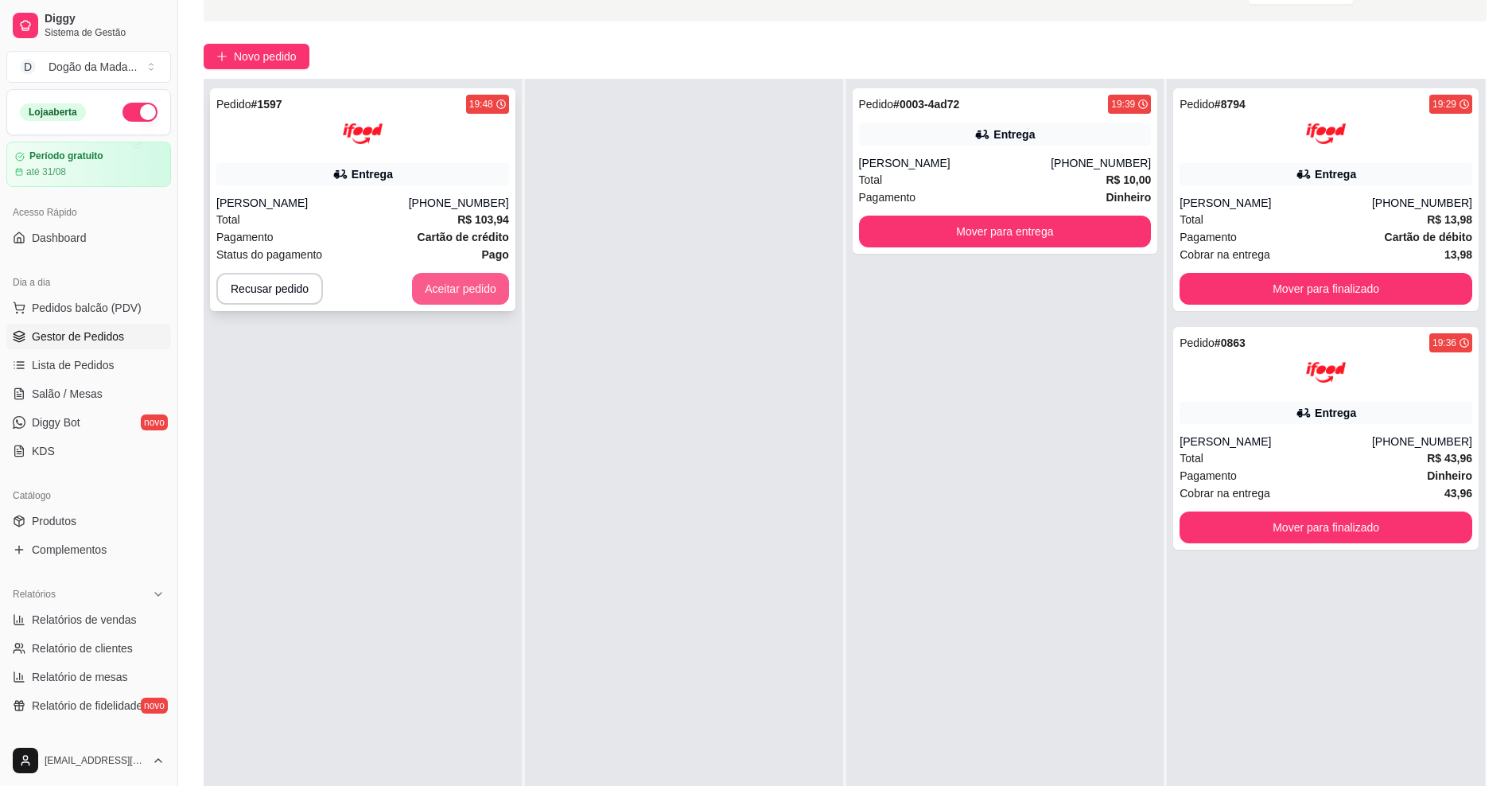
click at [472, 286] on button "Aceitar pedido" at bounding box center [461, 288] width 97 height 32
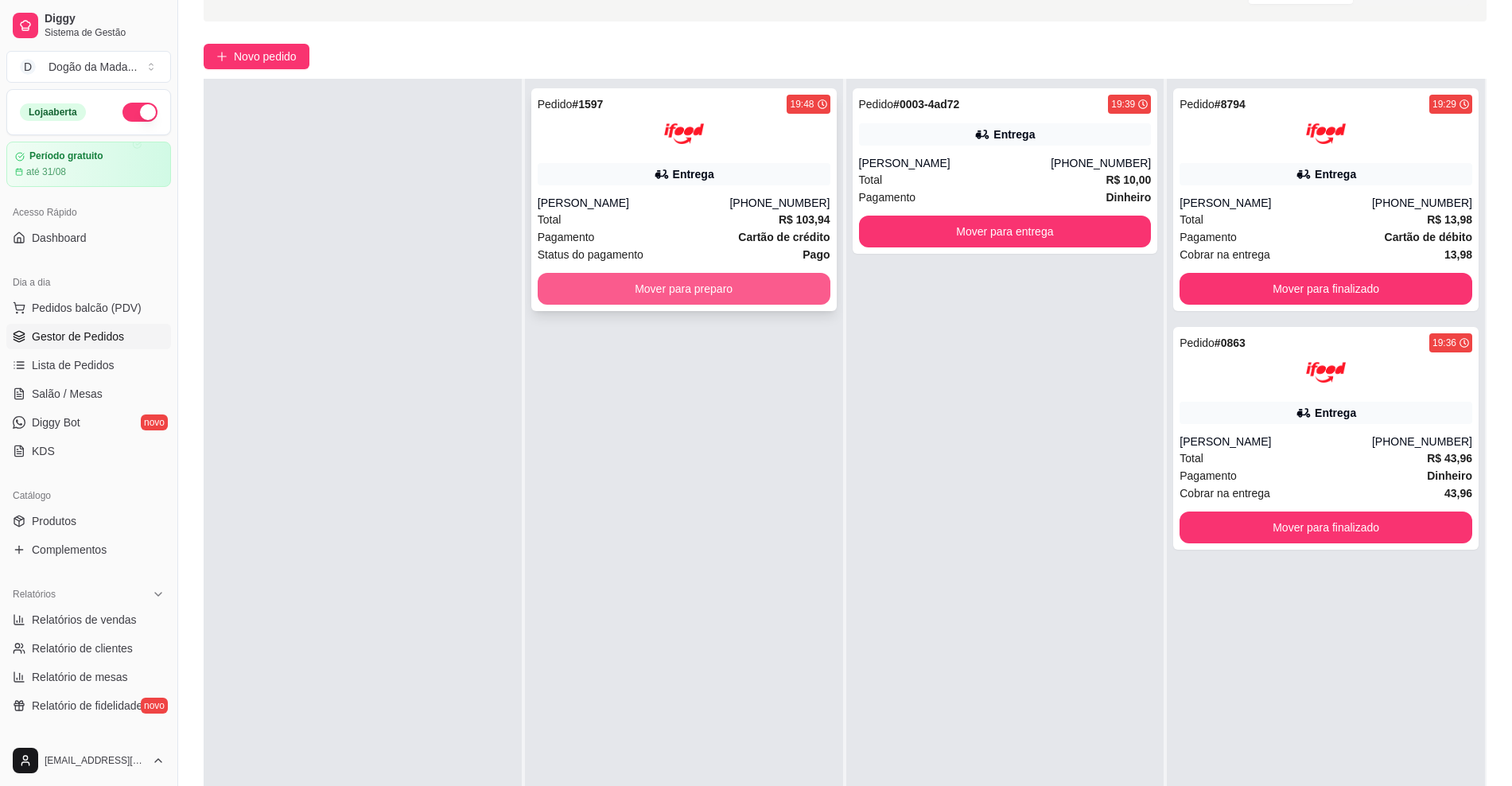
click at [696, 297] on button "Mover para preparo" at bounding box center [684, 288] width 292 height 32
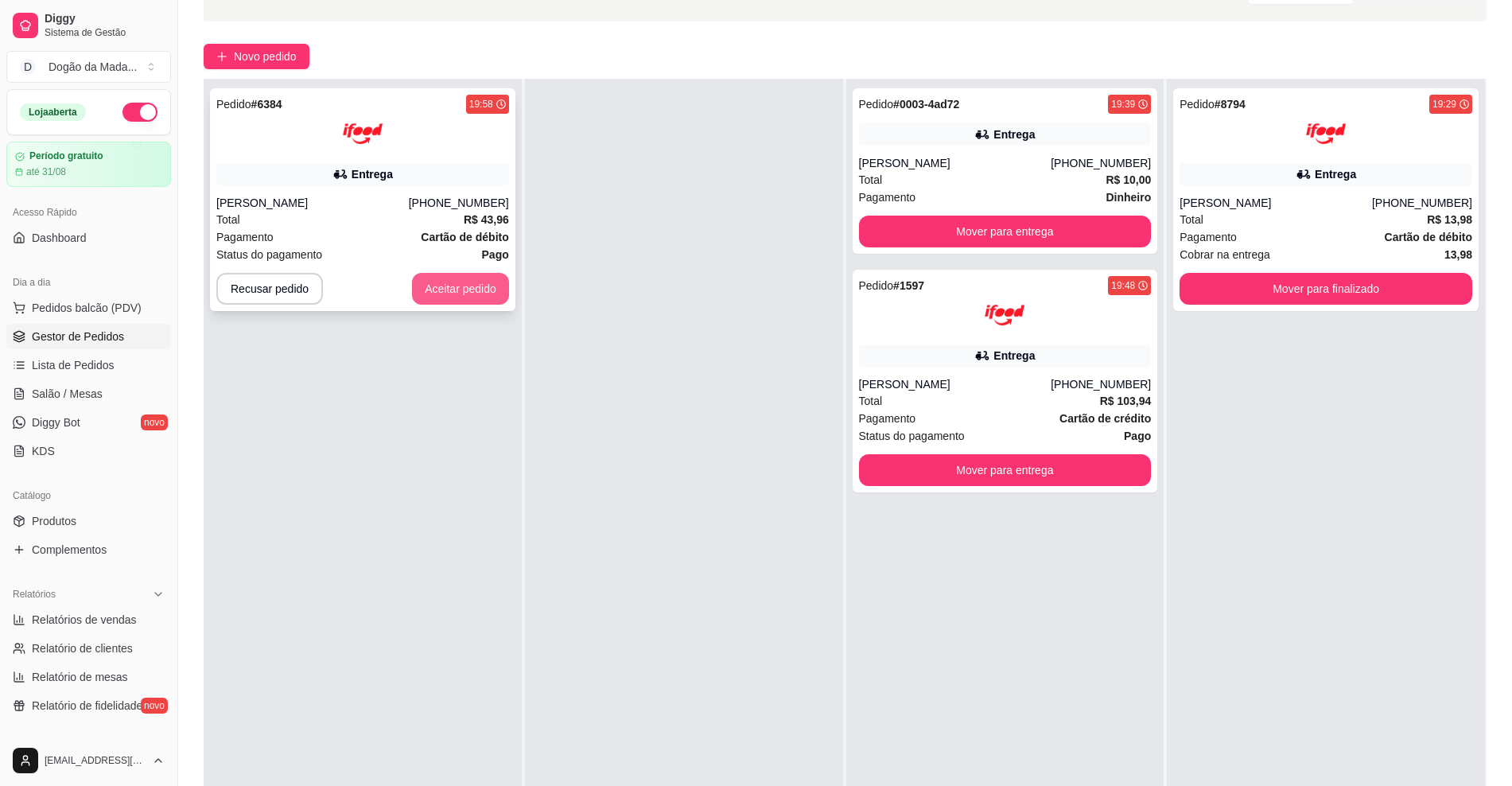
click at [481, 288] on button "Aceitar pedido" at bounding box center [461, 288] width 97 height 32
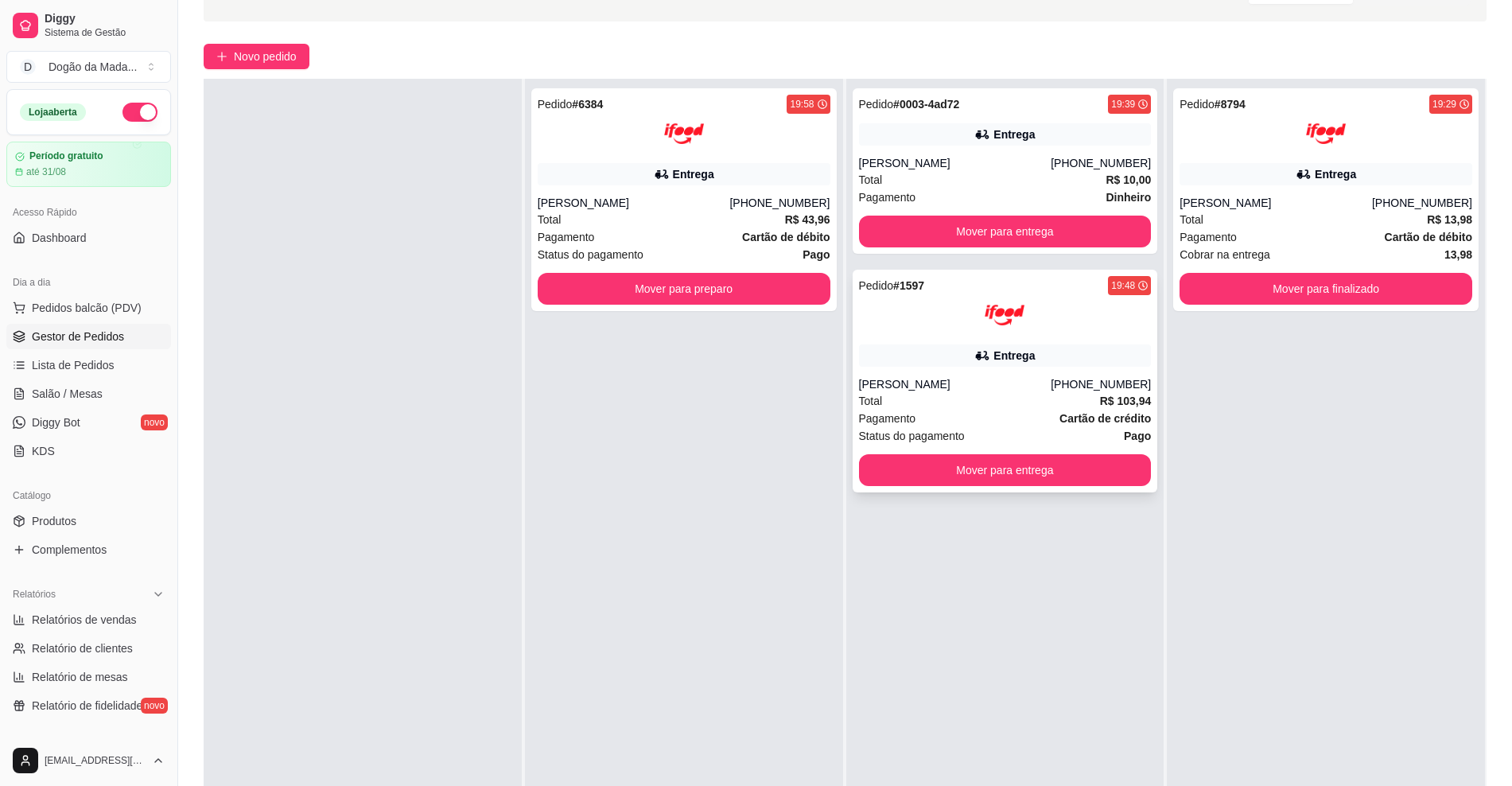
click at [1041, 413] on div "Pagamento Cartão de crédito" at bounding box center [1005, 419] width 292 height 18
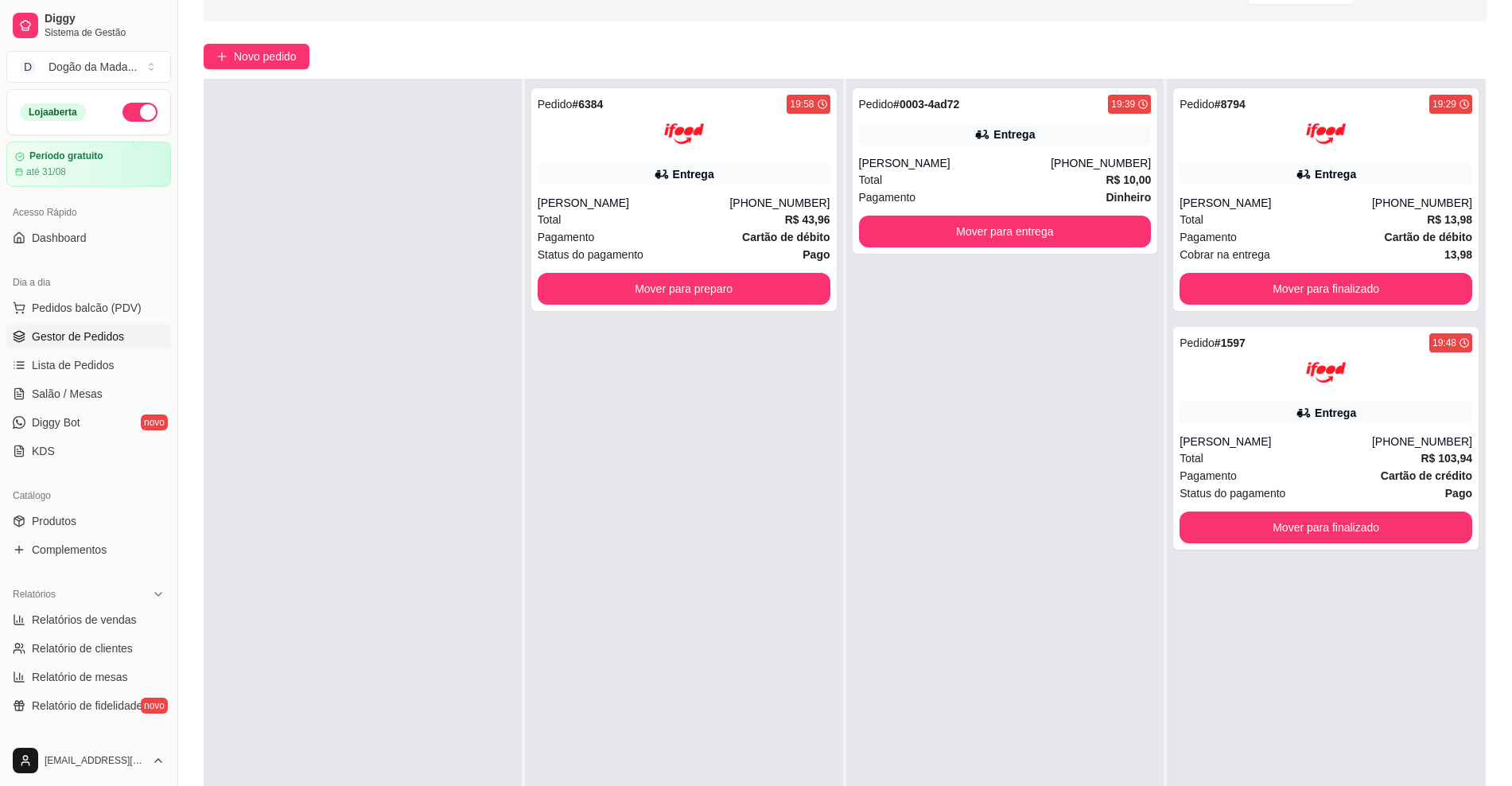
scroll to position [0, 0]
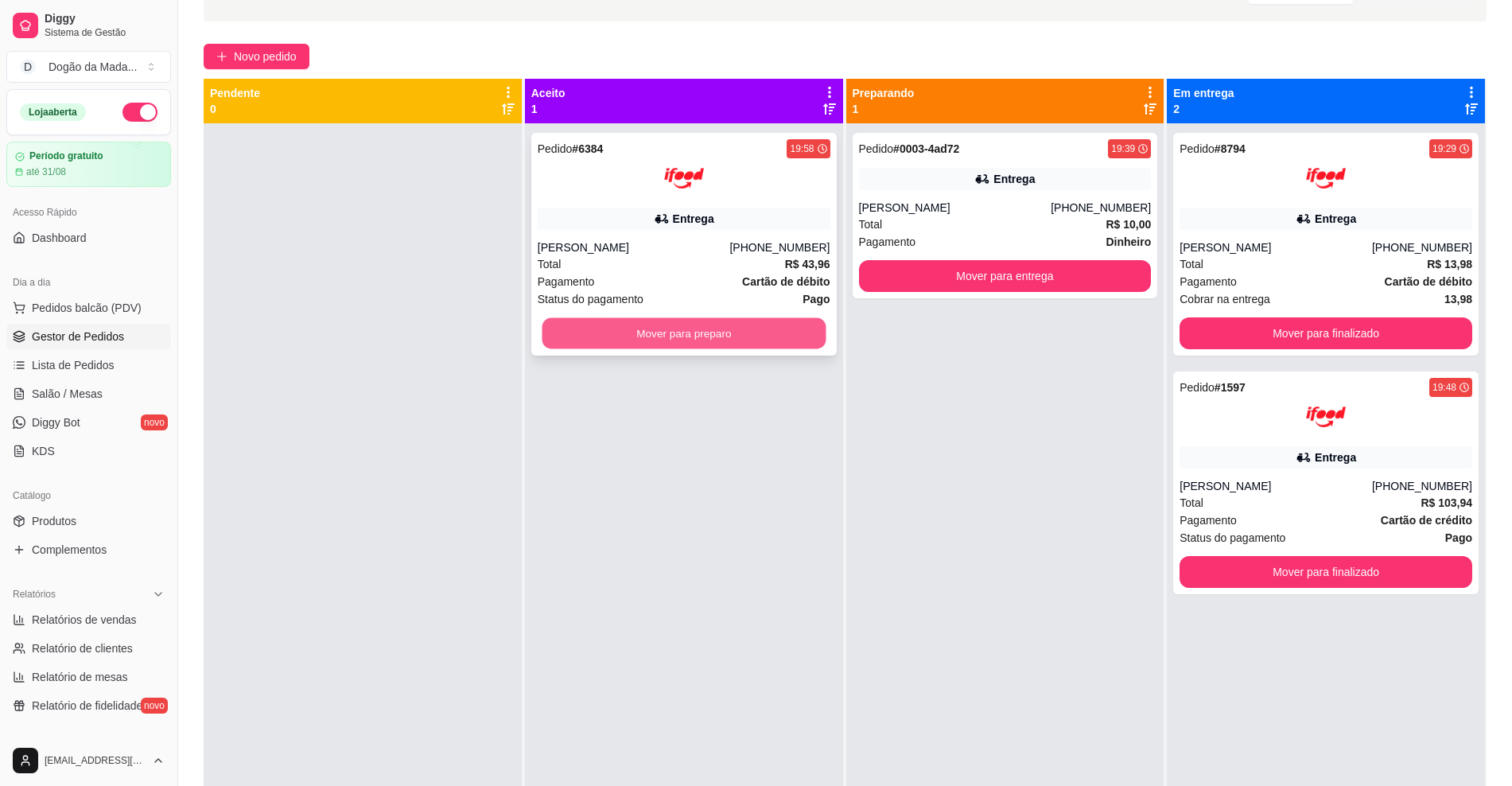
click at [691, 331] on button "Mover para preparo" at bounding box center [684, 334] width 284 height 31
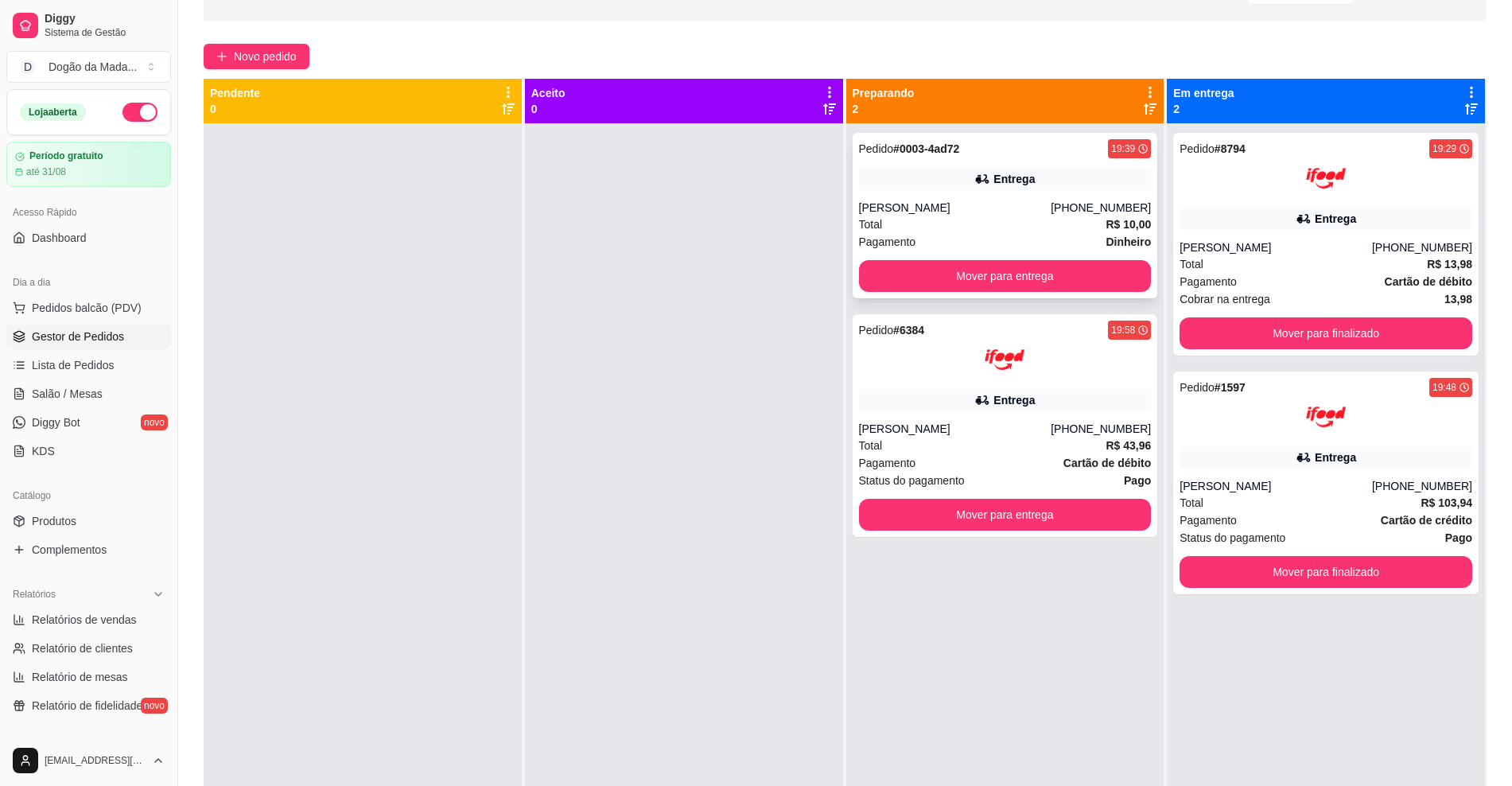
click at [958, 196] on div "Pedido # 0003-4ad72 19:39 Entrega Luciana [PHONE_NUMBER] Total R$ 10,00 Pagamen…" at bounding box center [1005, 216] width 305 height 165
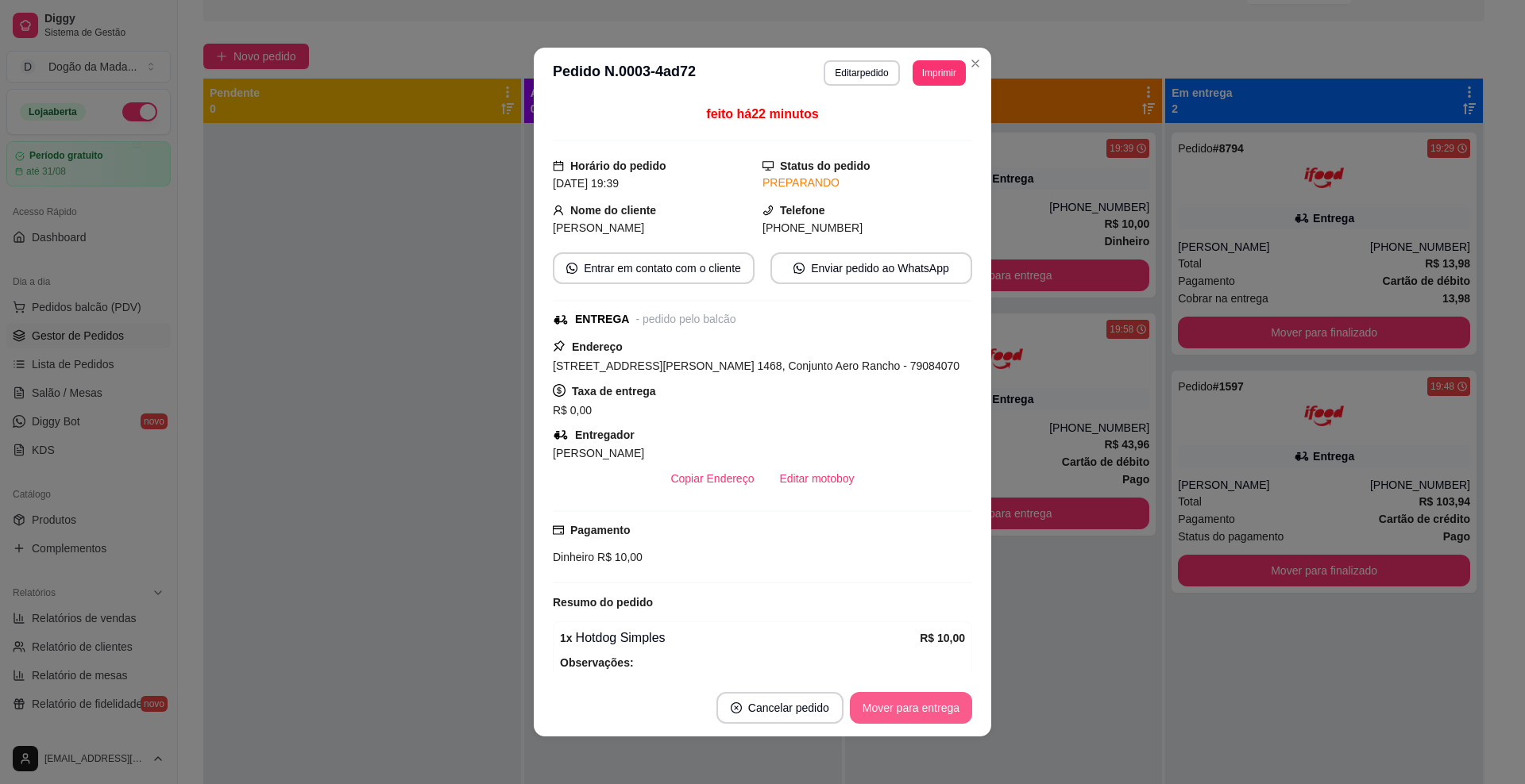
click at [883, 711] on button "Mover para entrega" at bounding box center [910, 707] width 122 height 32
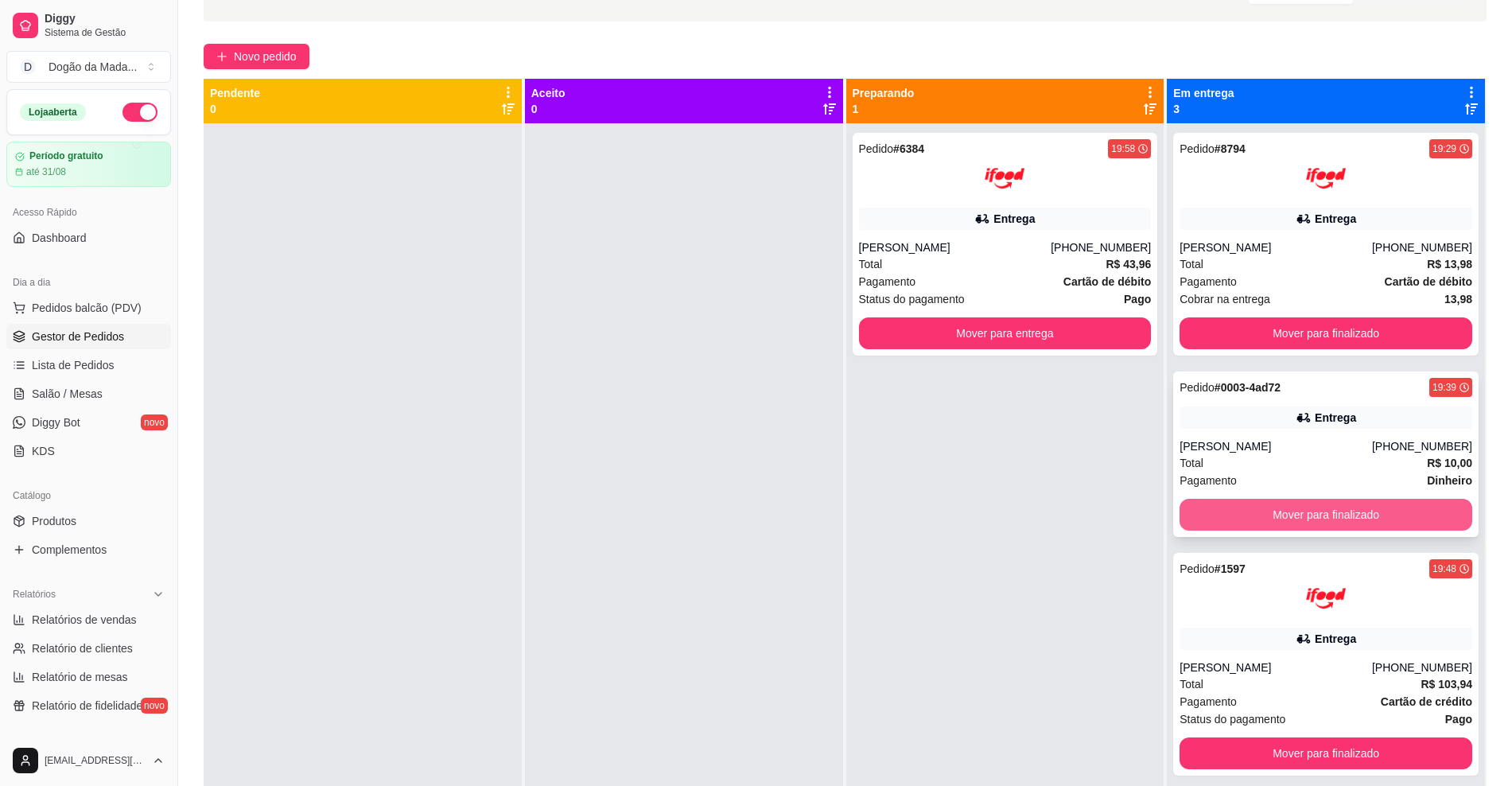
click at [1319, 503] on button "Mover para finalizado" at bounding box center [1326, 515] width 292 height 32
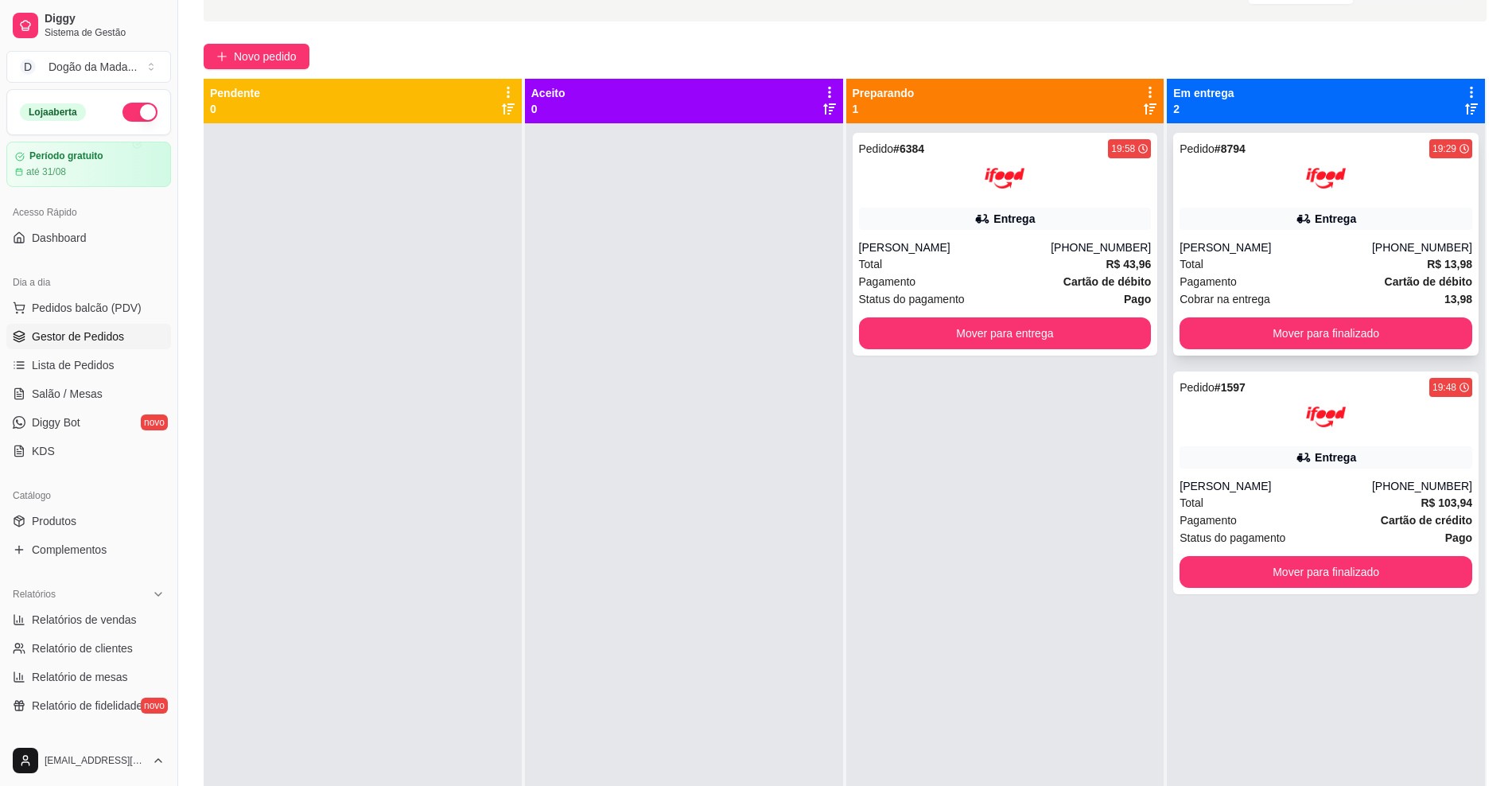
click at [1252, 267] on div "Total R$ 13,98" at bounding box center [1326, 264] width 292 height 18
click at [1252, 576] on button "Mover para finalizado" at bounding box center [1326, 572] width 292 height 32
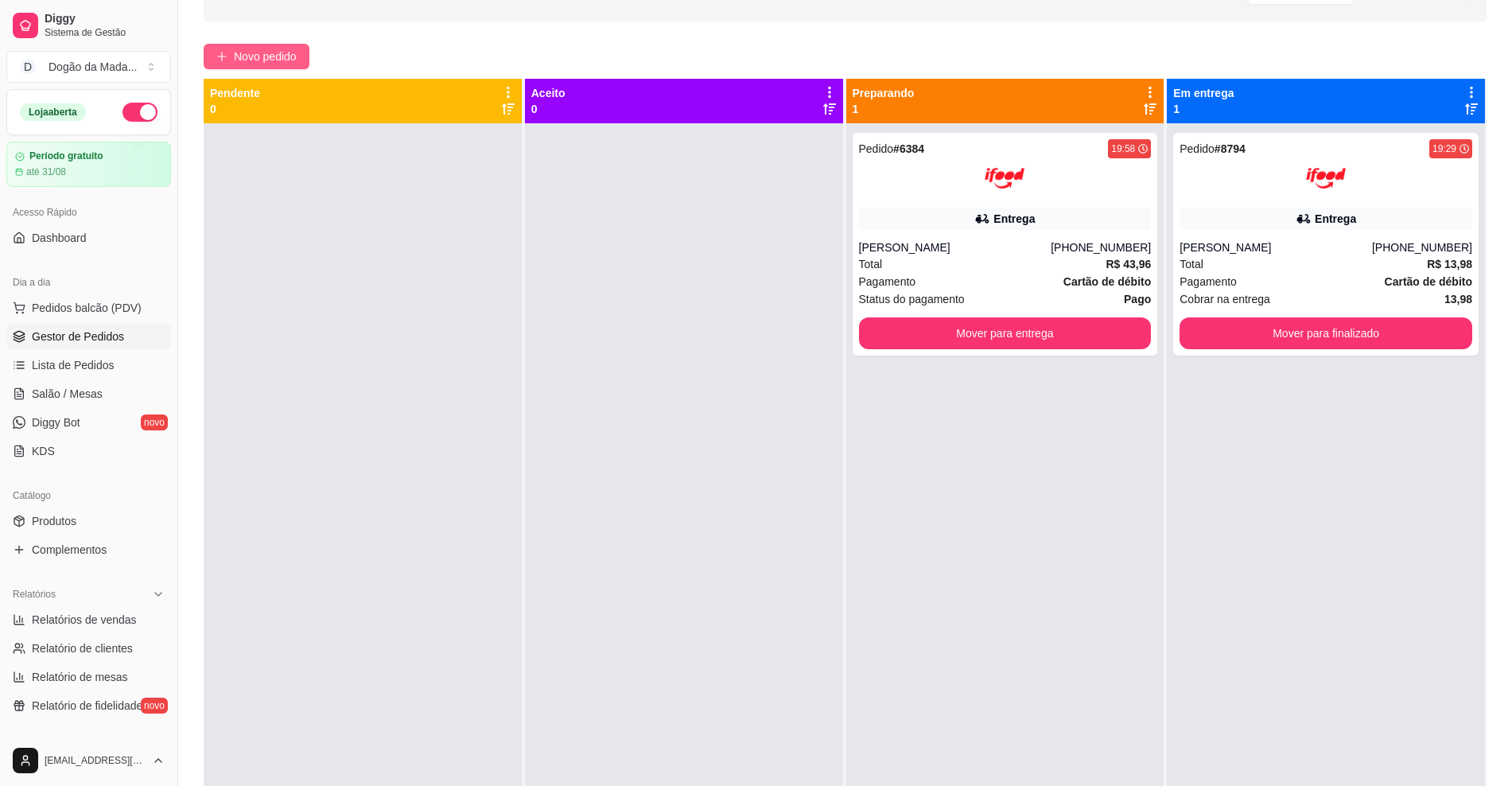
click at [208, 66] on button "Novo pedido" at bounding box center [256, 56] width 106 height 25
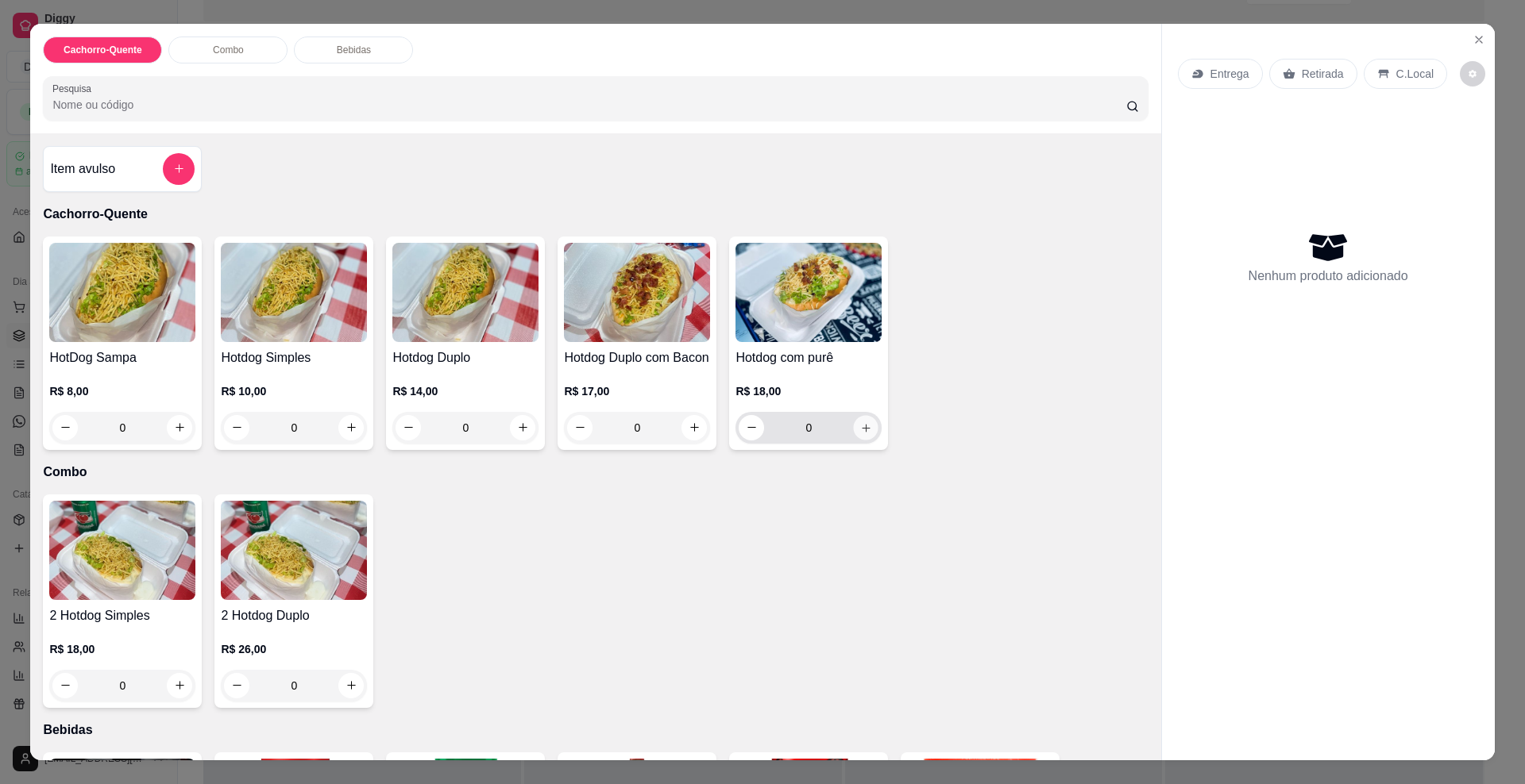
click at [864, 433] on icon "increase-product-quantity" at bounding box center [866, 428] width 12 height 12
type input "1"
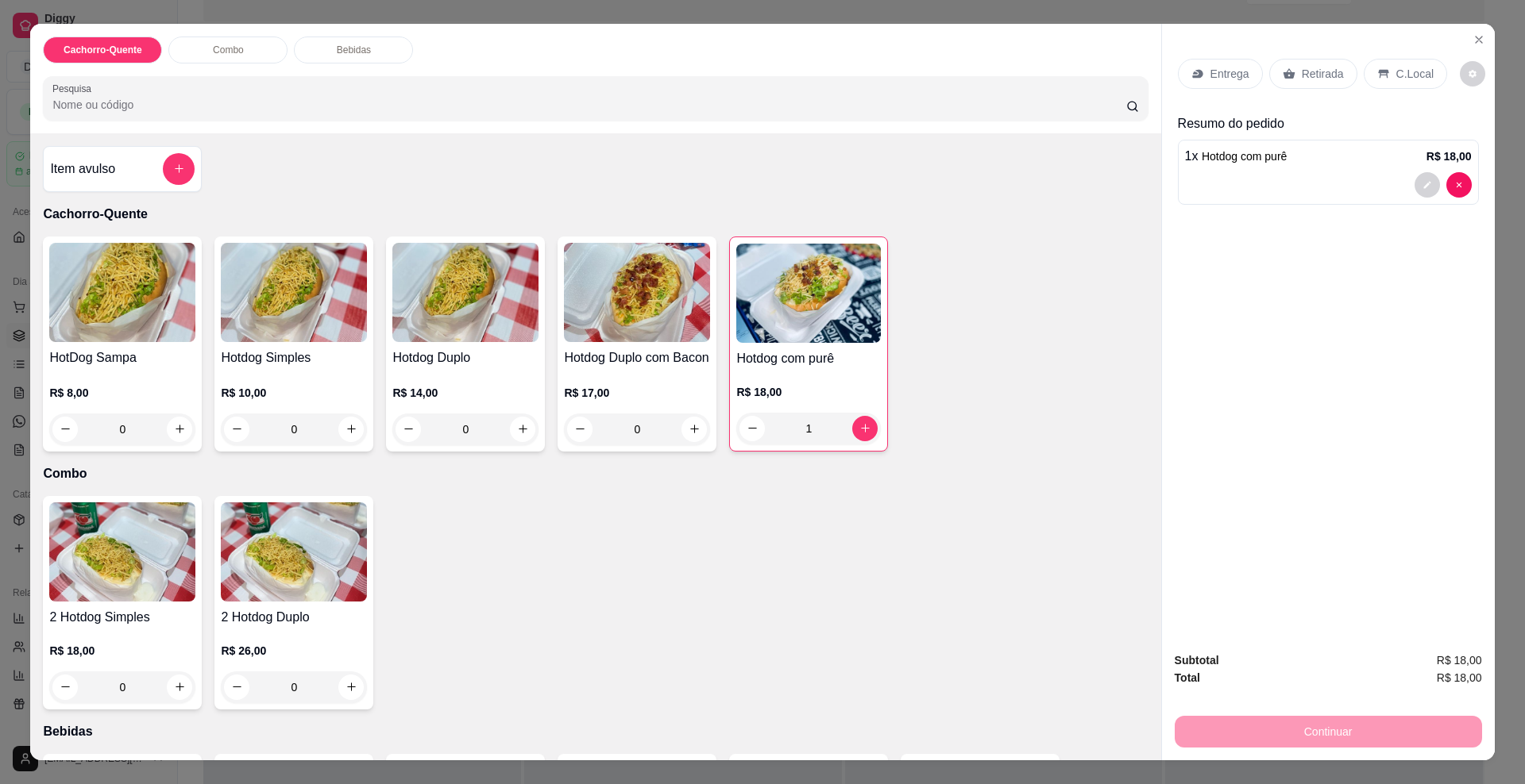
click at [1196, 77] on icon at bounding box center [1198, 74] width 13 height 13
click at [1291, 74] on div "Retirada" at bounding box center [1312, 74] width 88 height 30
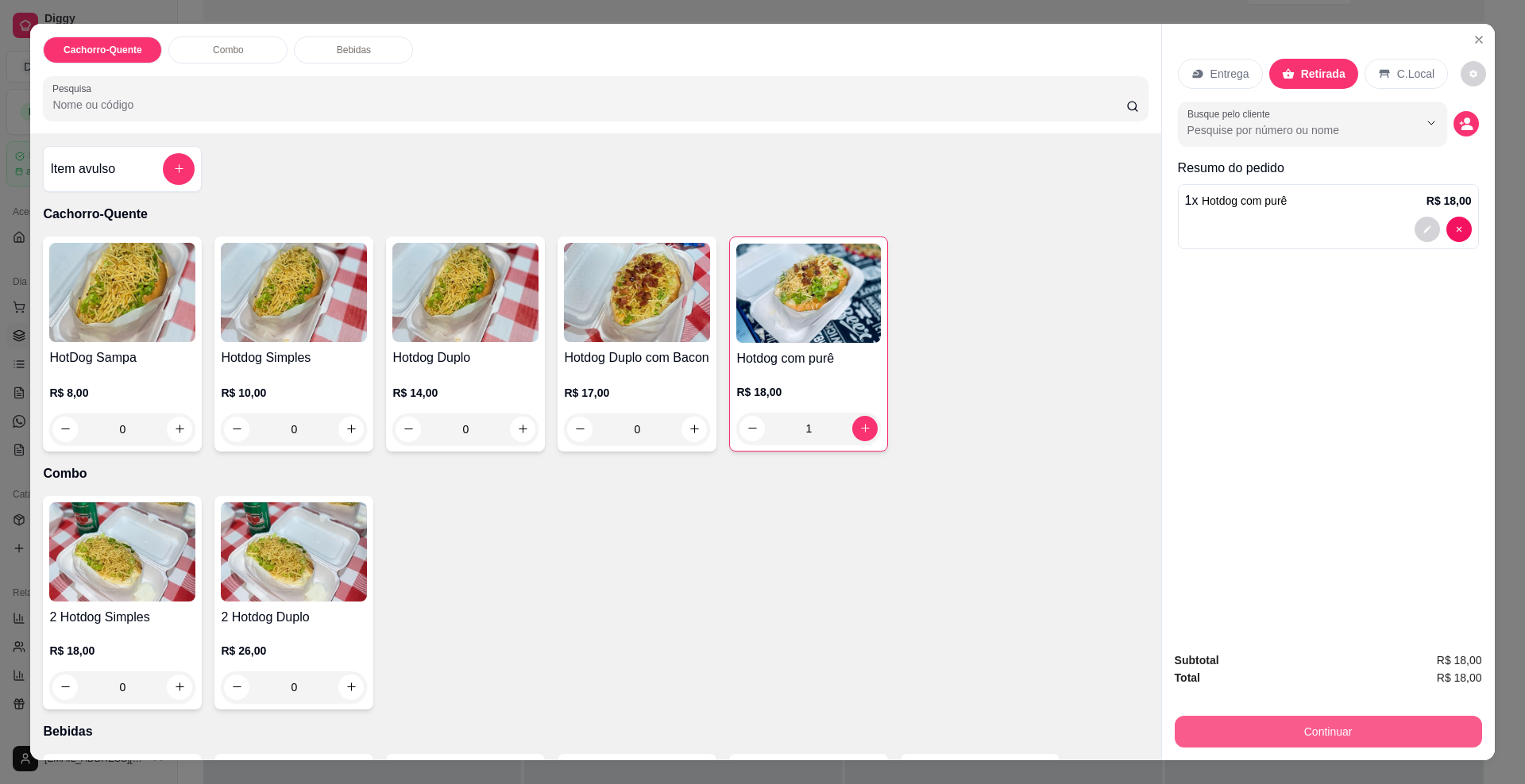
click at [1340, 741] on button "Continuar" at bounding box center [1329, 731] width 307 height 32
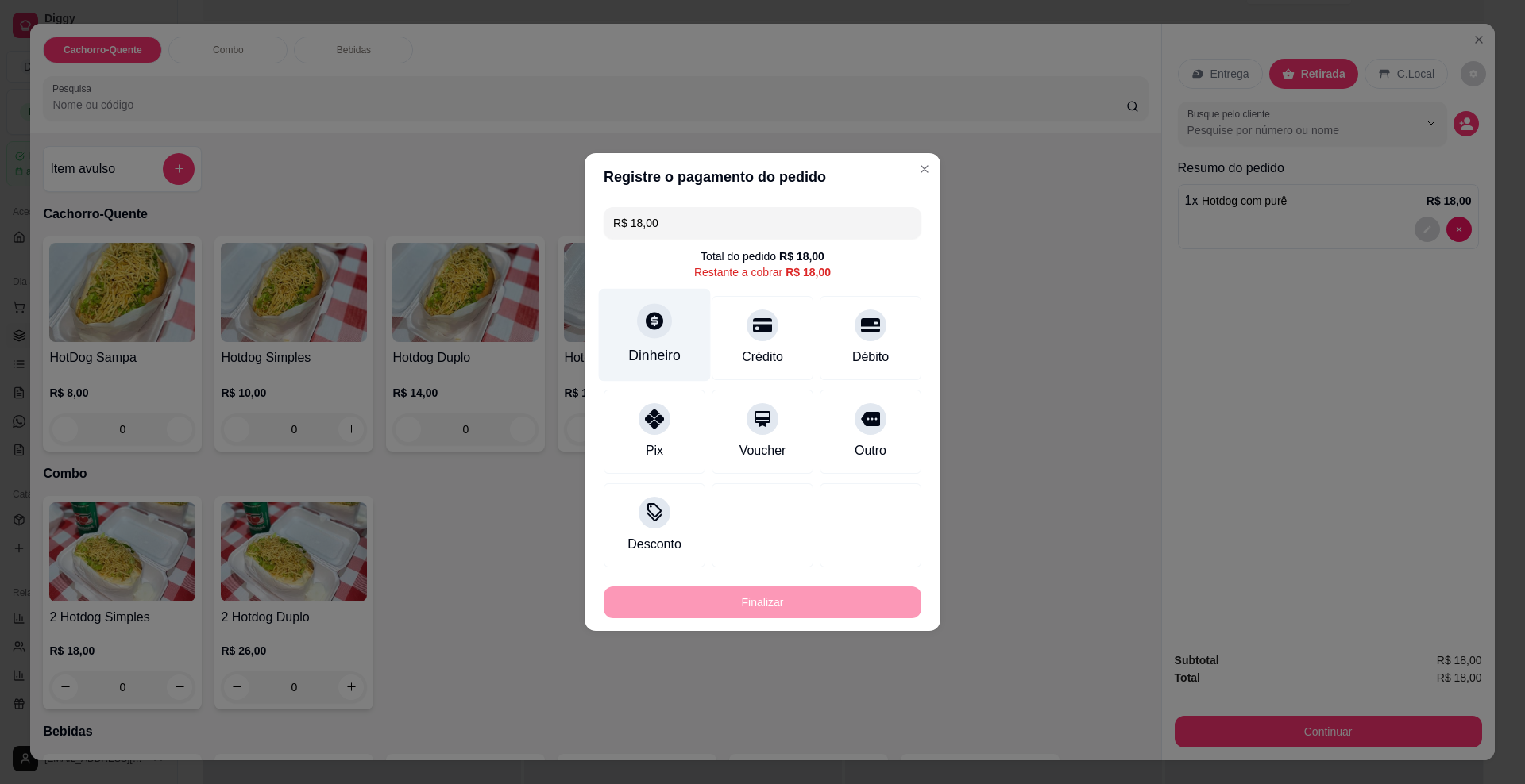
click at [661, 327] on icon at bounding box center [655, 321] width 21 height 21
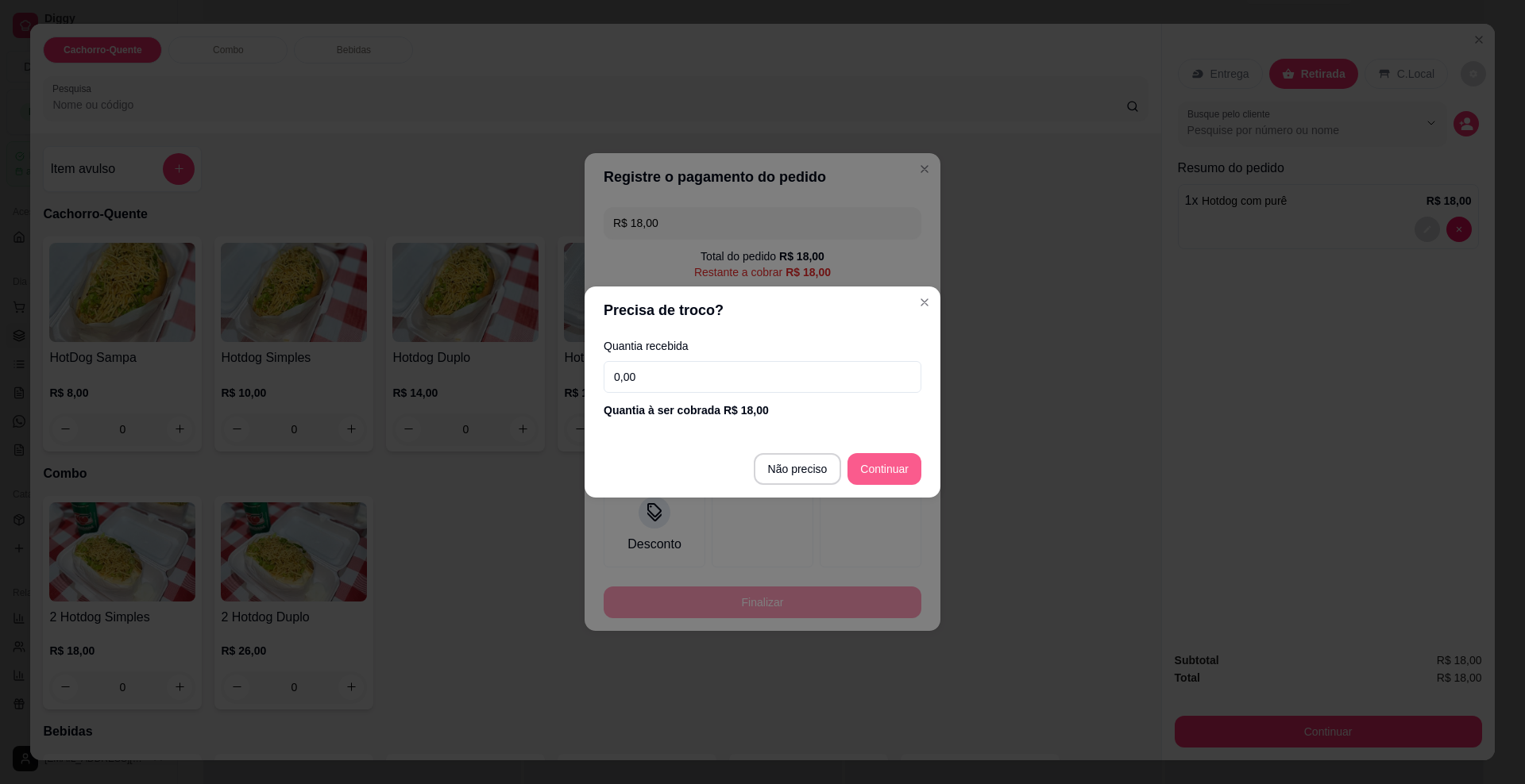
type input "R$ 0,00"
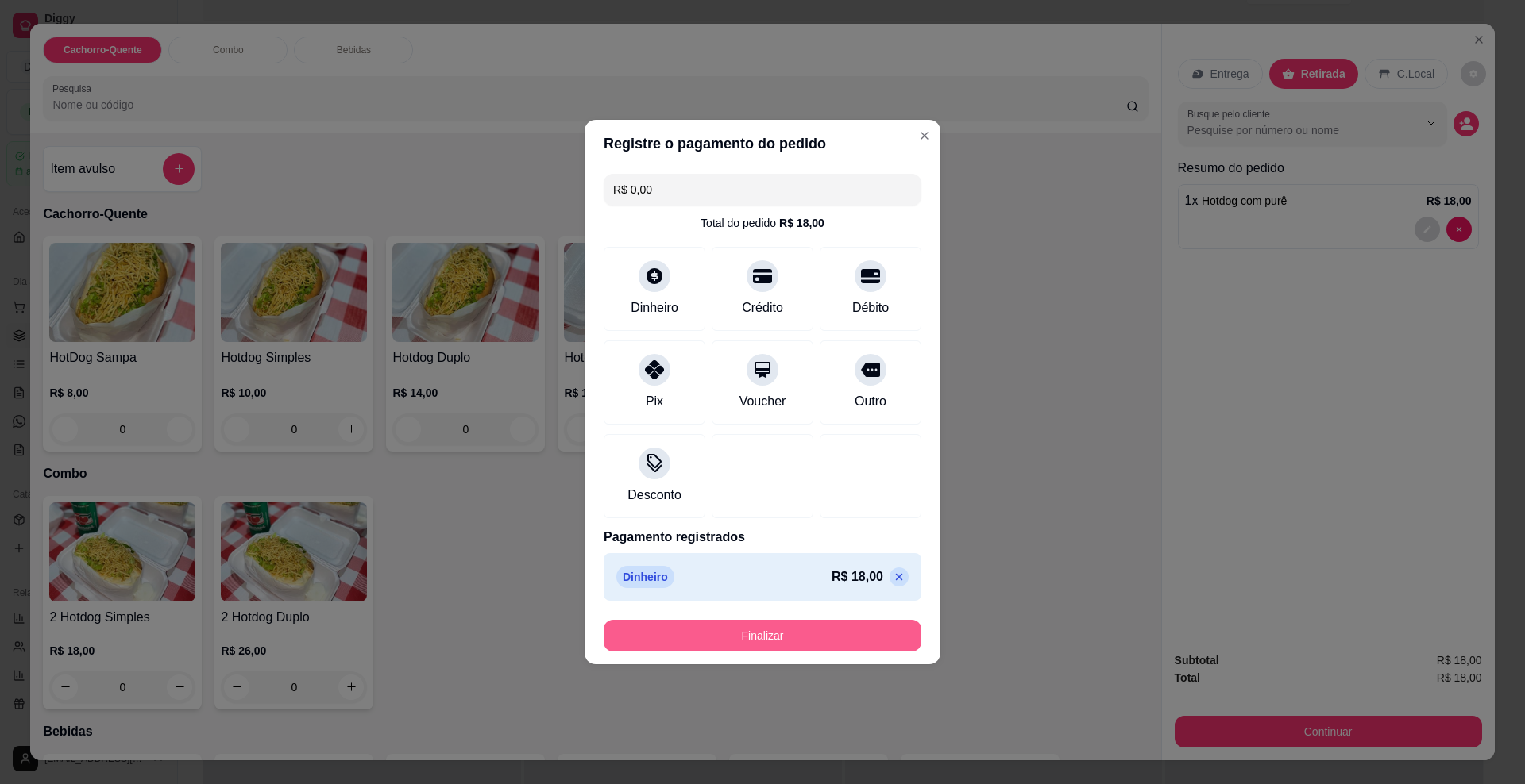
click at [803, 634] on button "Finalizar" at bounding box center [762, 635] width 318 height 32
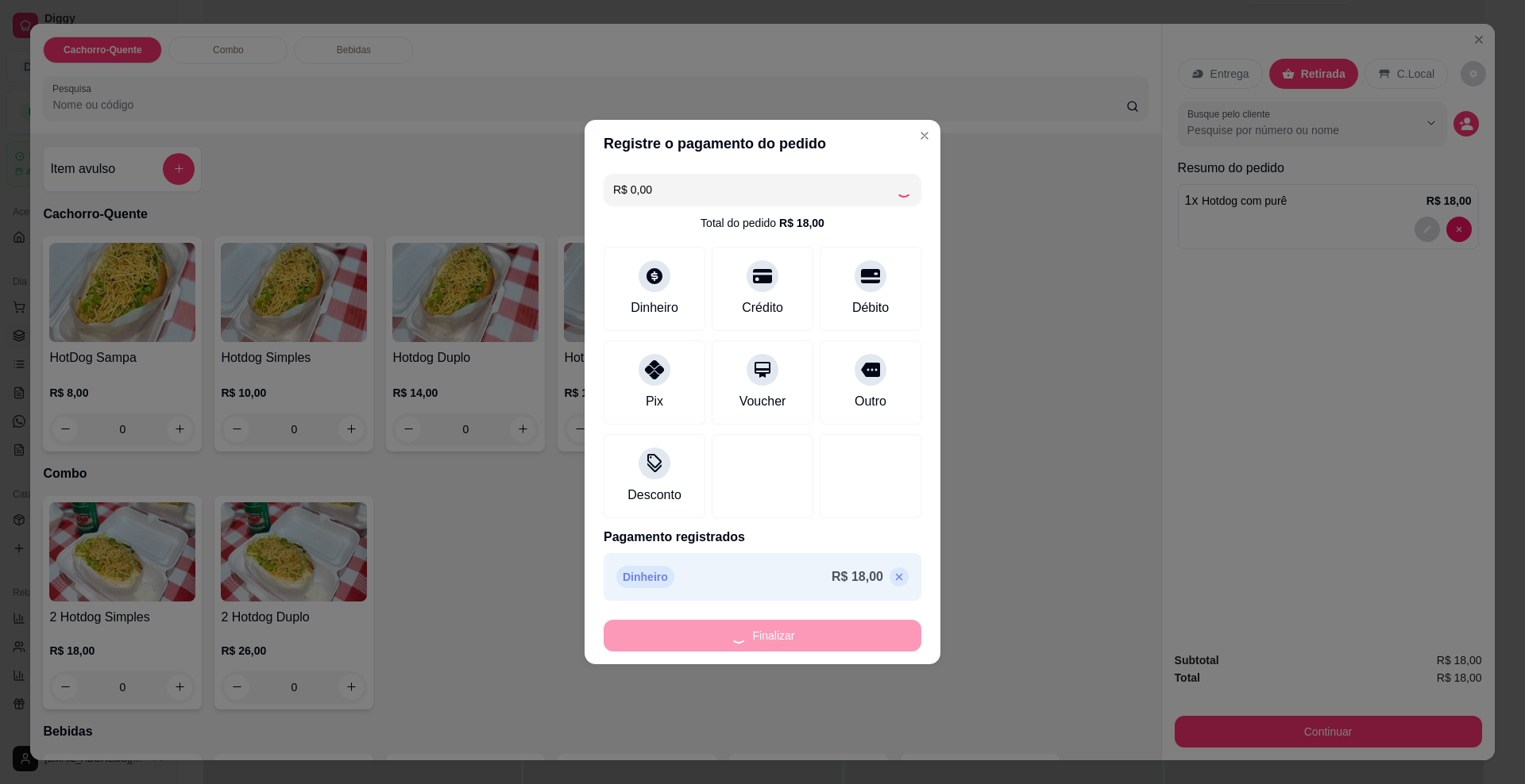
type input "0"
type input "-R$ 18,00"
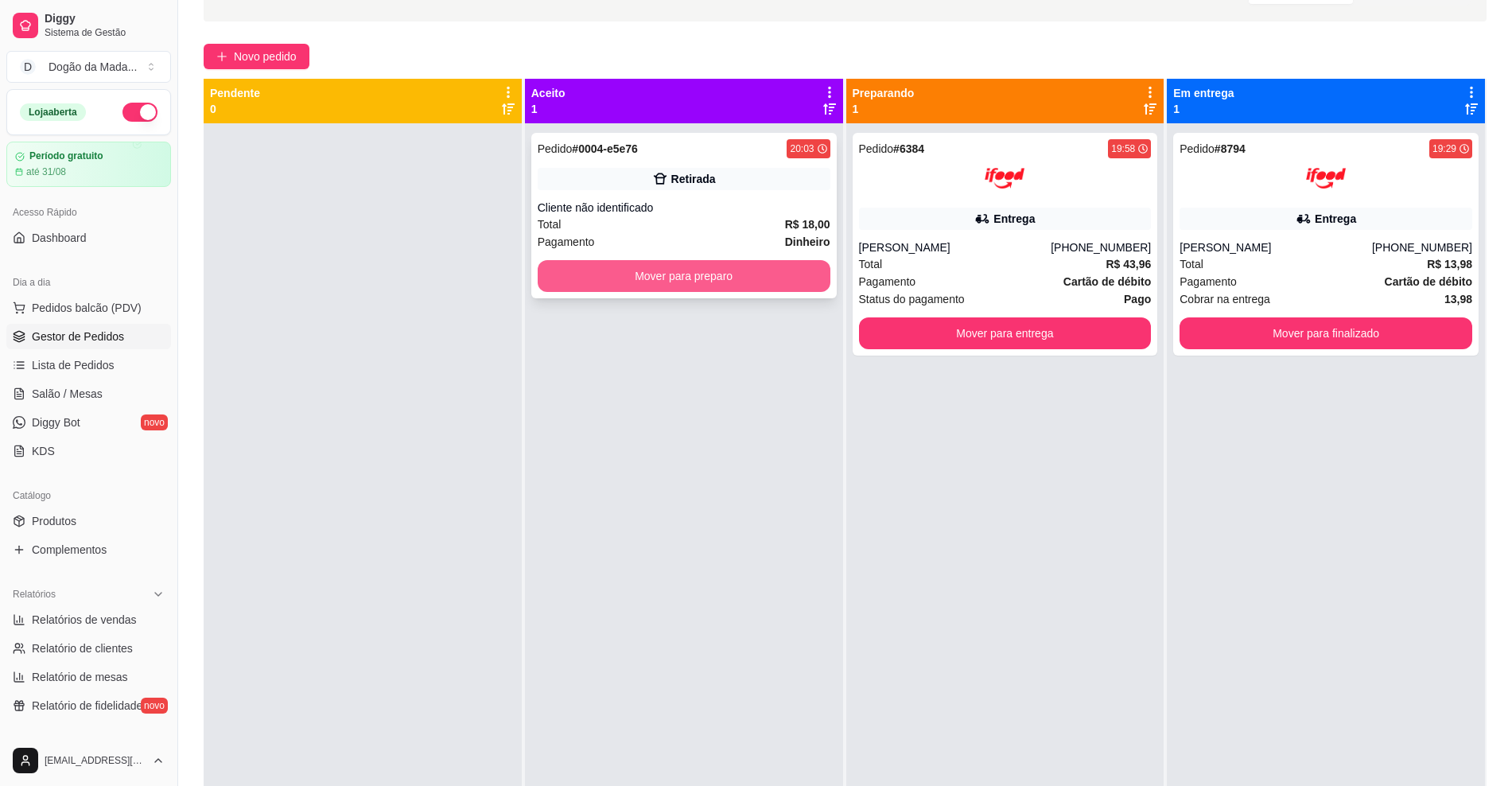
click at [691, 274] on button "Mover para preparo" at bounding box center [684, 276] width 292 height 32
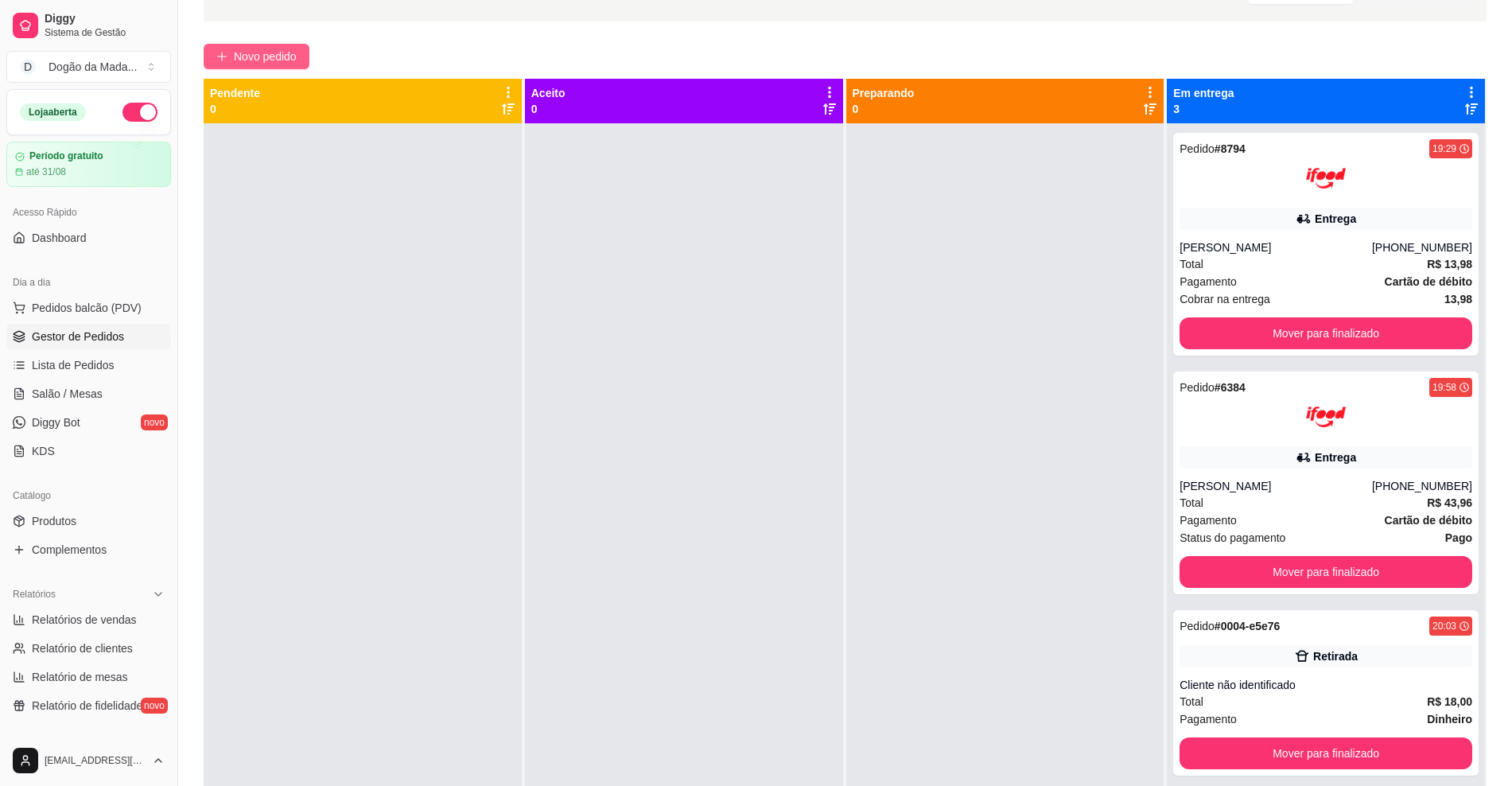
click at [263, 63] on span "Novo pedido" at bounding box center [266, 57] width 63 height 18
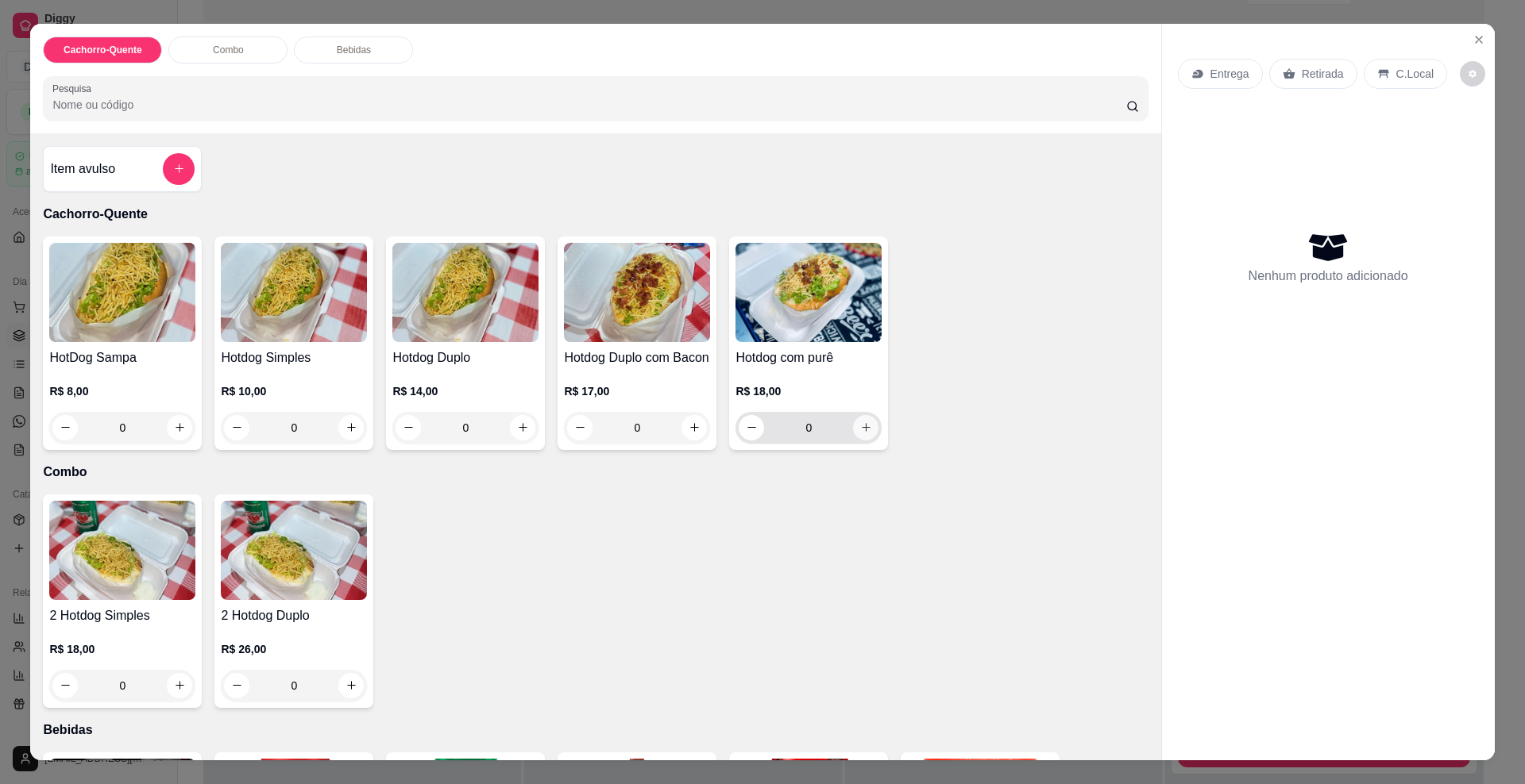
click at [862, 433] on icon "increase-product-quantity" at bounding box center [866, 428] width 12 height 12
type input "1"
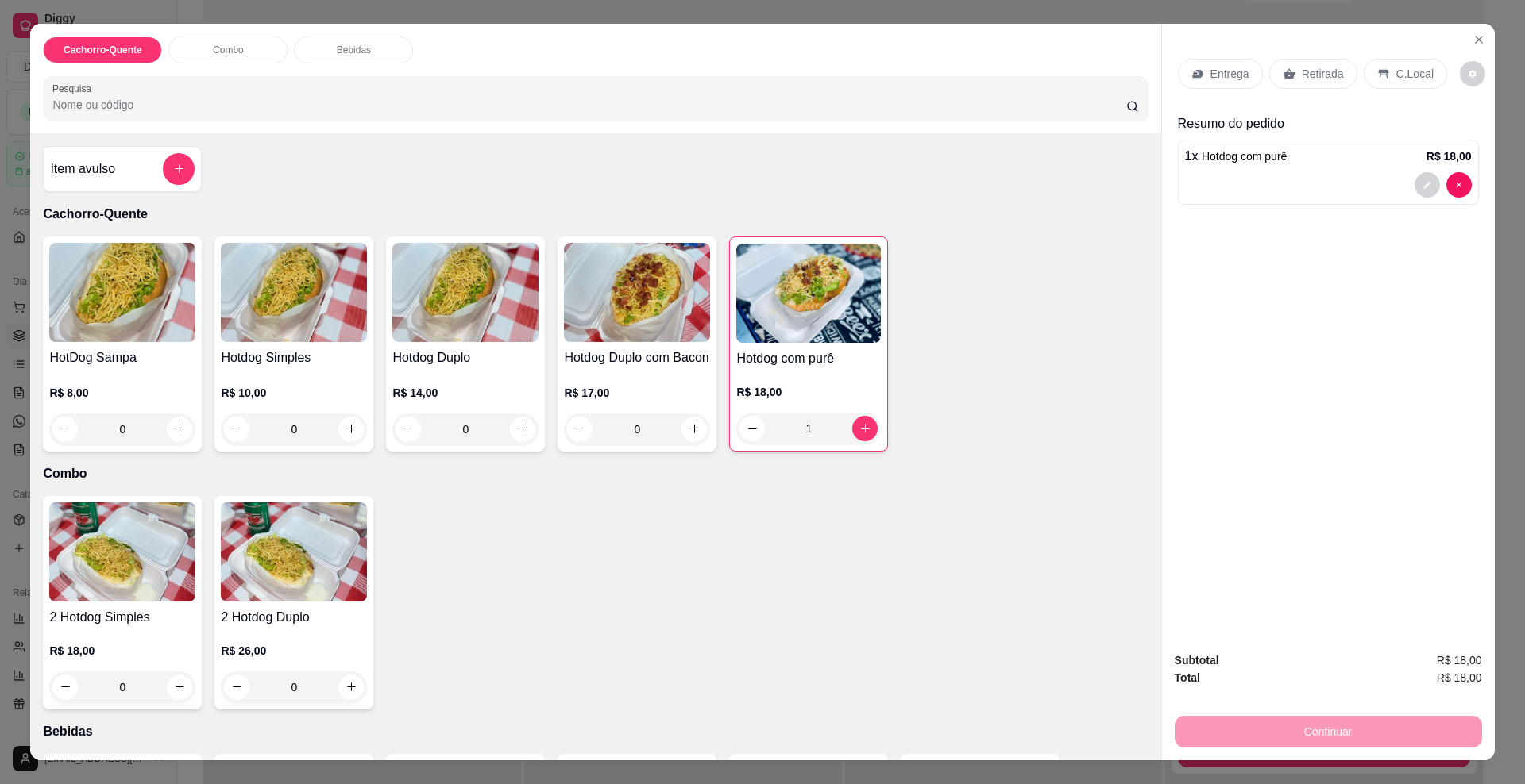
click at [1210, 70] on p "Entrega" at bounding box center [1230, 74] width 39 height 16
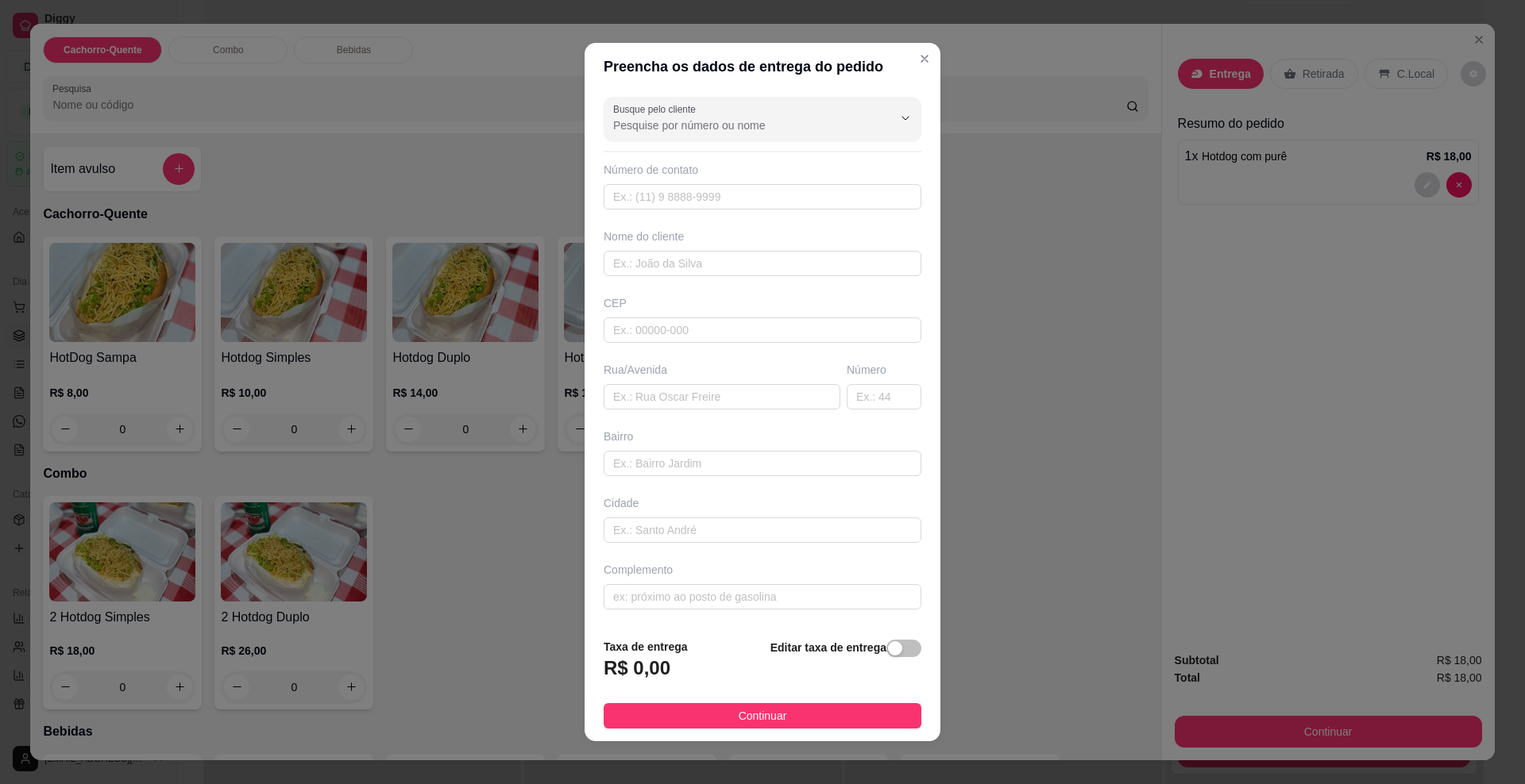
click at [678, 145] on div "Busque pelo cliente Número de contato Nome do cliente CEP Rua/[GEOGRAPHIC_DATA]" at bounding box center [762, 358] width 356 height 535
click at [675, 129] on input "Busque pelo cliente" at bounding box center [740, 125] width 254 height 16
click at [668, 160] on span "[PERSON_NAME]" at bounding box center [739, 164] width 261 height 16
type input "[PERSON_NAME]"
type input "67992493572"
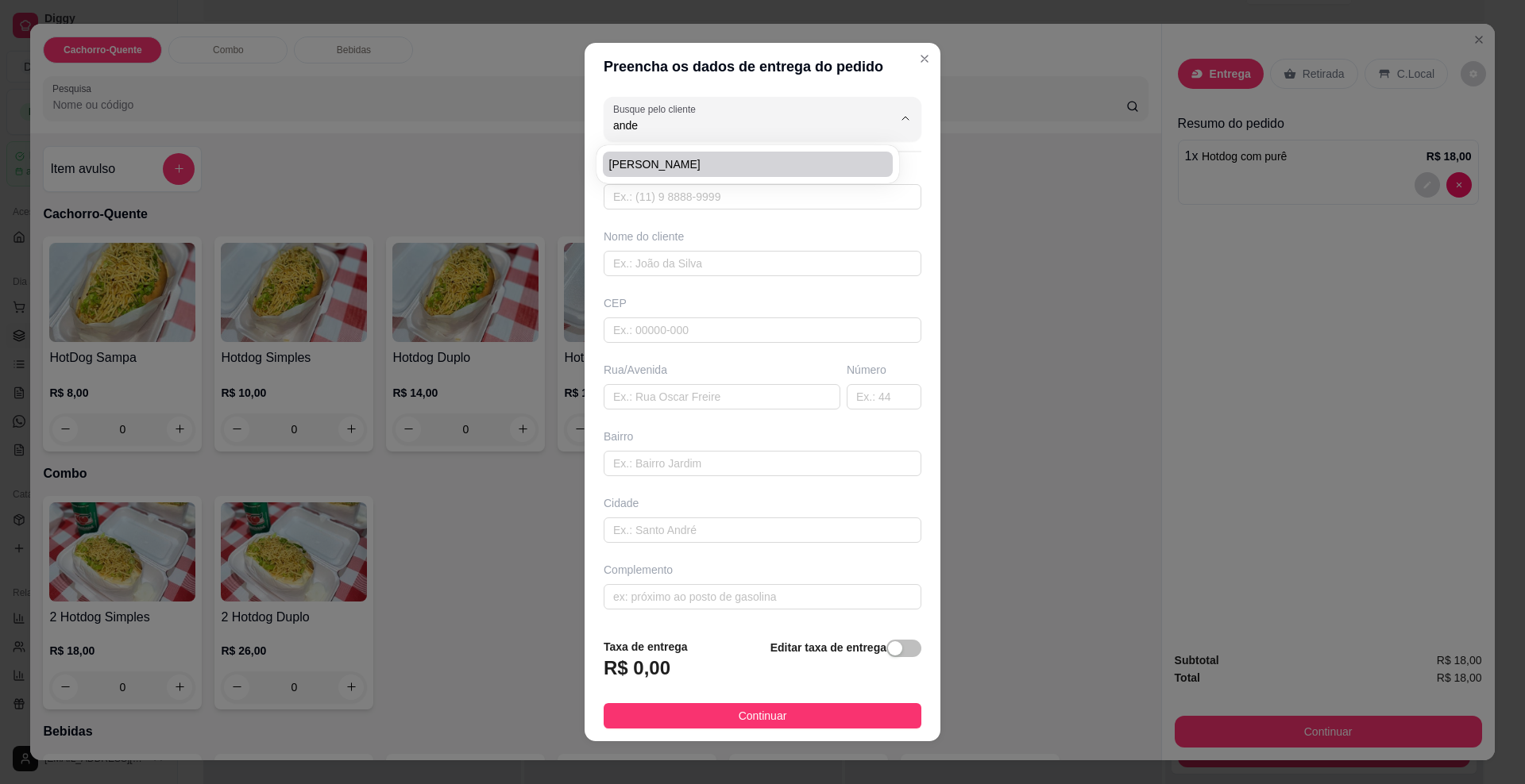
type input "[PERSON_NAME]"
type input "79082105"
type input "Rua Caratinga"
type input "69"
type input "Guanandi II"
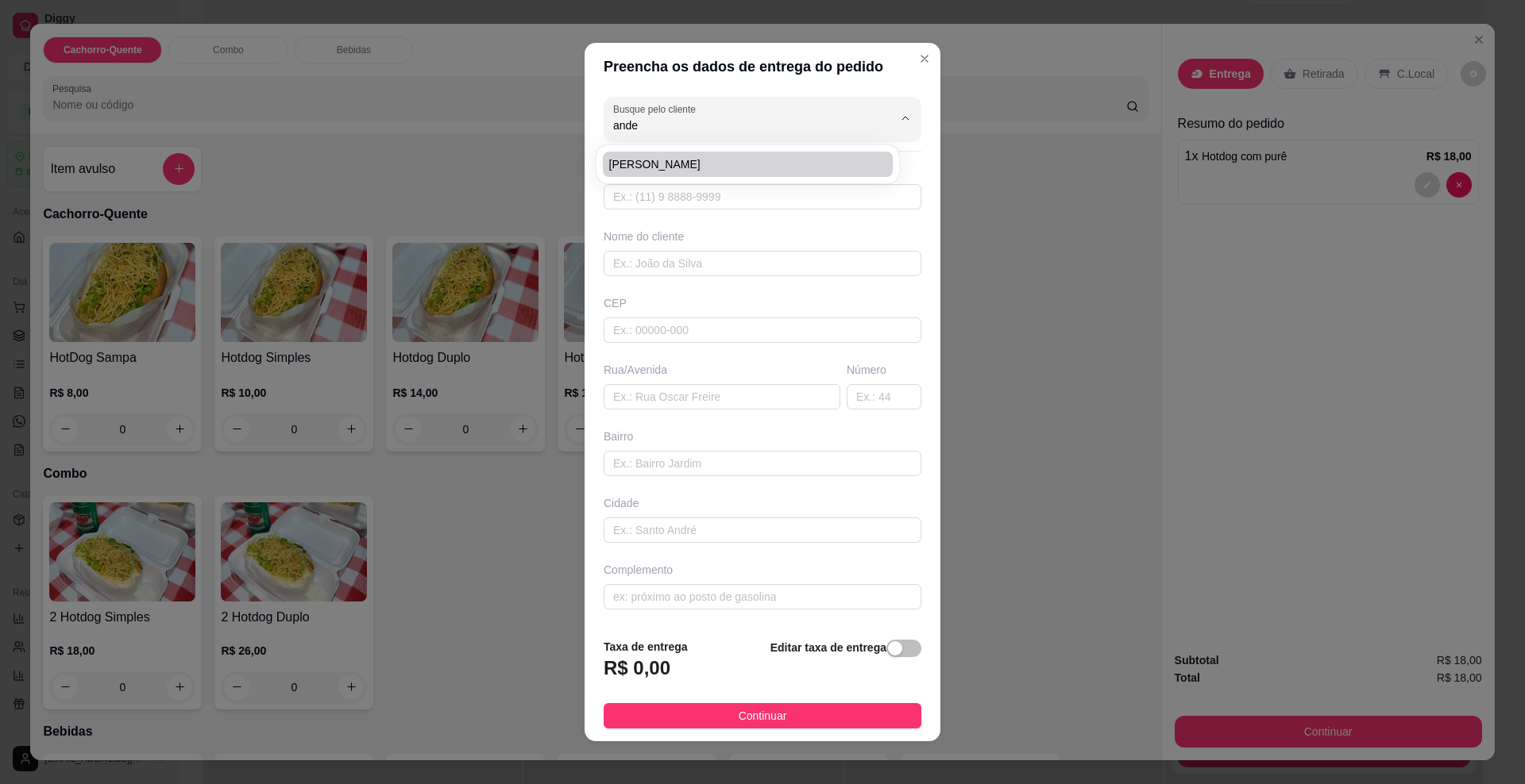
type input "[GEOGRAPHIC_DATA]"
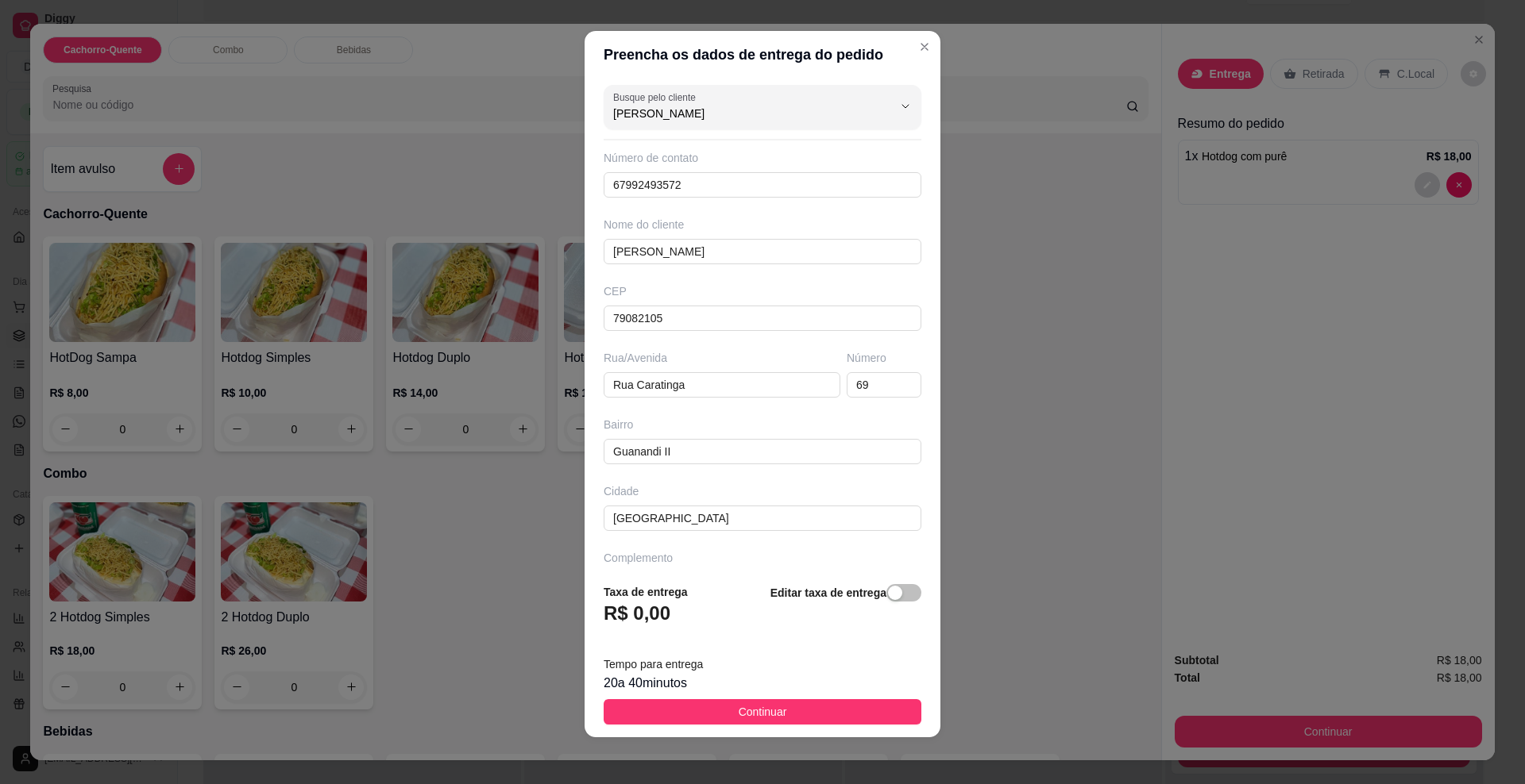
scroll to position [12, 0]
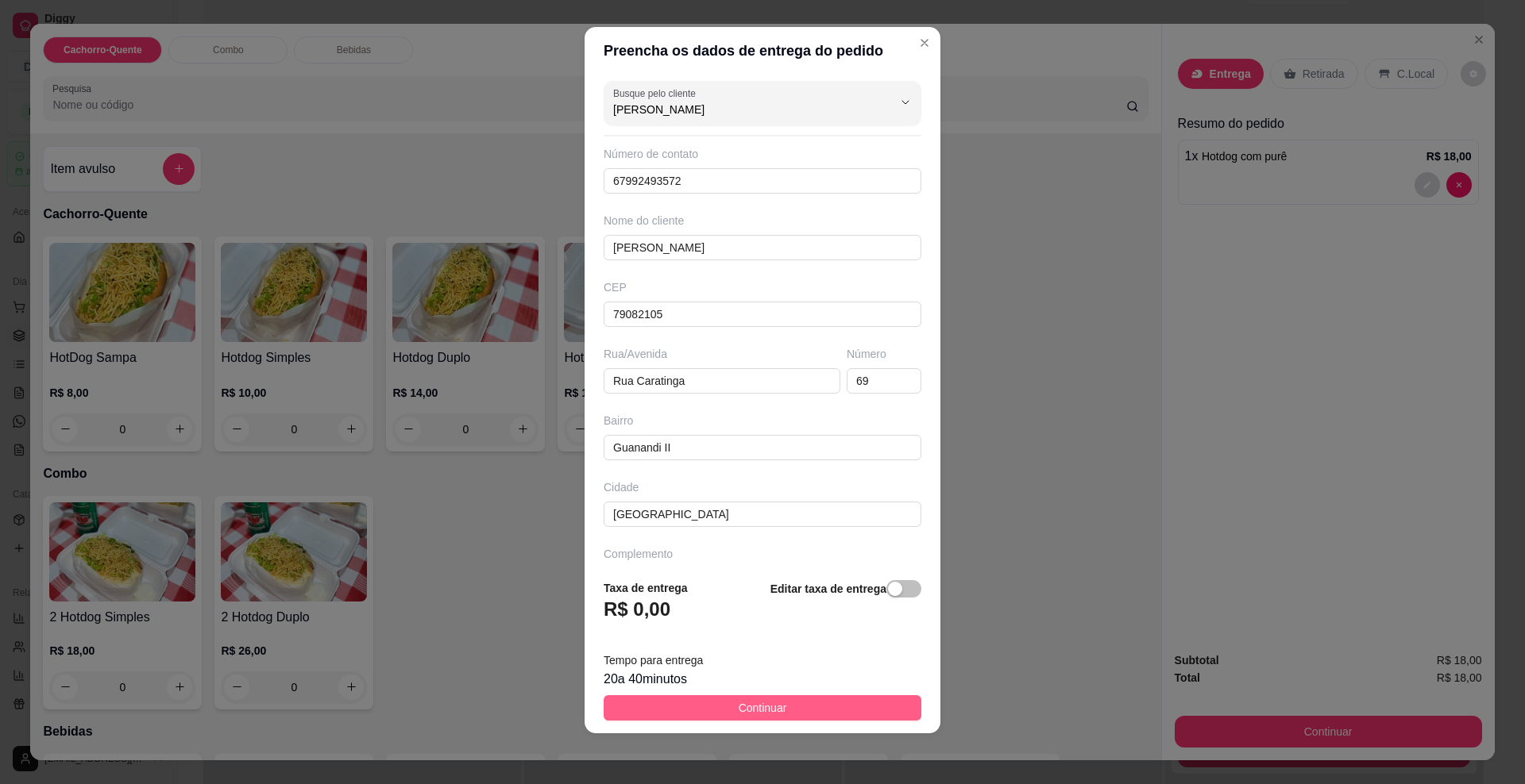
type input "[PERSON_NAME]"
click at [746, 705] on span "Continuar" at bounding box center [762, 708] width 49 height 18
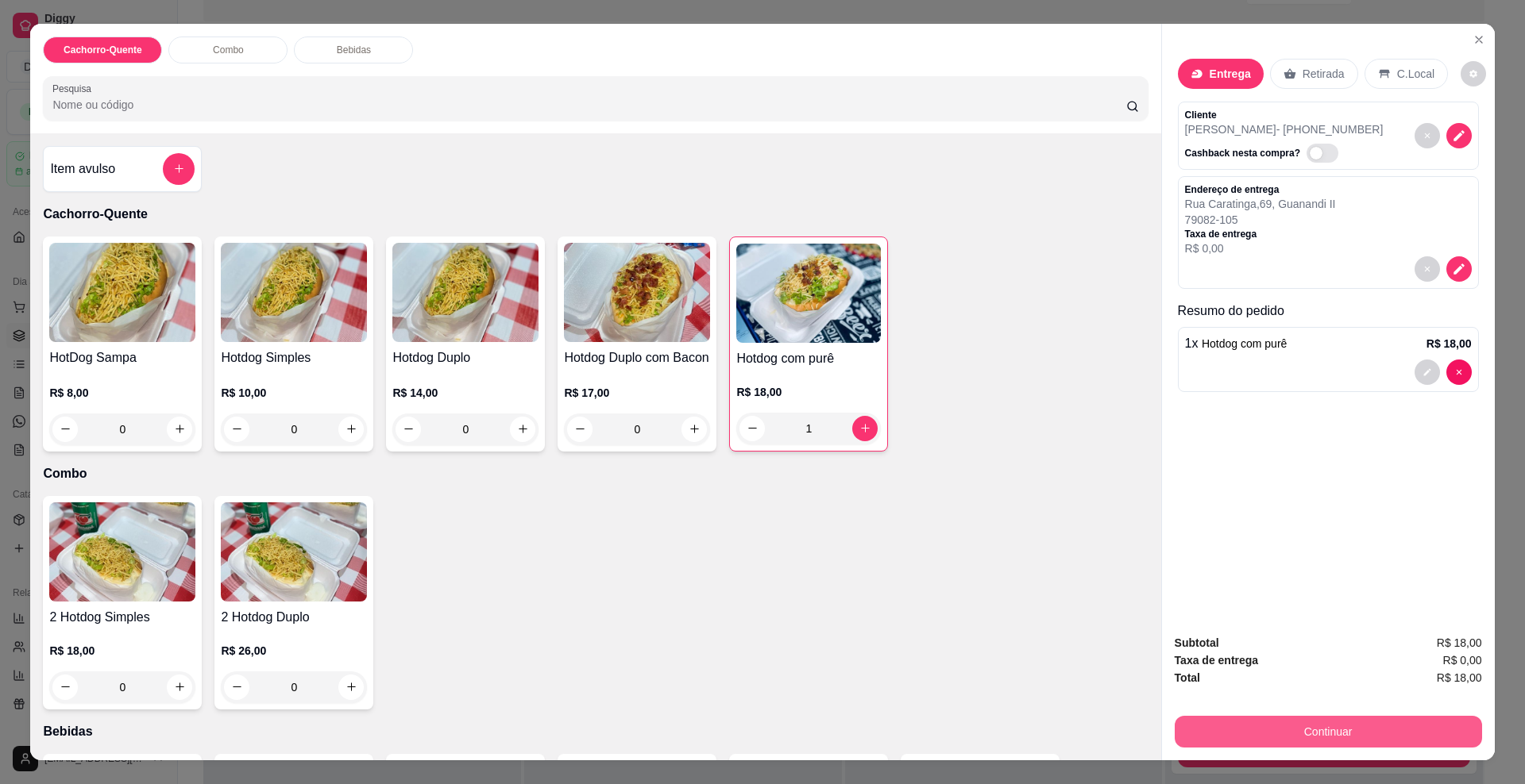
click at [1384, 719] on button "Continuar" at bounding box center [1329, 731] width 307 height 32
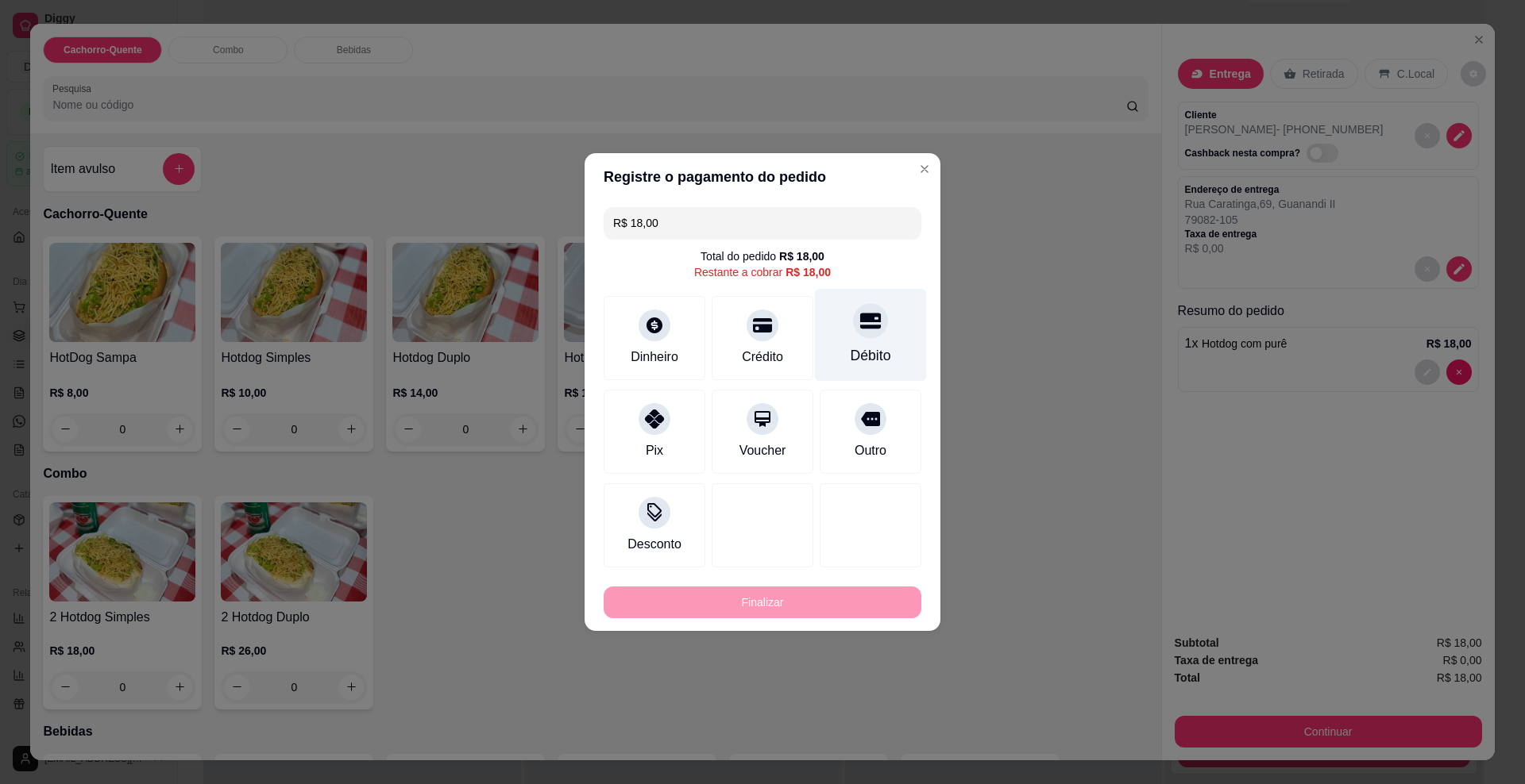
click at [845, 343] on div "Débito" at bounding box center [871, 335] width 112 height 93
type input "R$ 0,00"
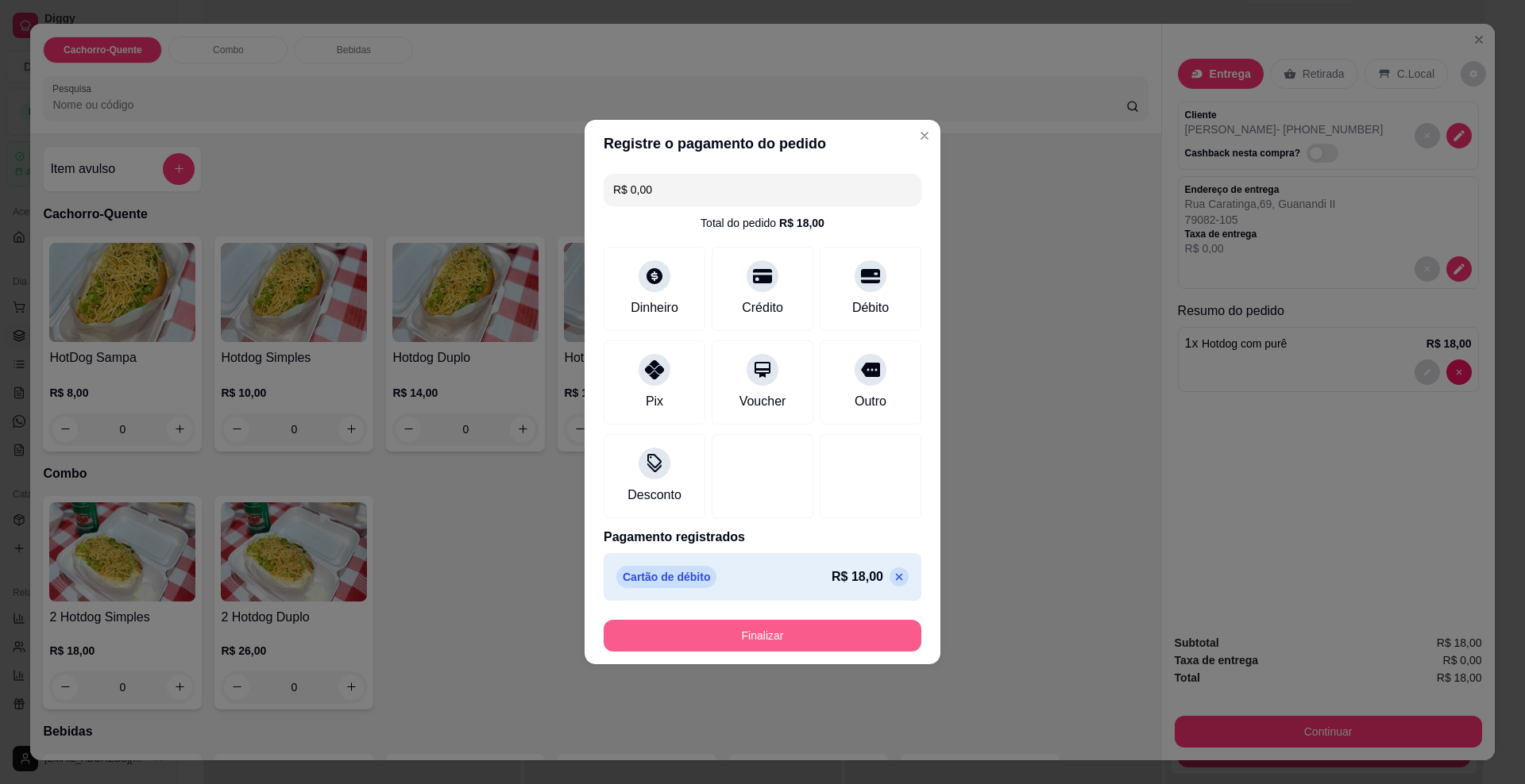
click at [743, 632] on button "Finalizar" at bounding box center [762, 635] width 318 height 32
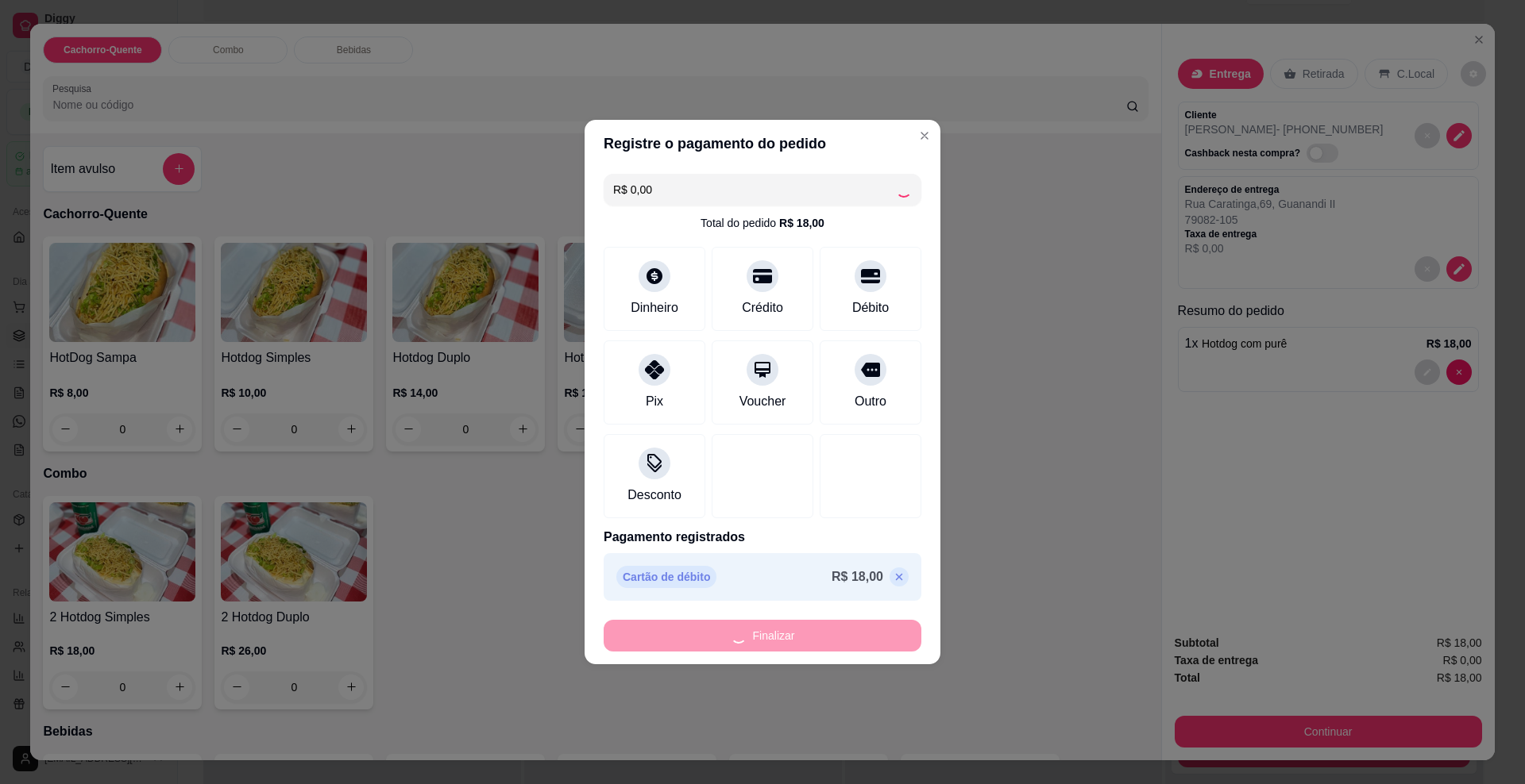
type input "0"
type input "-R$ 18,00"
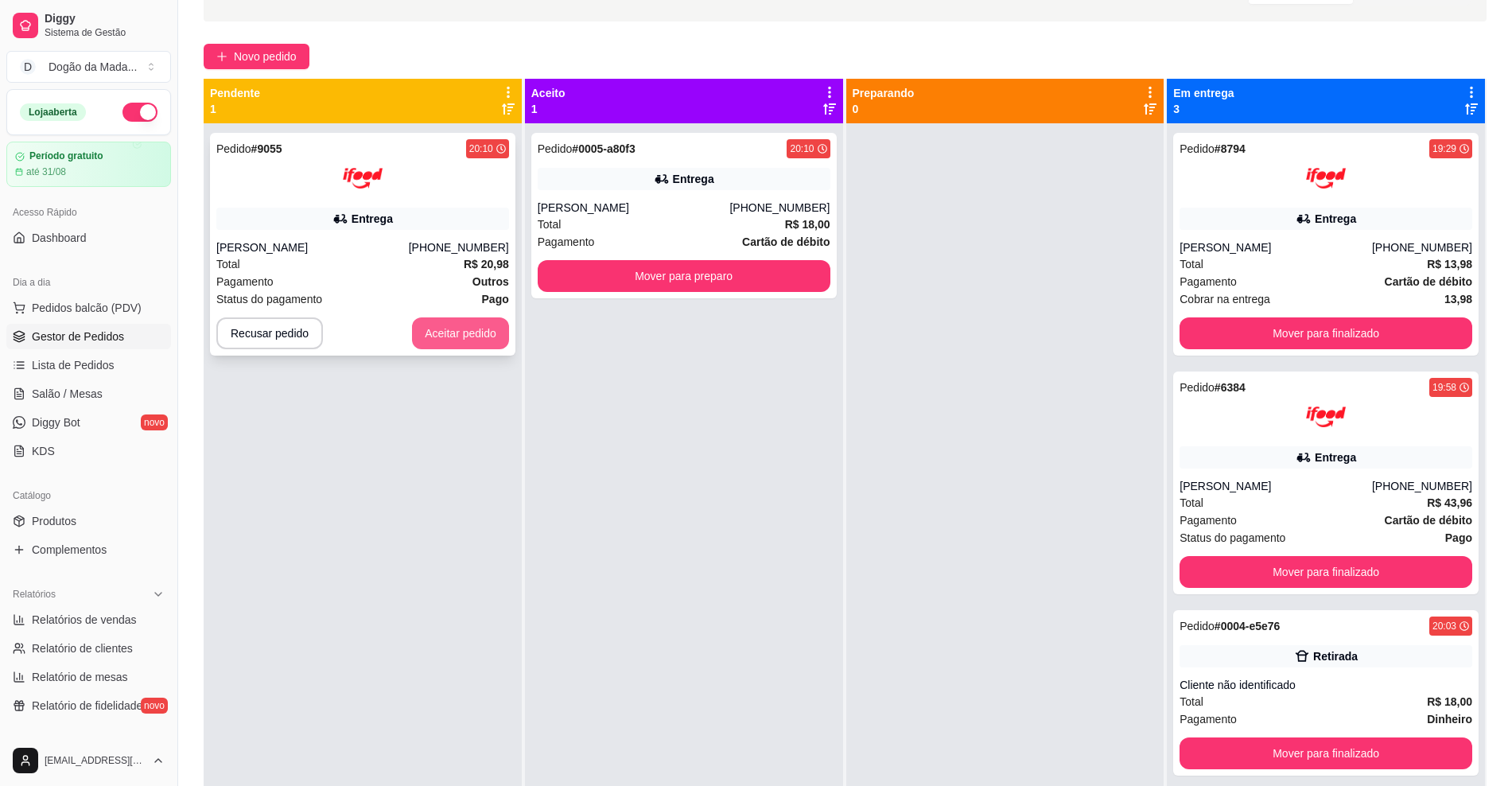
click at [480, 342] on button "Aceitar pedido" at bounding box center [461, 333] width 97 height 32
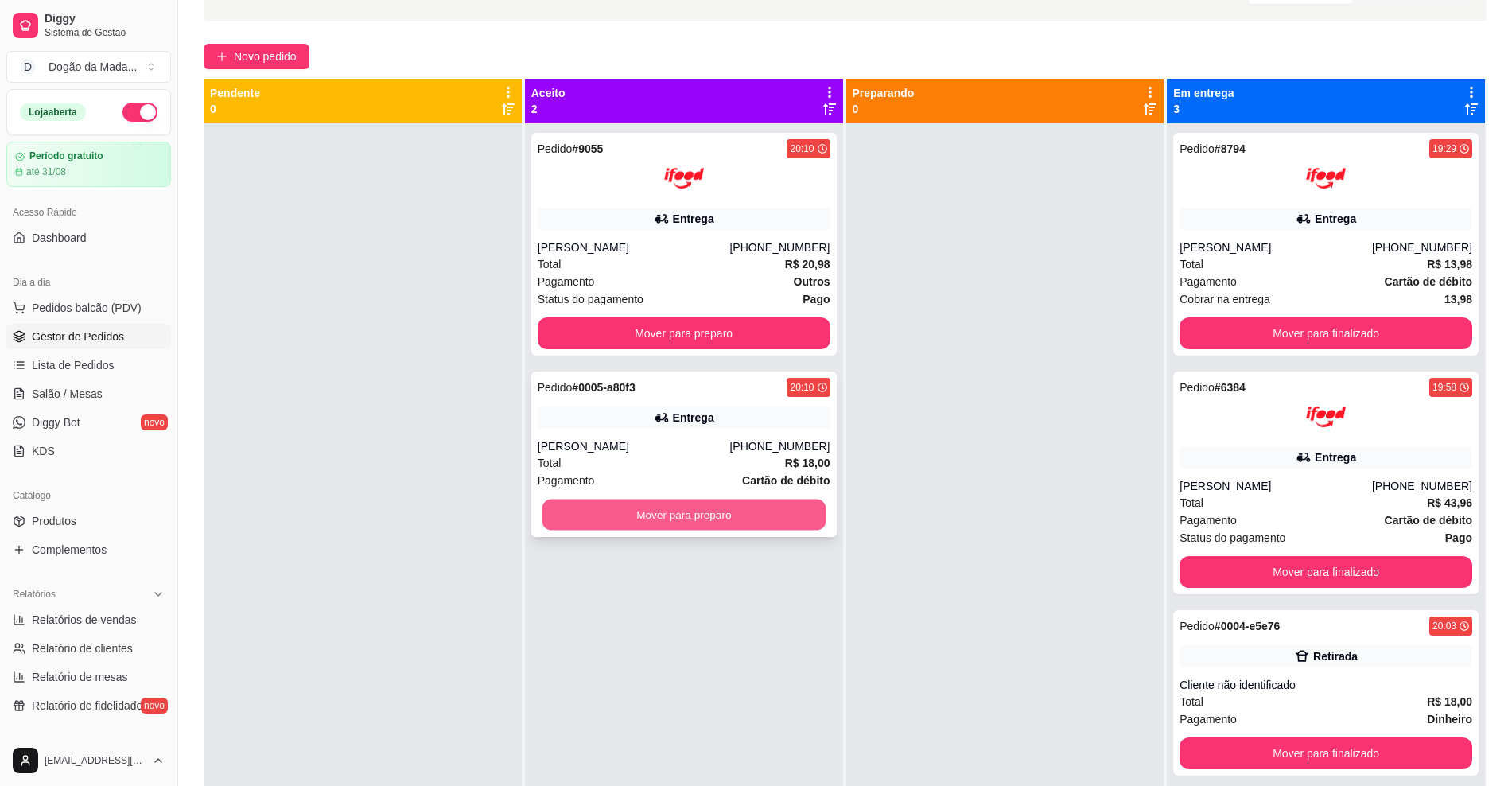
click at [676, 525] on button "Mover para preparo" at bounding box center [684, 515] width 284 height 31
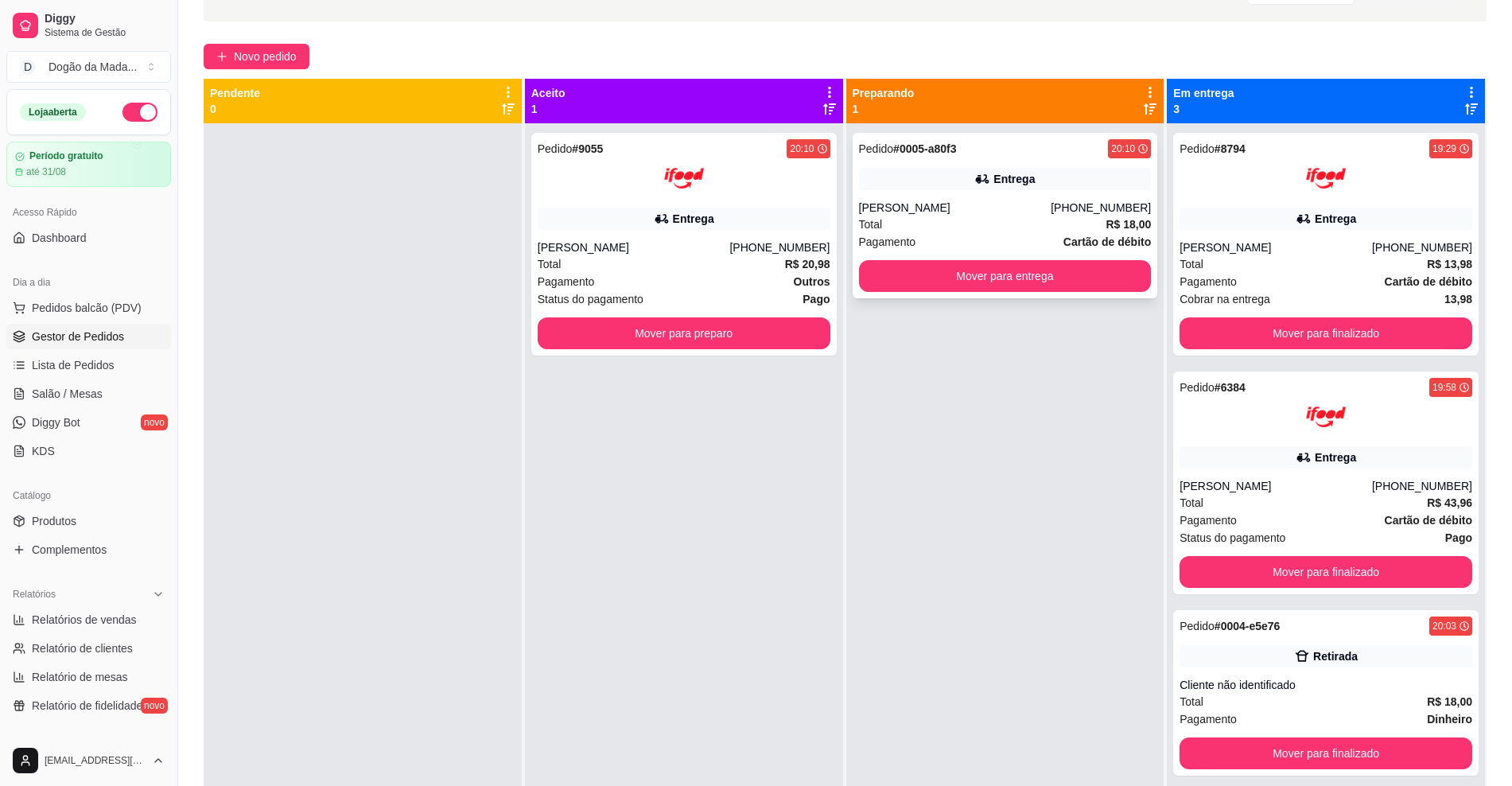
click at [1041, 170] on div "Entrega" at bounding box center [1005, 179] width 292 height 23
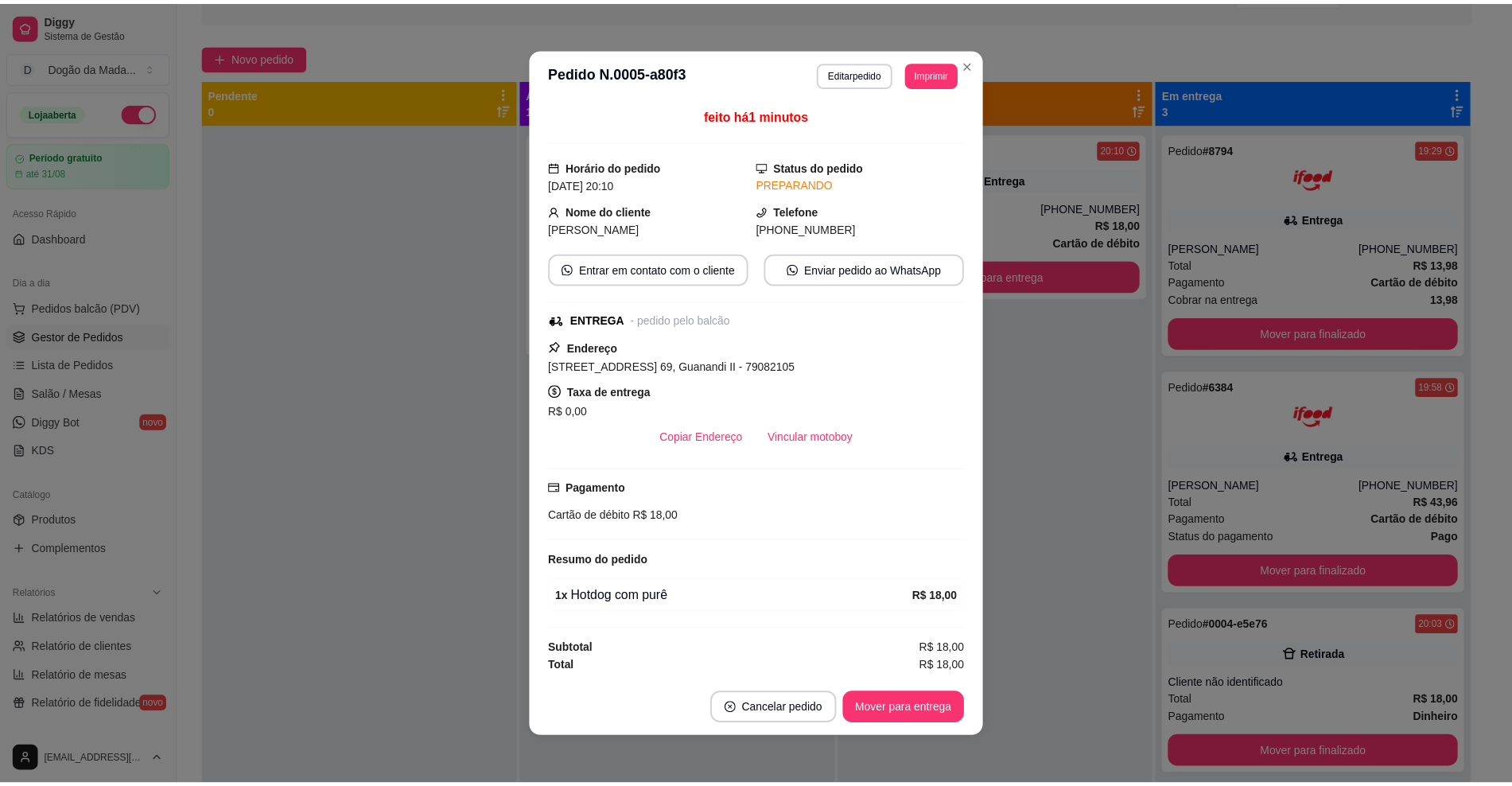
scroll to position [1, 0]
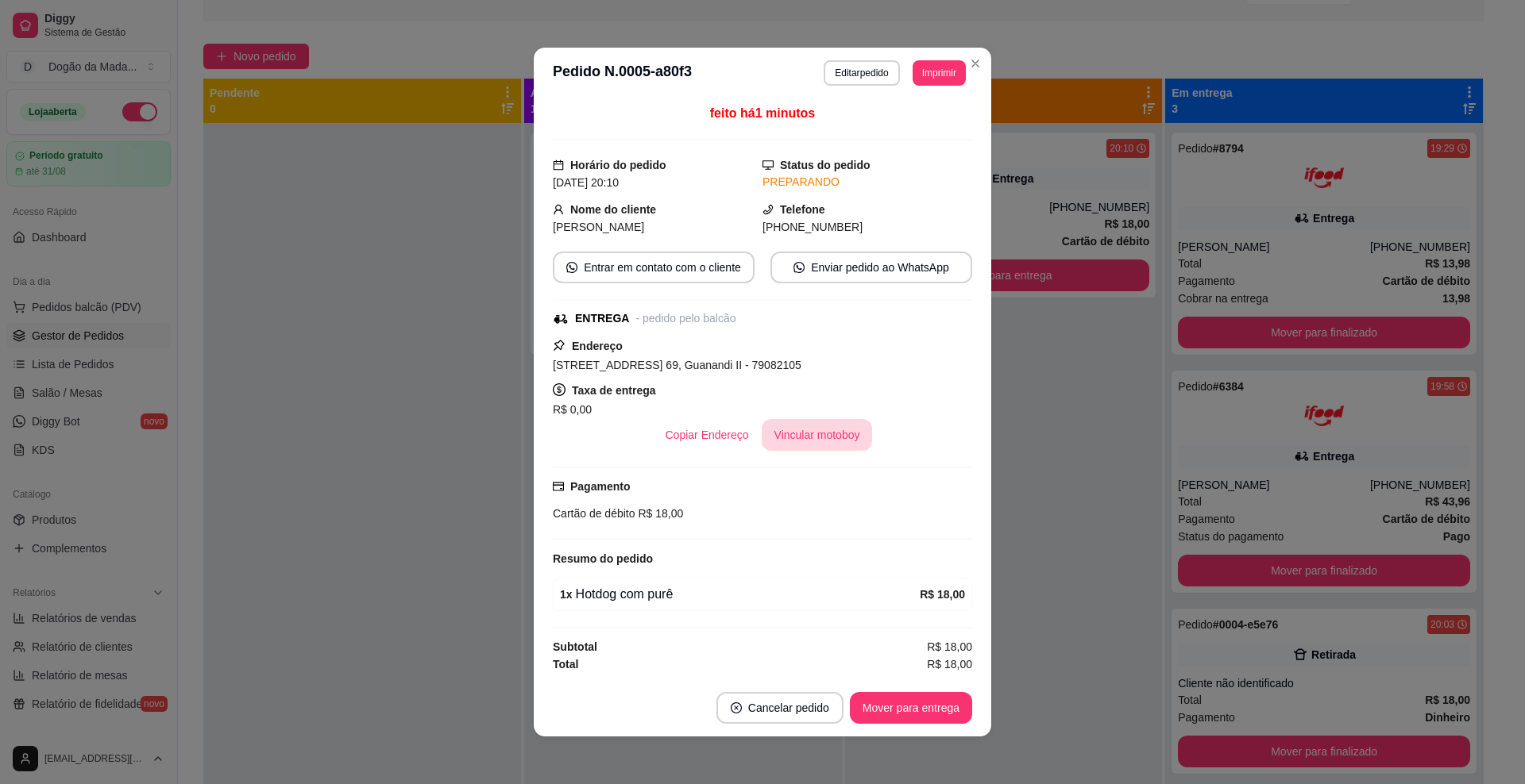
click at [817, 436] on button "Vincular motoboy" at bounding box center [817, 435] width 112 height 32
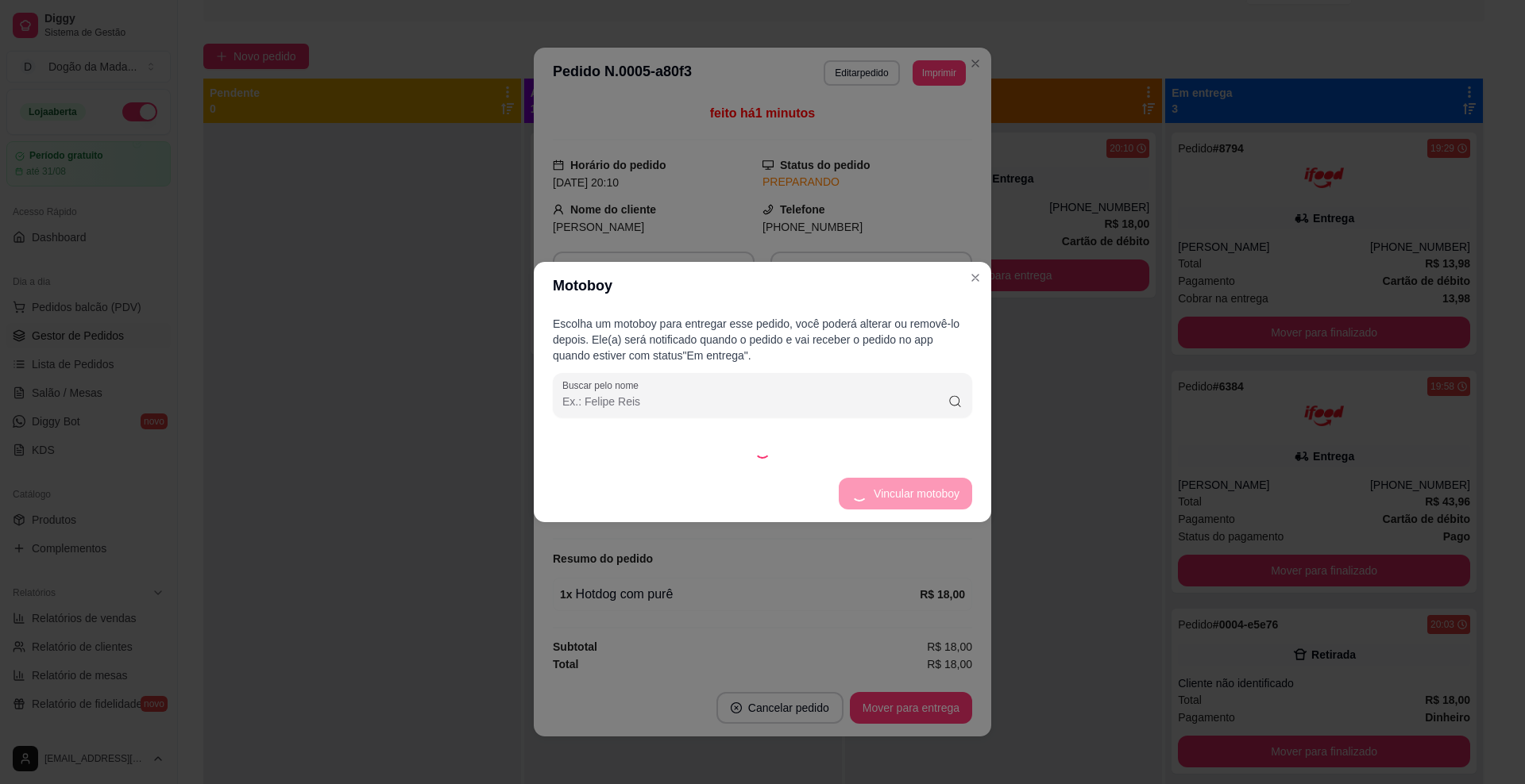
click at [858, 418] on div "Escolha um motoboy para entregar esse pedido, você poderá alterar ou removê-lo …" at bounding box center [762, 387] width 458 height 156
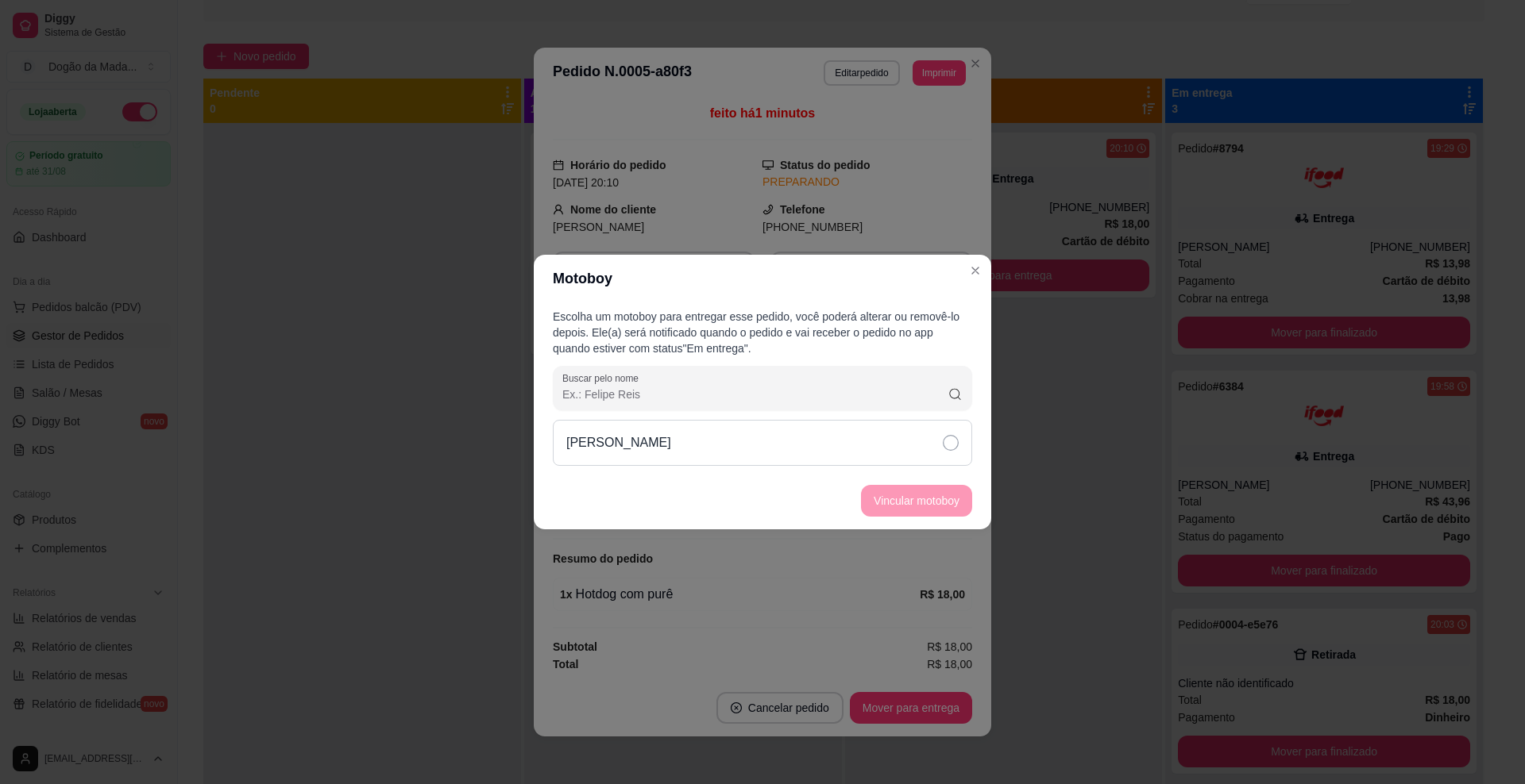
click at [816, 443] on div "[PERSON_NAME]" at bounding box center [762, 443] width 420 height 46
click at [940, 504] on button "Vincular motoboy" at bounding box center [917, 500] width 112 height 32
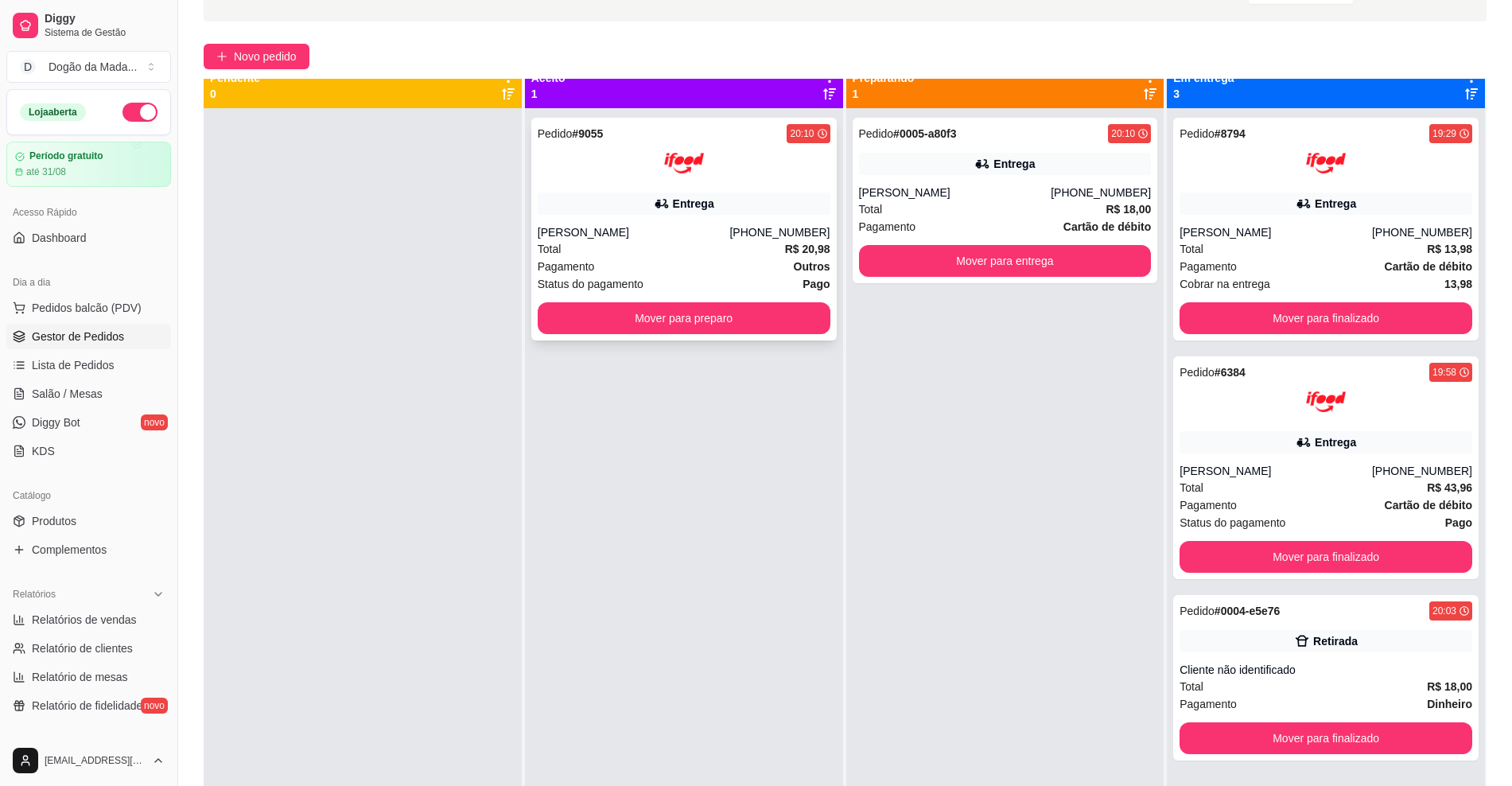
scroll to position [0, 0]
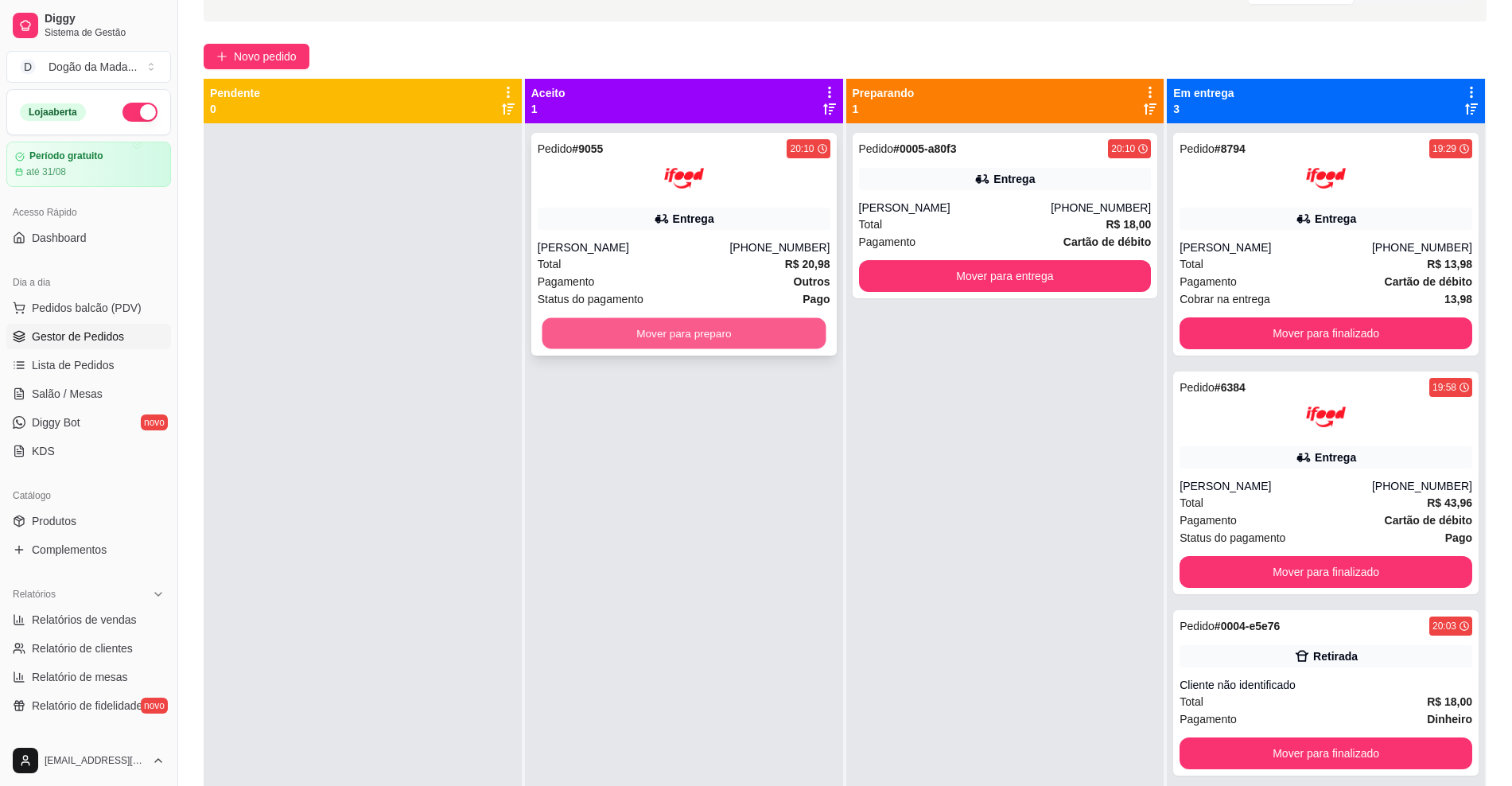
click at [628, 334] on button "Mover para preparo" at bounding box center [684, 334] width 284 height 31
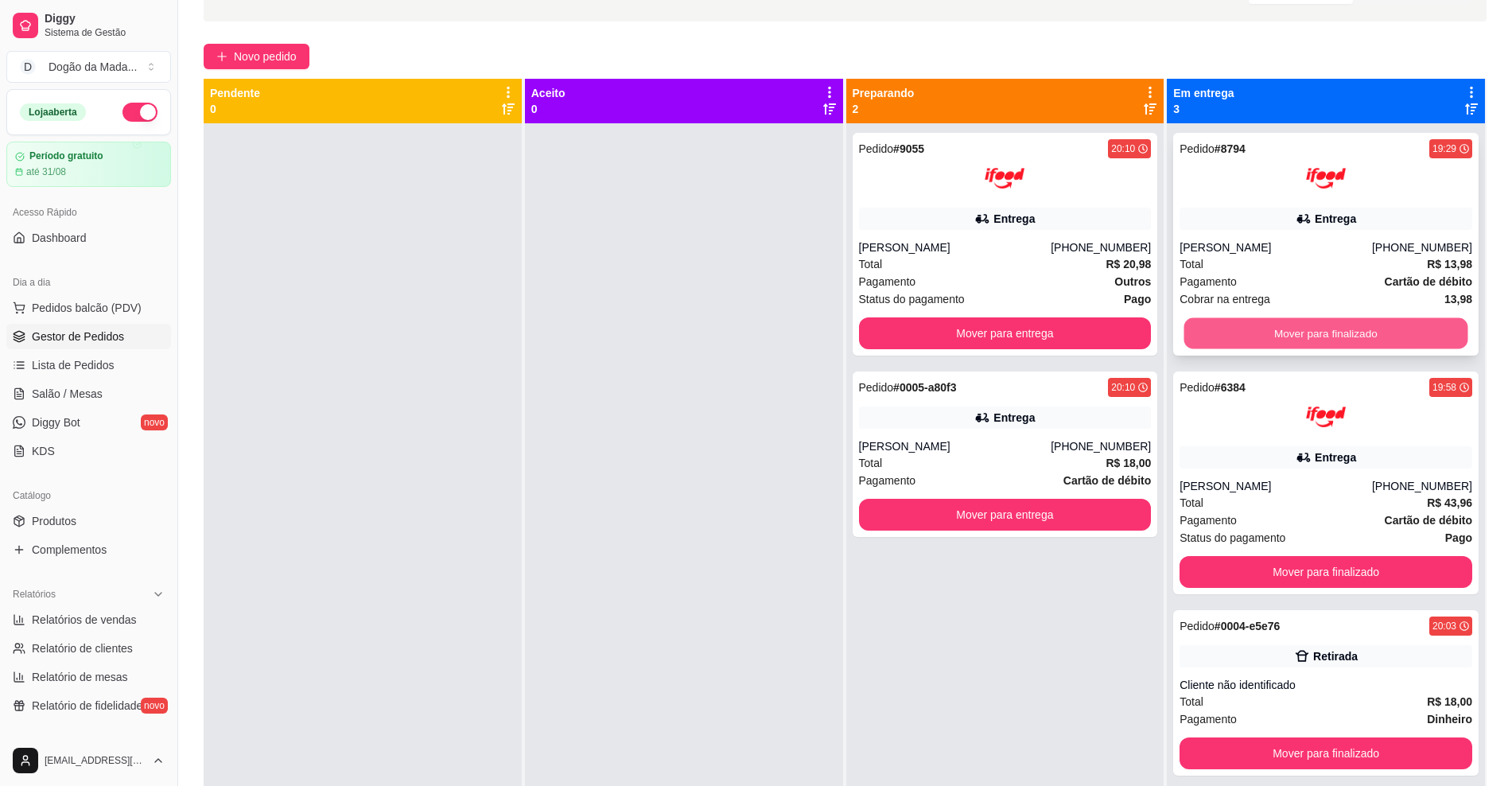
click at [1285, 332] on button "Mover para finalizado" at bounding box center [1326, 334] width 284 height 31
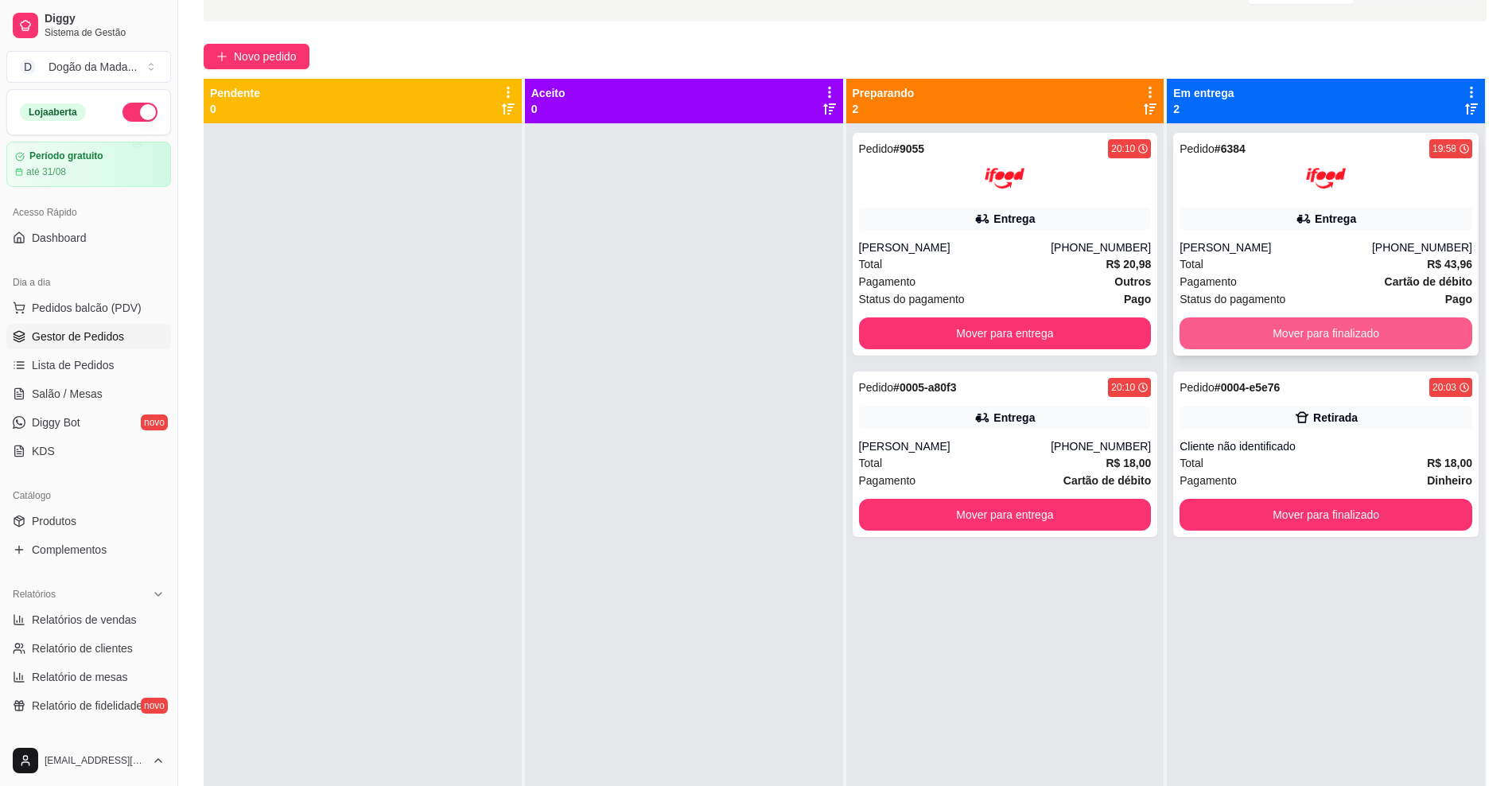
click at [1335, 325] on button "Mover para finalizado" at bounding box center [1326, 333] width 292 height 32
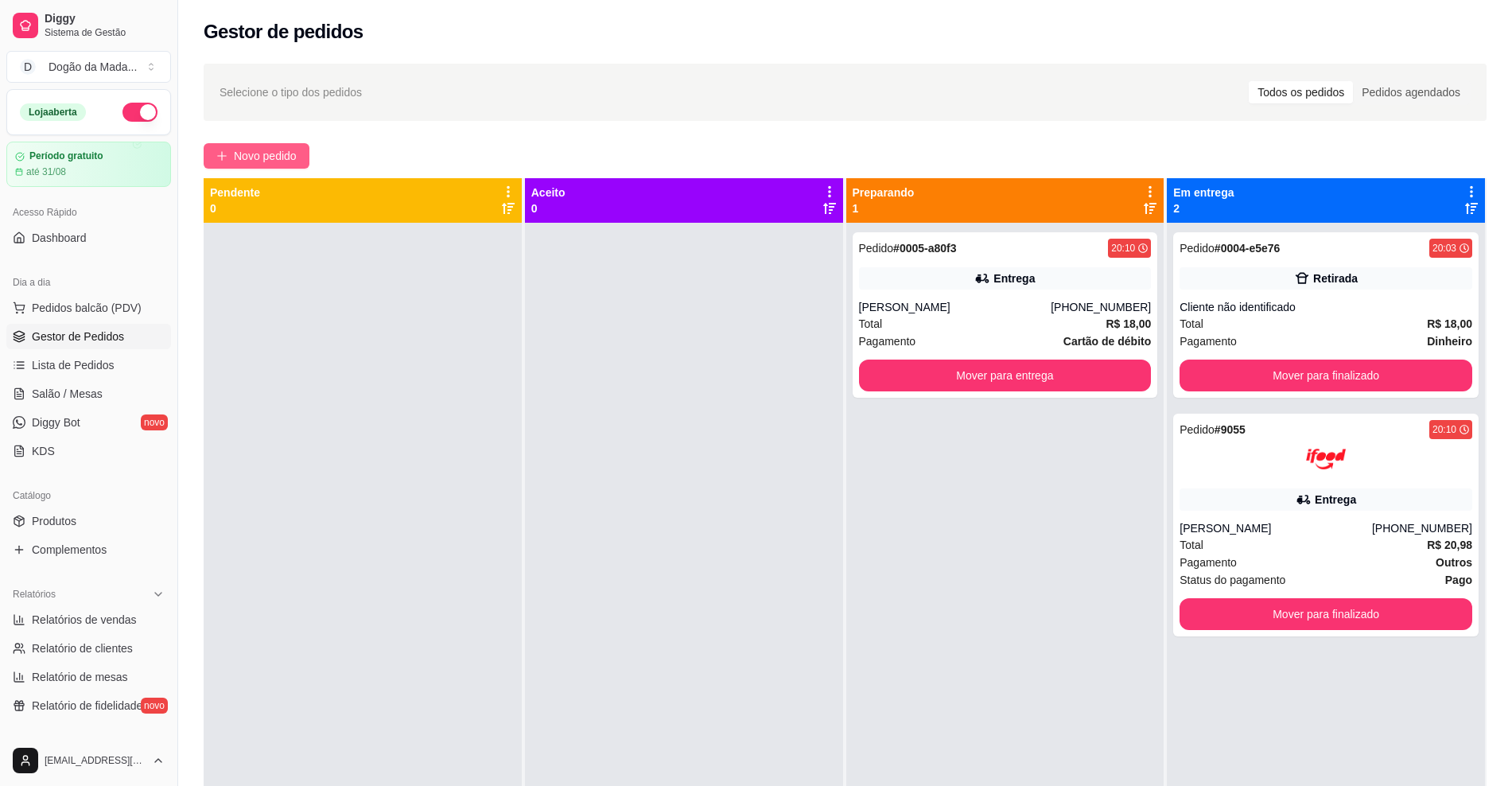
click at [241, 147] on span "Novo pedido" at bounding box center [266, 156] width 63 height 18
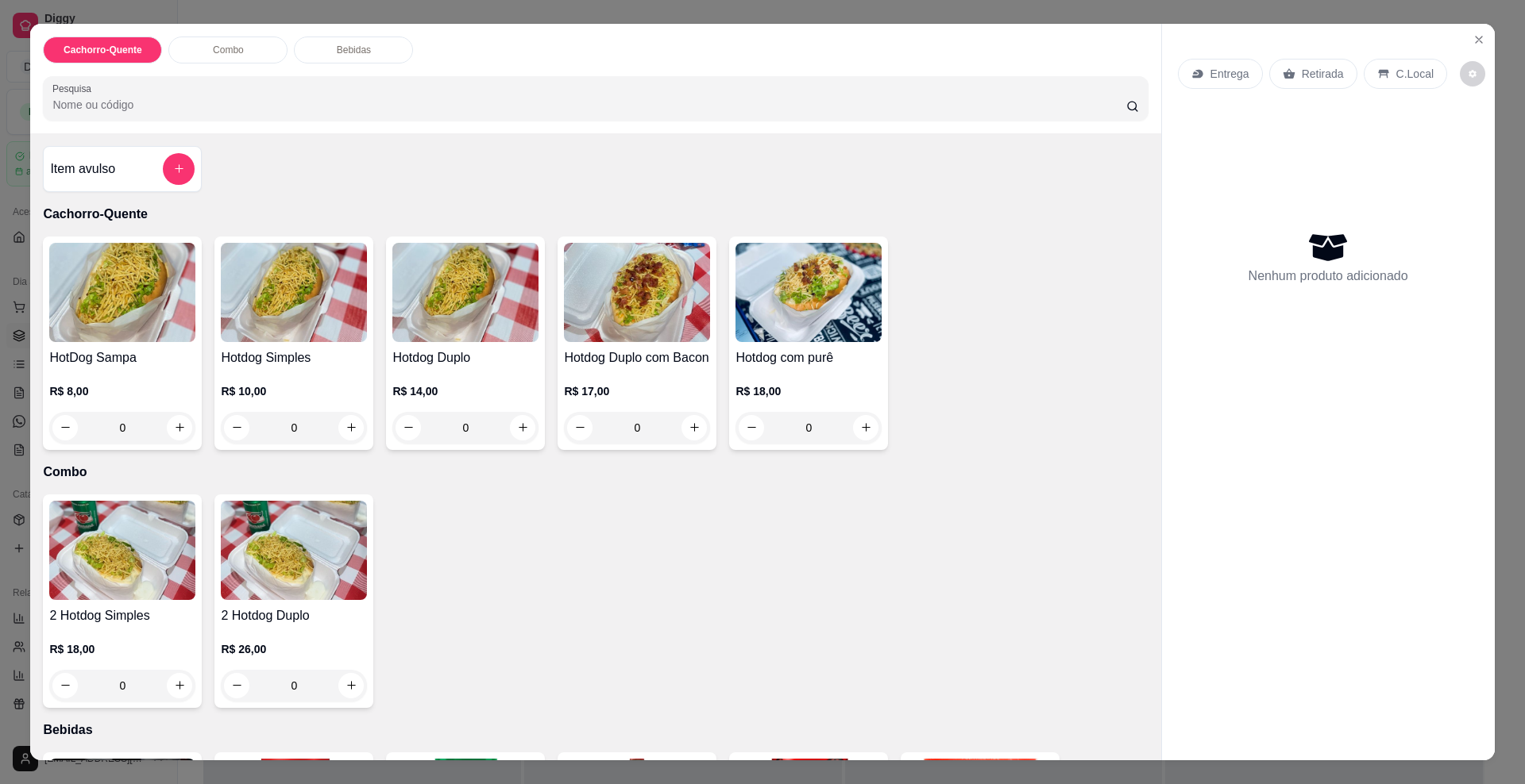
click at [1303, 87] on div "Retirada" at bounding box center [1312, 74] width 88 height 30
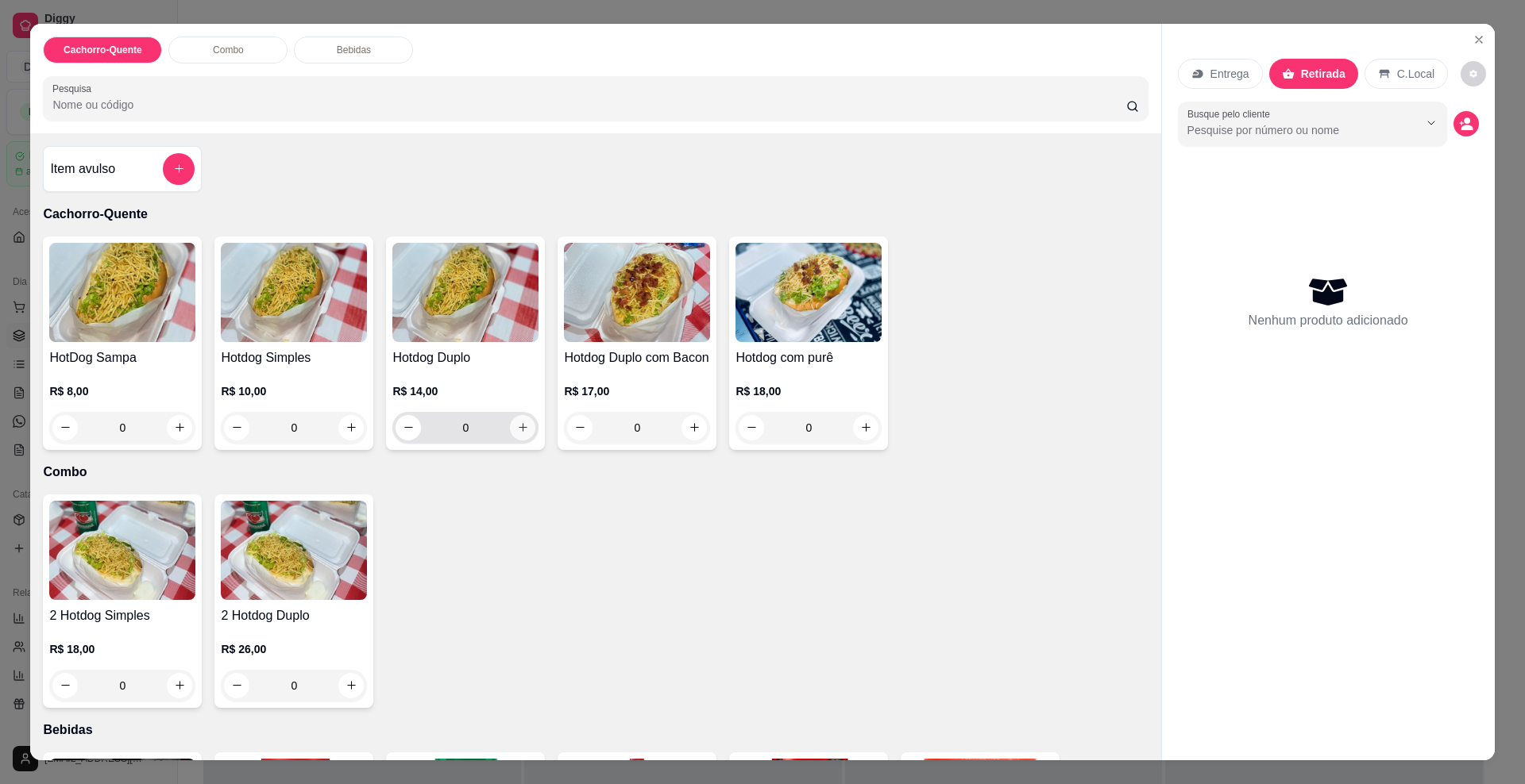
click at [517, 433] on icon "increase-product-quantity" at bounding box center [522, 428] width 12 height 12
type input "1"
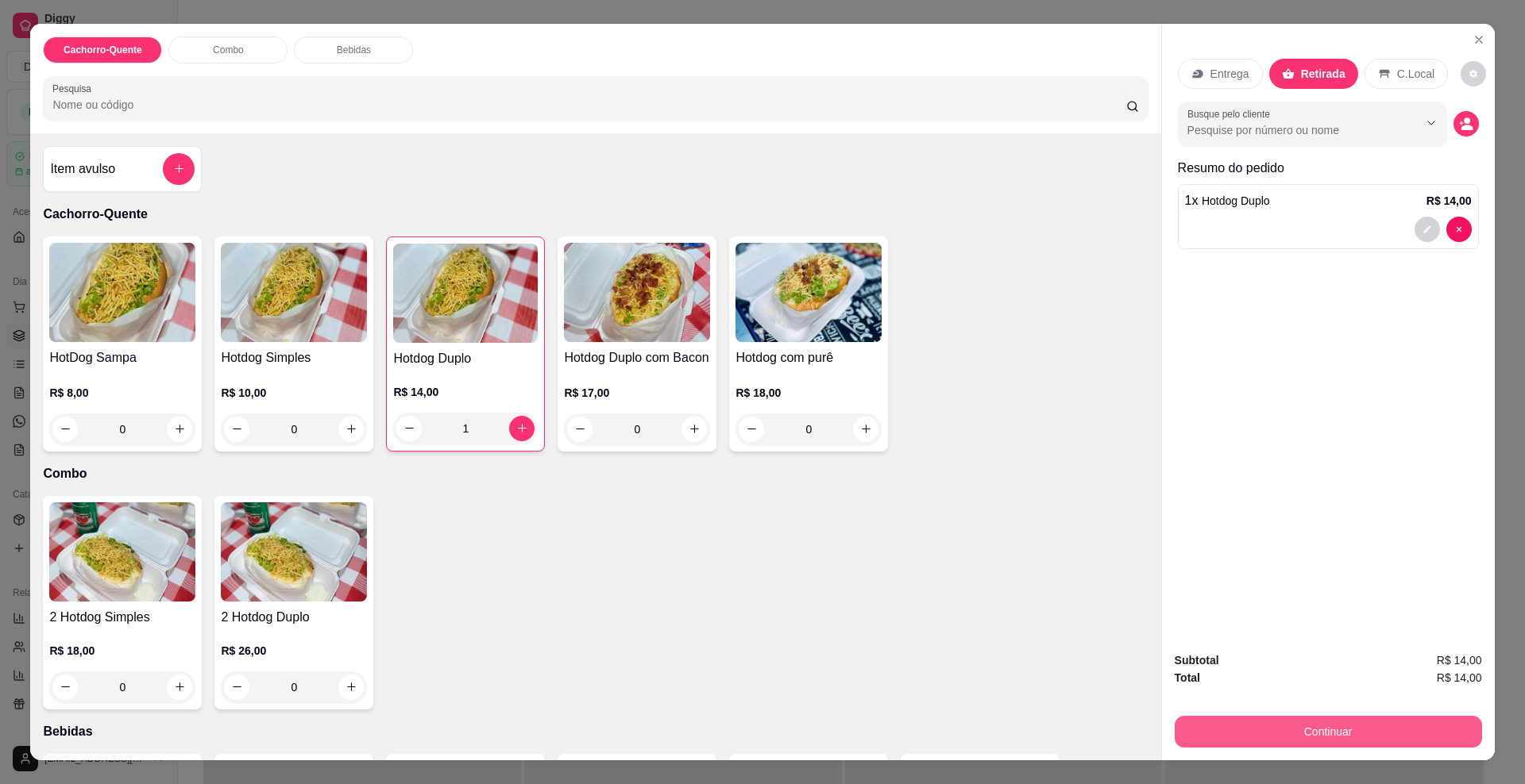
click at [1258, 724] on button "Continuar" at bounding box center [1329, 731] width 307 height 32
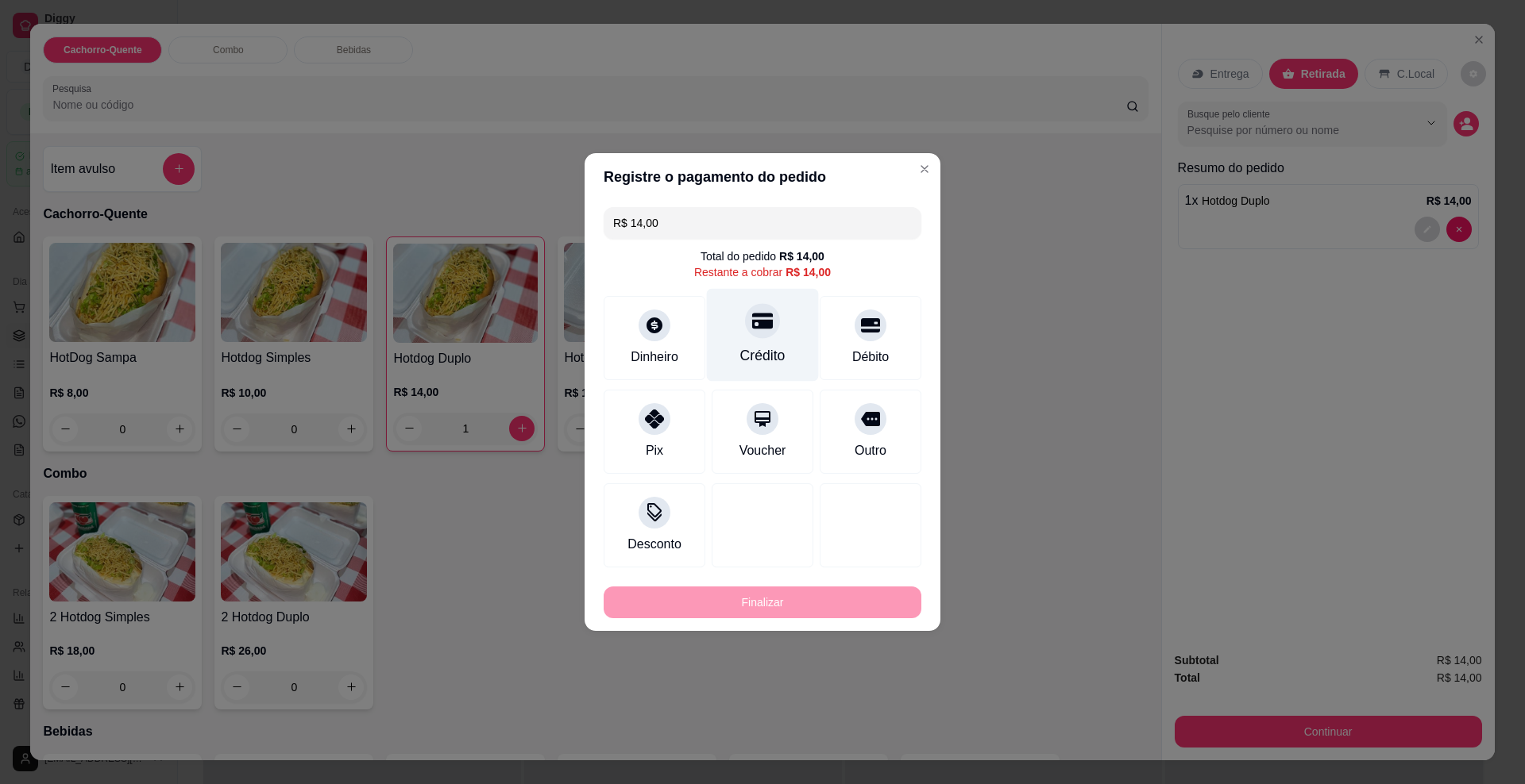
click at [756, 326] on icon at bounding box center [762, 322] width 21 height 16
type input "R$ 0,00"
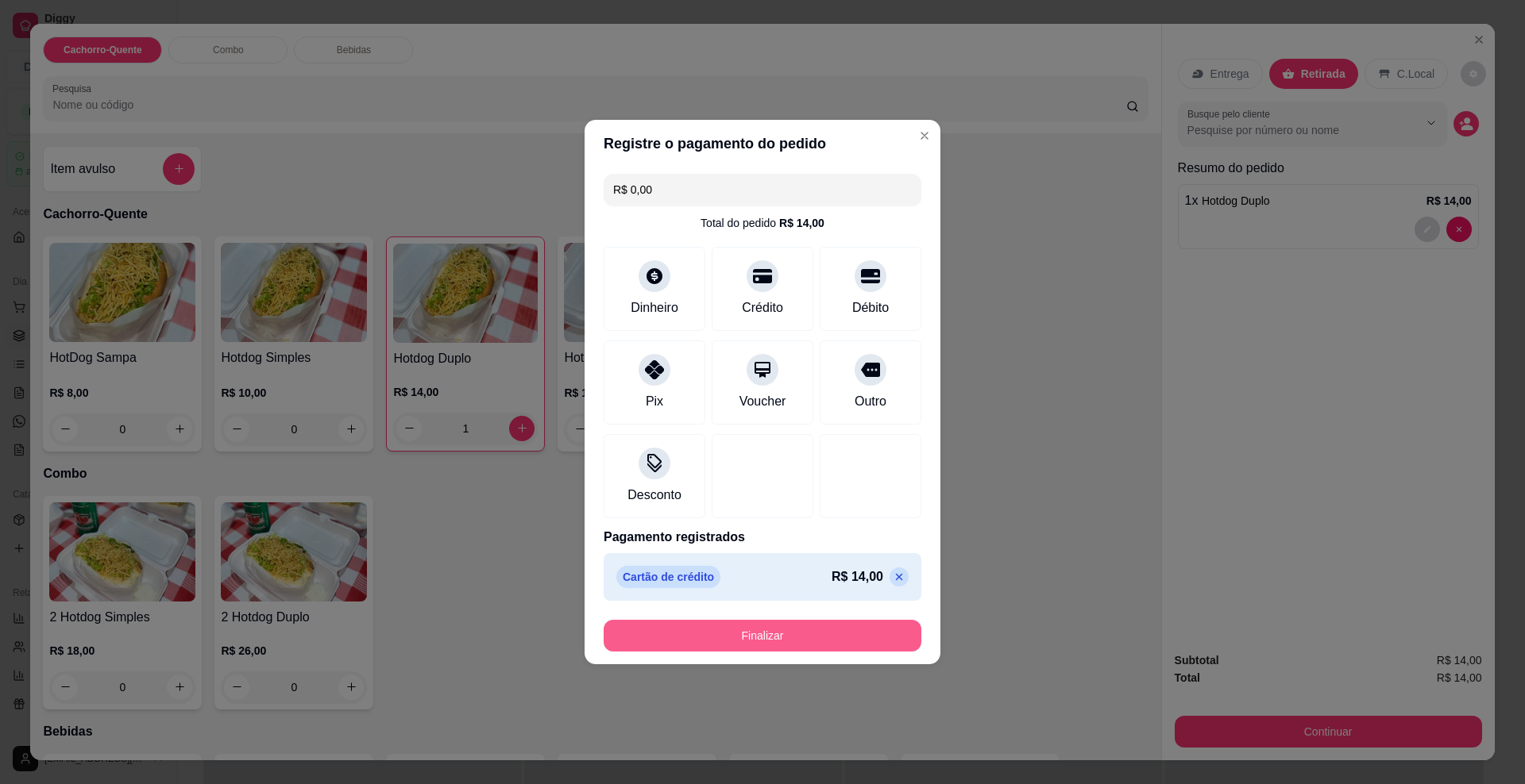
click at [762, 640] on button "Finalizar" at bounding box center [762, 635] width 318 height 32
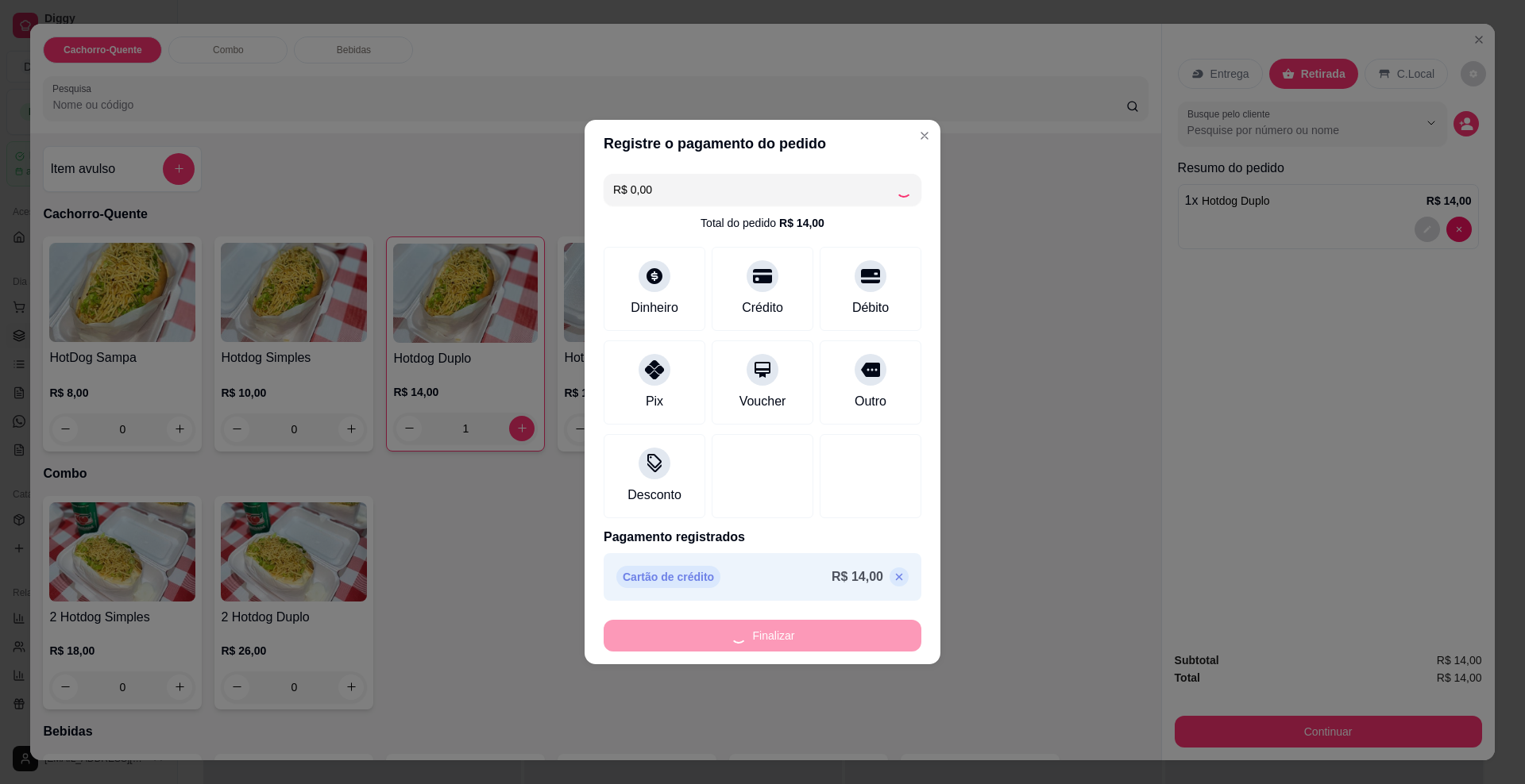
type input "0"
type input "-R$ 14,00"
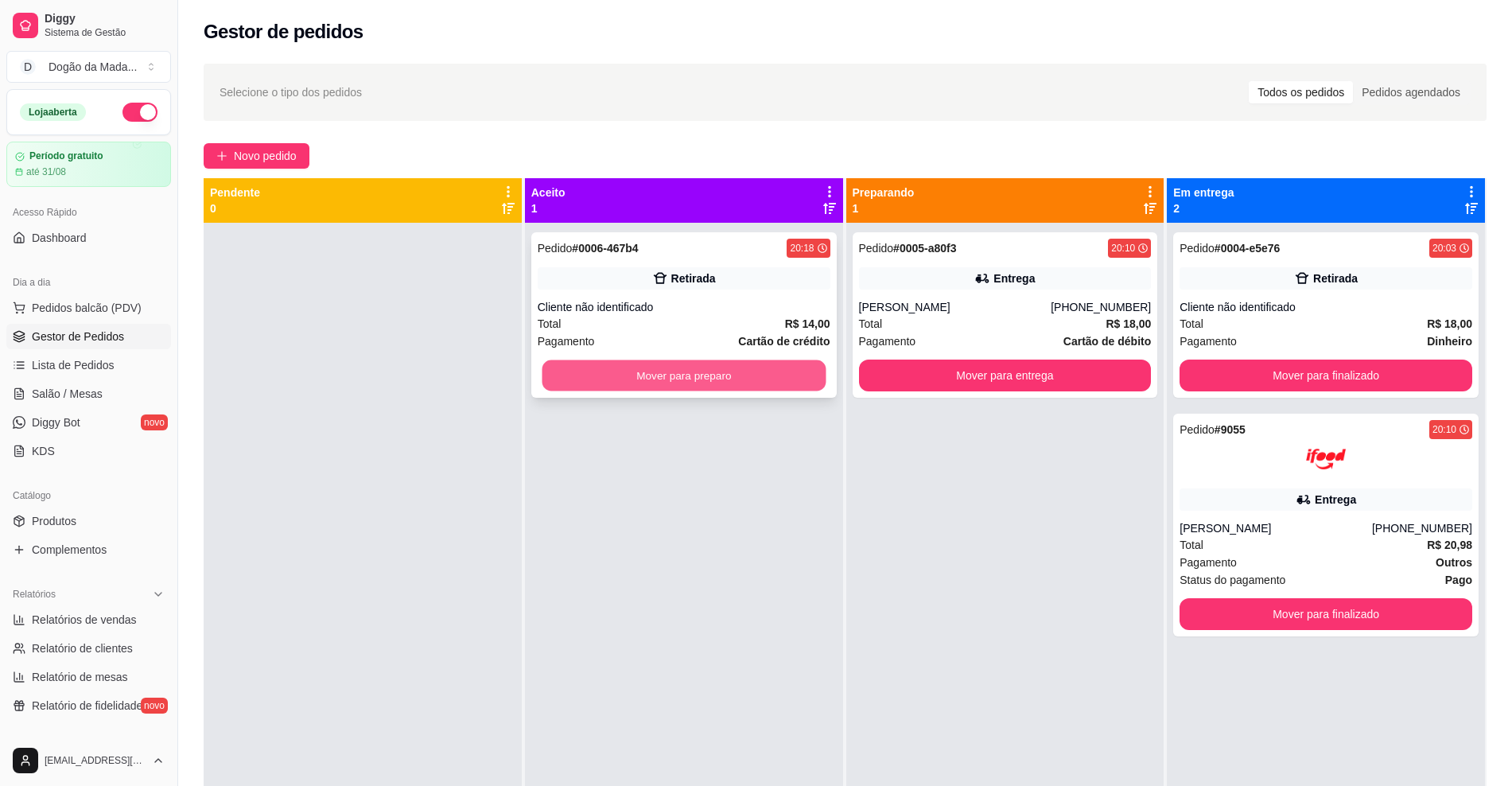
click at [665, 371] on button "Mover para preparo" at bounding box center [684, 376] width 284 height 31
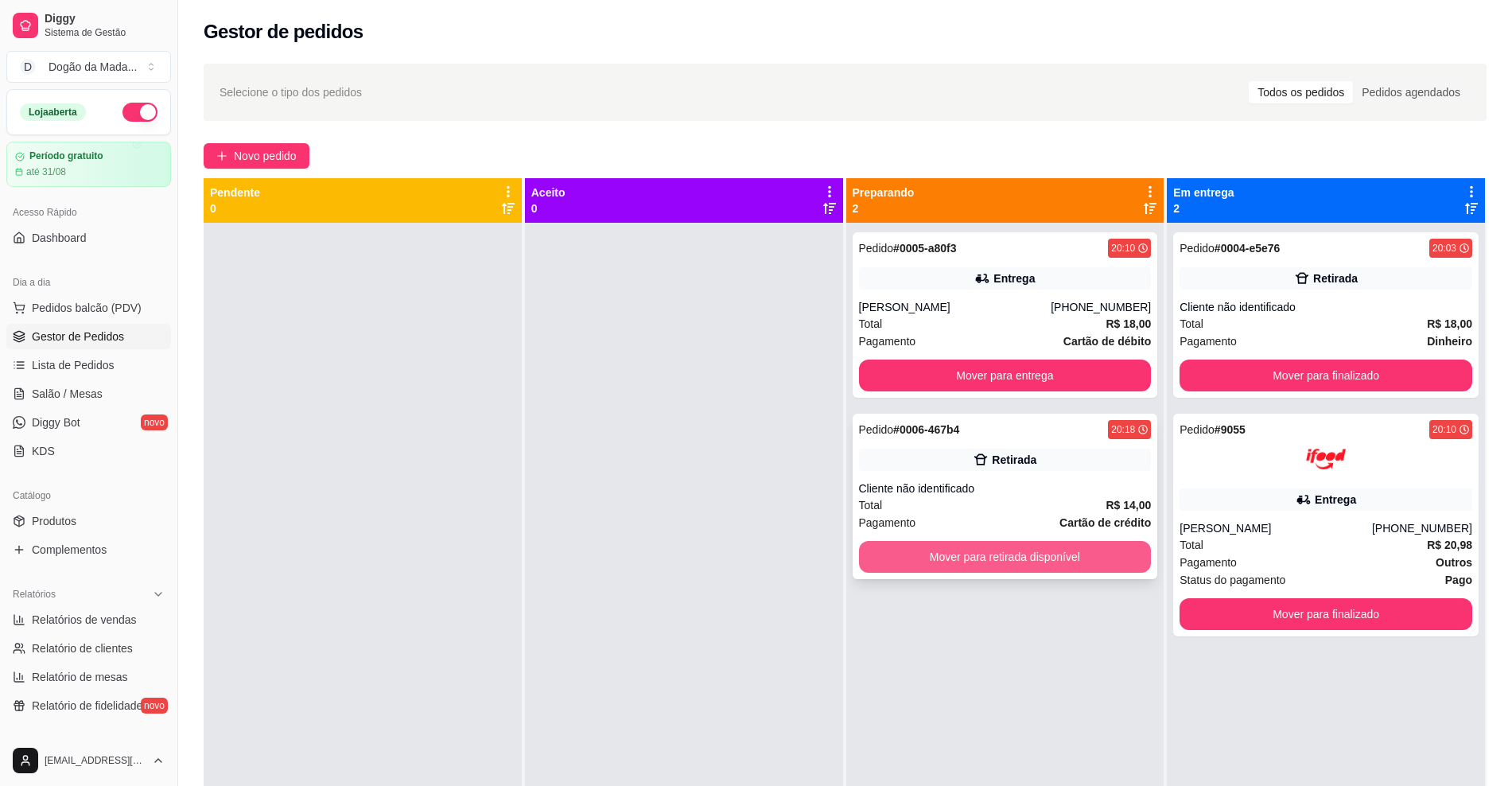
click at [1033, 560] on button "Mover para retirada disponível" at bounding box center [1005, 557] width 292 height 32
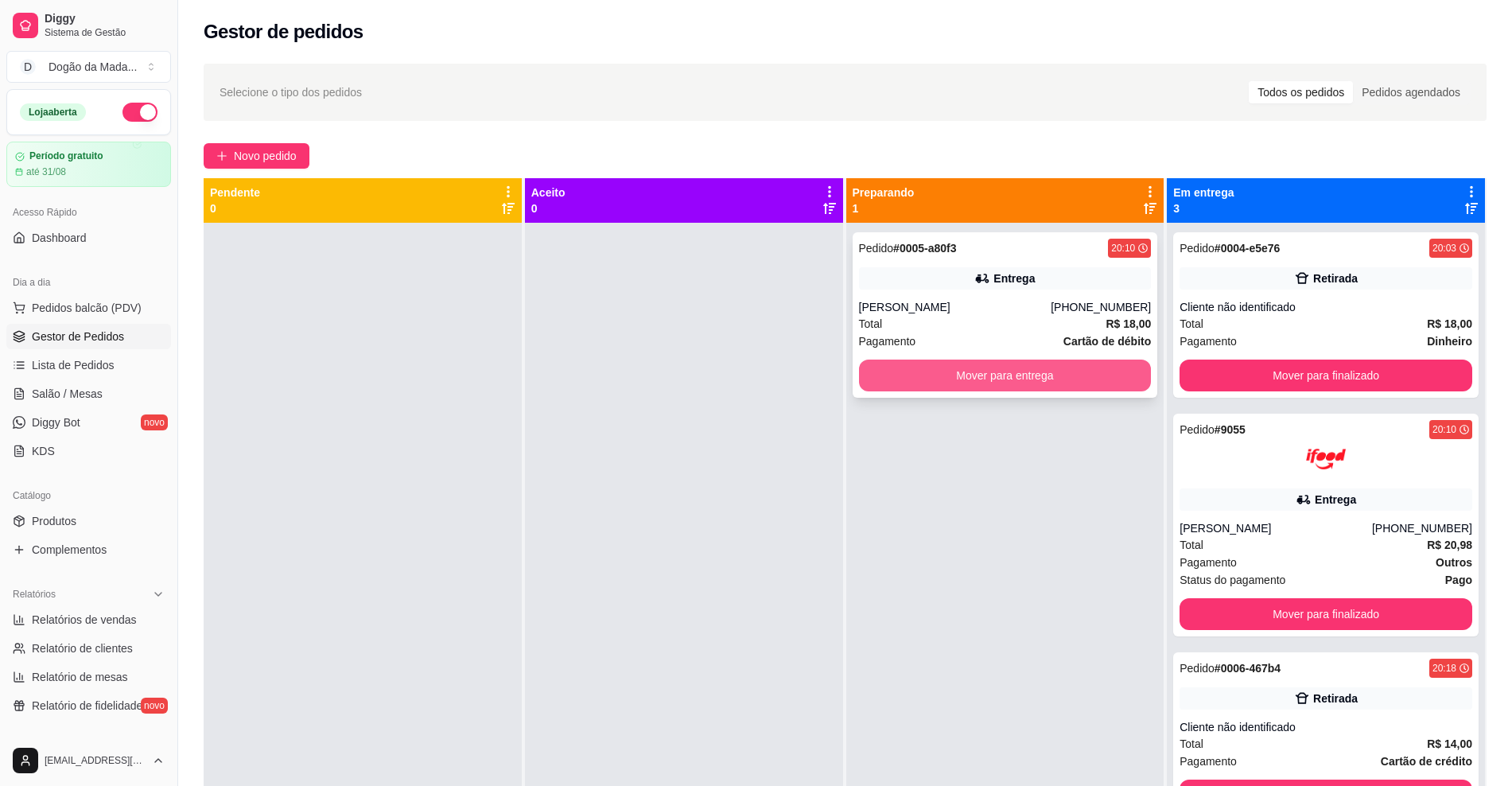
click at [999, 374] on button "Mover para entrega" at bounding box center [1005, 375] width 292 height 32
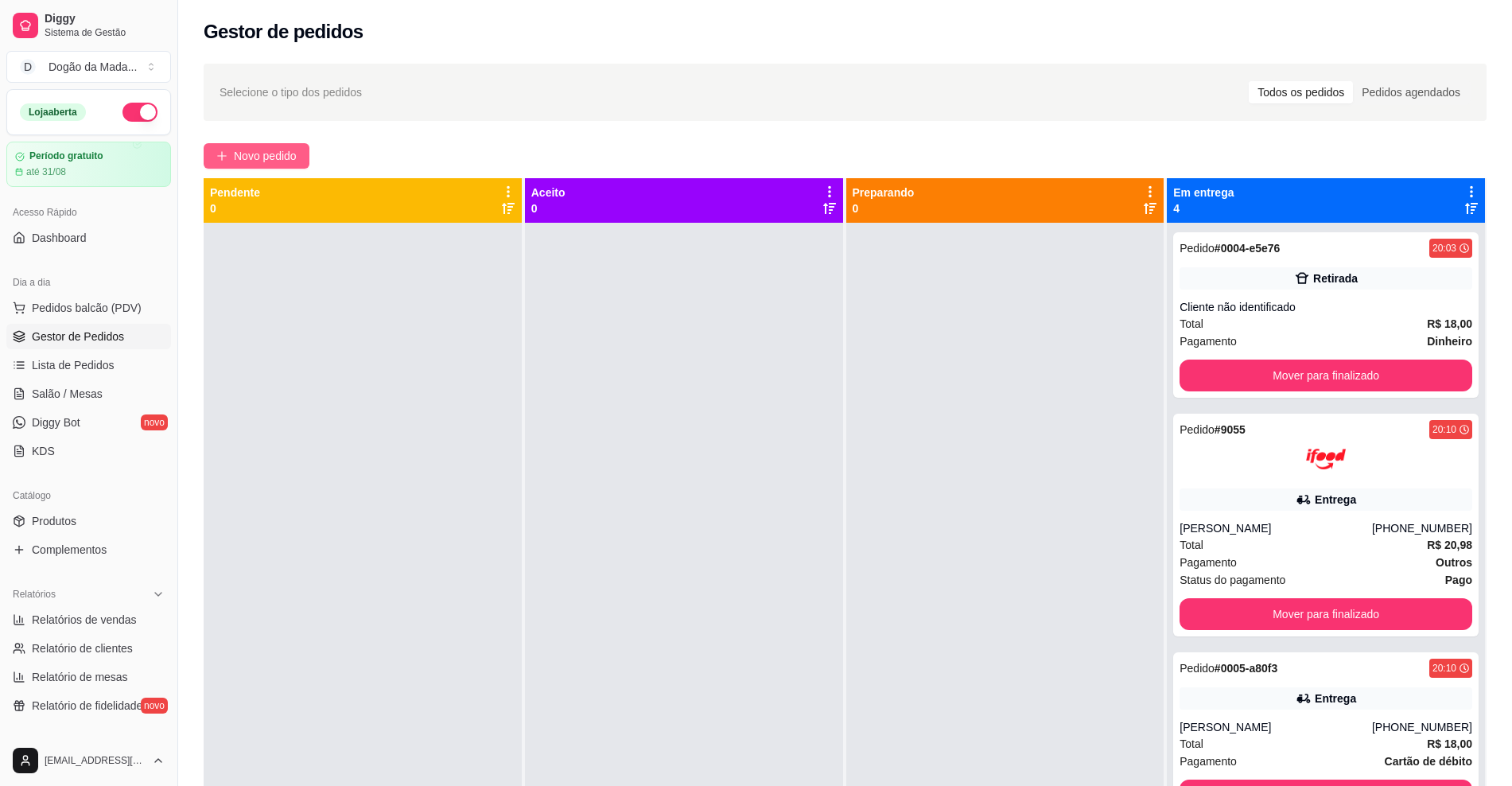
click at [245, 144] on button "Novo pedido" at bounding box center [256, 156] width 106 height 25
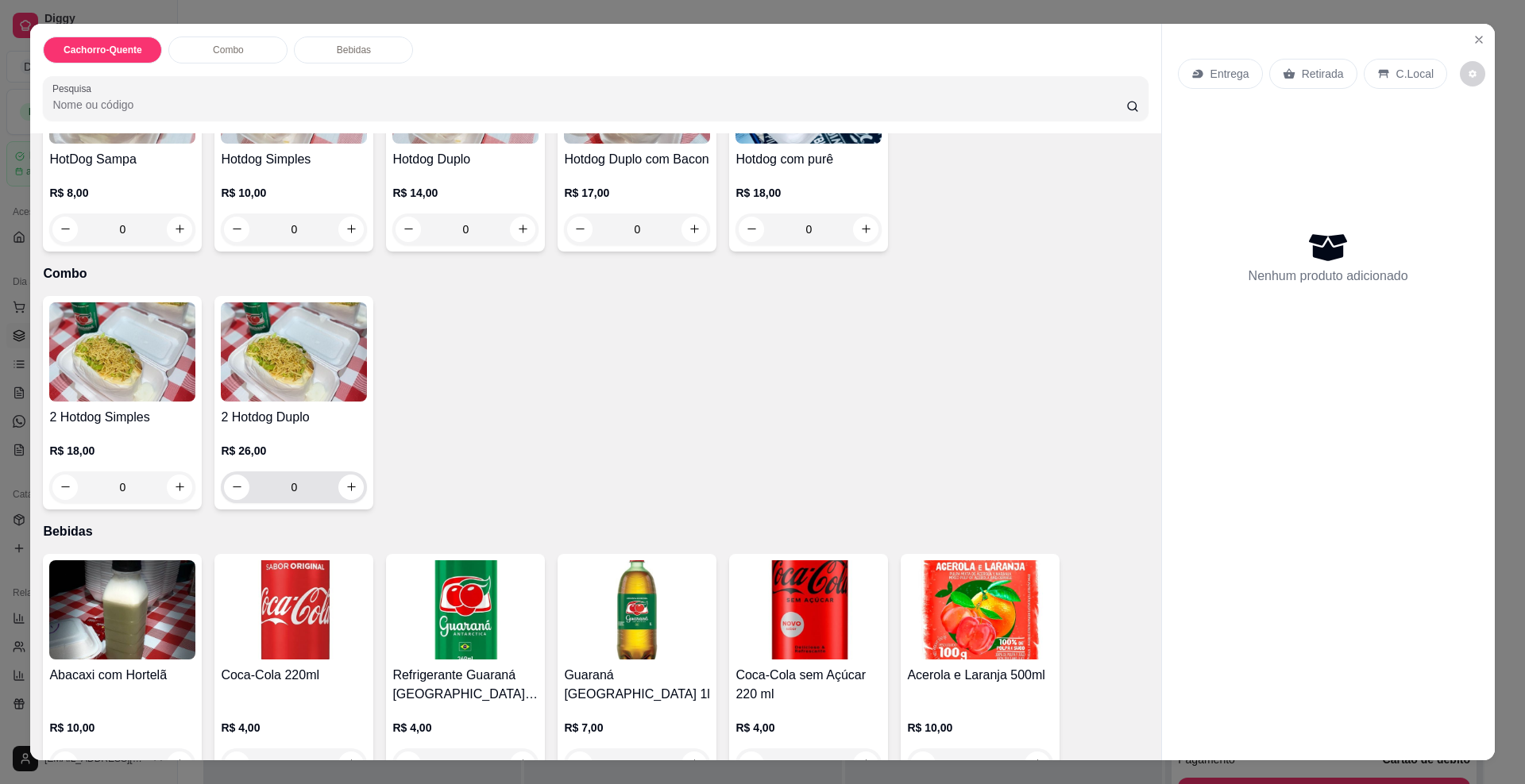
click at [355, 500] on button "increase-product-quantity" at bounding box center [350, 487] width 25 height 25
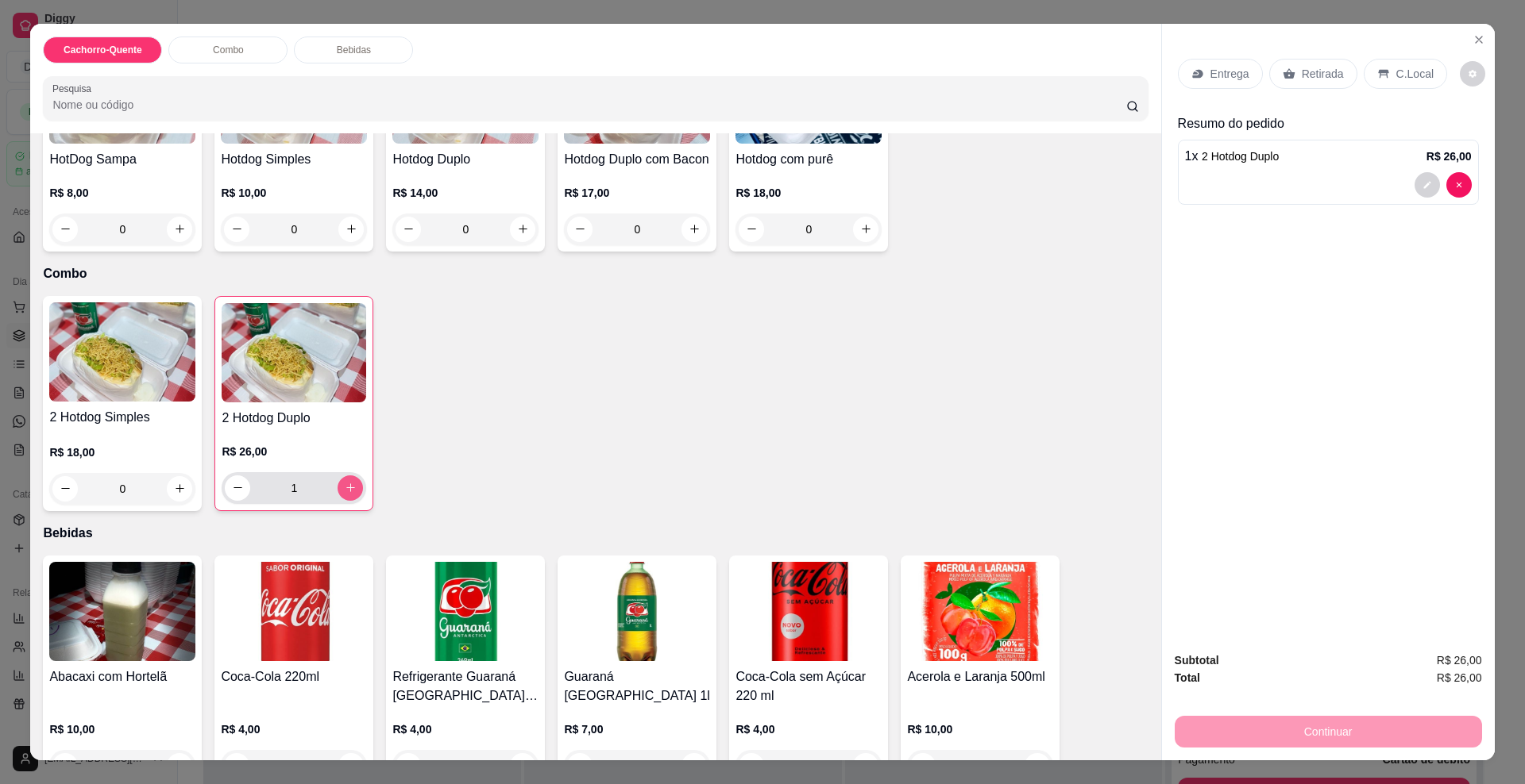
click at [351, 501] on button "increase-product-quantity" at bounding box center [349, 487] width 25 height 25
type input "2"
drag, startPoint x: 1219, startPoint y: 74, endPoint x: 1211, endPoint y: 72, distance: 8.2
click at [1211, 72] on p "Entrega" at bounding box center [1230, 74] width 39 height 16
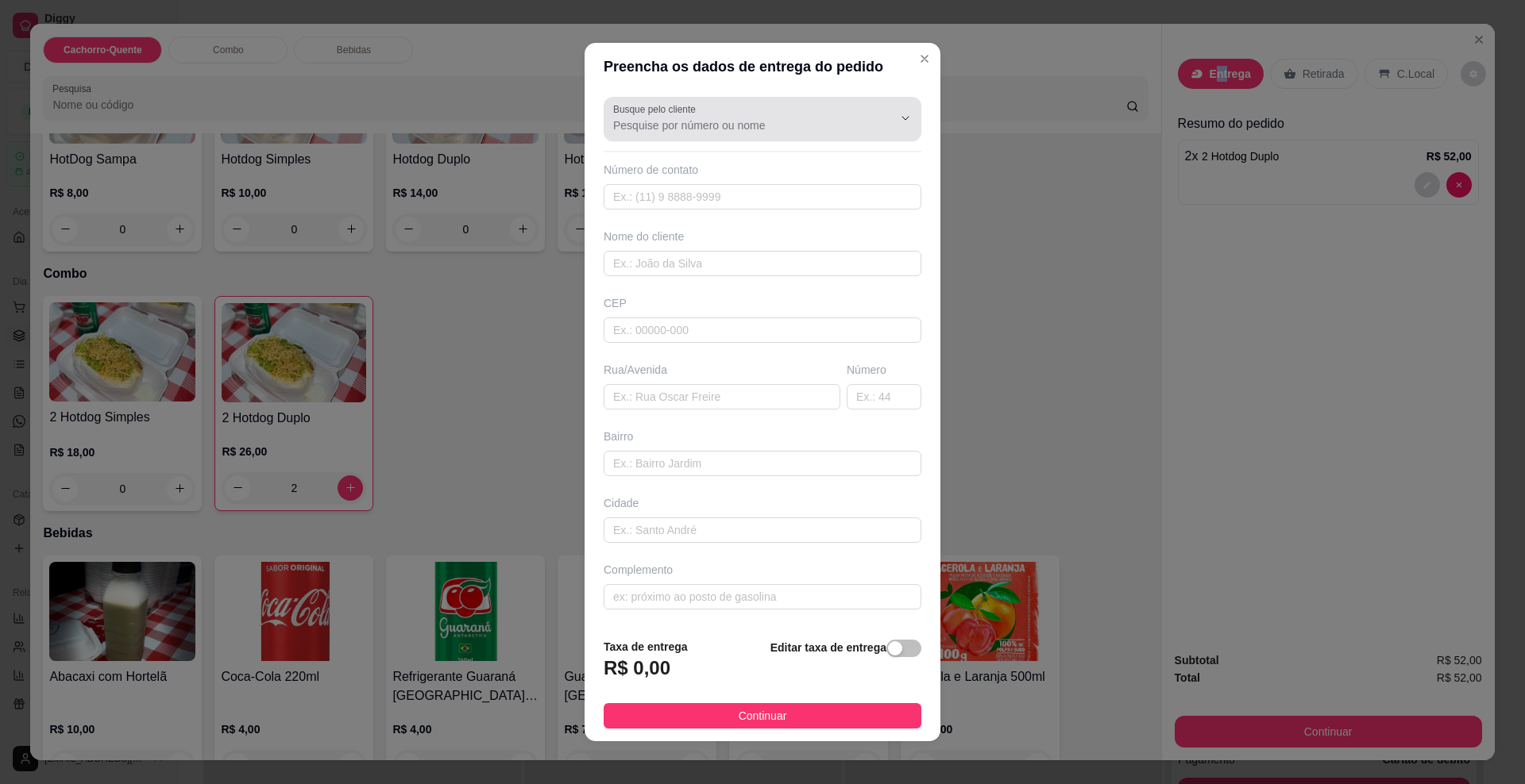
click at [649, 125] on input "Busque pelo cliente" at bounding box center [740, 125] width 254 height 16
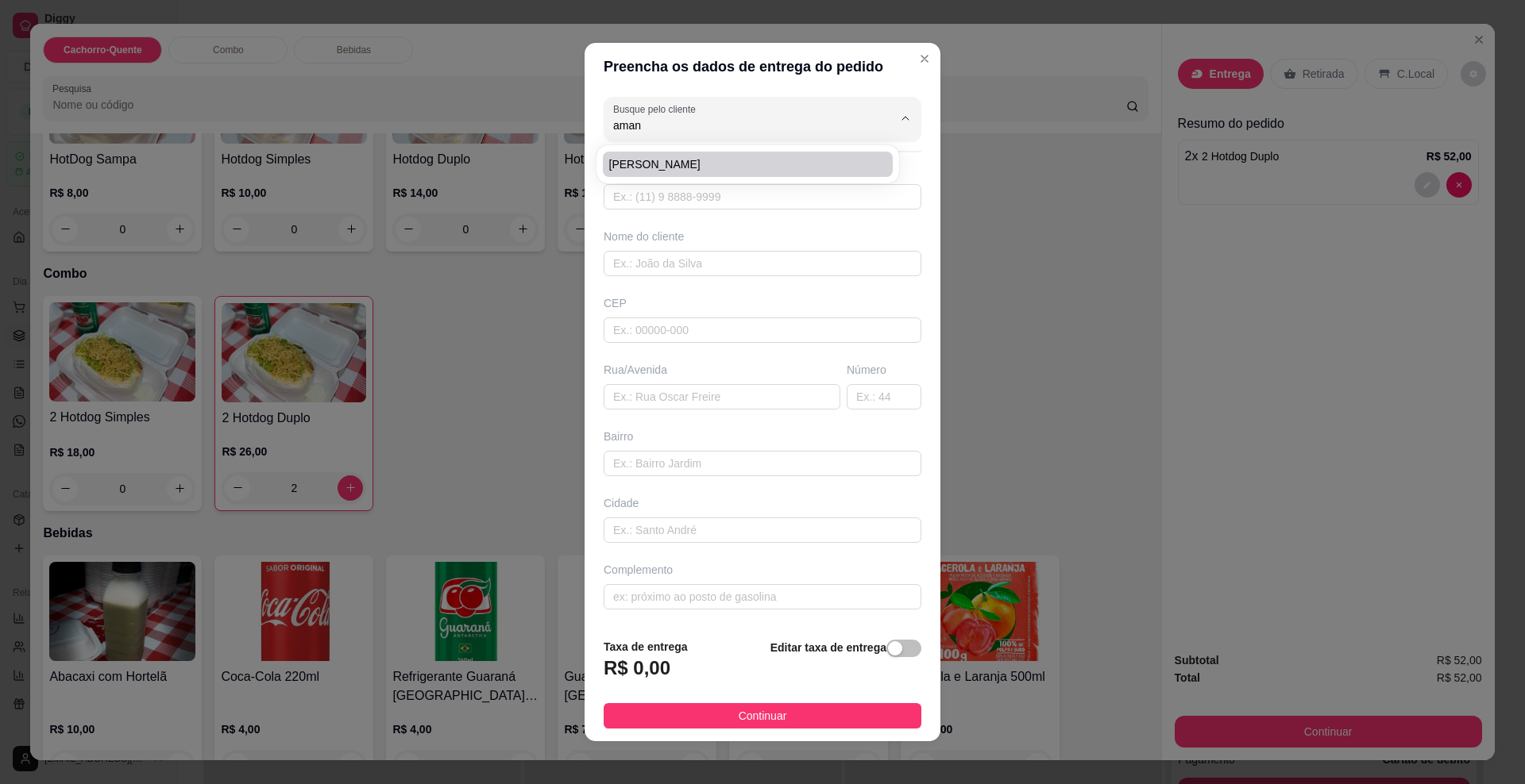
click at [729, 161] on span "[PERSON_NAME]" at bounding box center [739, 164] width 261 height 16
type input "[PERSON_NAME]"
type input "67993026317"
type input "[PERSON_NAME]"
type input "79085013"
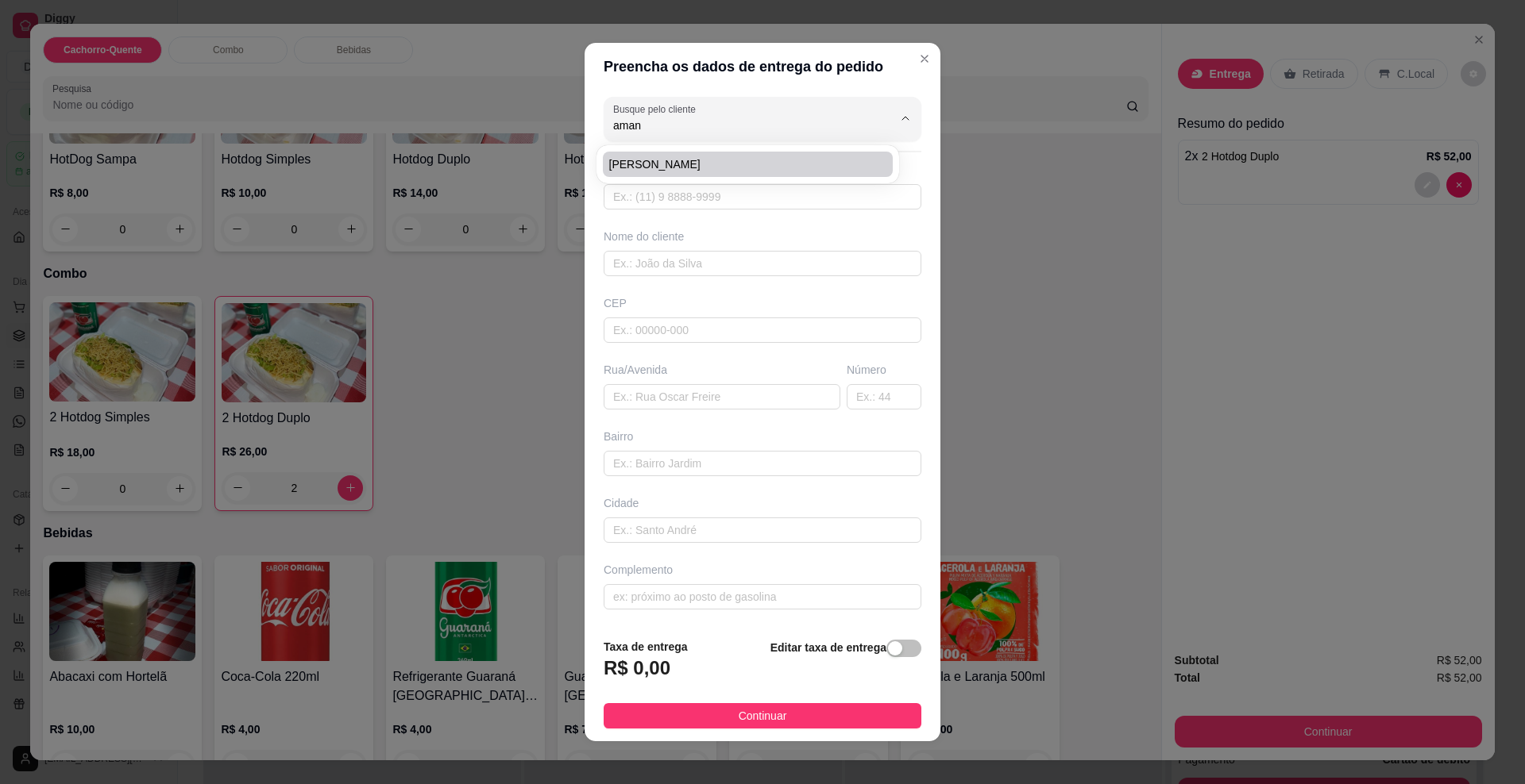
type input "Rua [PERSON_NAME]"
type input "228"
type input "Conjunto Aero Rancho"
type input "[GEOGRAPHIC_DATA]"
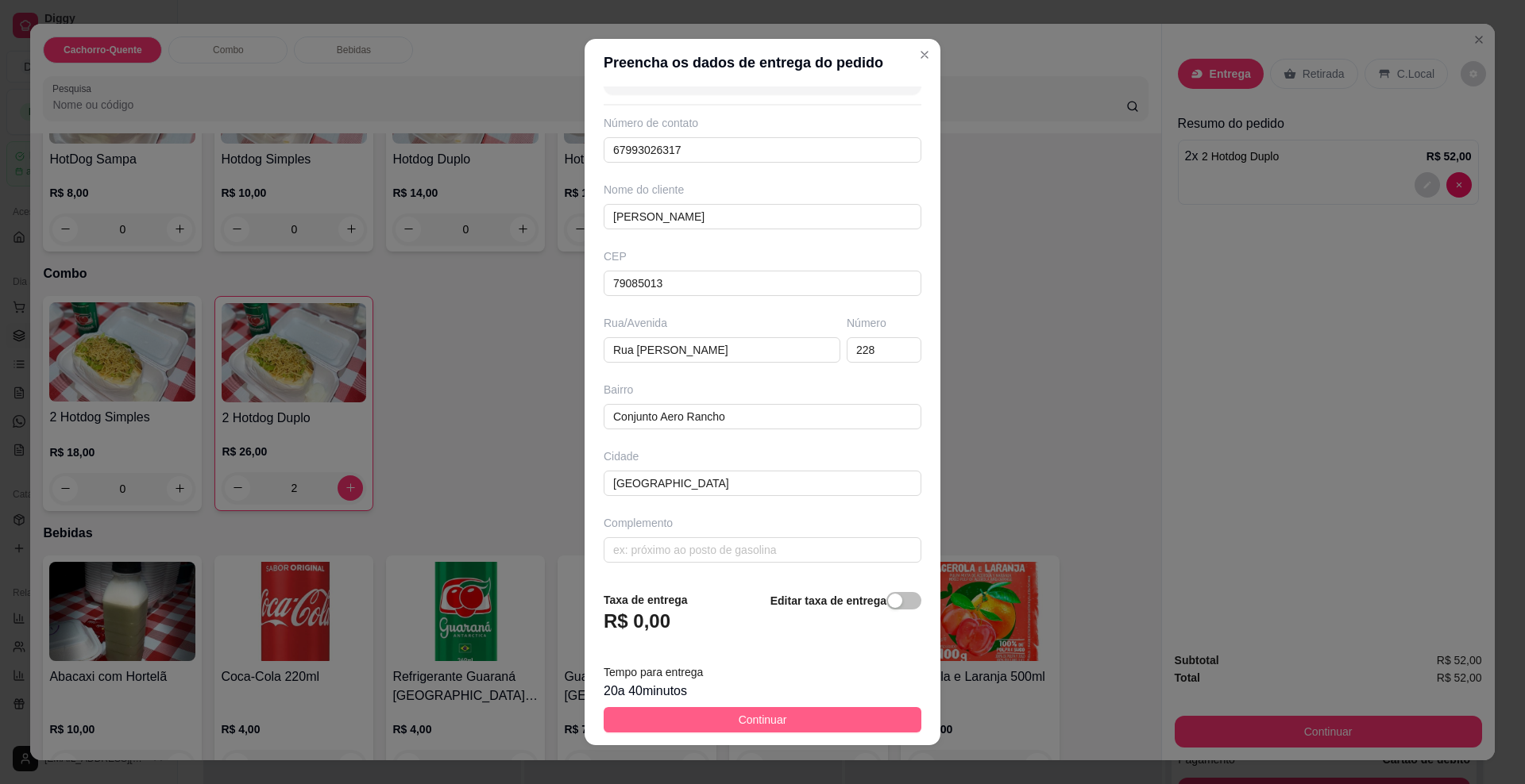
type input "[PERSON_NAME]"
click at [766, 711] on span "Continuar" at bounding box center [762, 720] width 49 height 18
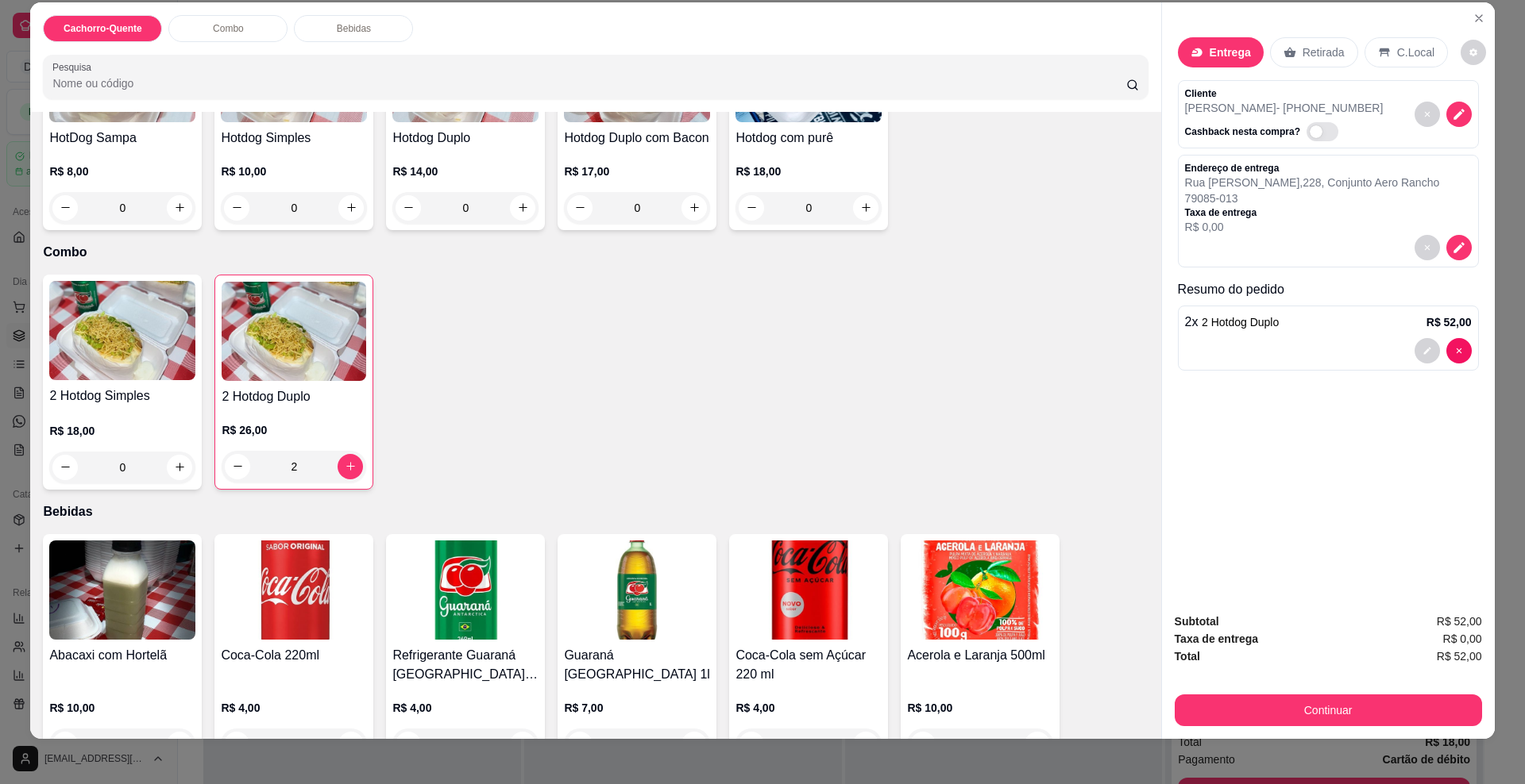
scroll to position [27, 0]
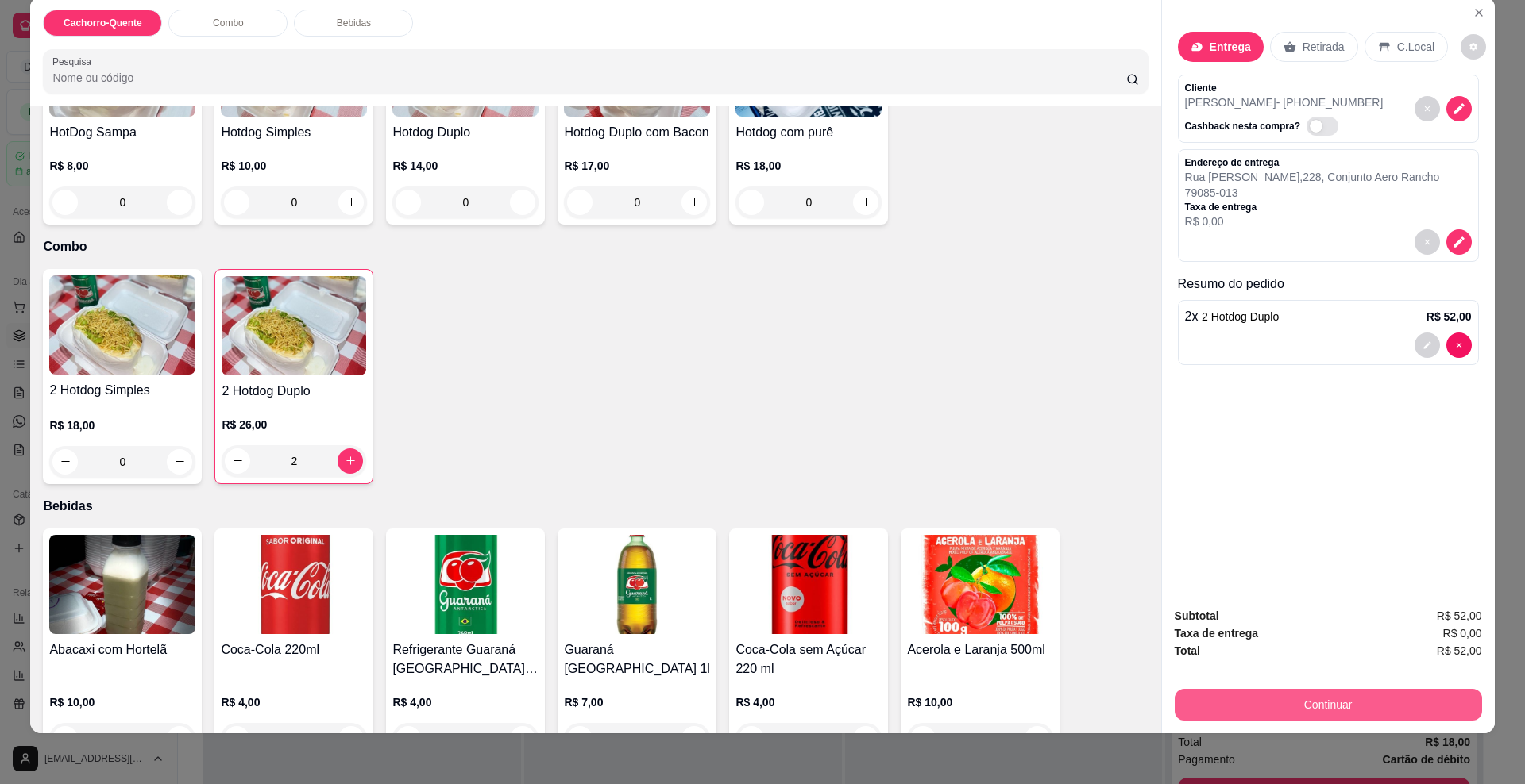
click at [1324, 706] on button "Continuar" at bounding box center [1329, 705] width 307 height 32
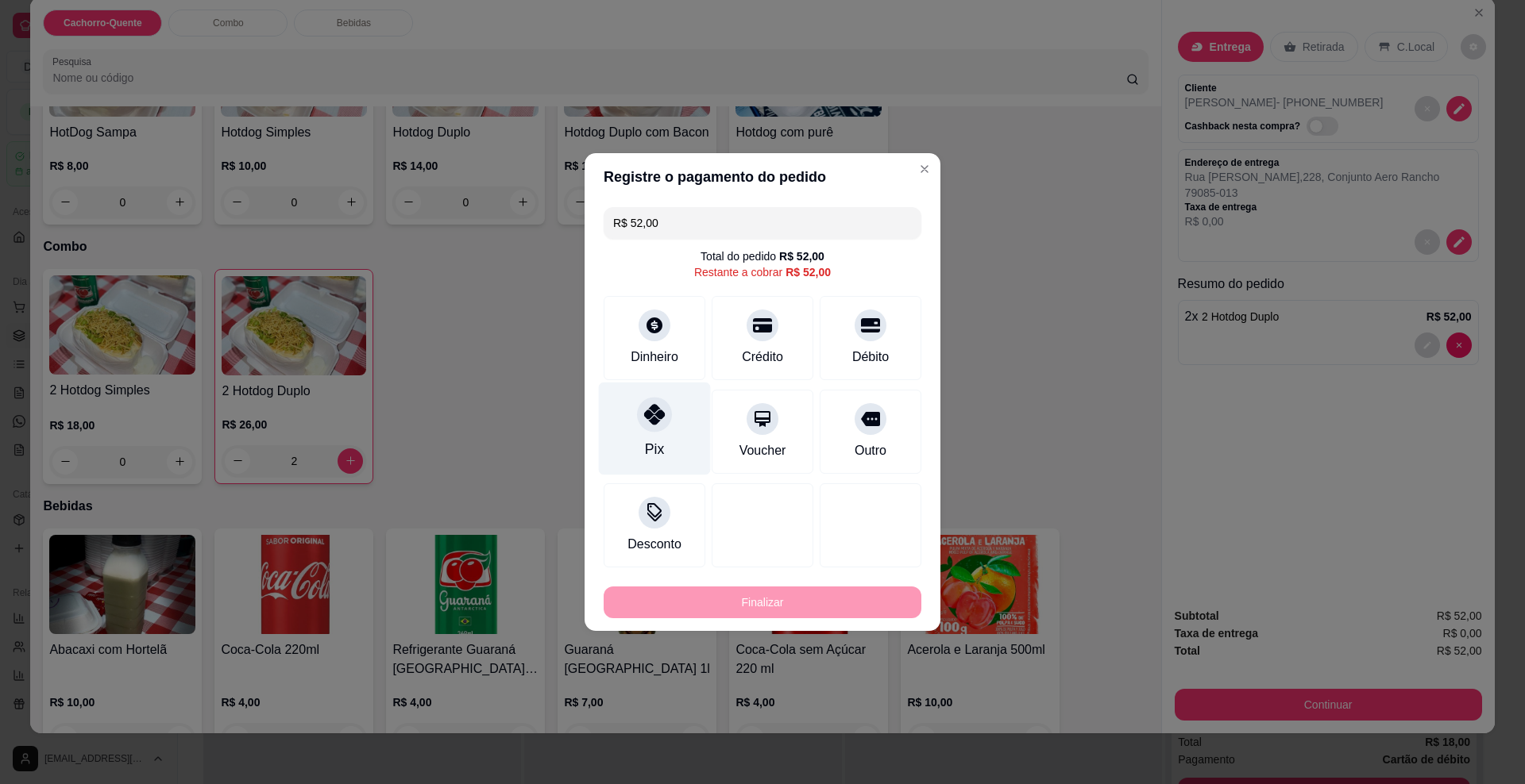
click at [660, 408] on icon at bounding box center [655, 415] width 21 height 21
type input "R$ 0,00"
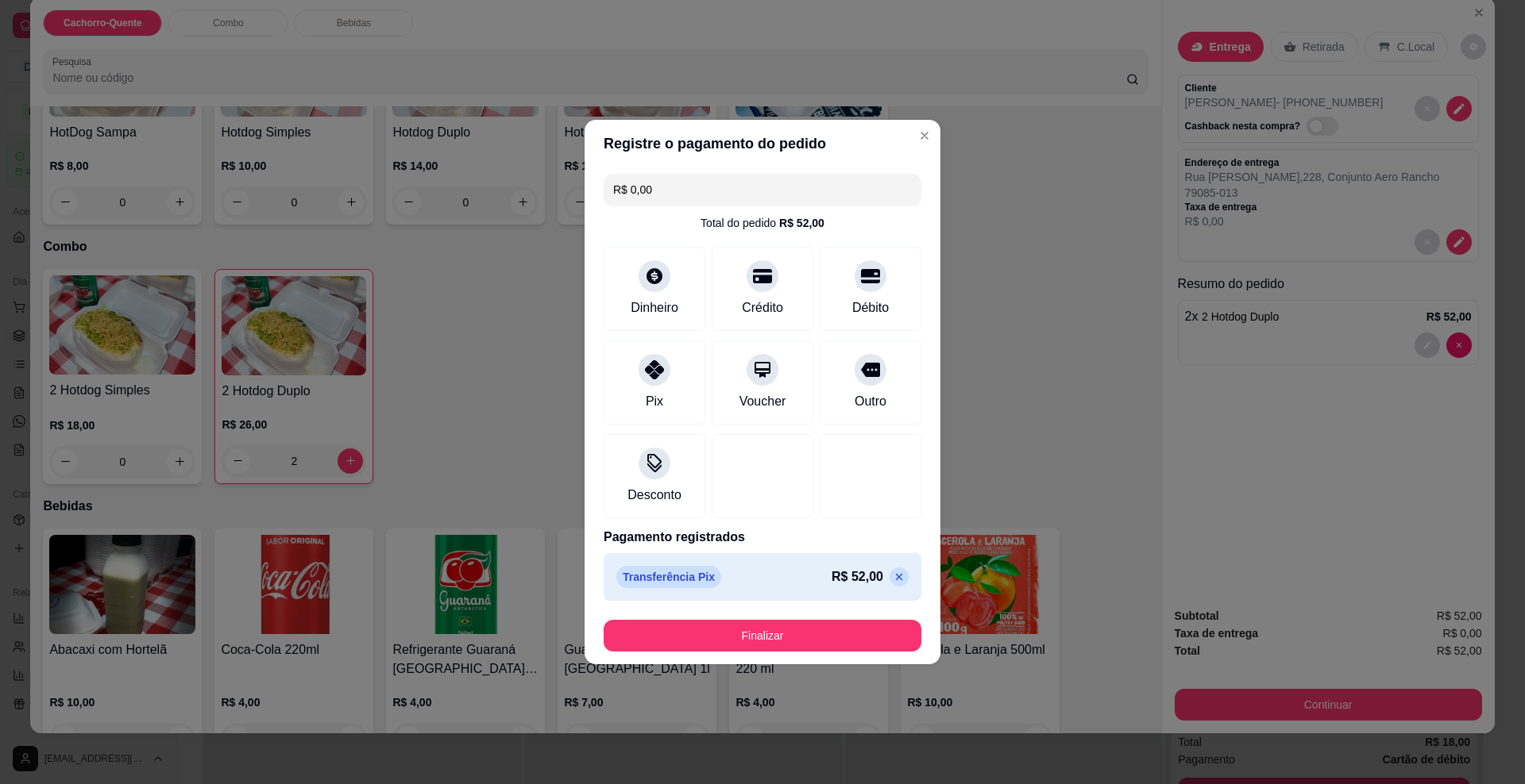
click at [702, 655] on footer "Finalizar" at bounding box center [762, 635] width 356 height 57
click at [702, 645] on button "Finalizar" at bounding box center [762, 635] width 318 height 32
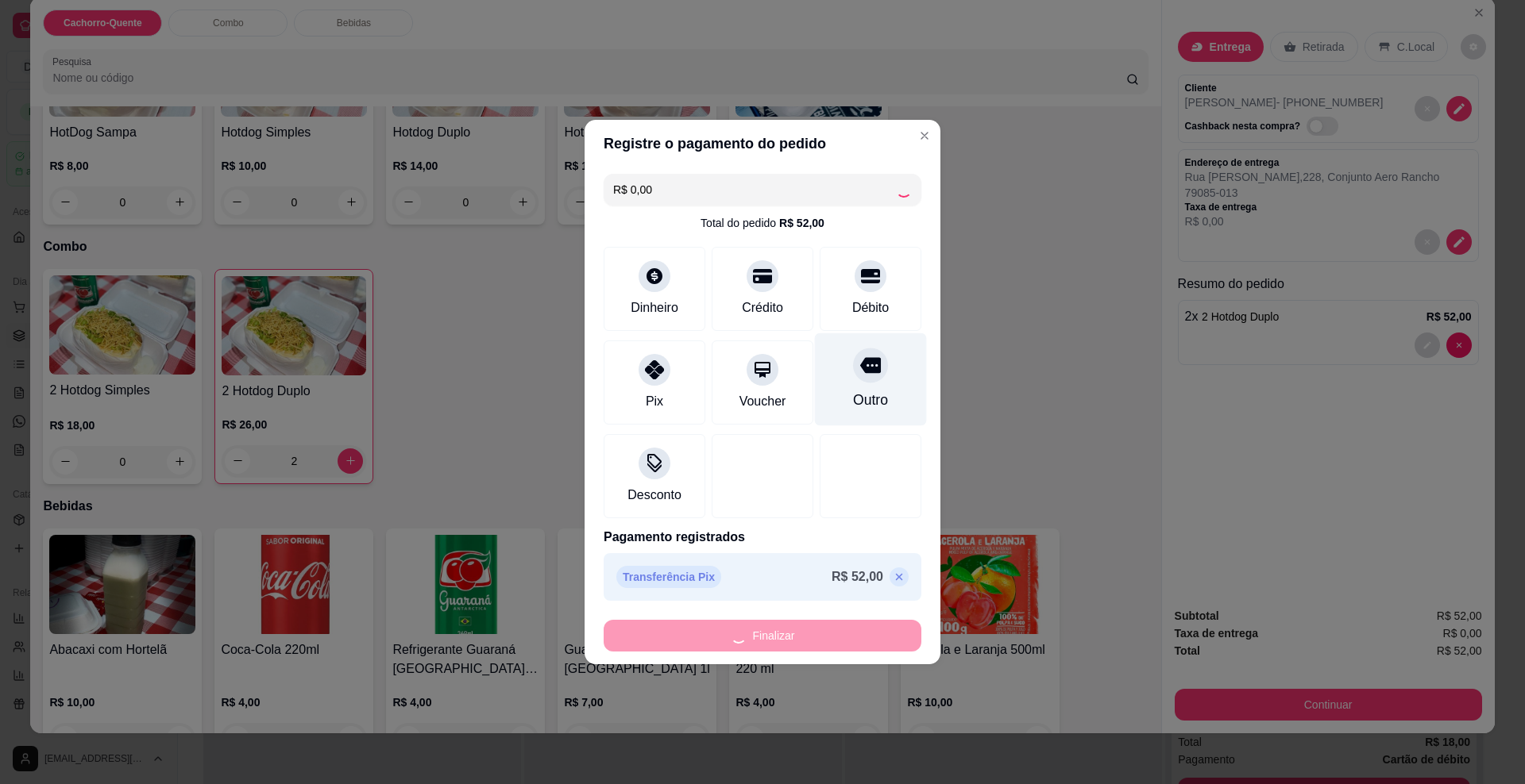
type input "0"
type input "-R$ 52,00"
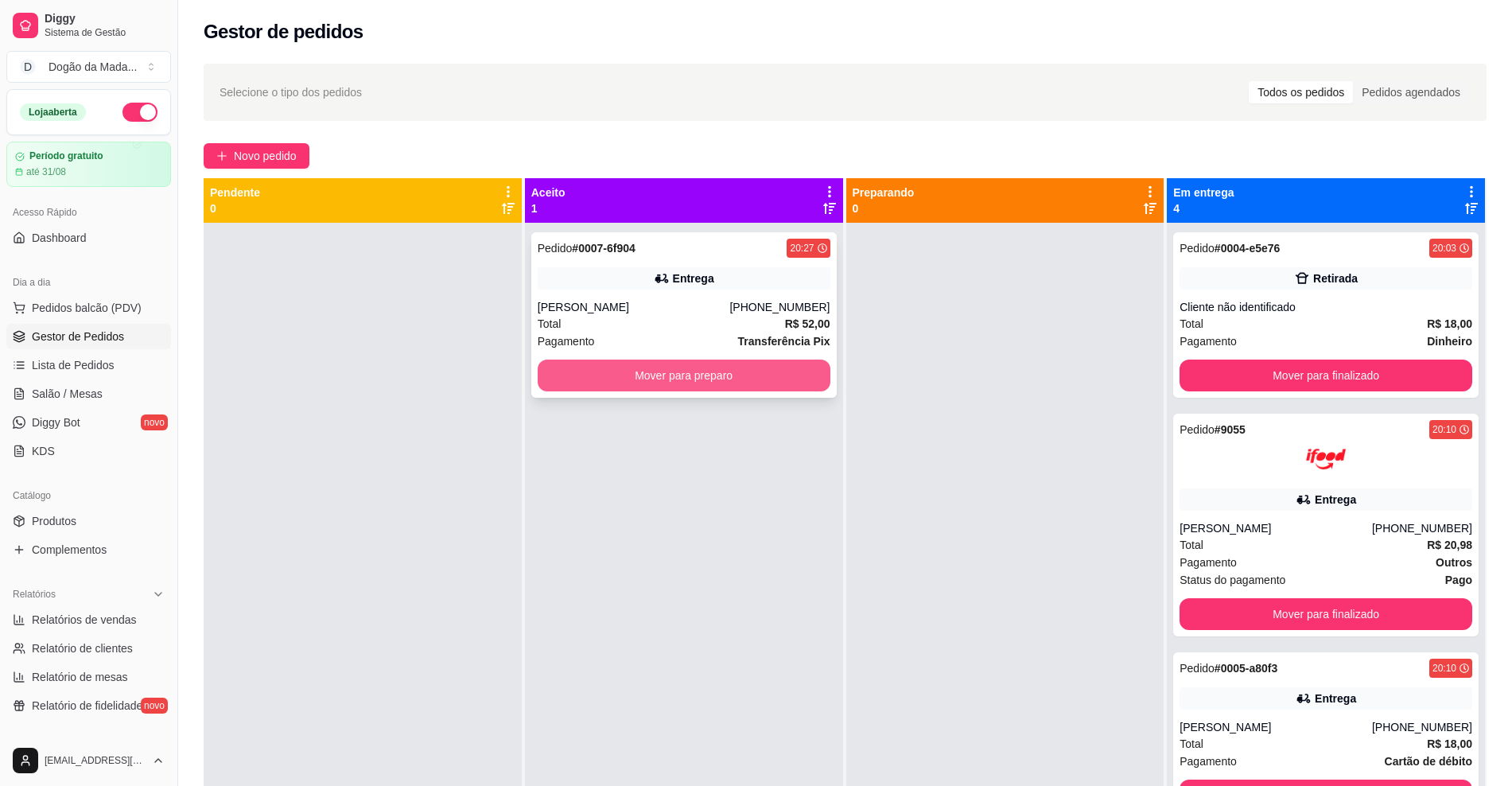
click at [707, 369] on button "Mover para preparo" at bounding box center [684, 375] width 292 height 32
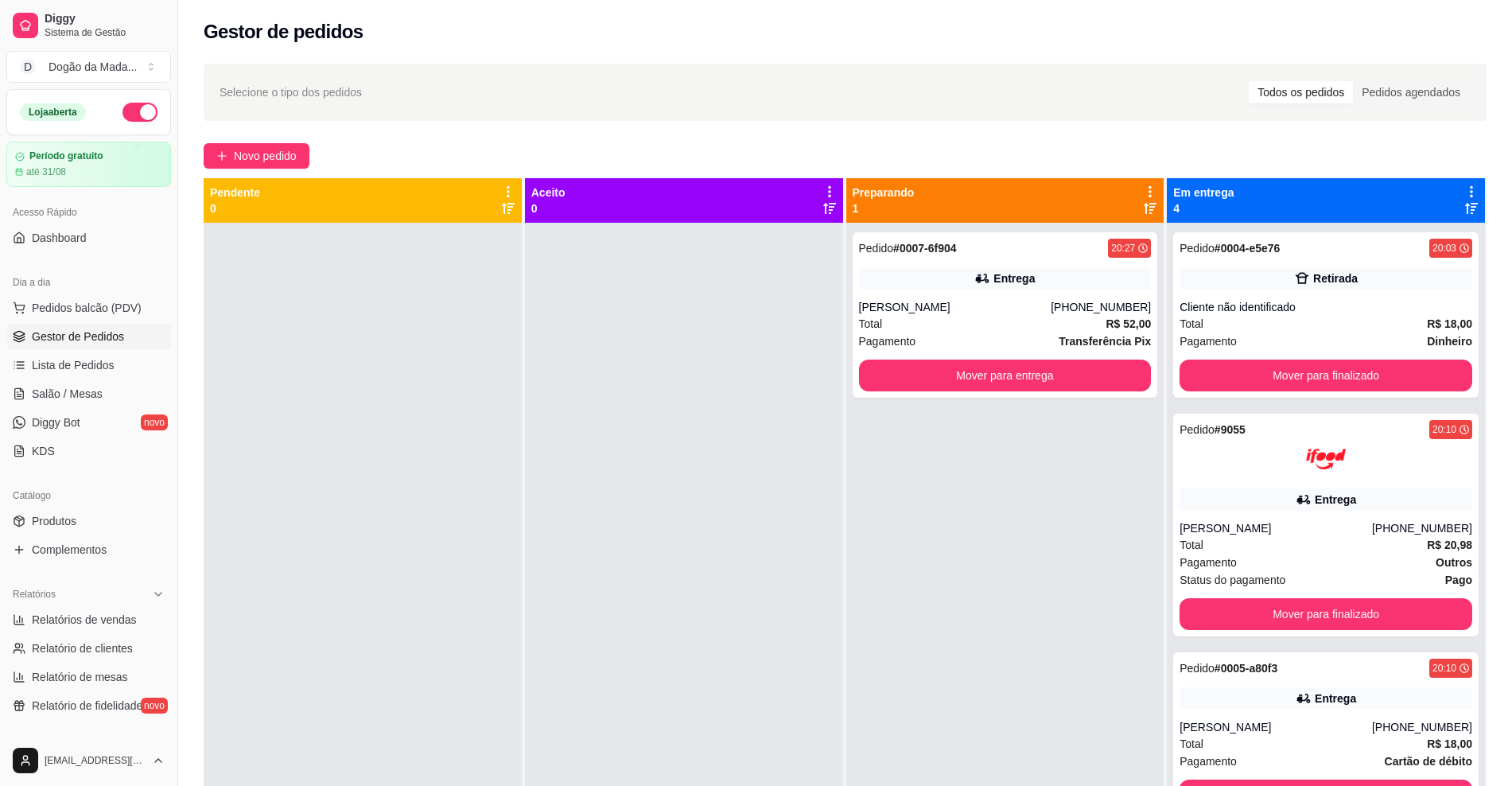
click at [1143, 187] on icon at bounding box center [1150, 192] width 15 height 15
click at [995, 325] on div "Total R$ 52,00" at bounding box center [1005, 324] width 292 height 18
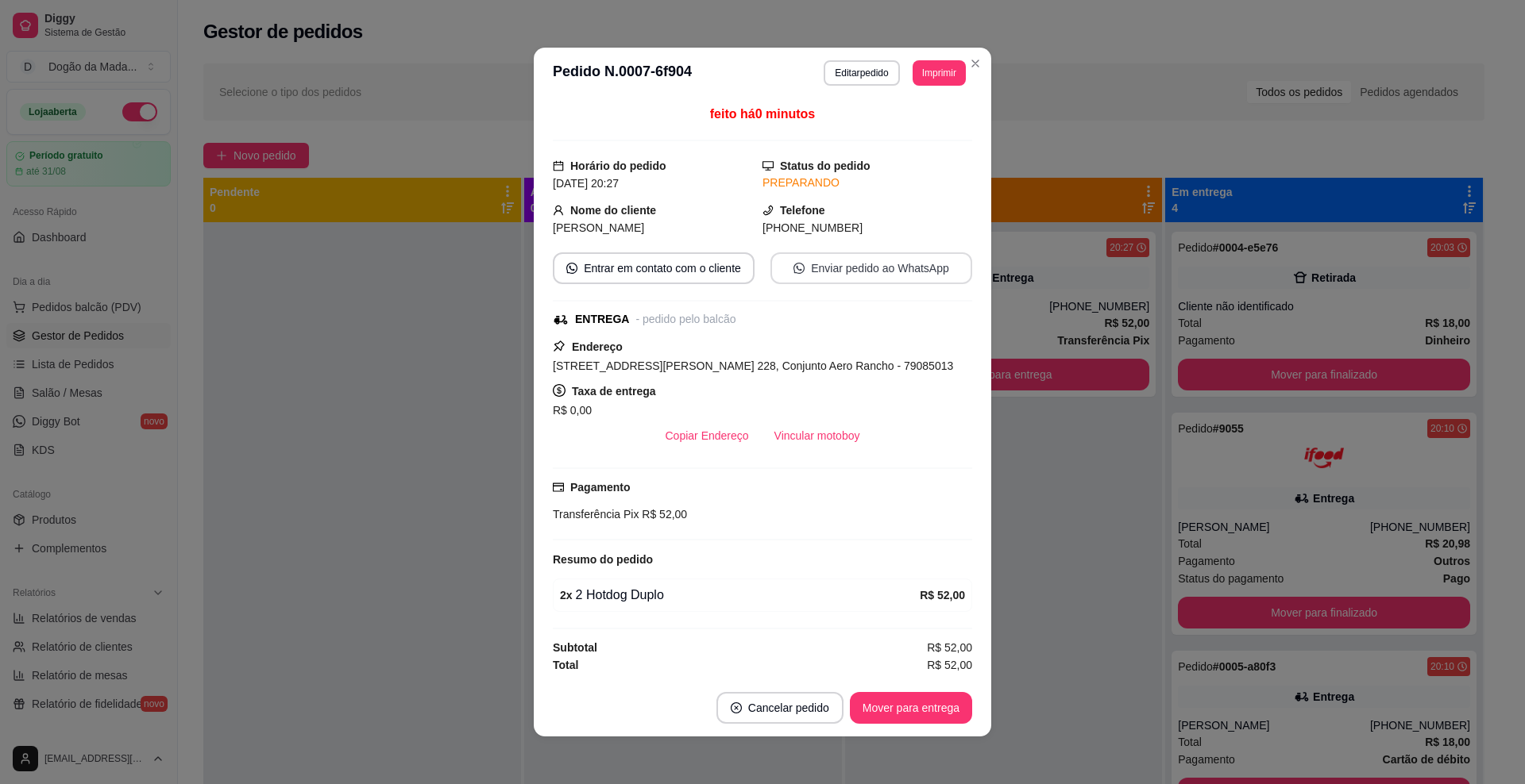
click at [775, 268] on button "Enviar pedido ao WhatsApp" at bounding box center [871, 268] width 201 height 32
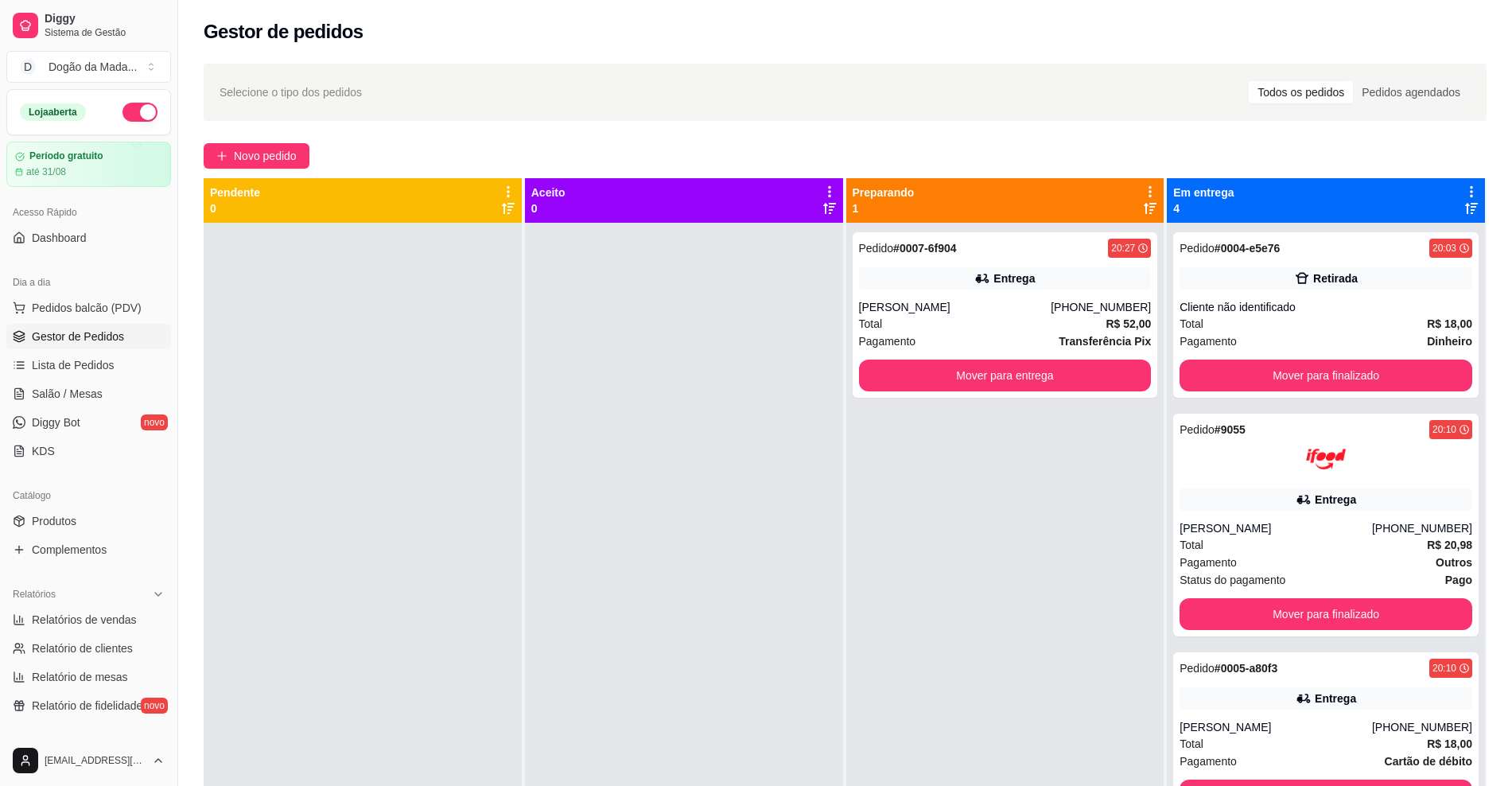
click at [130, 114] on button "button" at bounding box center [139, 113] width 35 height 19
click at [253, 152] on span "Novo pedido" at bounding box center [266, 156] width 63 height 18
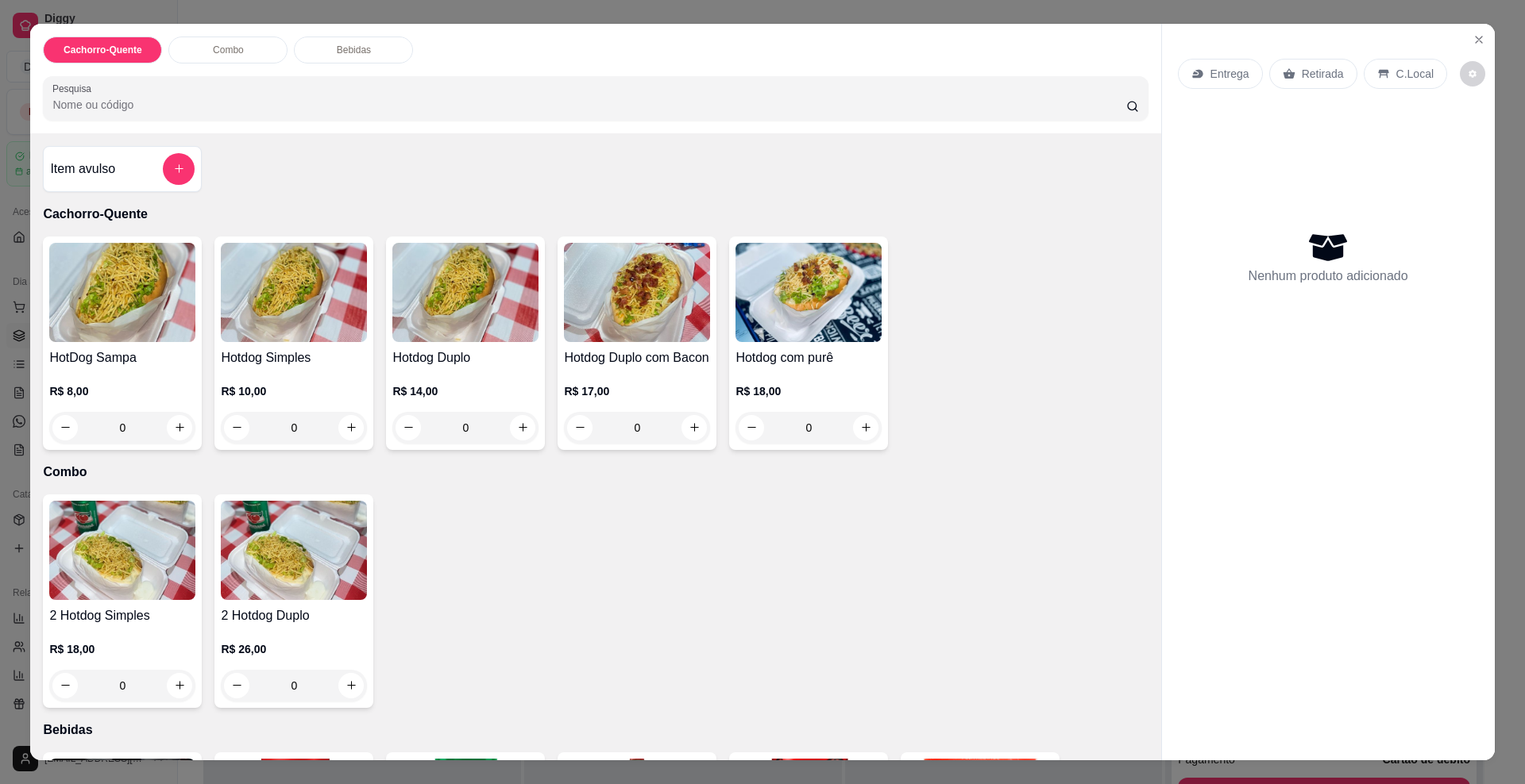
click at [1210, 78] on p "Entrega" at bounding box center [1230, 74] width 39 height 16
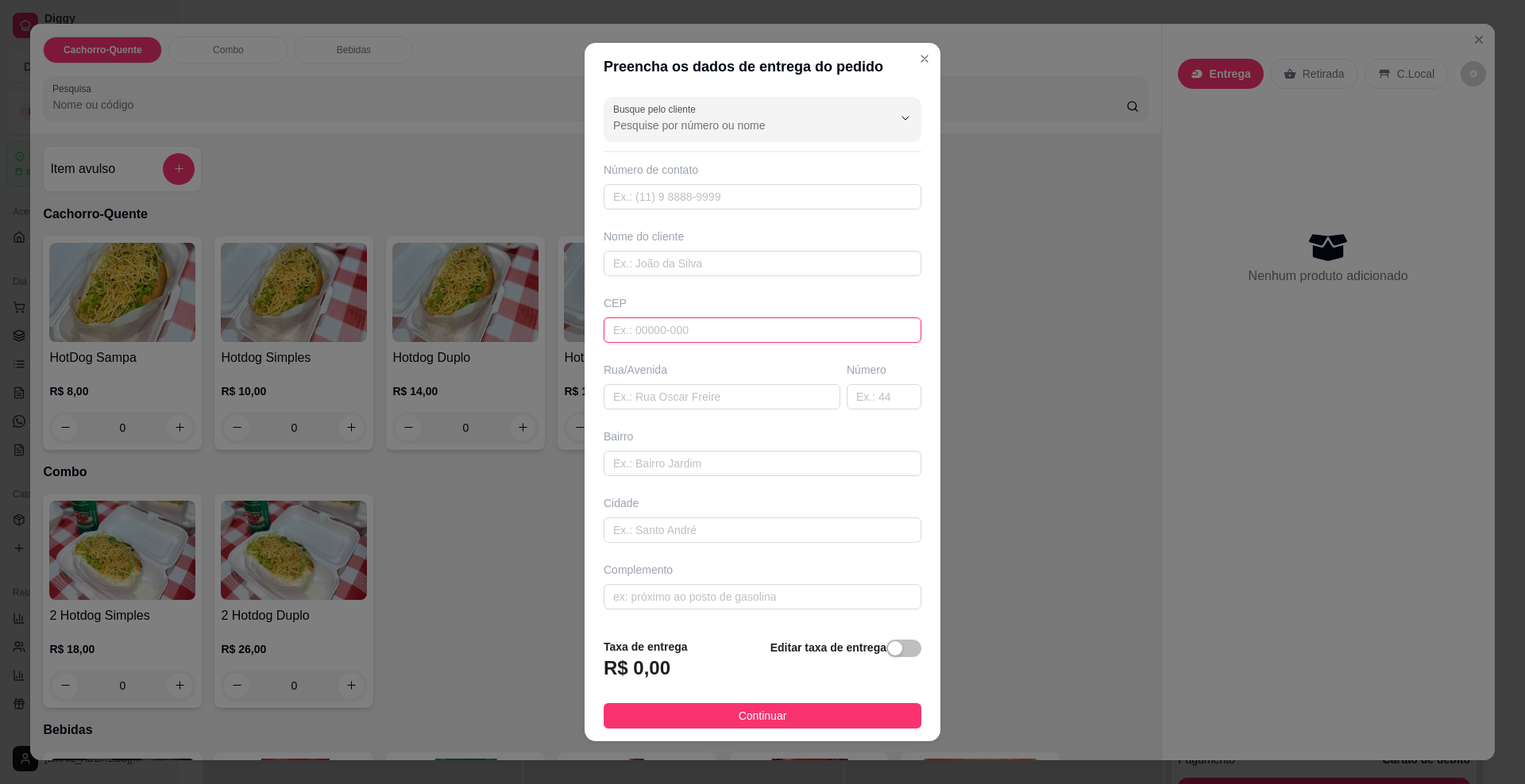
click at [650, 320] on input "text" at bounding box center [762, 330] width 318 height 25
type input "79074080"
type input "[GEOGRAPHIC_DATA]"
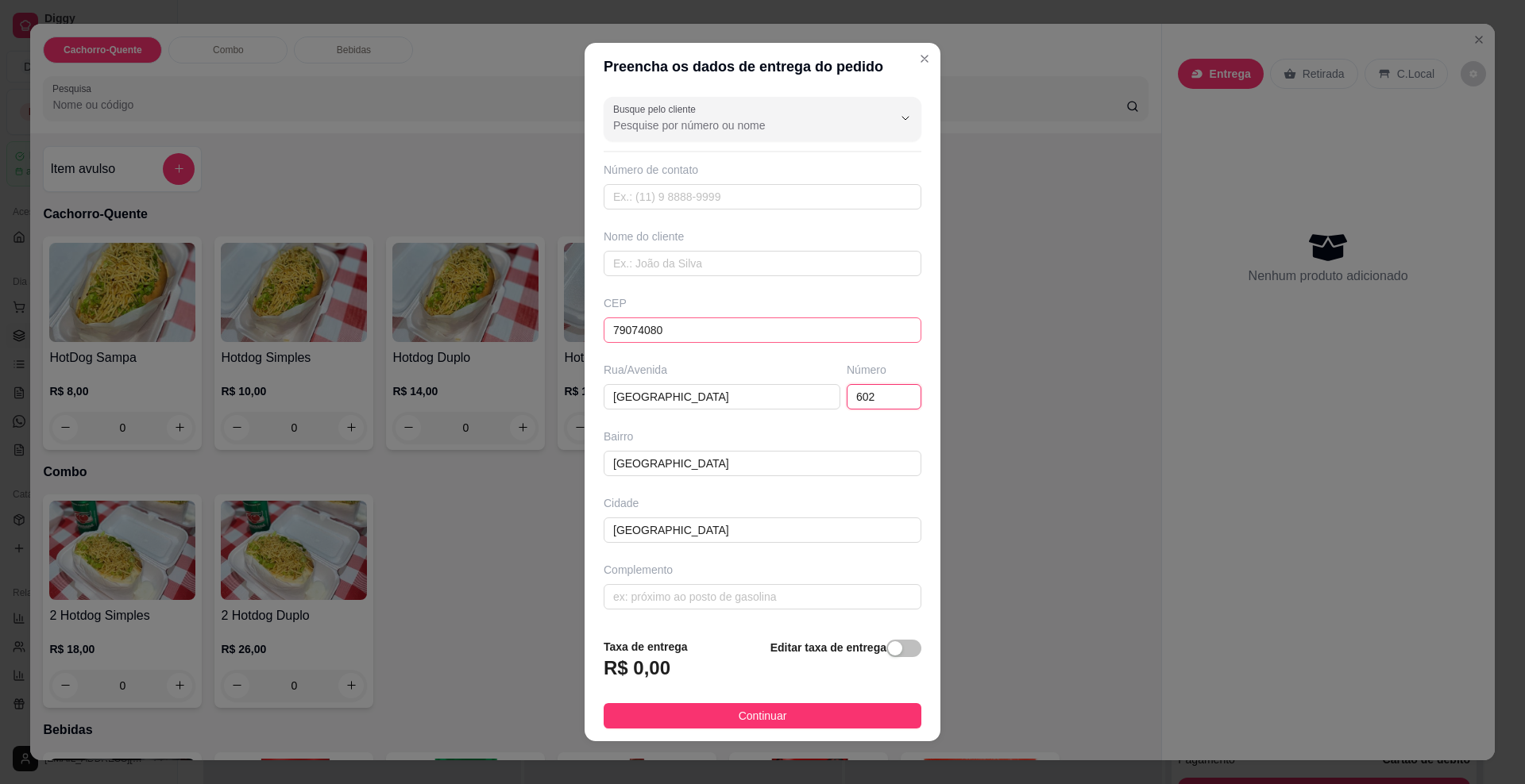
type input "602"
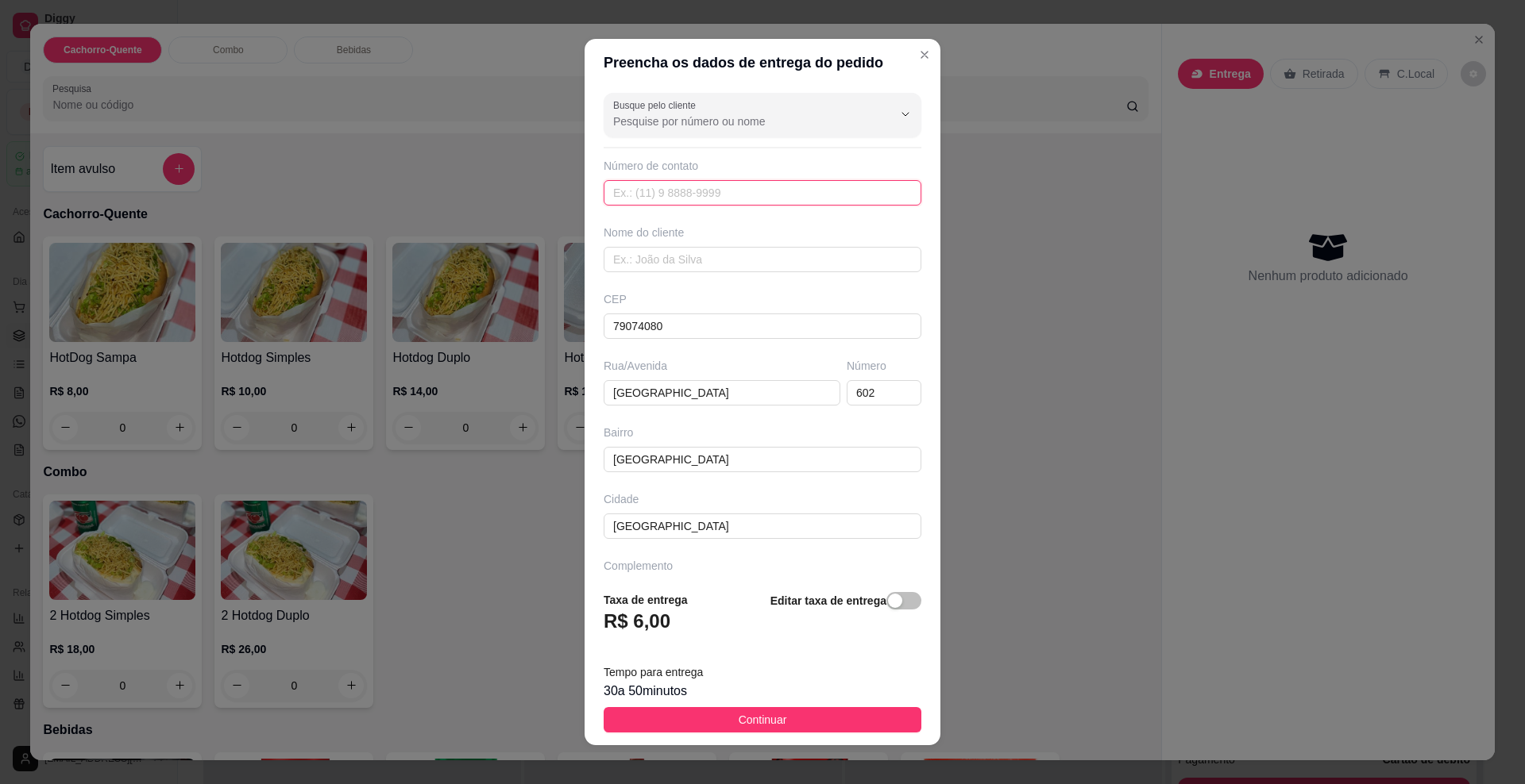
click at [733, 199] on input "text" at bounding box center [762, 192] width 318 height 25
type input "[PHONE_NUMBER]"
type input "Marileide"
click at [743, 724] on span "Continuar" at bounding box center [762, 720] width 49 height 18
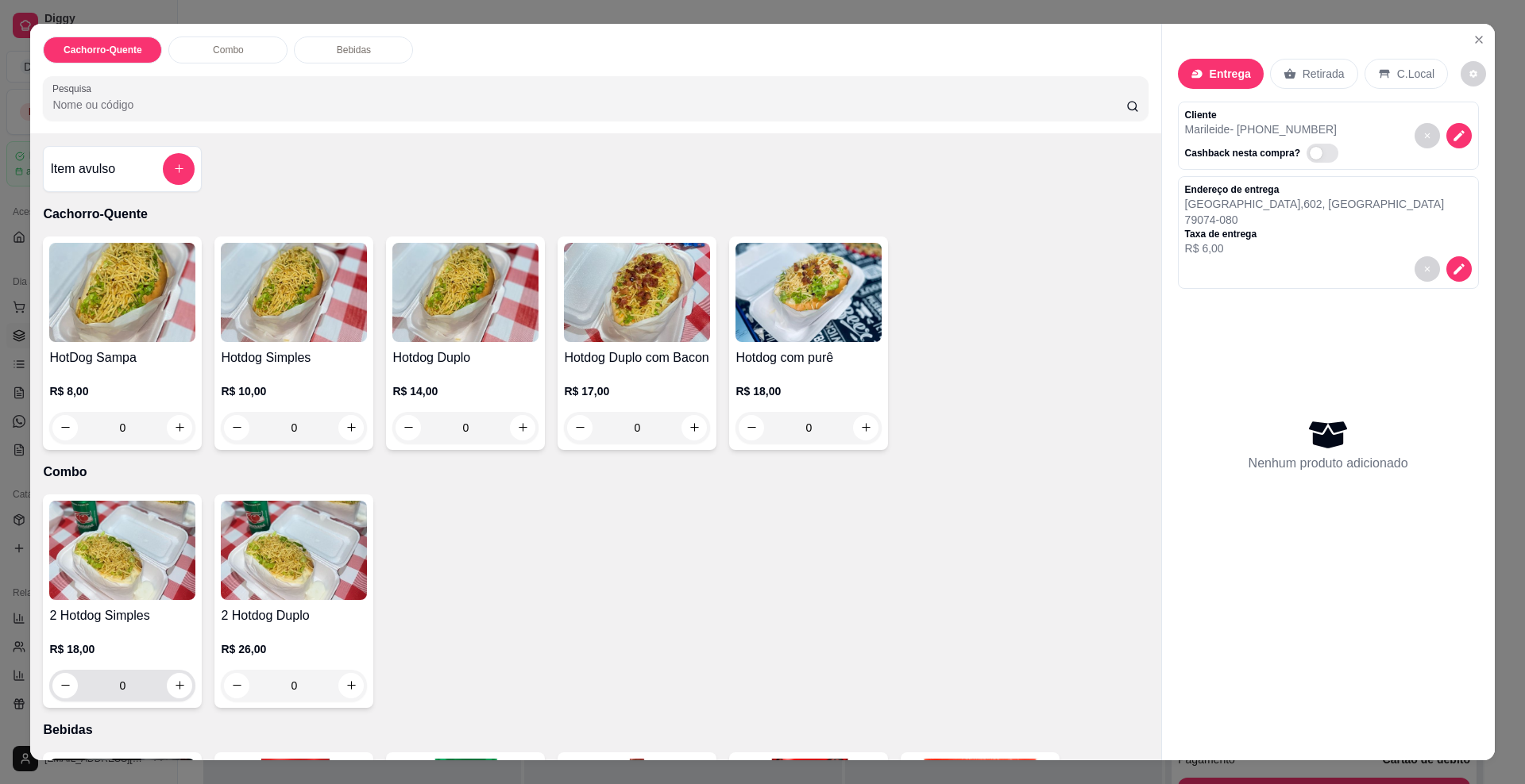
click at [167, 698] on button "increase-product-quantity" at bounding box center [179, 685] width 25 height 25
type input "1"
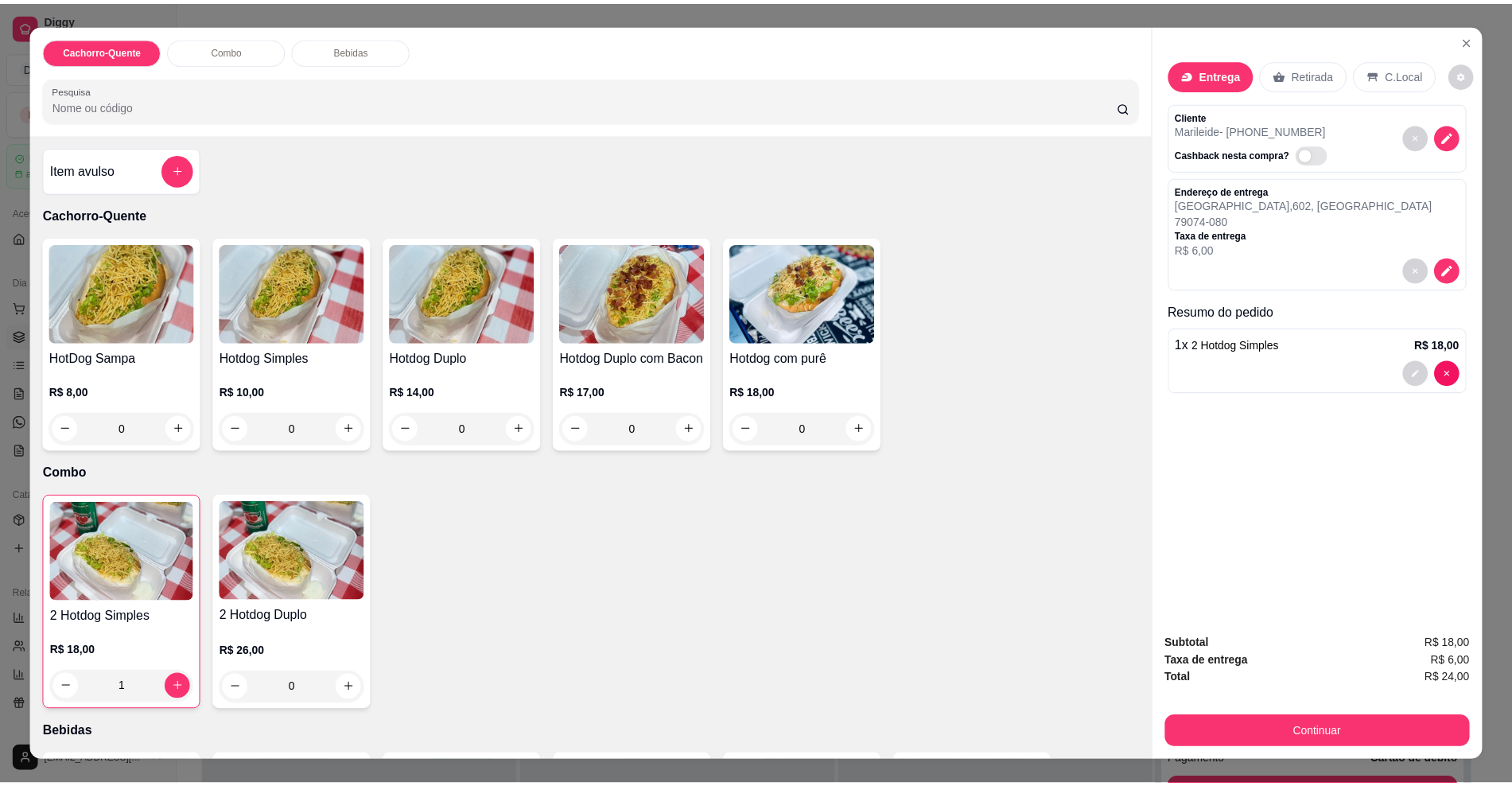
scroll to position [27, 0]
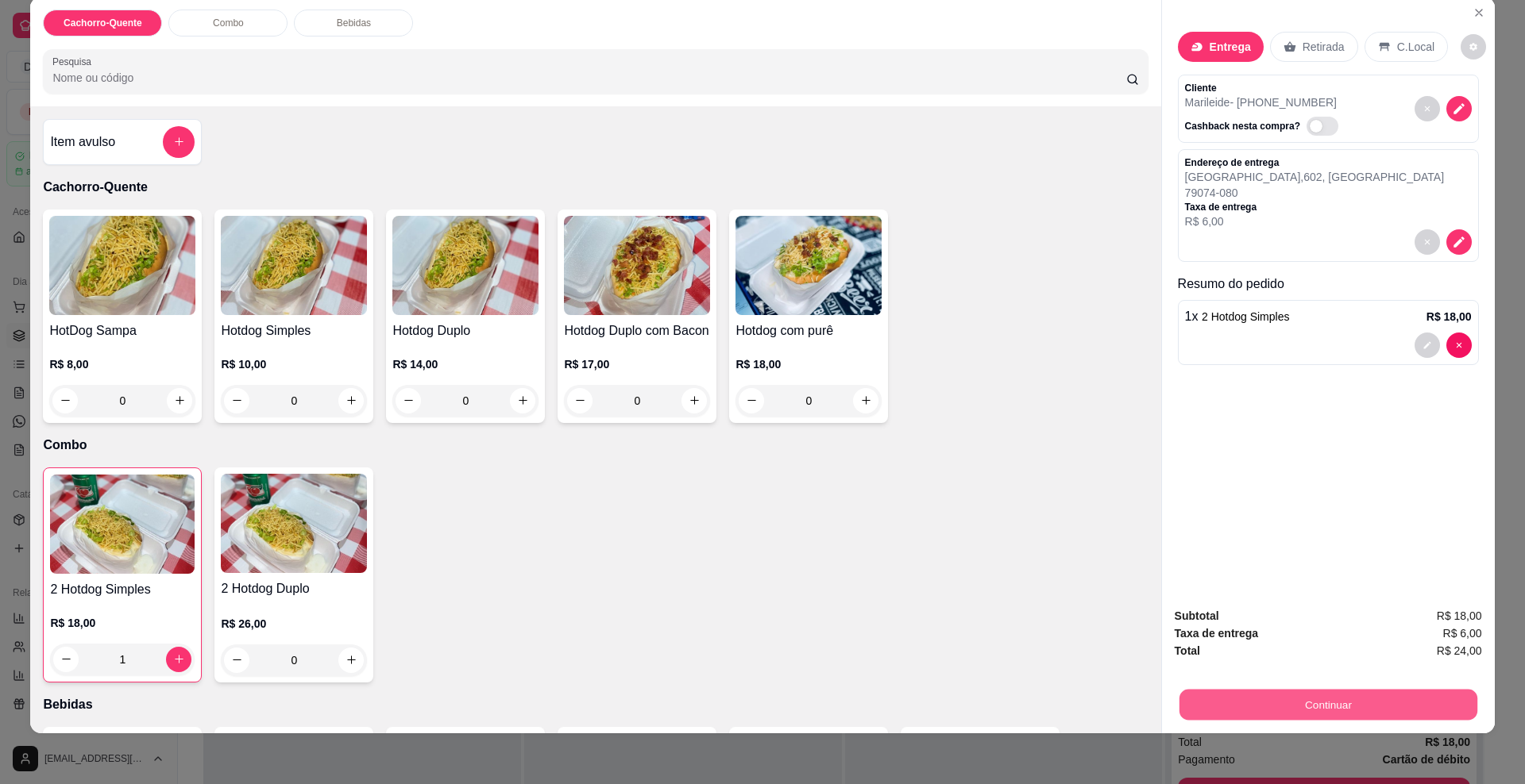
click at [1291, 700] on button "Continuar" at bounding box center [1328, 705] width 298 height 31
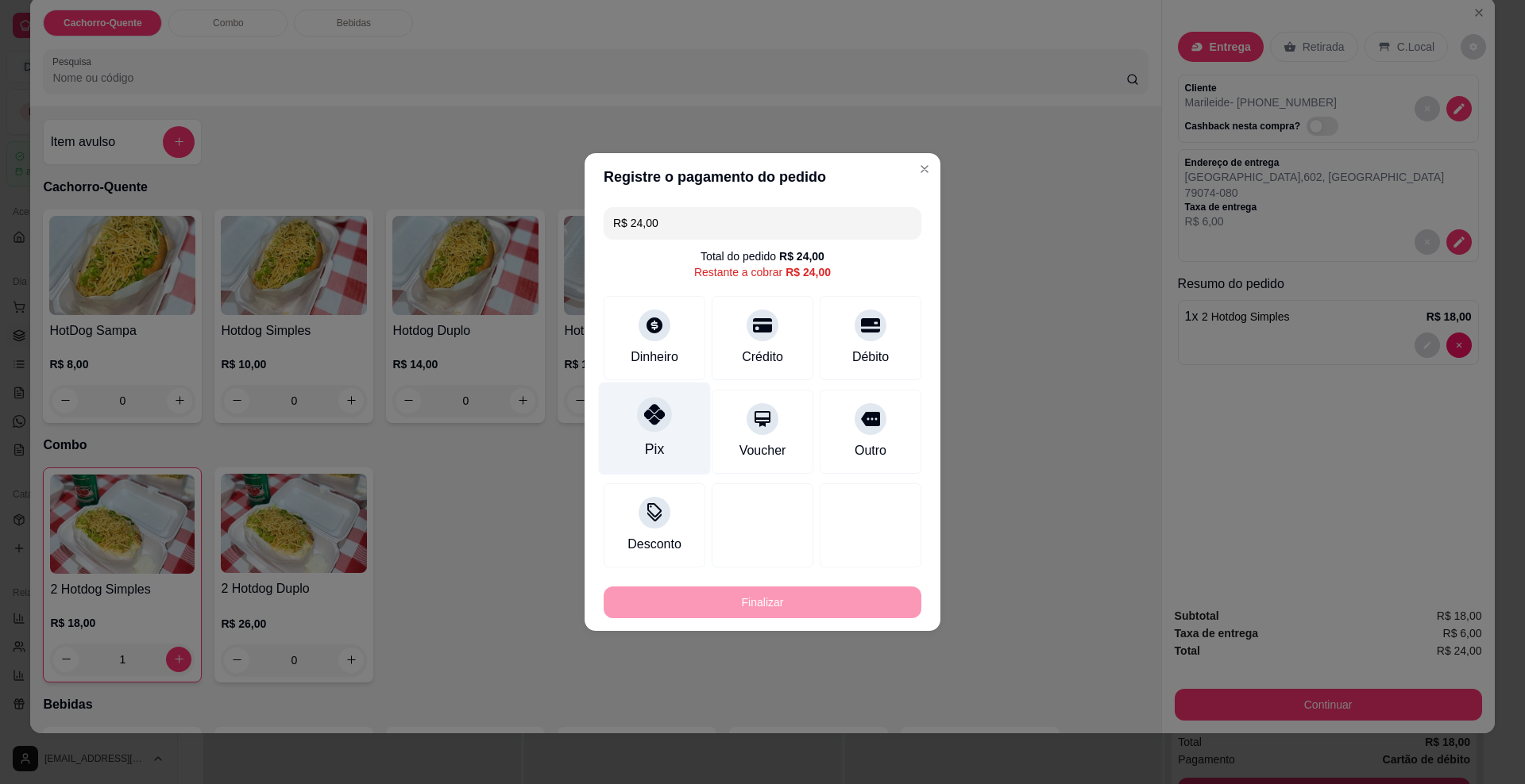
click at [639, 415] on div at bounding box center [654, 414] width 35 height 35
type input "R$ 0,00"
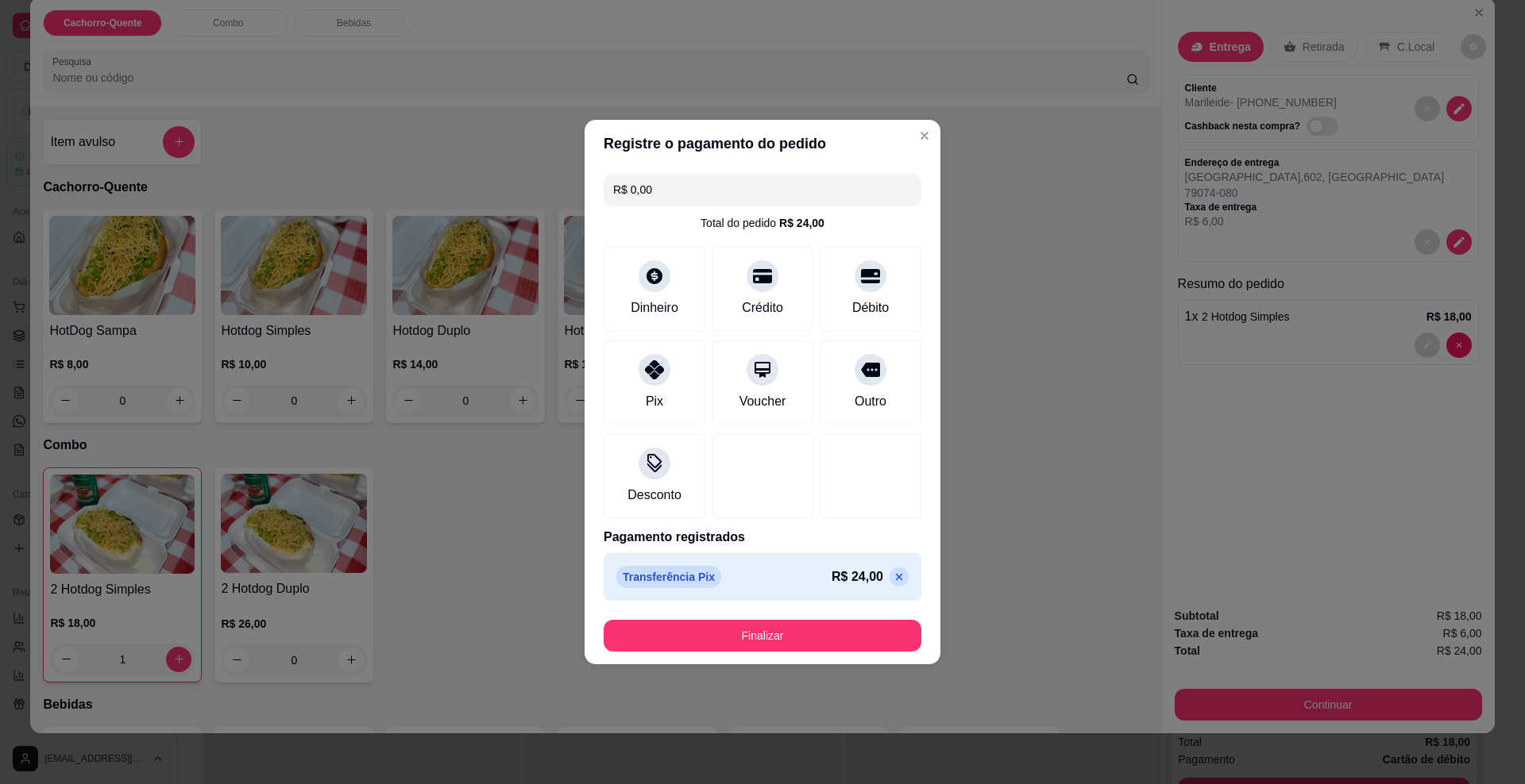
click at [712, 639] on button "Finalizar" at bounding box center [762, 635] width 318 height 32
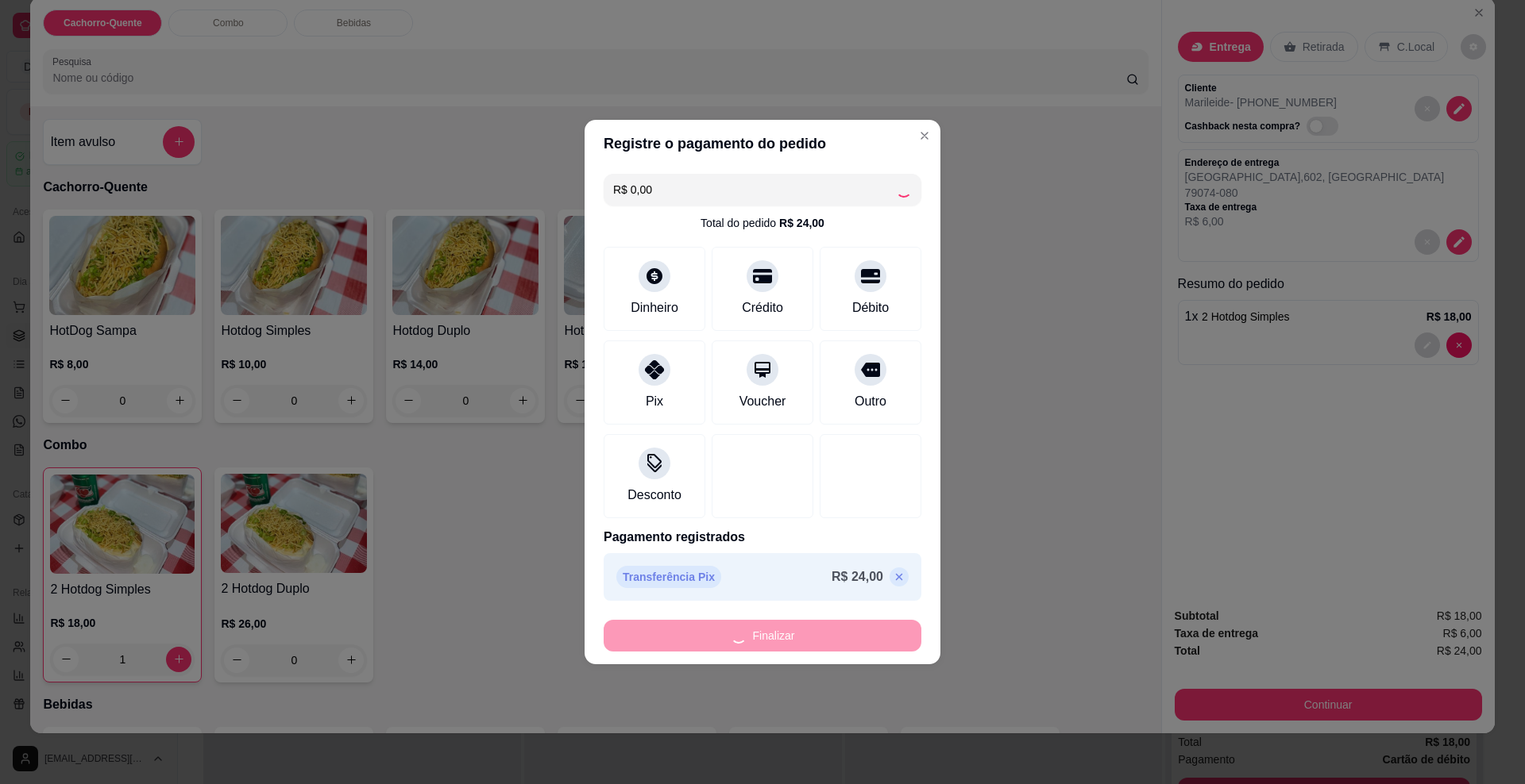
type input "0"
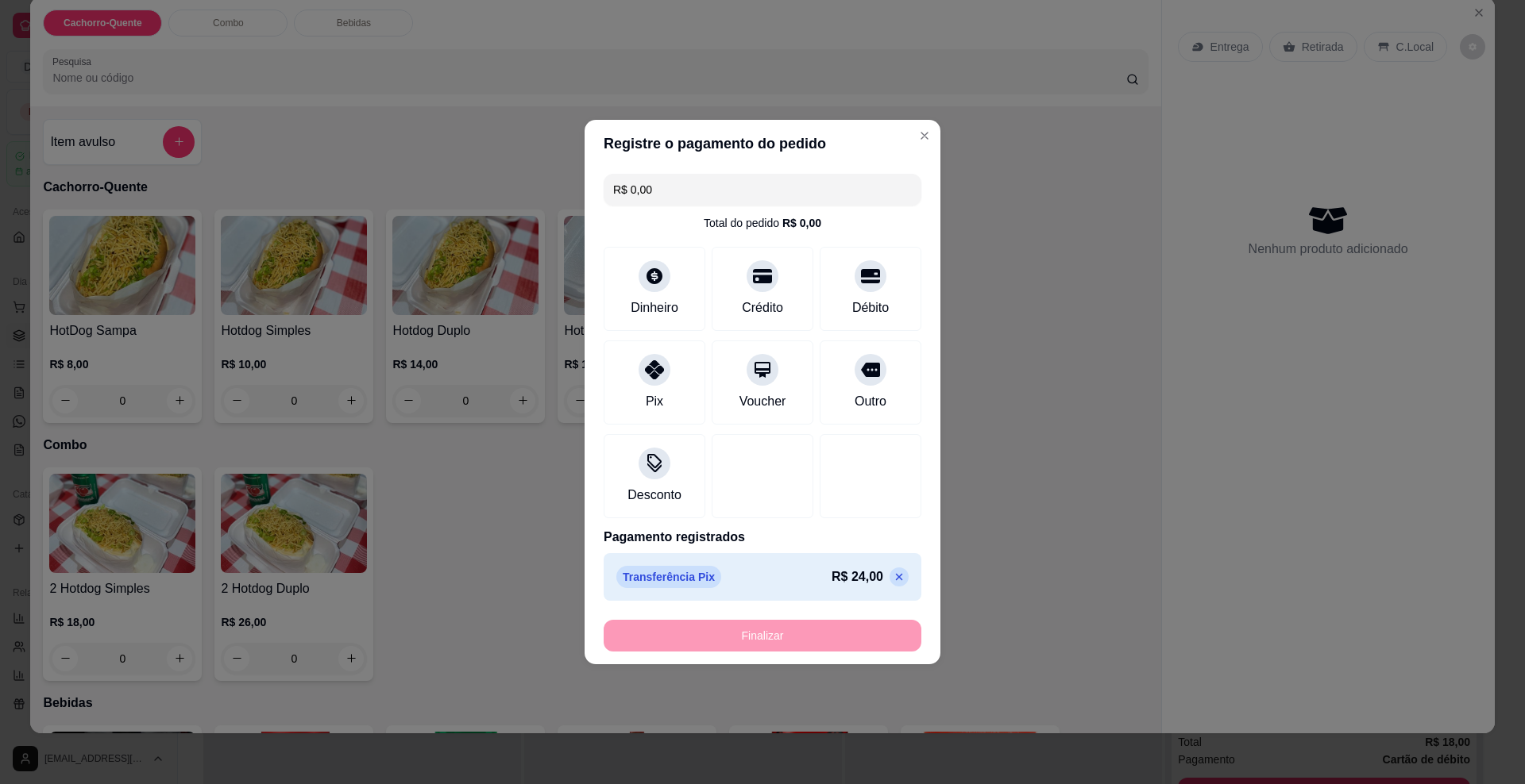
type input "-R$ 24,00"
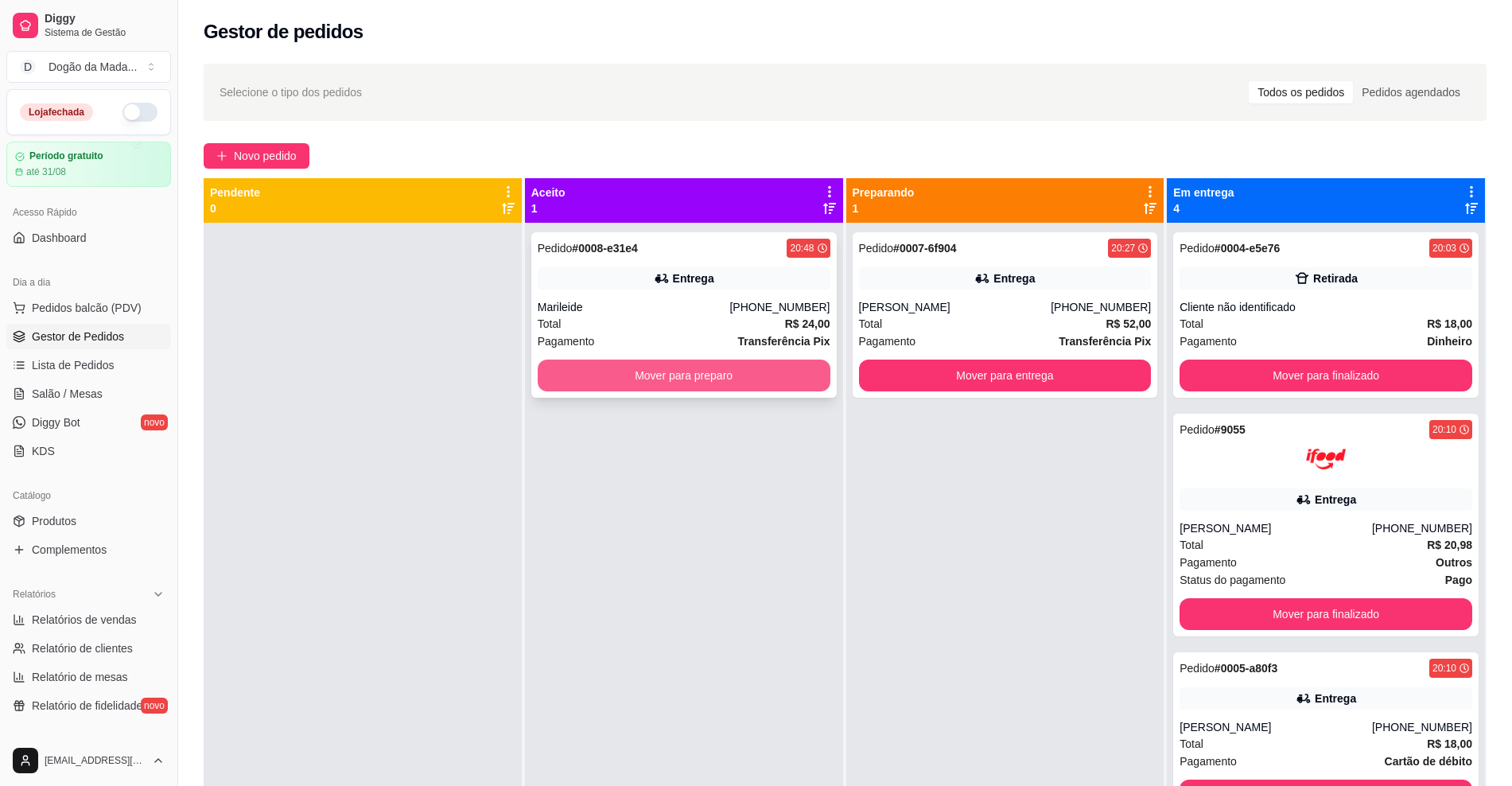
click at [725, 374] on button "Mover para preparo" at bounding box center [684, 375] width 292 height 32
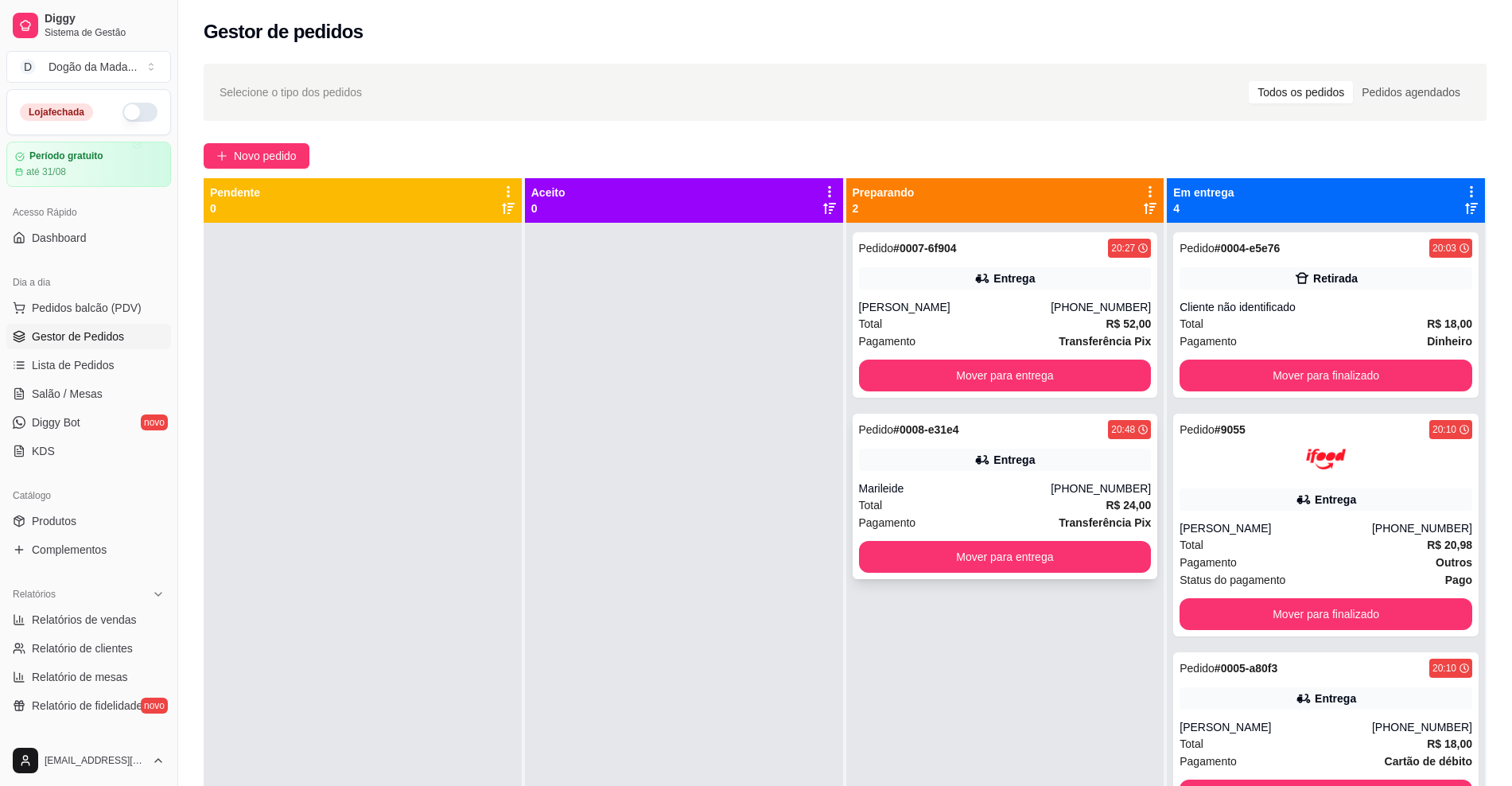
click at [964, 442] on div "Pedido # 0008-e31e4 20:48 Entrega Marileide [PHONE_NUMBER] Total R$ 24,00 Pagam…" at bounding box center [1005, 497] width 305 height 165
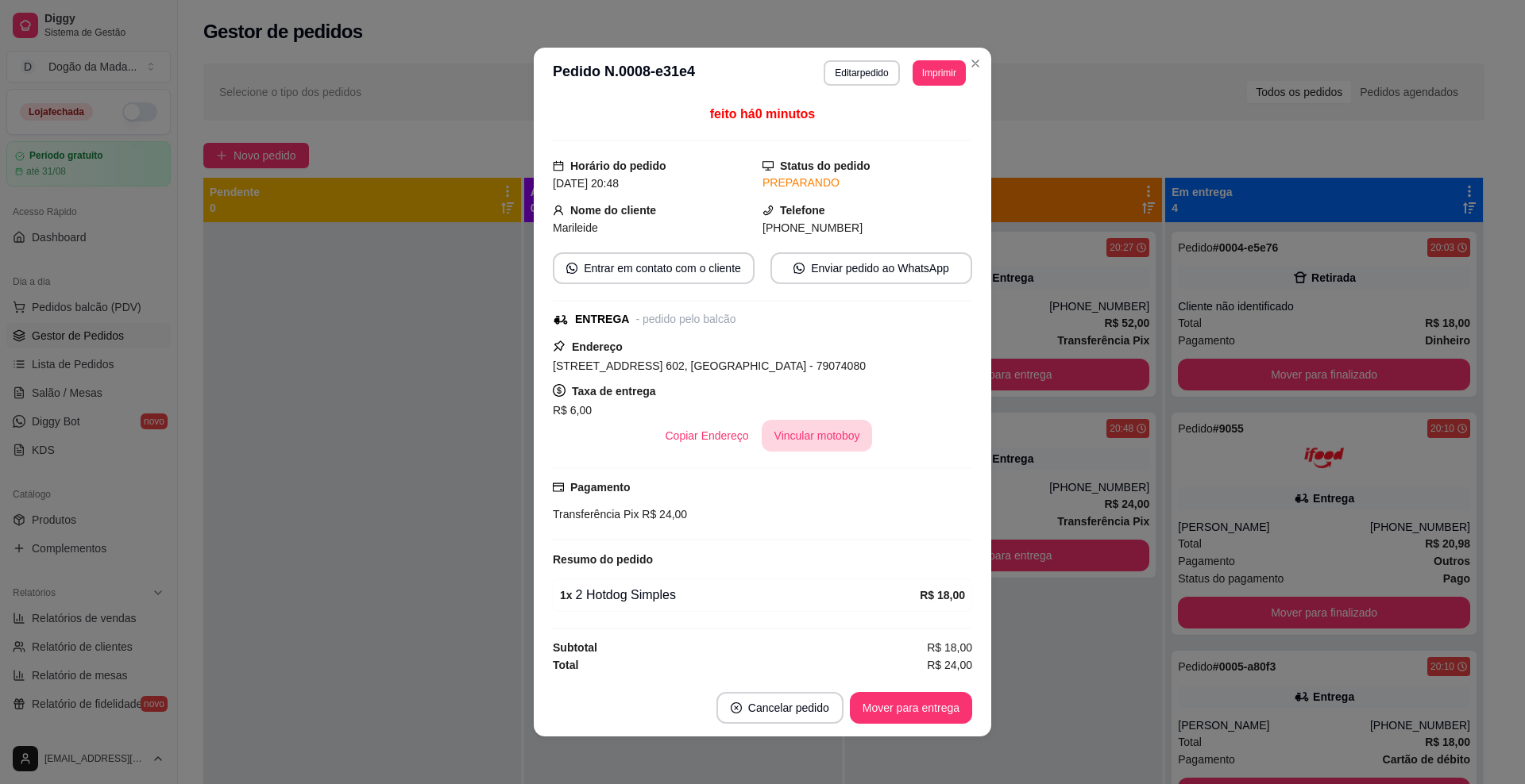
click at [789, 432] on button "Vincular motoboy" at bounding box center [817, 436] width 112 height 32
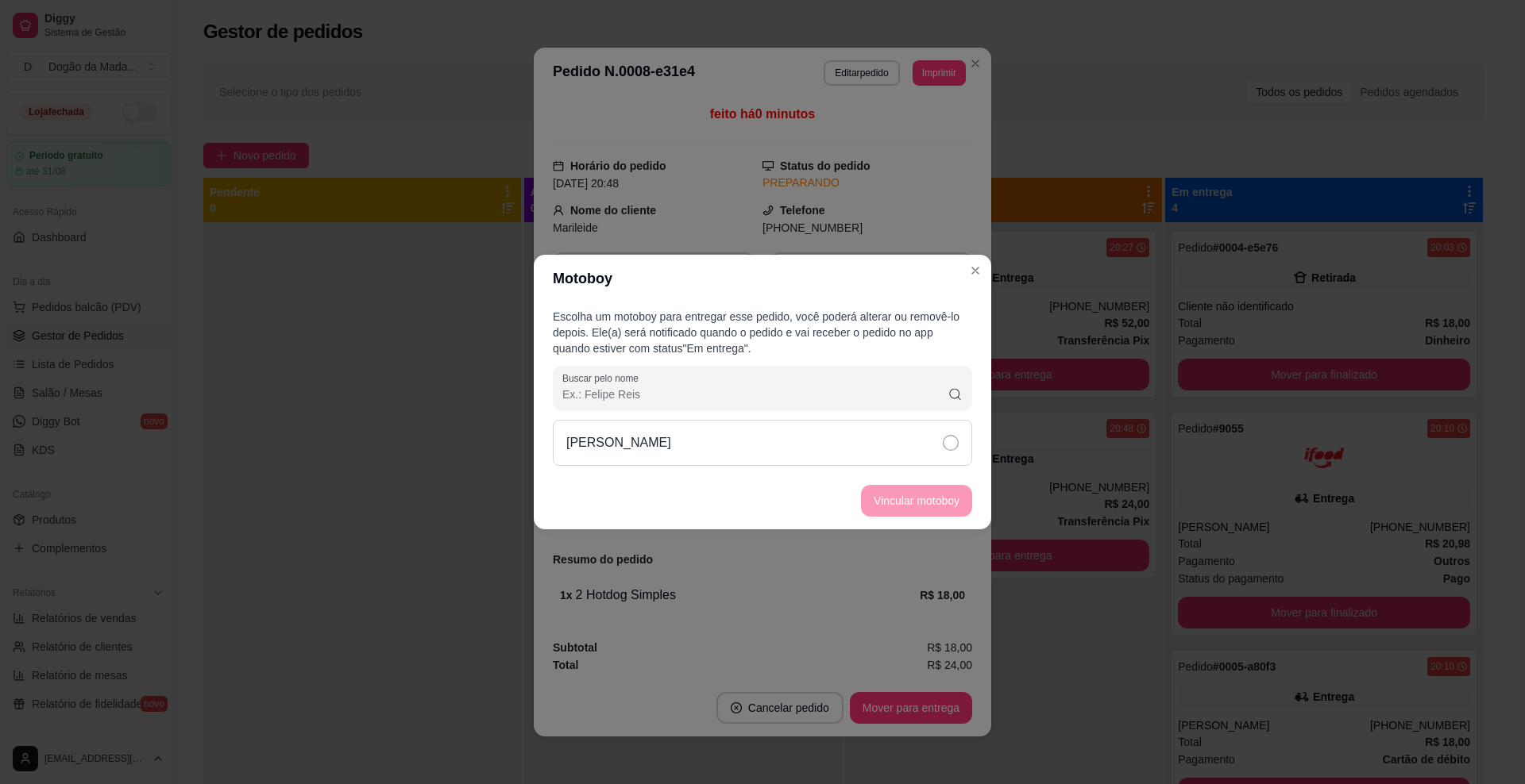
click at [675, 450] on div "[PERSON_NAME]" at bounding box center [762, 443] width 420 height 46
click at [865, 522] on footer "Vincular motoboy" at bounding box center [762, 500] width 458 height 57
click at [889, 512] on button "Vincular motoboy" at bounding box center [917, 500] width 112 height 32
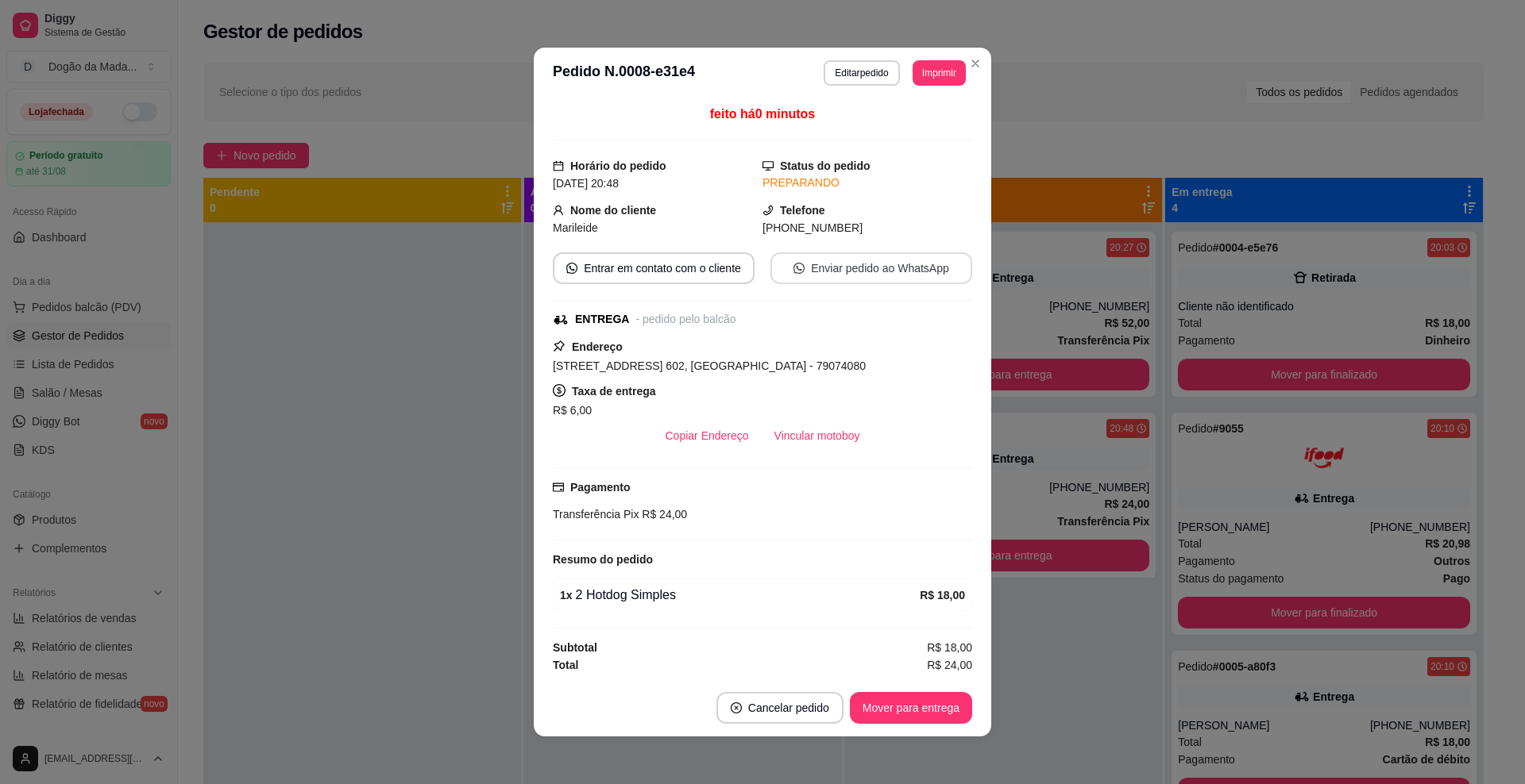
click at [852, 272] on button "Enviar pedido ao WhatsApp" at bounding box center [871, 268] width 201 height 32
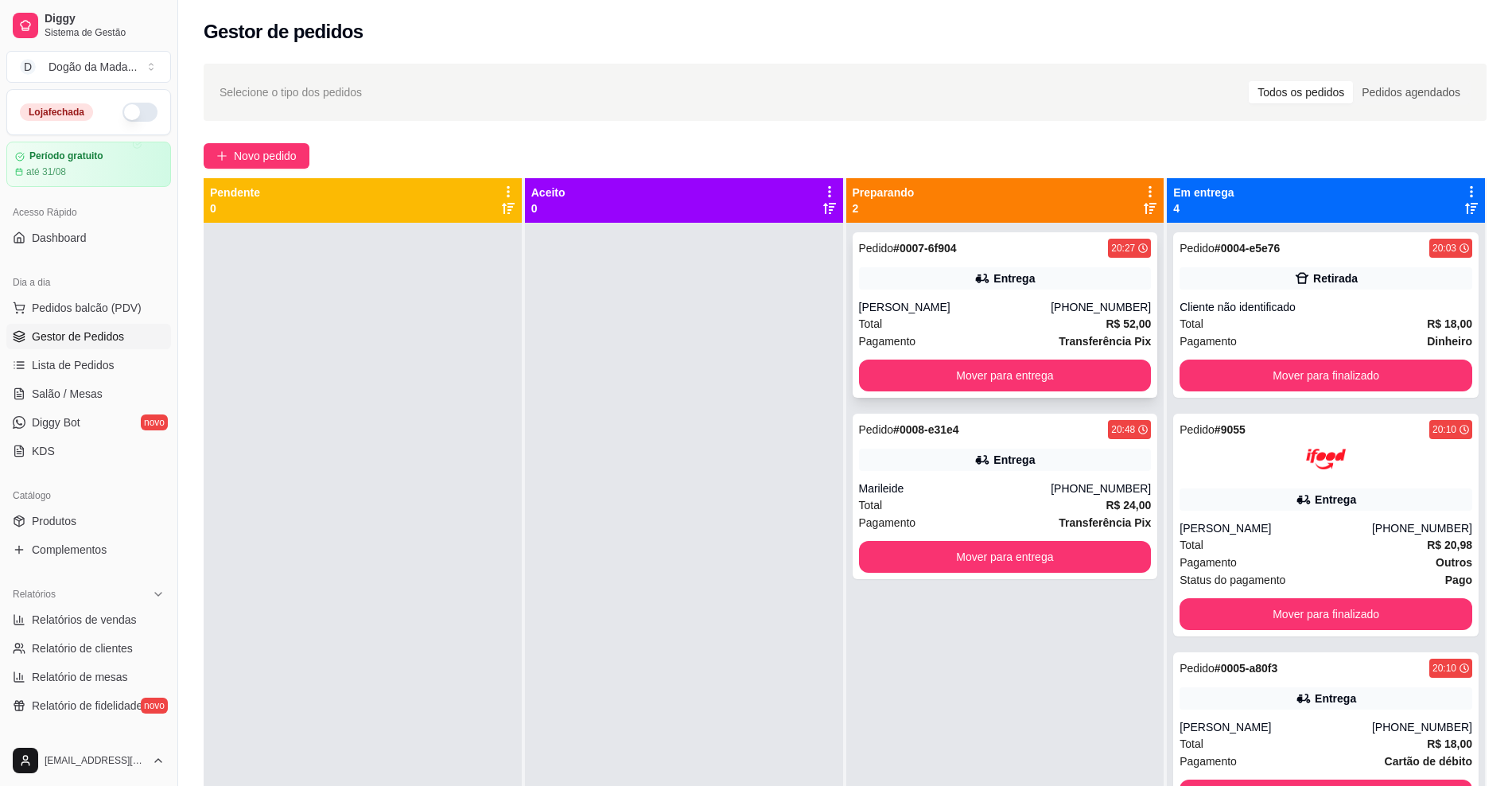
click at [991, 304] on div "[PERSON_NAME]" at bounding box center [956, 307] width 193 height 16
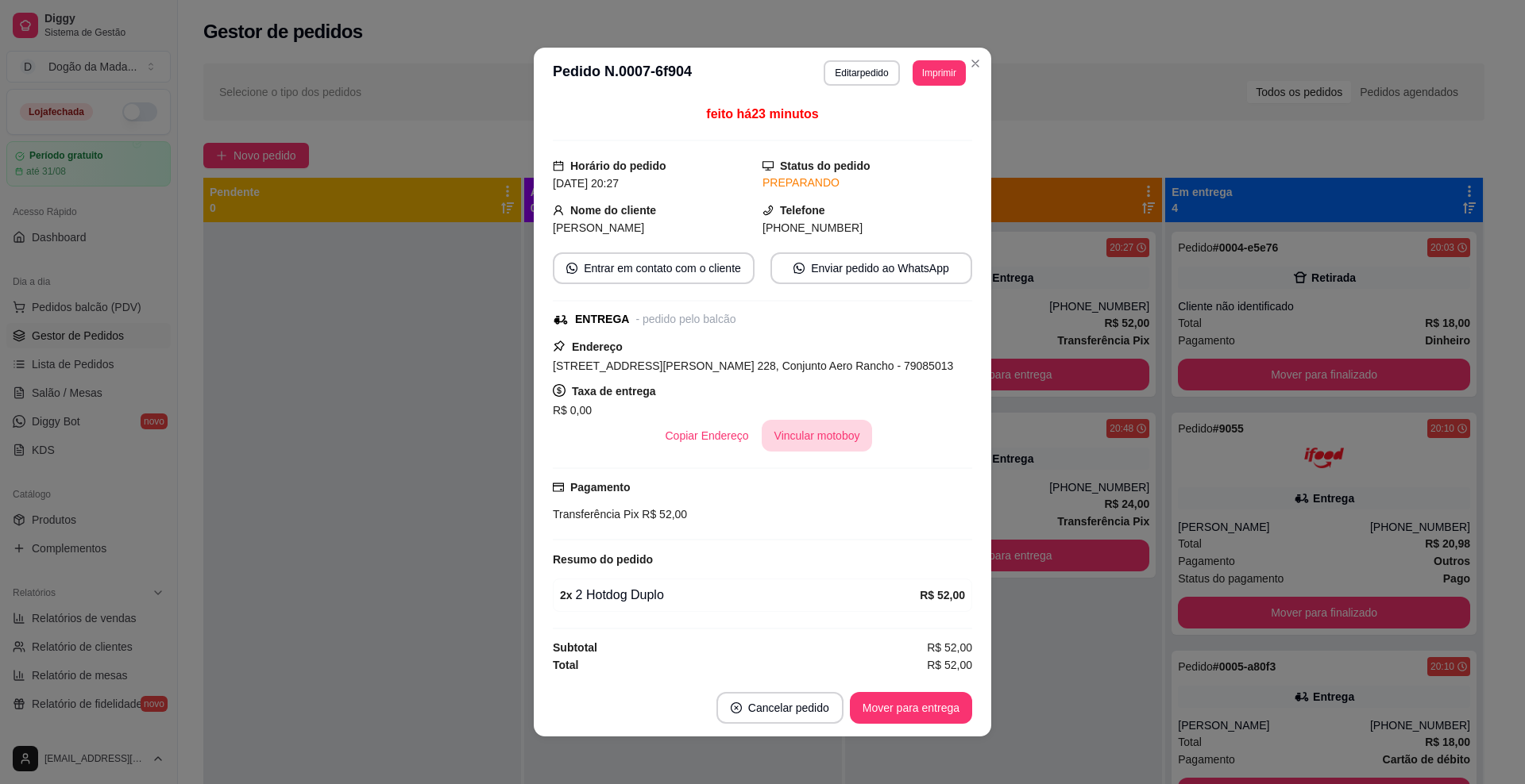
click at [808, 440] on button "Vincular motoboy" at bounding box center [817, 436] width 112 height 32
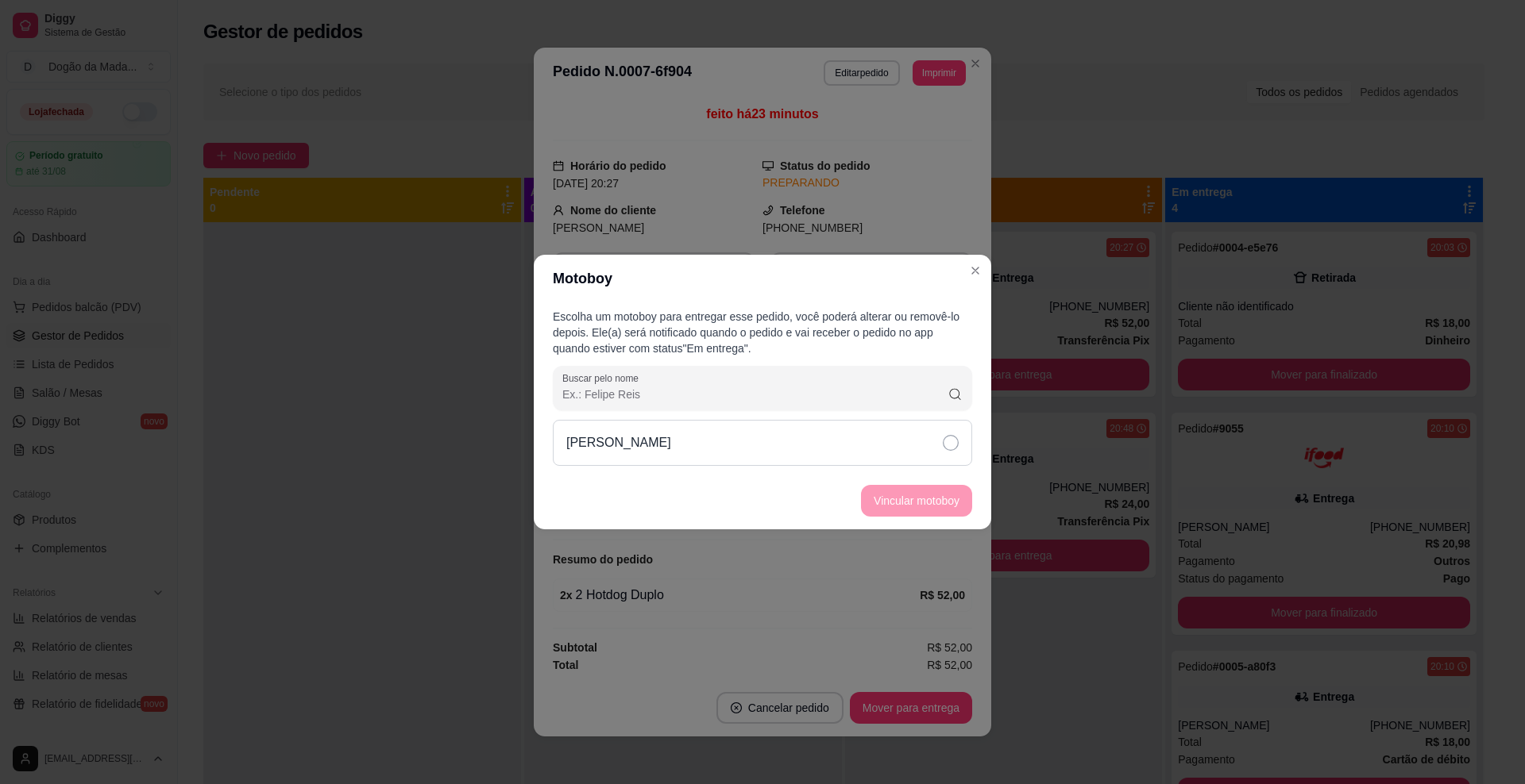
click at [772, 461] on div "[PERSON_NAME]" at bounding box center [762, 443] width 420 height 46
click at [902, 508] on button "Vincular motoboy" at bounding box center [917, 500] width 112 height 32
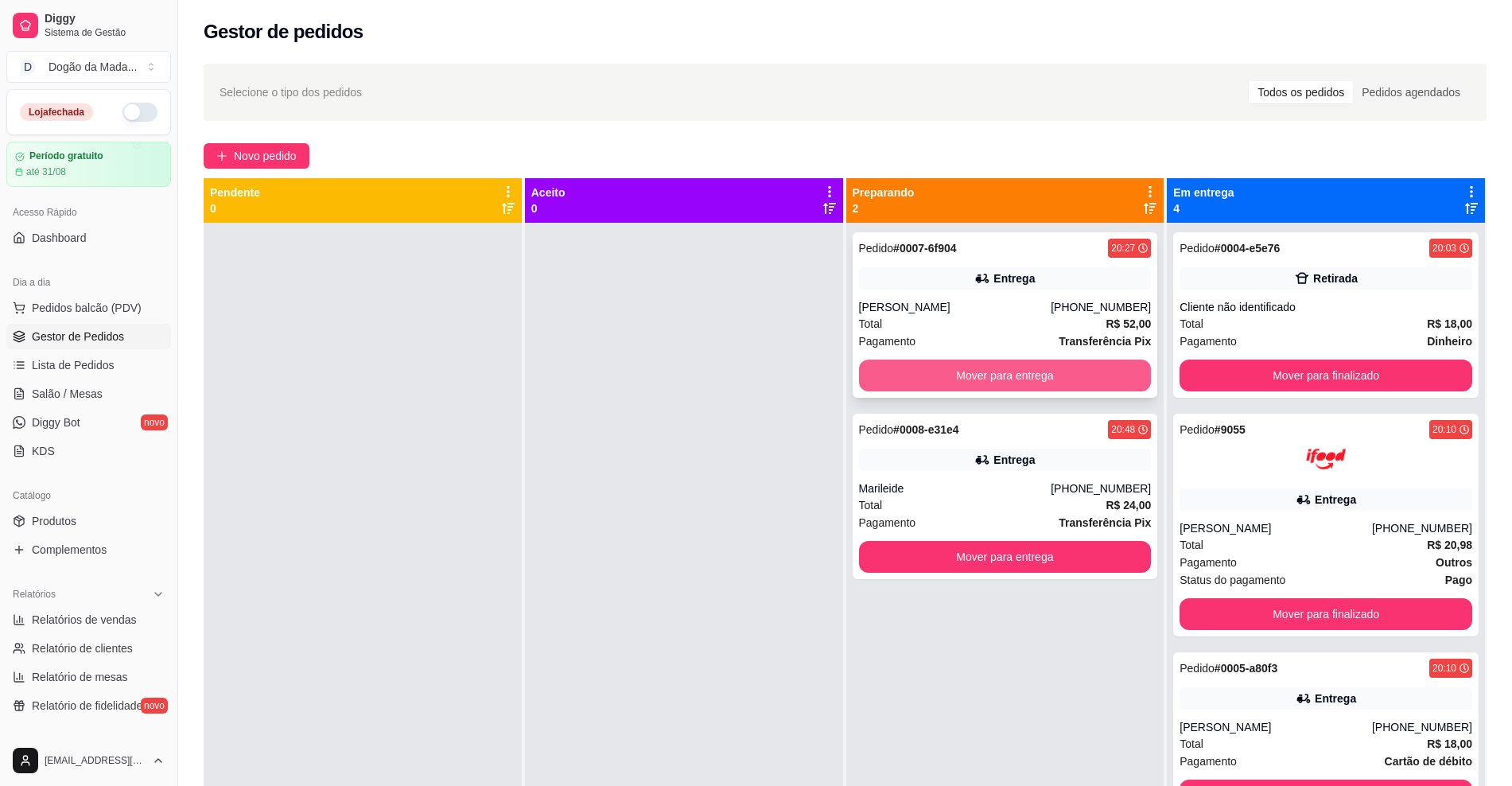
click at [1006, 368] on button "Mover para entrega" at bounding box center [1005, 375] width 292 height 32
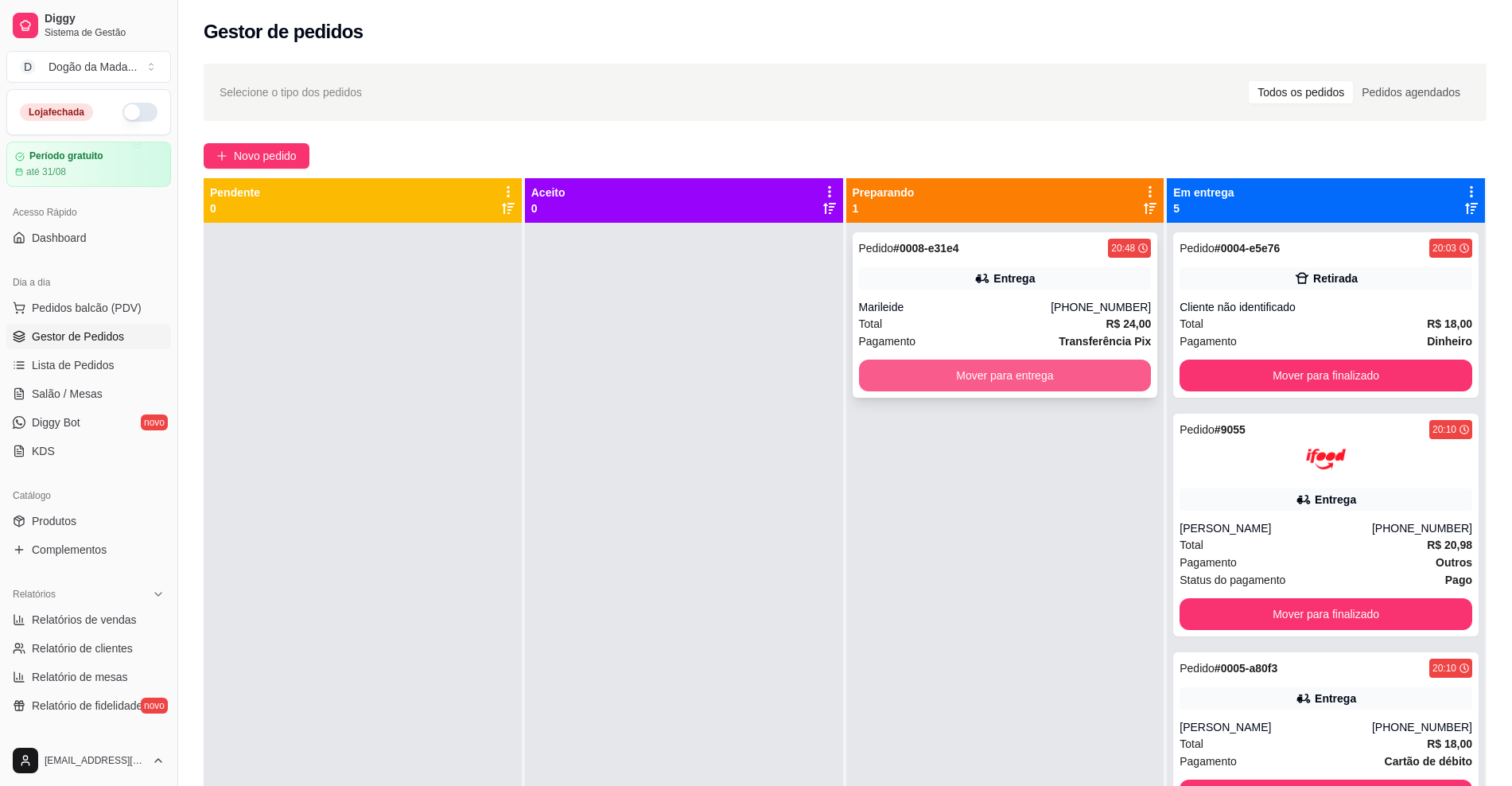
click at [999, 362] on button "Mover para entrega" at bounding box center [1005, 375] width 292 height 32
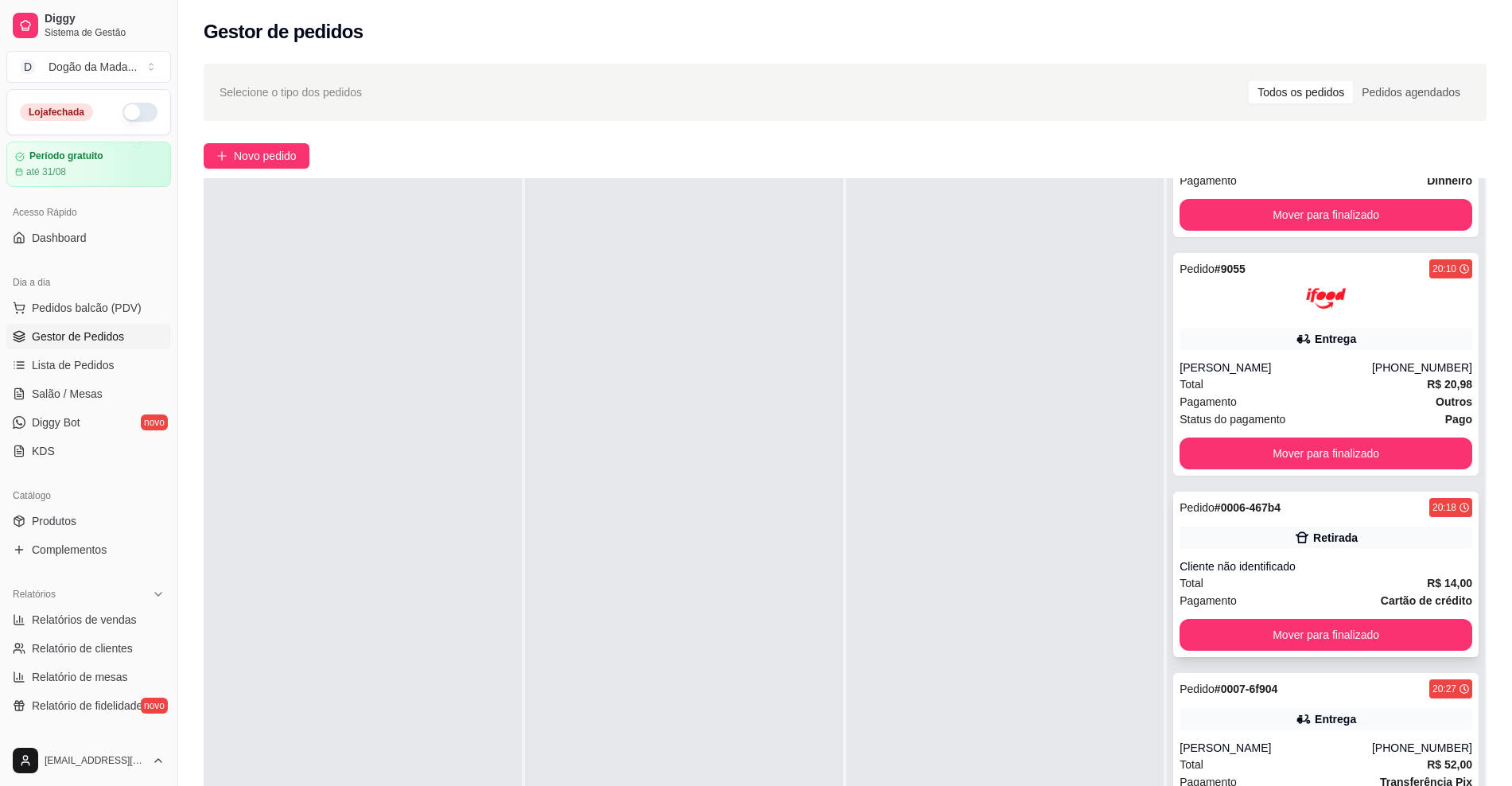
scroll to position [194, 0]
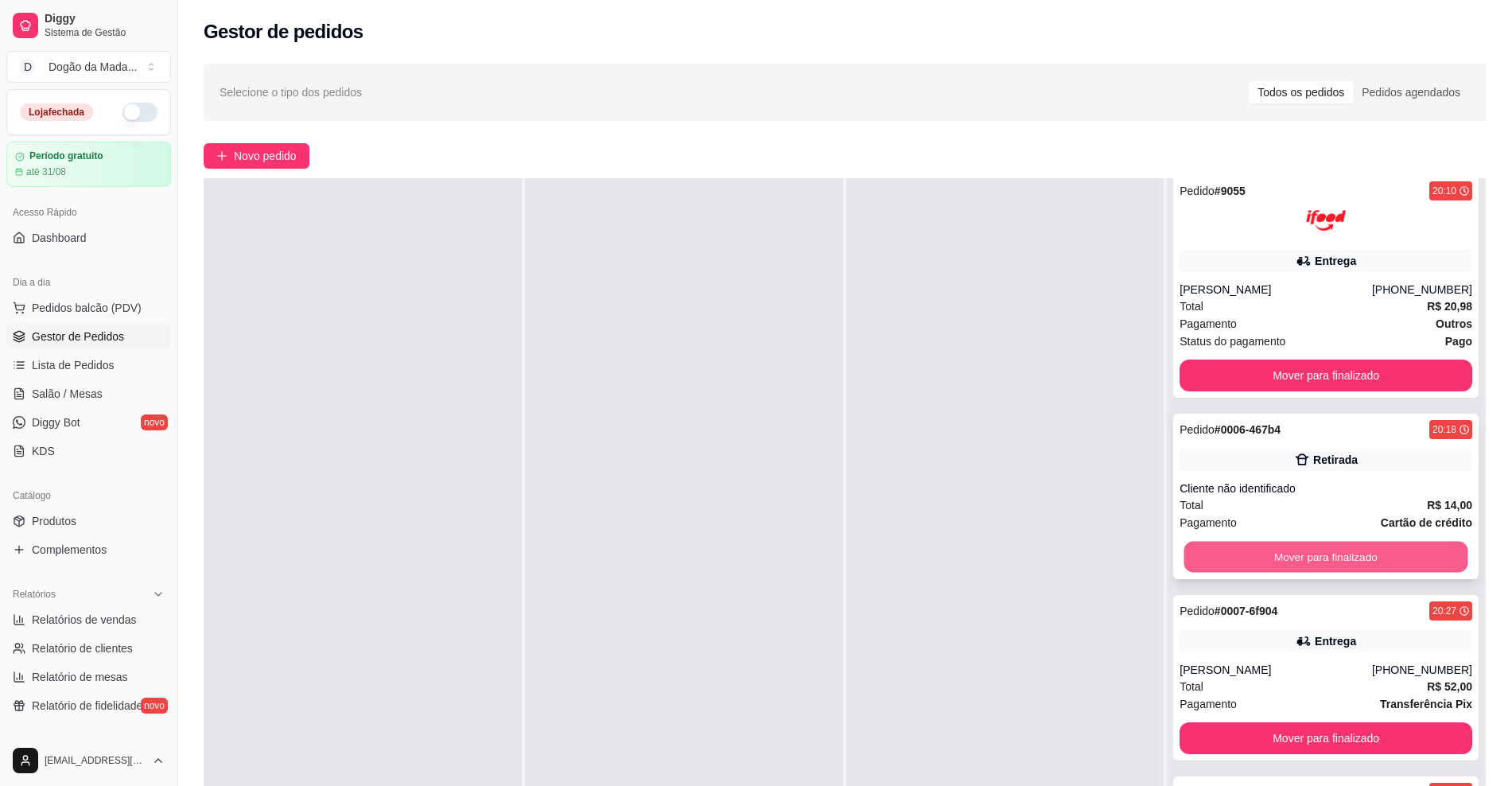
click at [1246, 553] on button "Mover para finalizado" at bounding box center [1326, 557] width 284 height 31
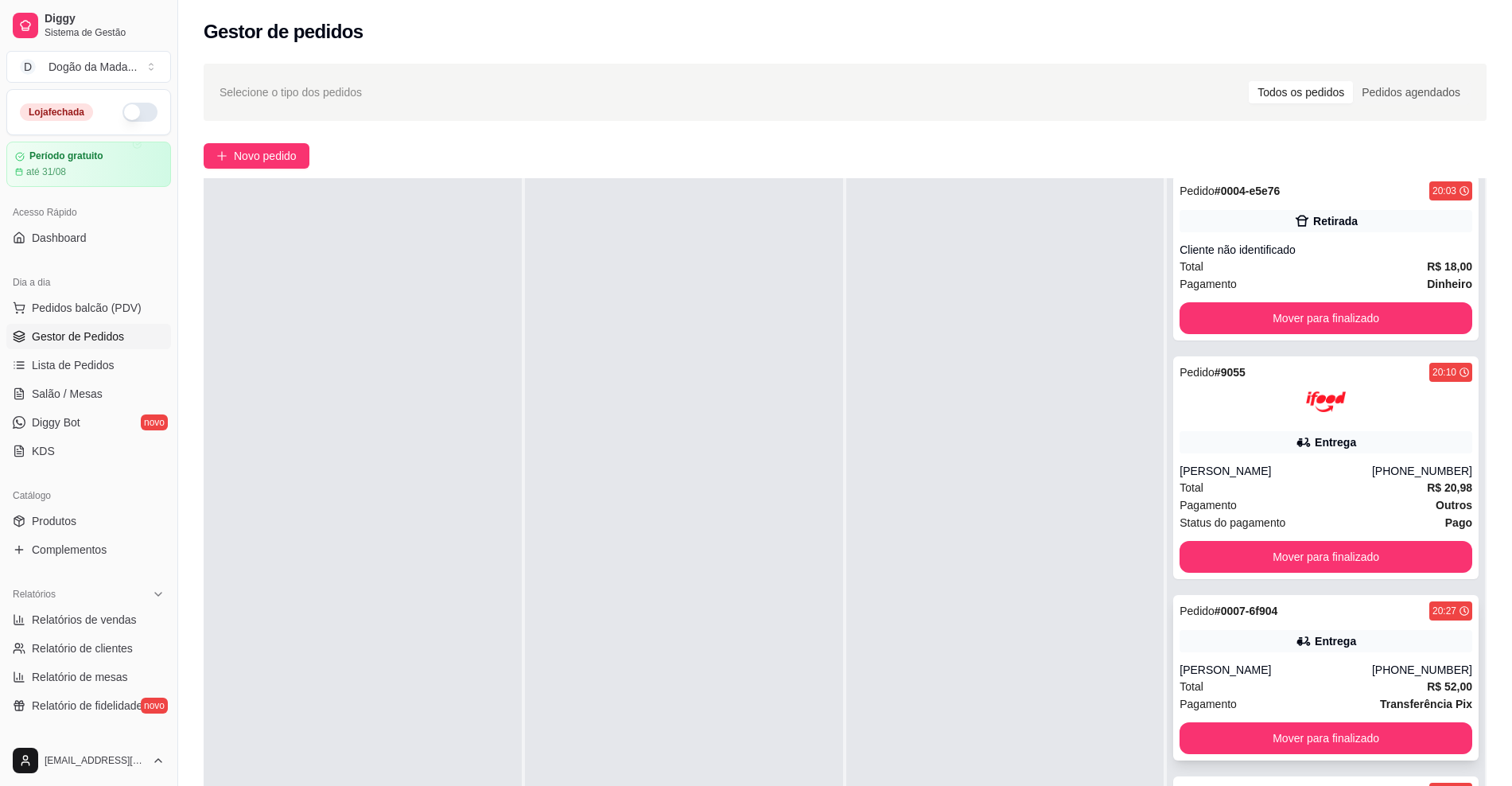
scroll to position [13, 0]
click at [1271, 740] on button "Mover para finalizado" at bounding box center [1326, 738] width 292 height 32
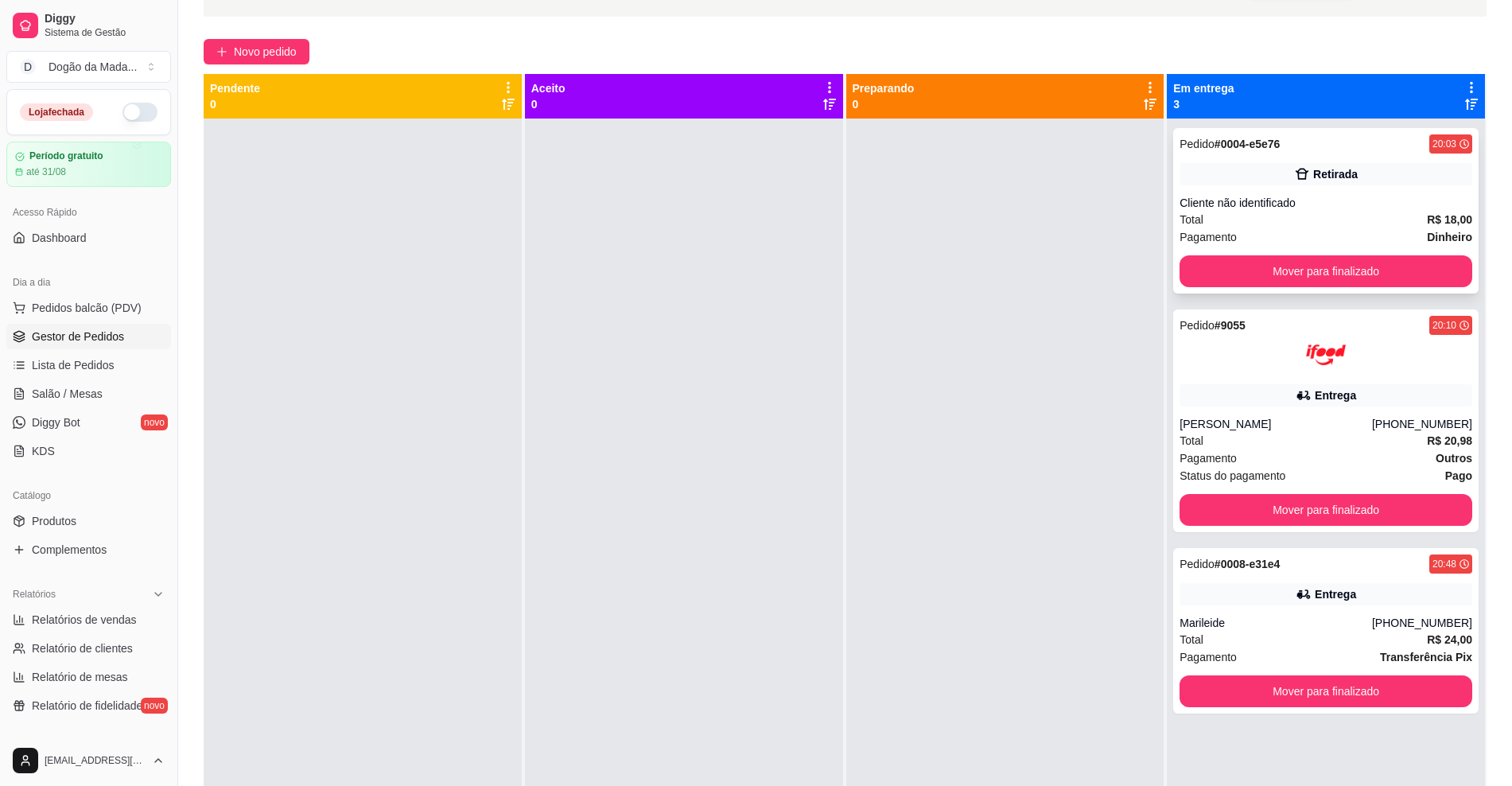
scroll to position [0, 0]
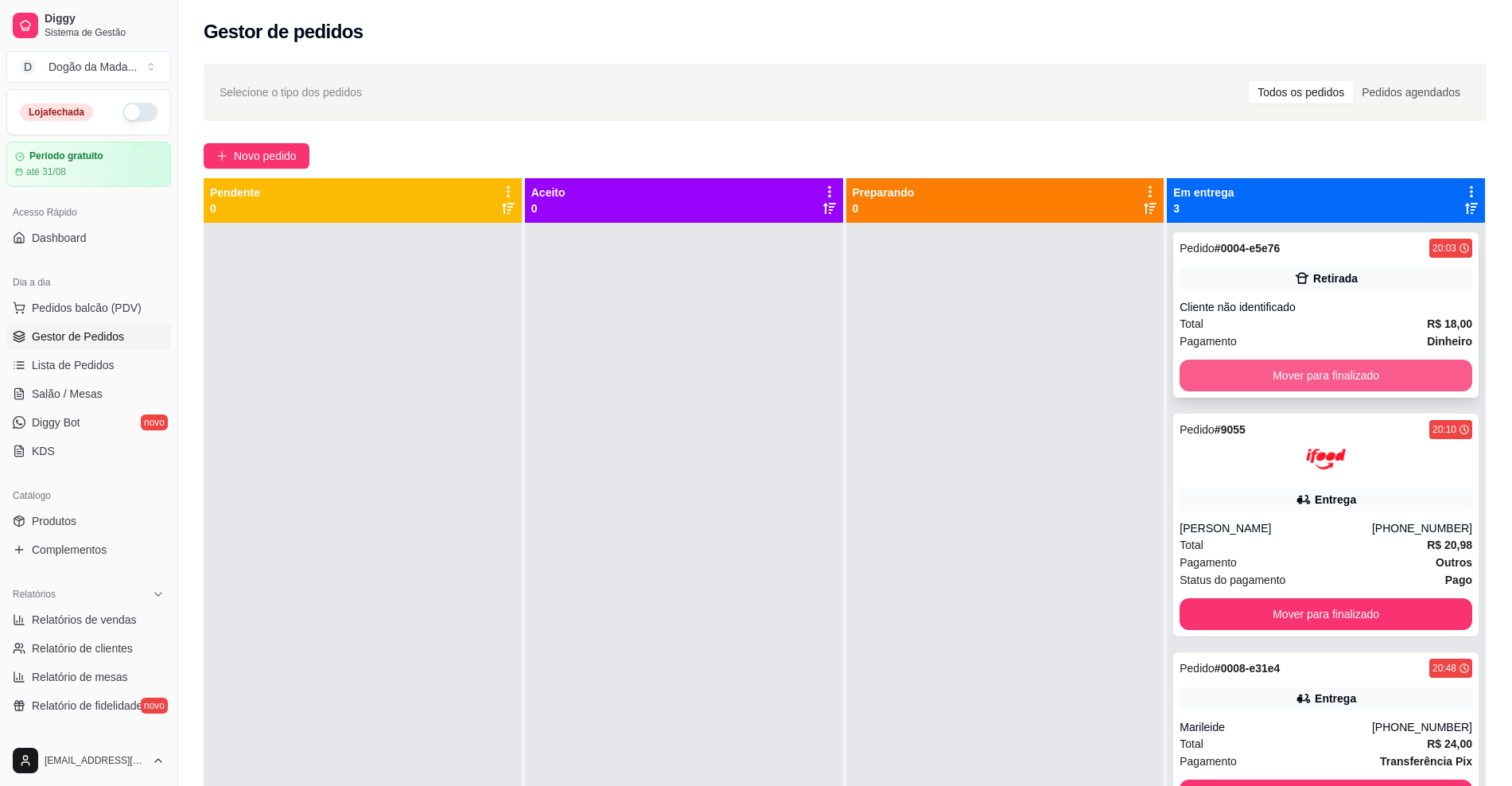
click at [1334, 371] on button "Mover para finalizado" at bounding box center [1326, 375] width 292 height 32
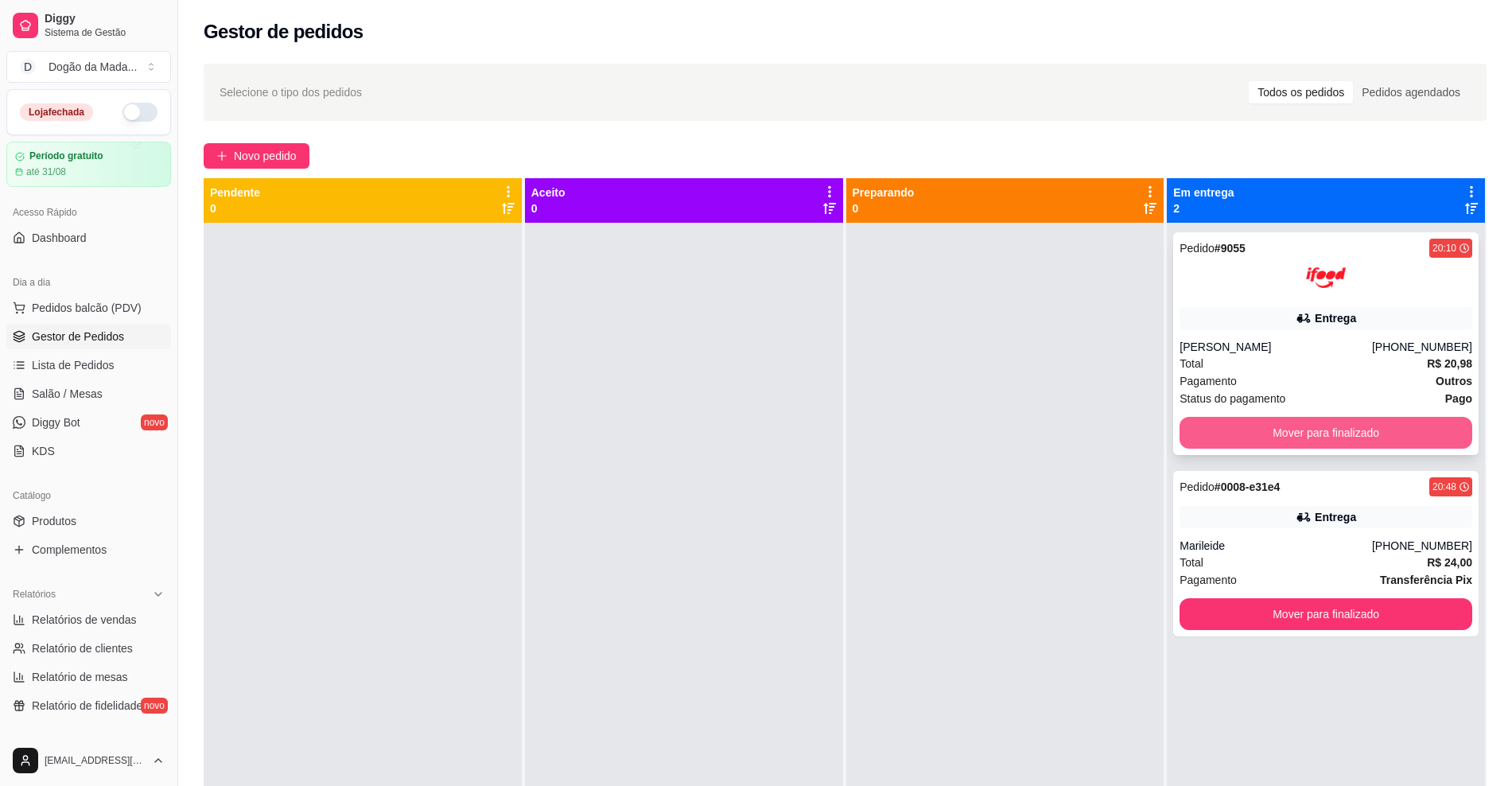
click at [1331, 432] on button "Mover para finalizado" at bounding box center [1326, 433] width 292 height 32
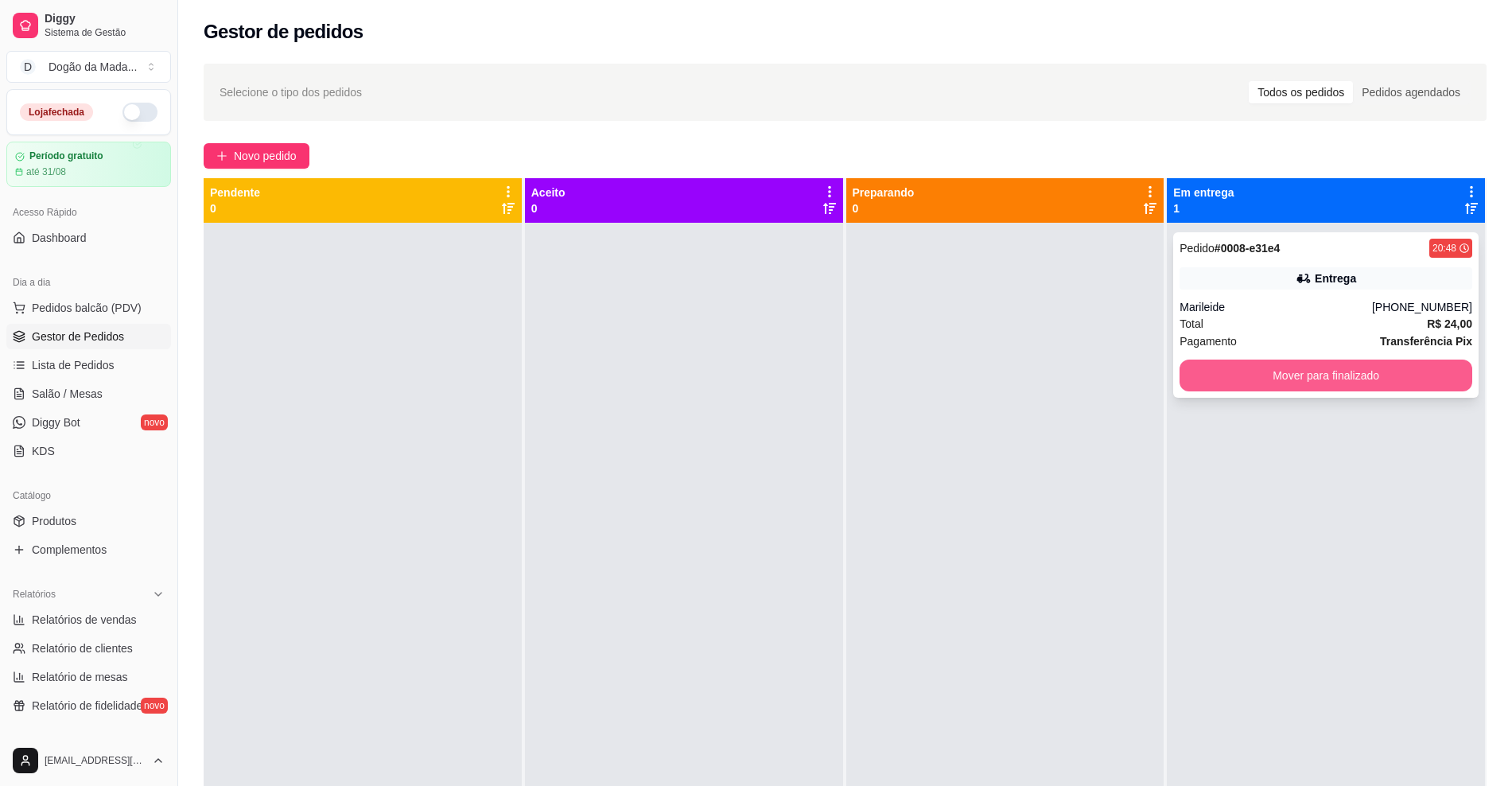
click at [1300, 368] on button "Mover para finalizado" at bounding box center [1326, 375] width 292 height 32
